Goal: Task Accomplishment & Management: Manage account settings

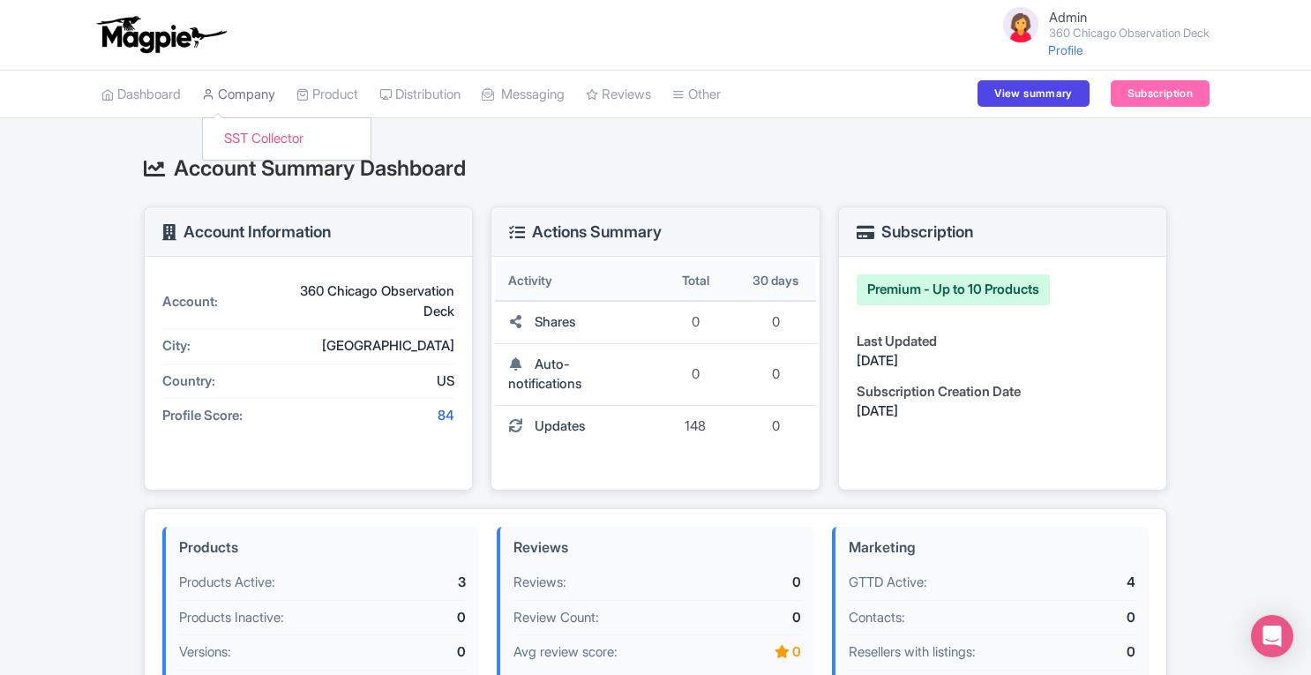
click at [236, 105] on link "Company" at bounding box center [238, 95] width 73 height 49
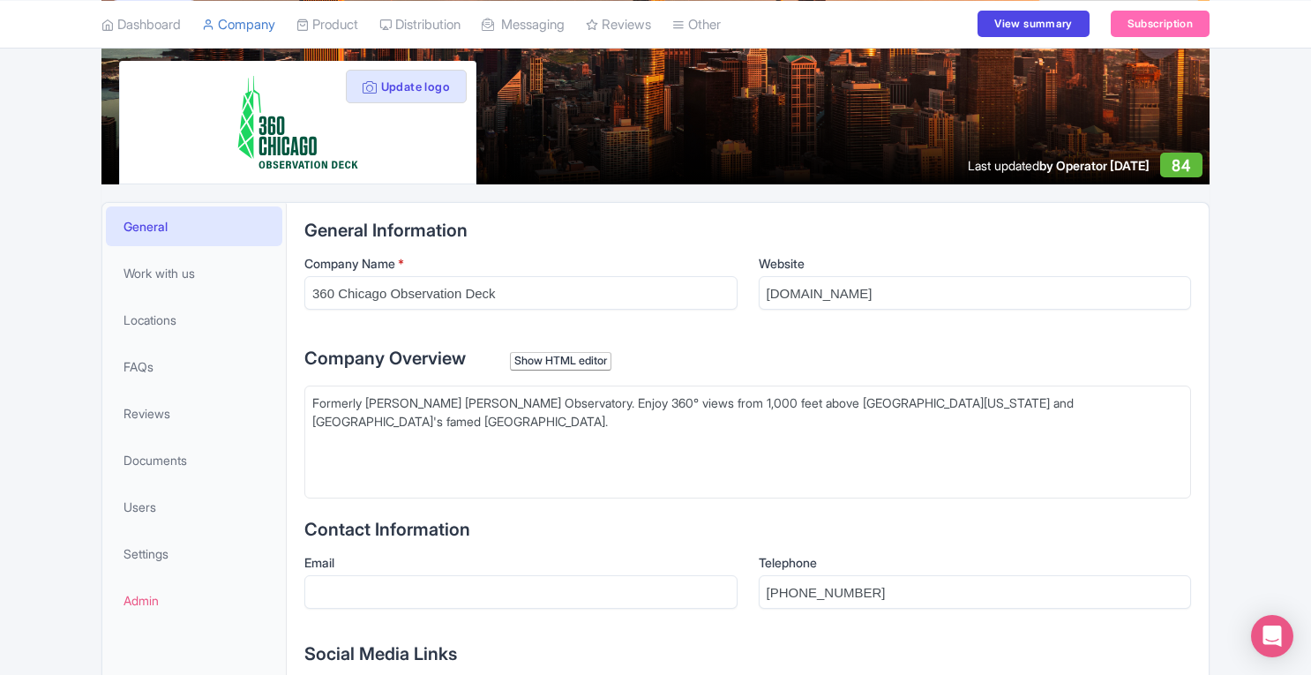
scroll to position [180, 0]
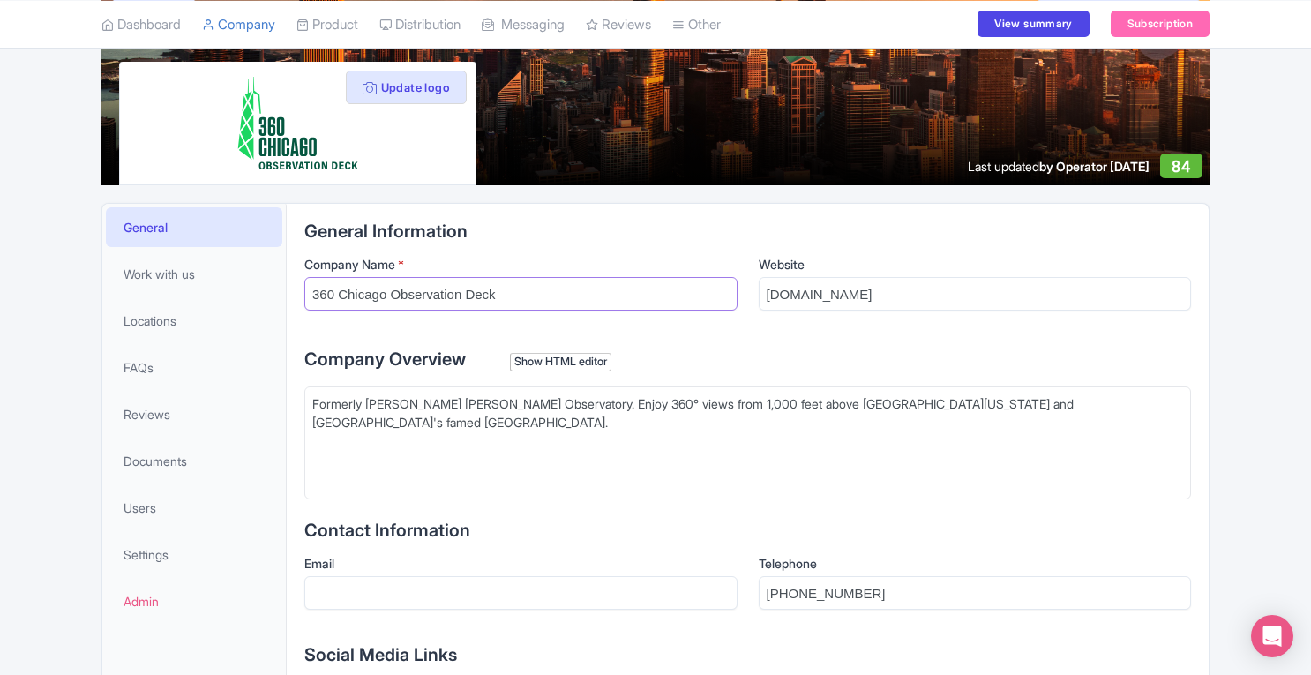
drag, startPoint x: 310, startPoint y: 292, endPoint x: 385, endPoint y: 285, distance: 74.4
click at [385, 285] on input "360 Chicago Observation Deck" at bounding box center [520, 294] width 433 height 34
click at [249, 74] on link "SST Collector" at bounding box center [287, 69] width 168 height 27
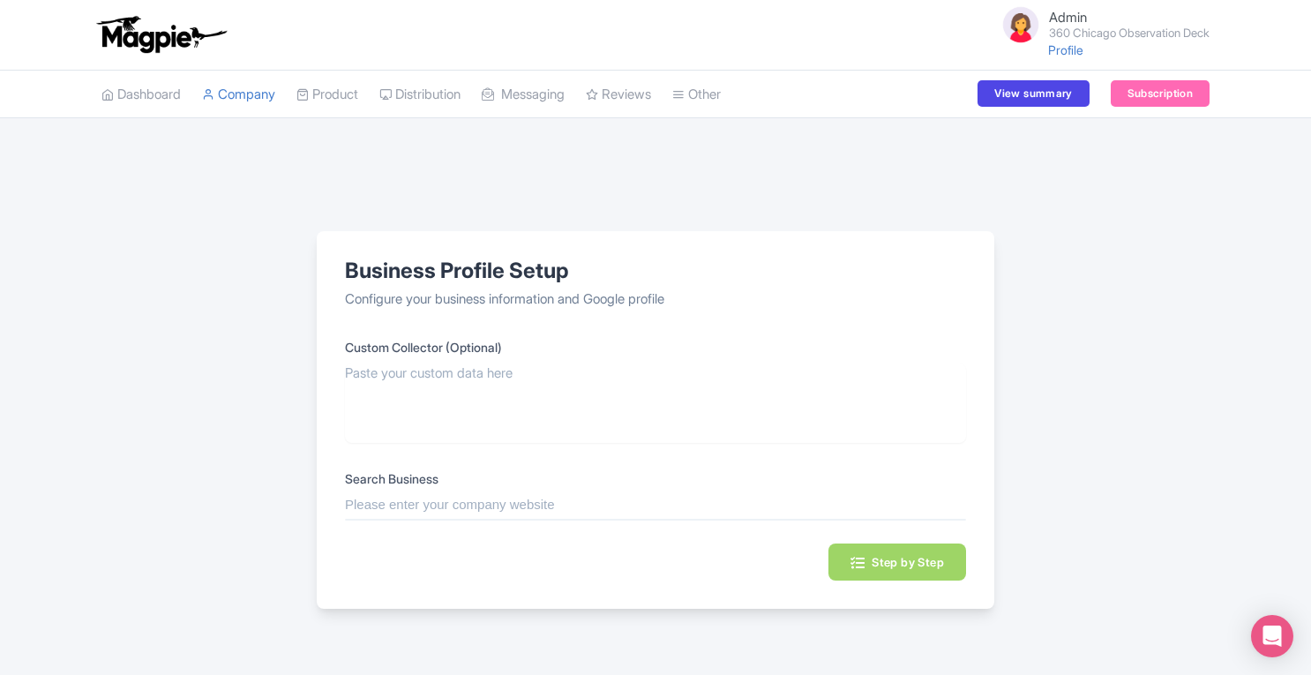
click at [450, 504] on input "text" at bounding box center [655, 505] width 621 height 20
paste input "360 [GEOGRAPHIC_DATA]"
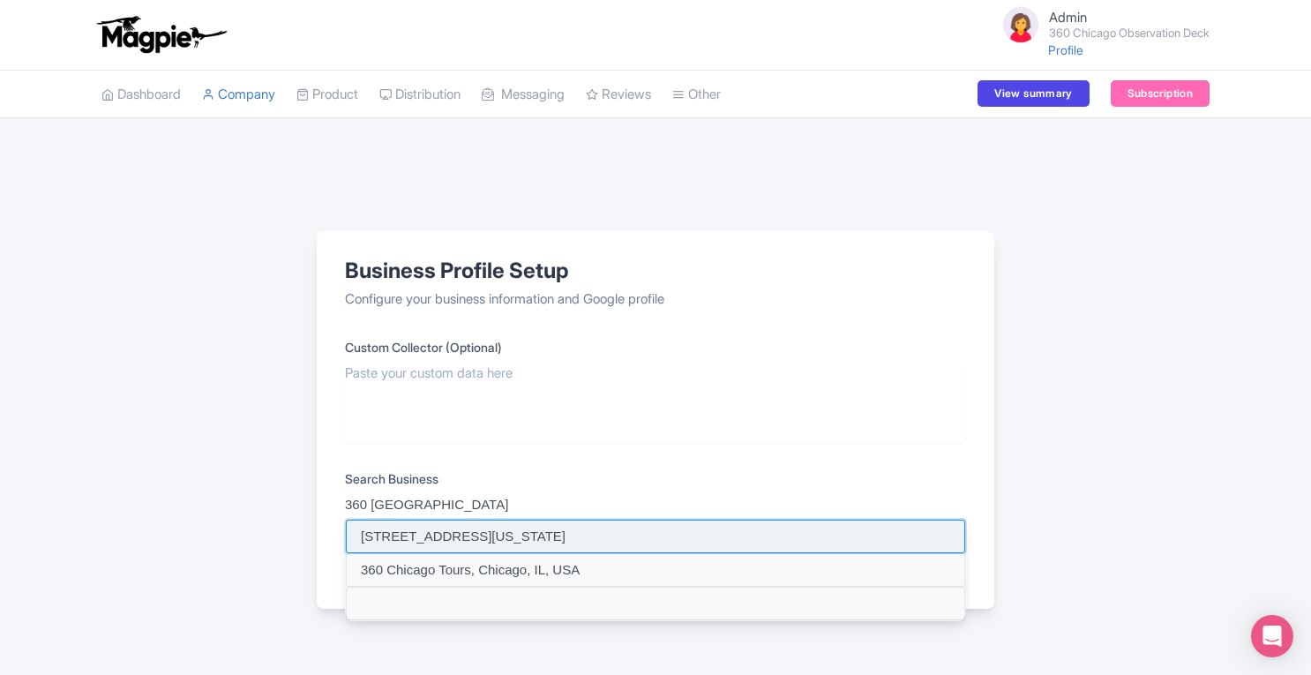
click at [446, 529] on input at bounding box center [655, 536] width 619 height 34
type input "360 CHICAGO, North Michigan Avenue, Chicago, IL, USA"
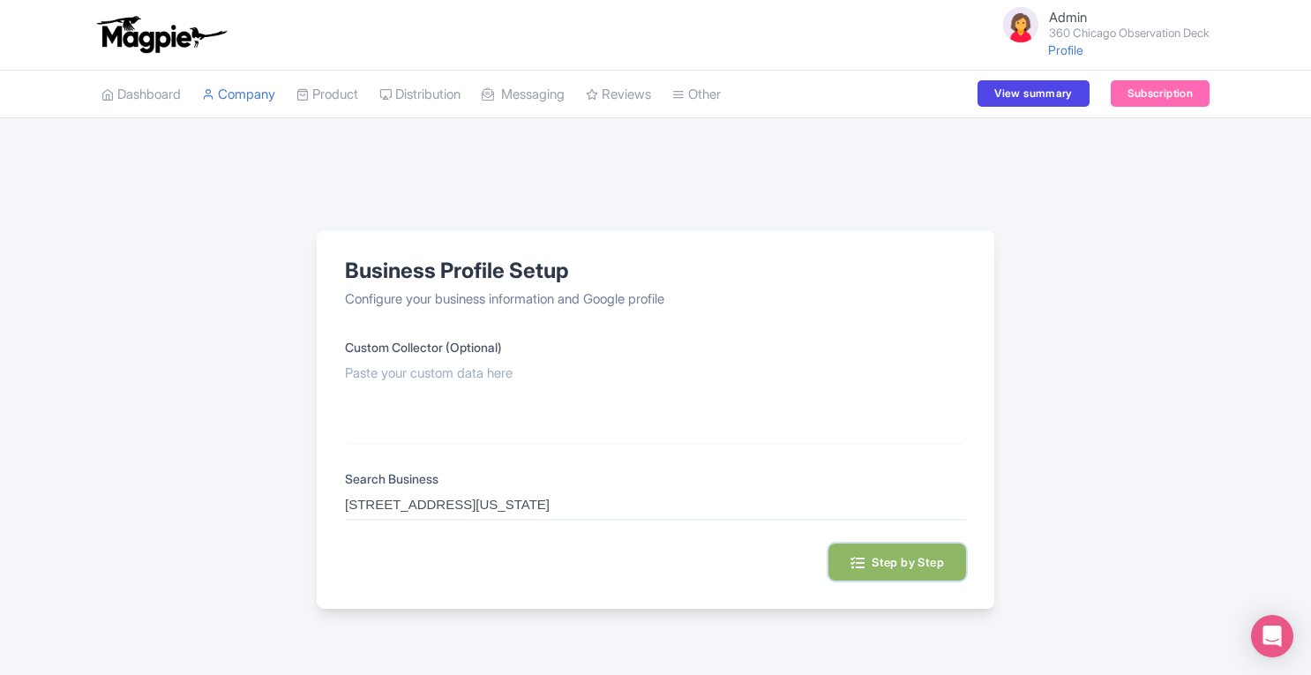
click at [924, 564] on button "Step by Step" at bounding box center [897, 561] width 138 height 37
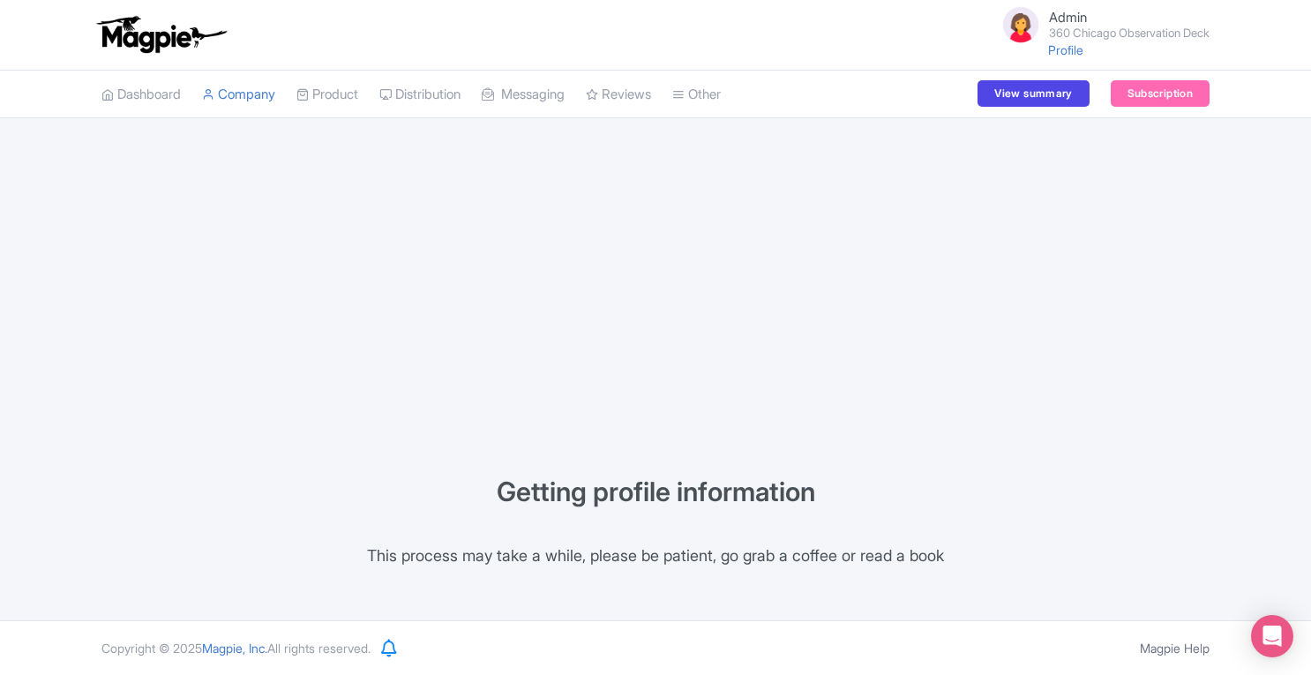
drag, startPoint x: 1214, startPoint y: 28, endPoint x: 1112, endPoint y: 31, distance: 101.5
click at [1112, 31] on div "Admin 360 Chicago Observation Deck Profile Users Settings Sign out" at bounding box center [655, 35] width 1129 height 63
drag, startPoint x: 1254, startPoint y: 37, endPoint x: 938, endPoint y: 74, distance: 317.9
click at [938, 74] on div "Admin 360 Chicago Observation Deck Profile Users Settings Sign out Dashboard Co…" at bounding box center [655, 310] width 1311 height 620
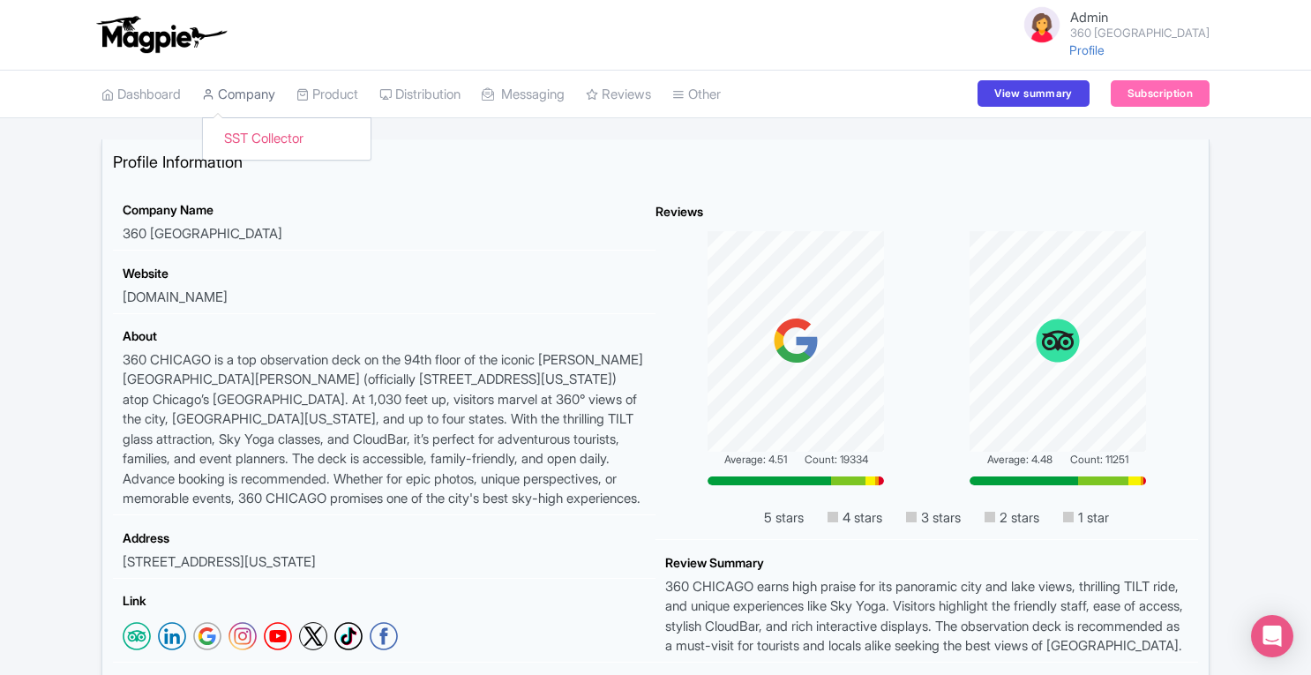
click at [265, 94] on link "Company" at bounding box center [238, 95] width 73 height 49
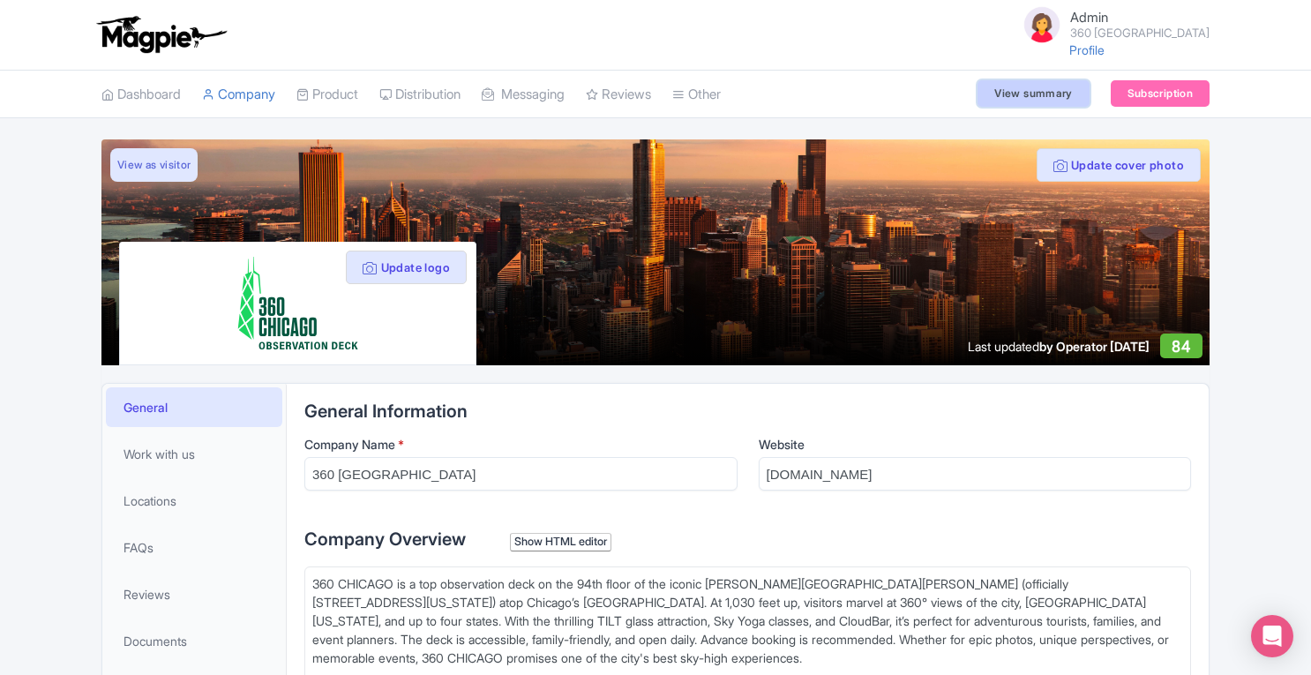
click at [1030, 89] on link "View summary" at bounding box center [1032, 93] width 111 height 26
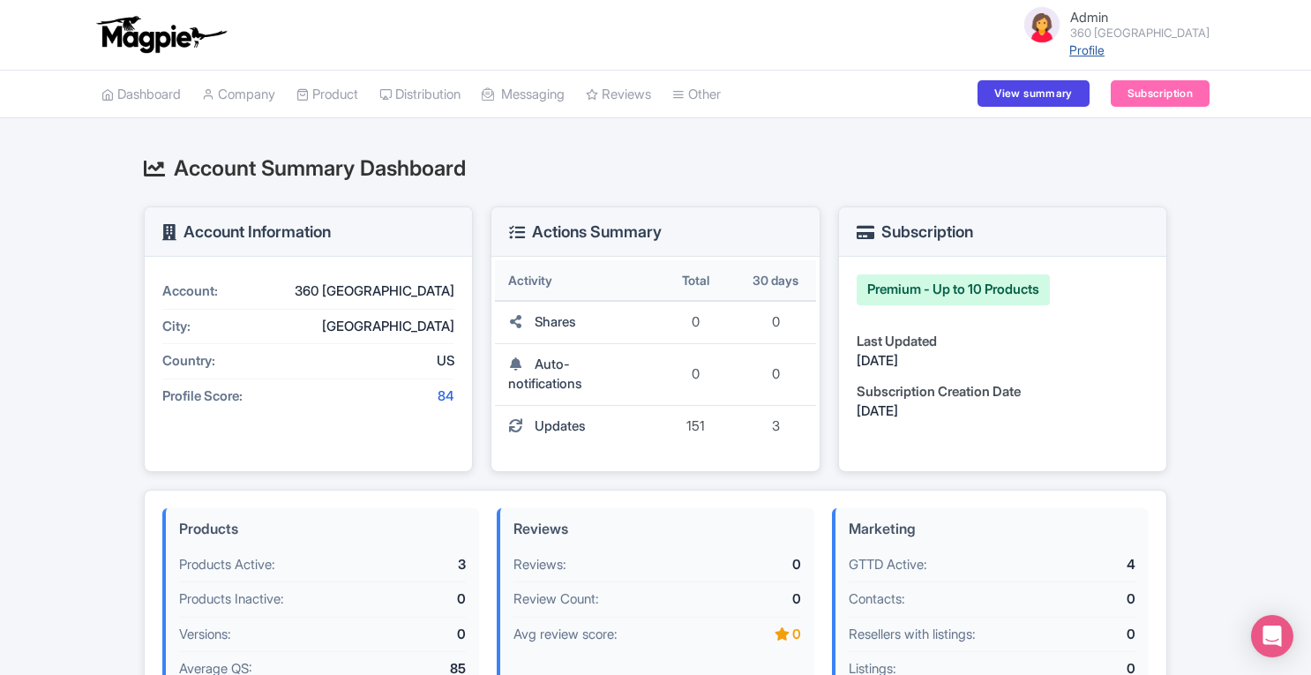
click at [1104, 50] on link "Profile" at bounding box center [1086, 49] width 35 height 15
click at [247, 86] on link "Company" at bounding box center [238, 95] width 73 height 49
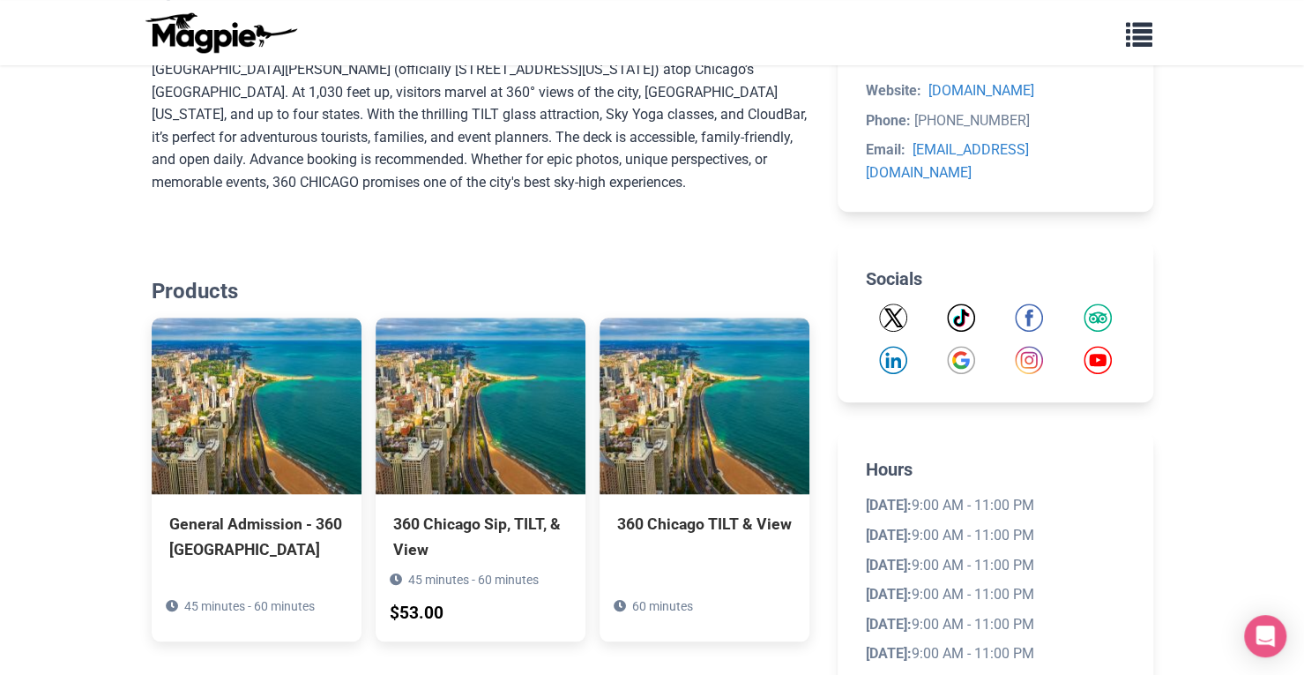
scroll to position [683, 0]
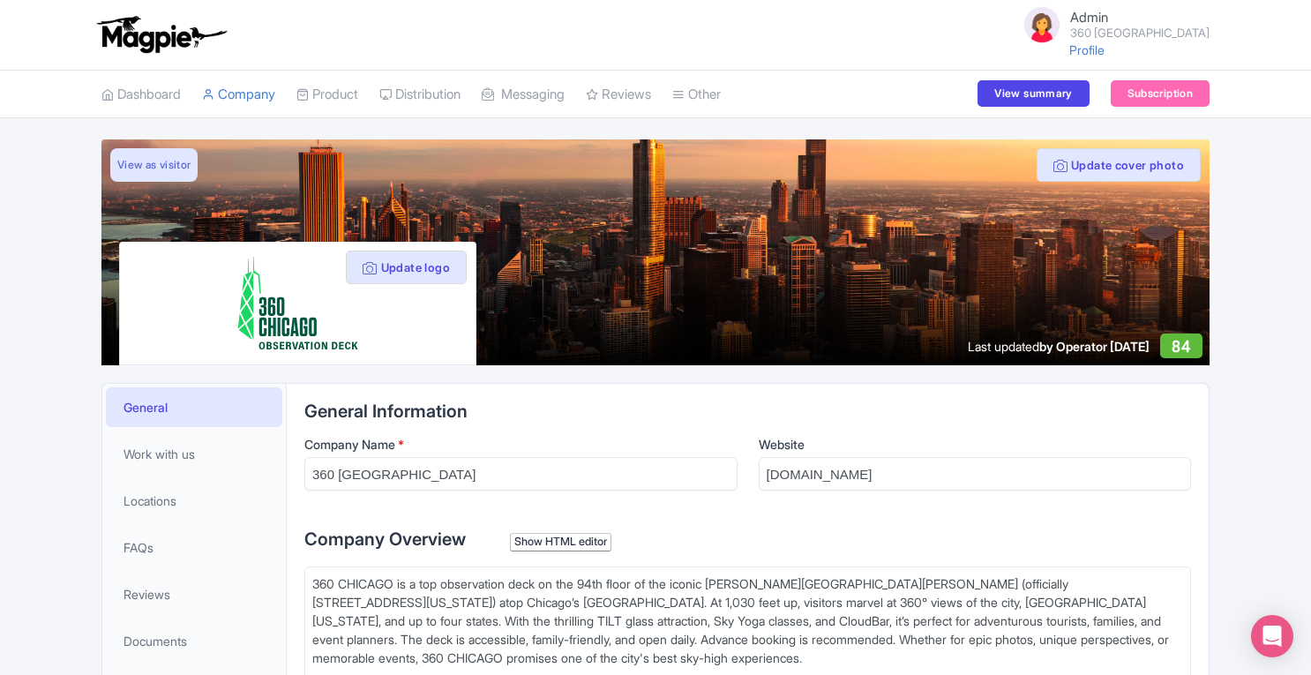
click at [1310, 382] on html "Admin 360 CHICAGO Profile Users Settings Sign out Dashboard Company SST Collect…" at bounding box center [655, 337] width 1311 height 675
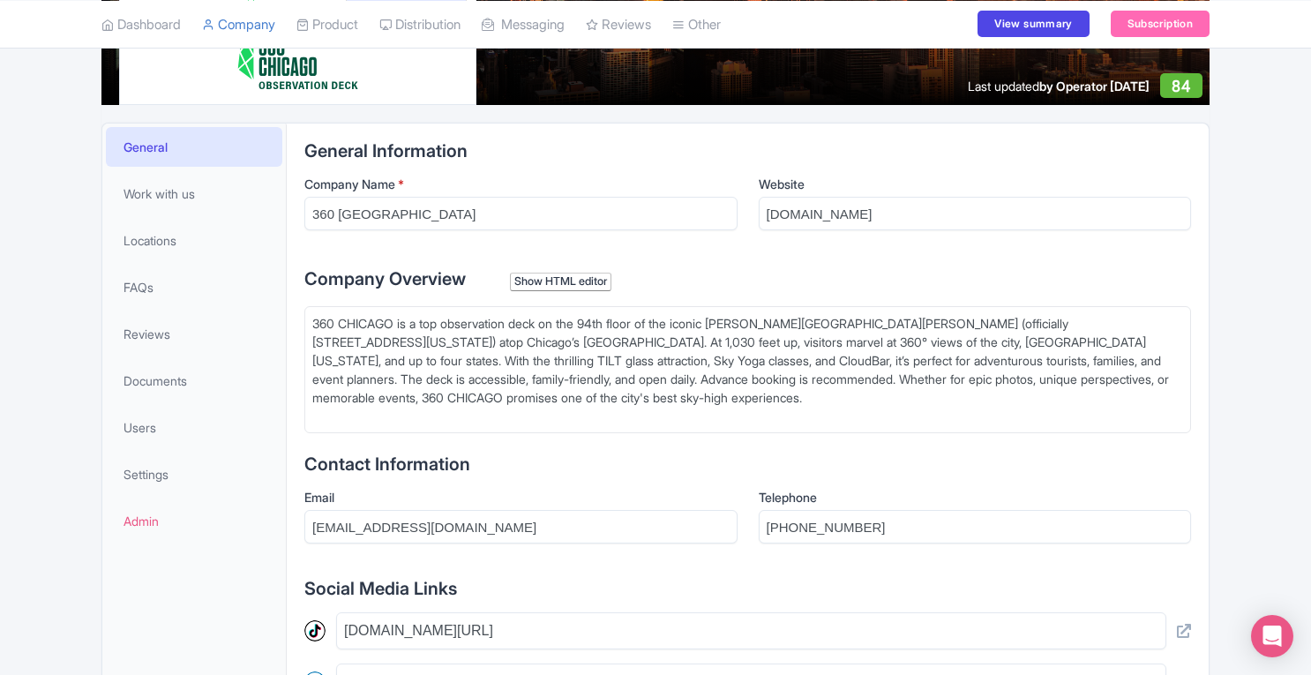
scroll to position [261, 0]
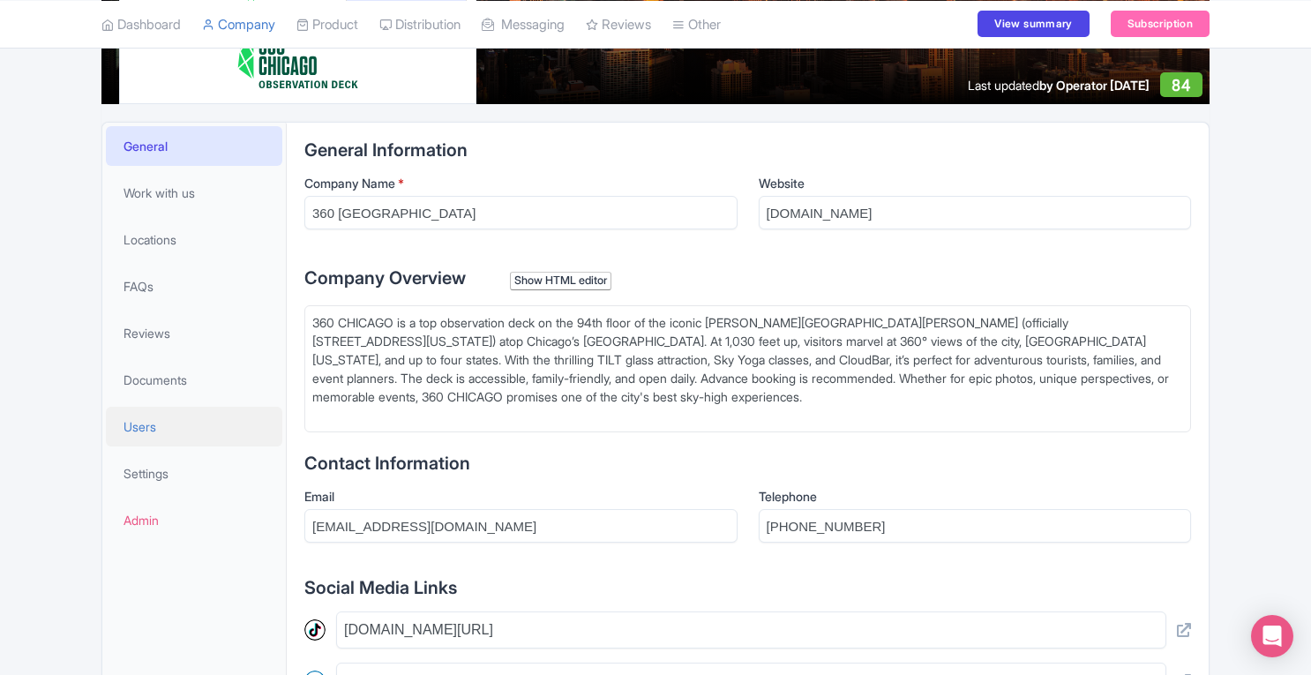
click at [127, 434] on link "Users" at bounding box center [194, 427] width 176 height 40
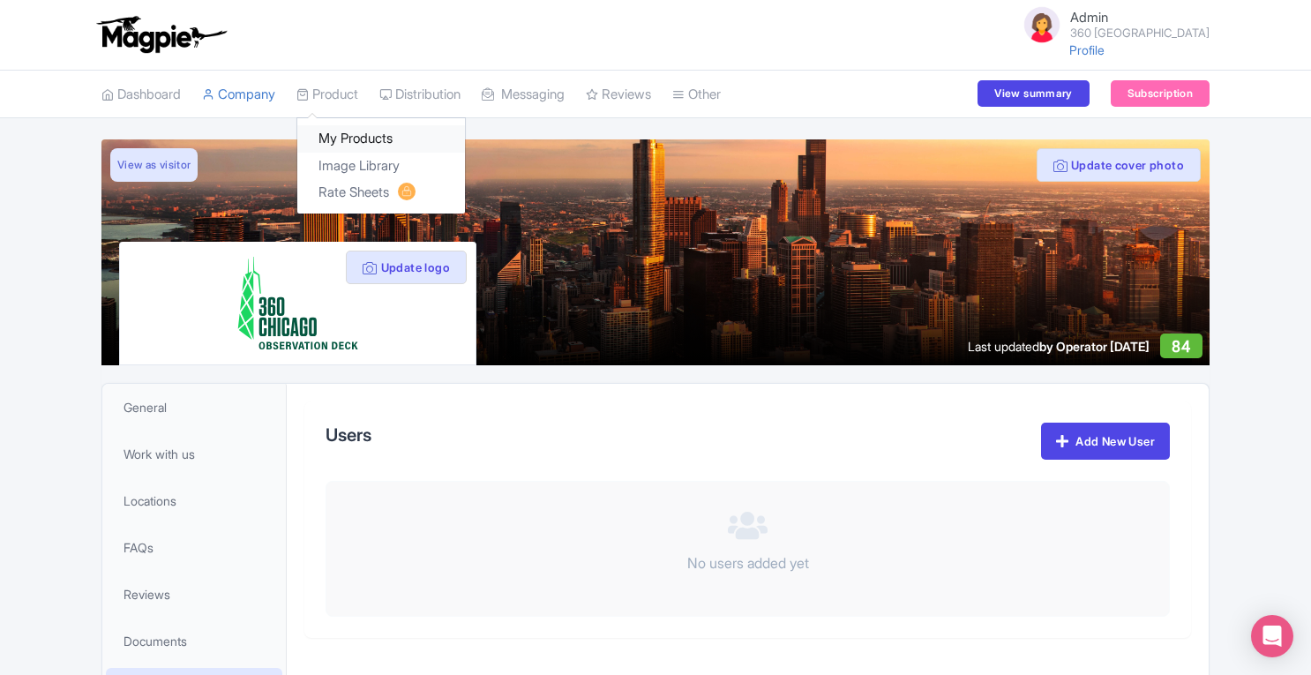
click at [346, 140] on link "My Products" at bounding box center [381, 138] width 168 height 27
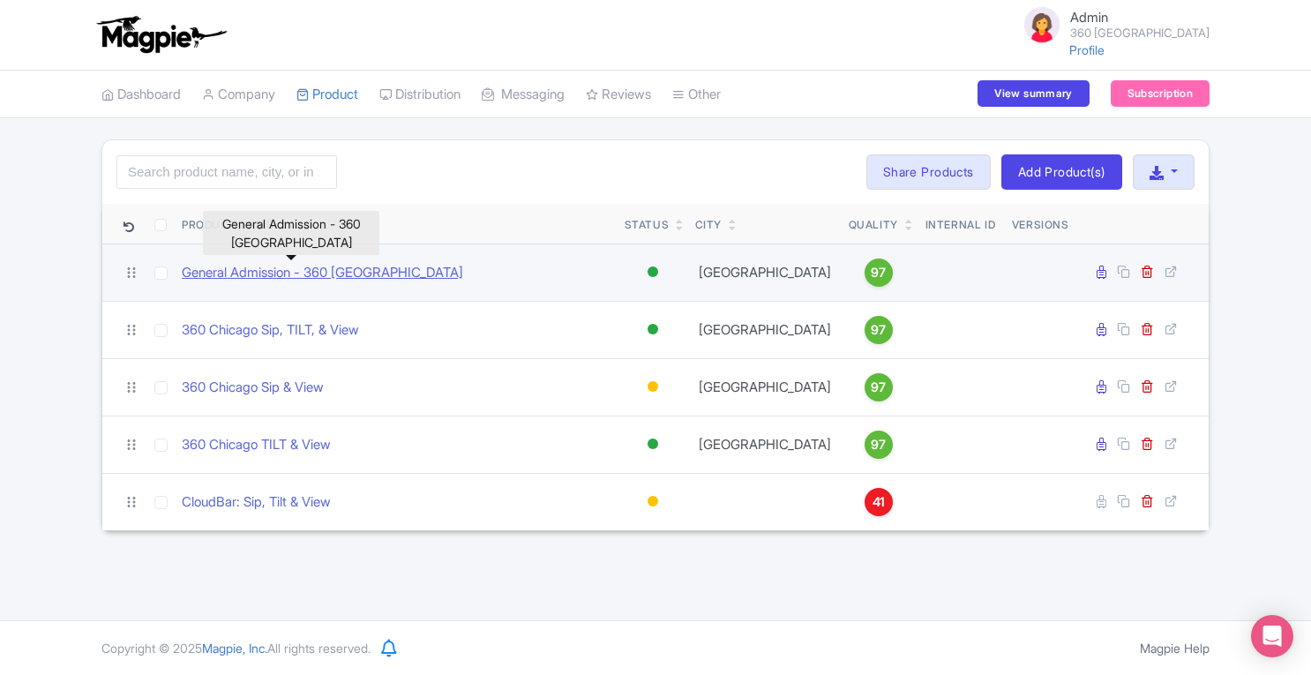
click at [395, 273] on link "General Admission - 360 [GEOGRAPHIC_DATA]" at bounding box center [322, 273] width 281 height 20
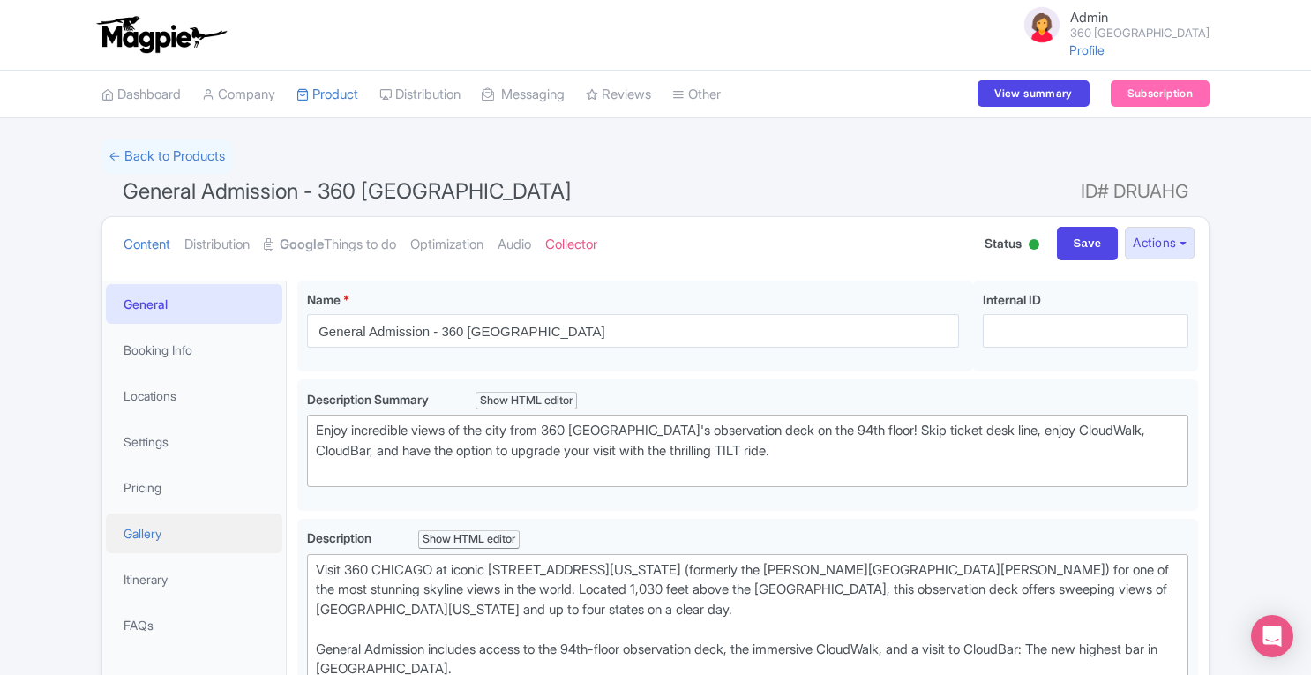
click at [168, 537] on link "Gallery" at bounding box center [194, 533] width 176 height 40
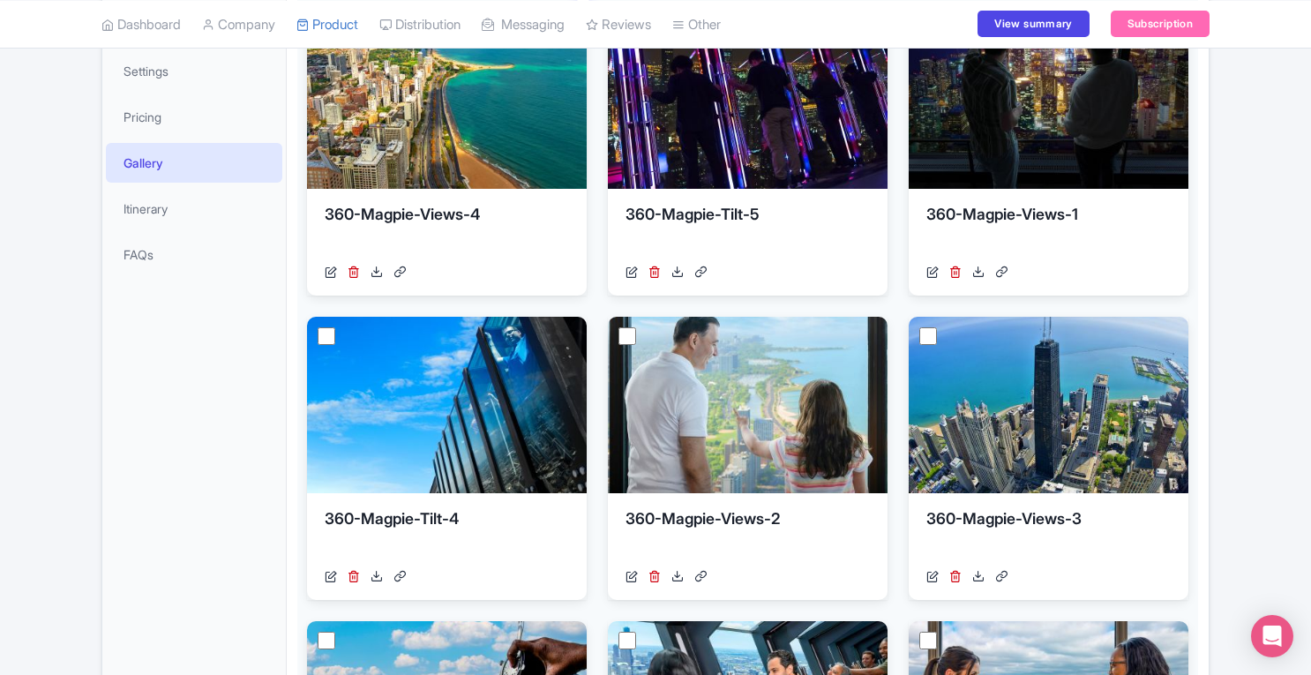
scroll to position [373, 0]
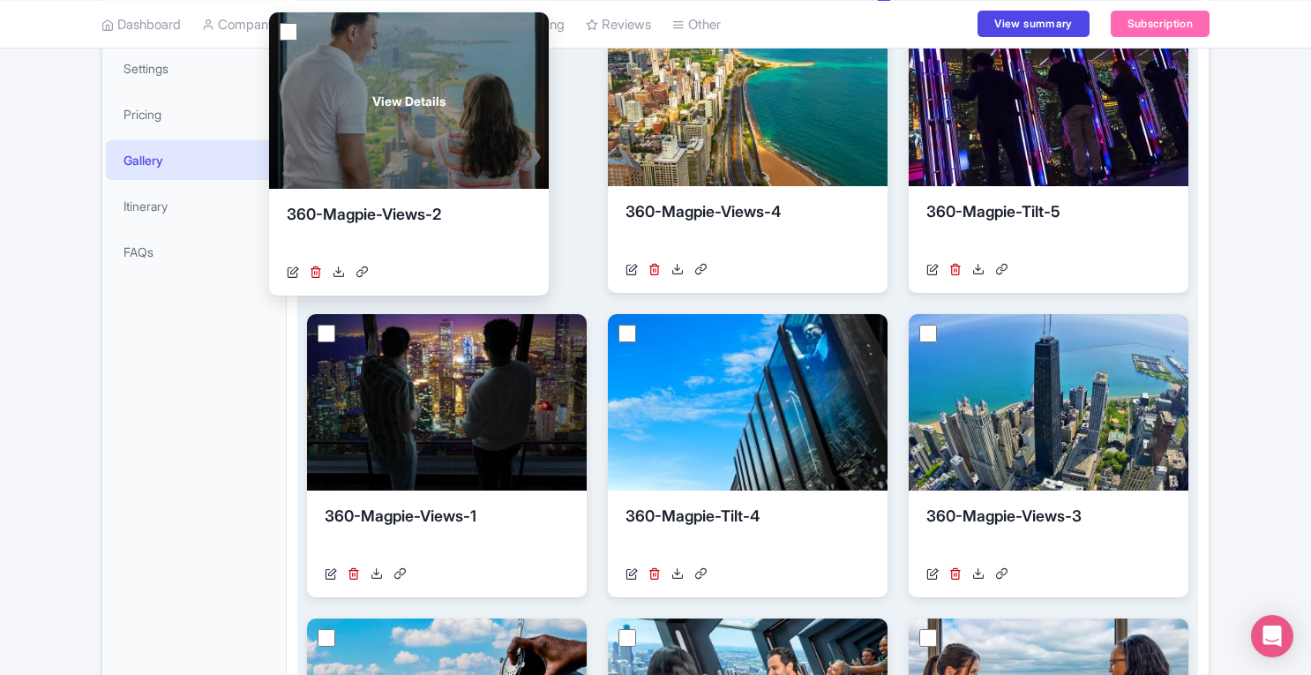
drag, startPoint x: 775, startPoint y: 422, endPoint x: 437, endPoint y: 122, distance: 452.4
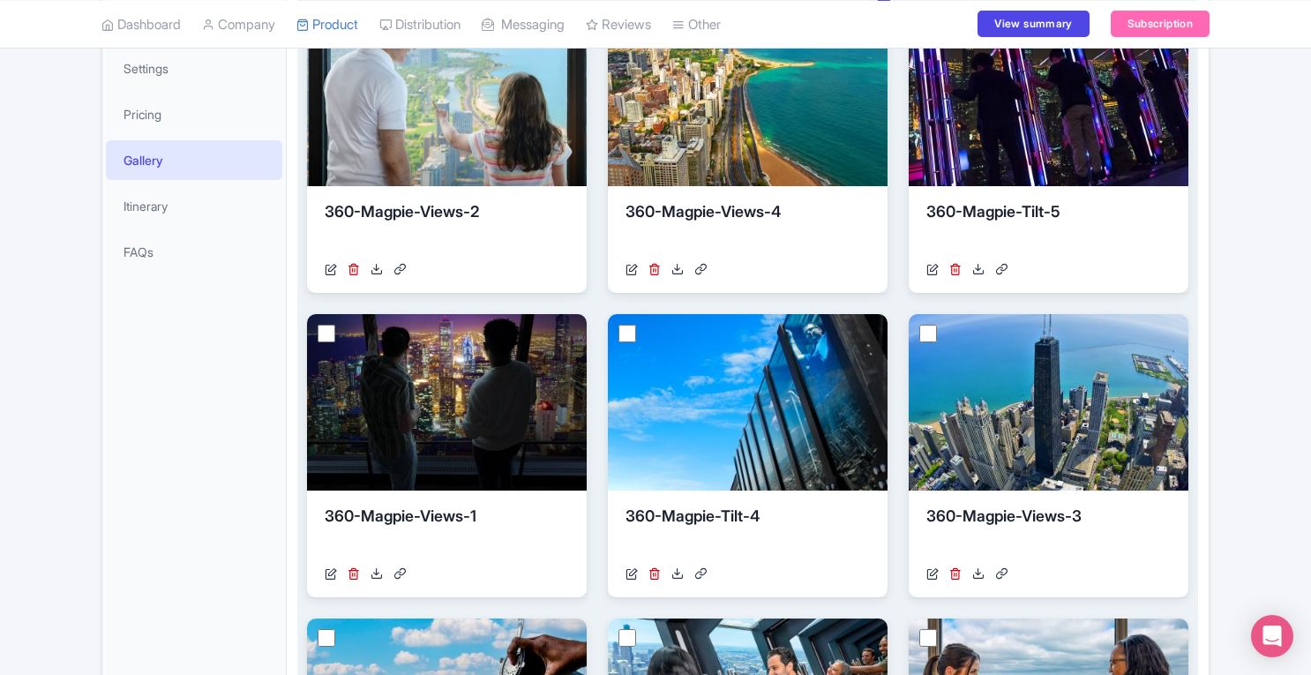
scroll to position [120, 0]
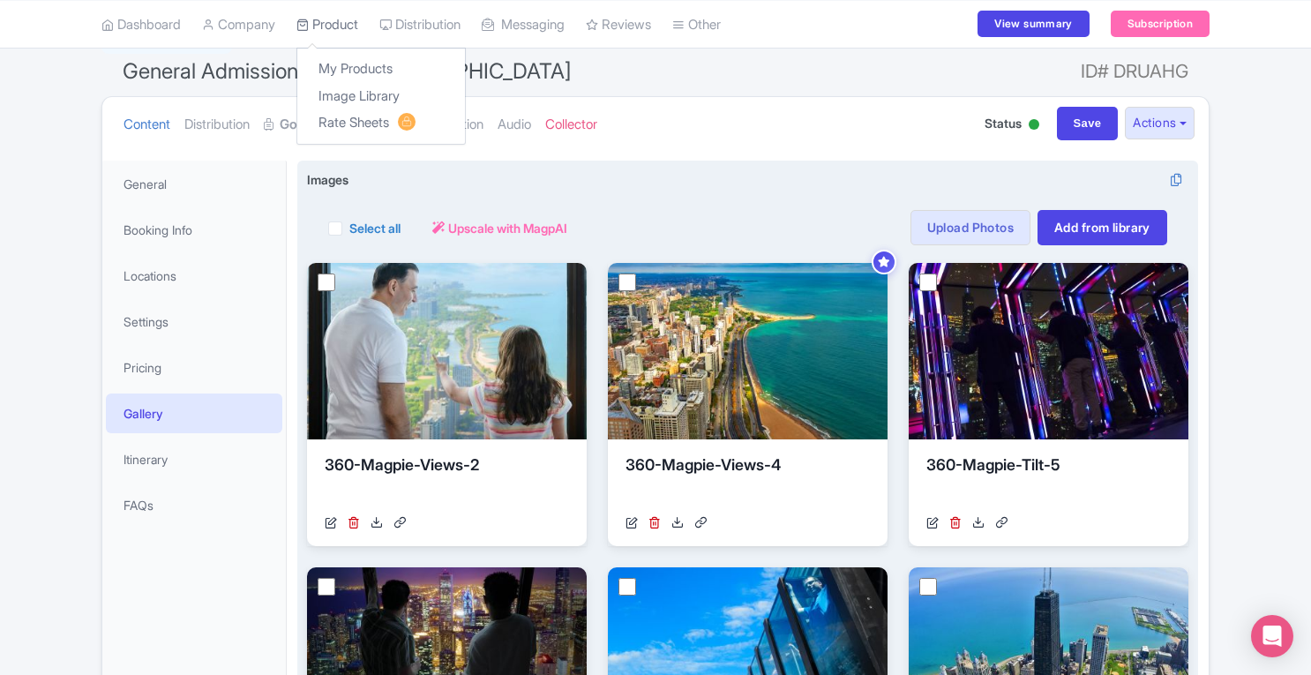
click at [347, 27] on link "Product" at bounding box center [327, 24] width 62 height 49
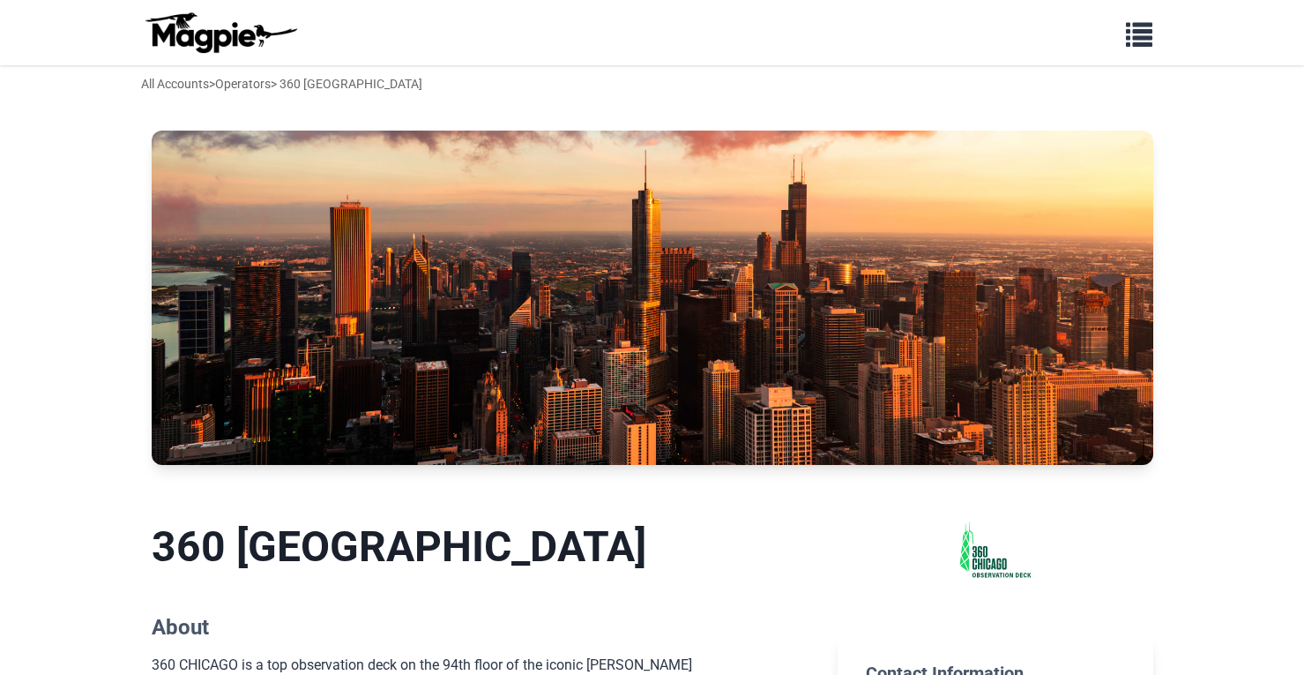
scroll to position [683, 0]
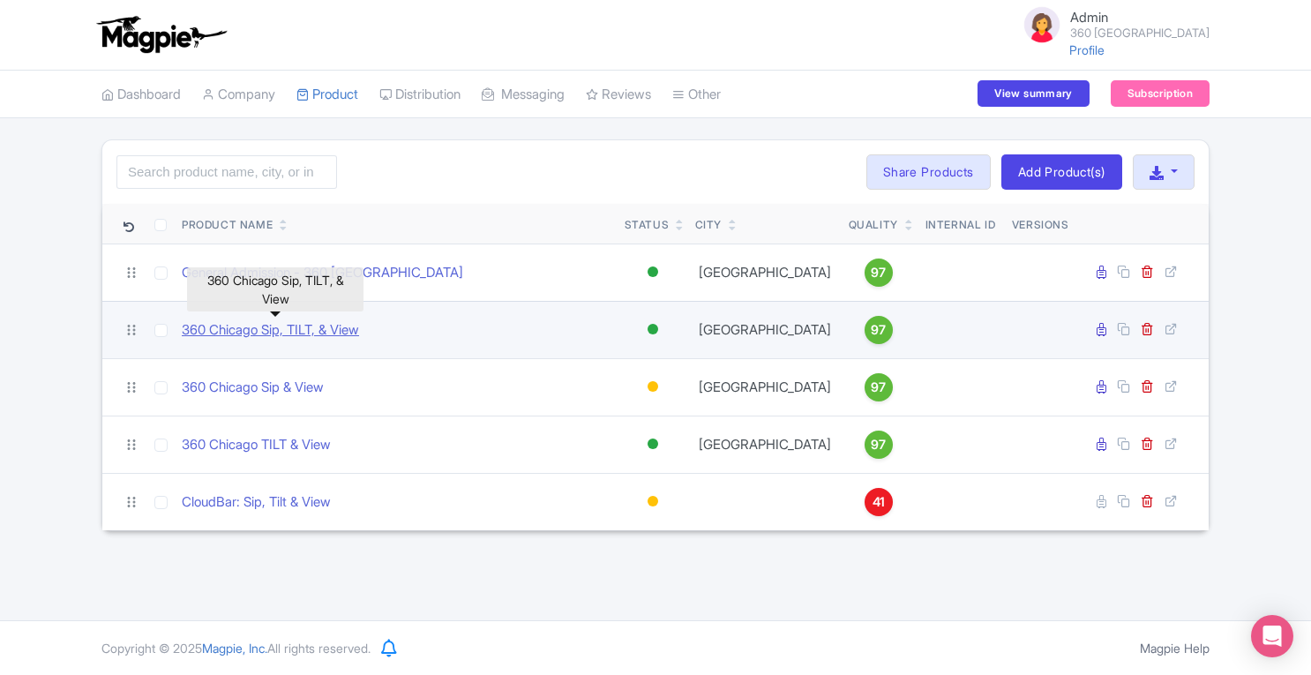
click at [282, 332] on link "360 Chicago Sip, TILT, & View" at bounding box center [270, 330] width 177 height 20
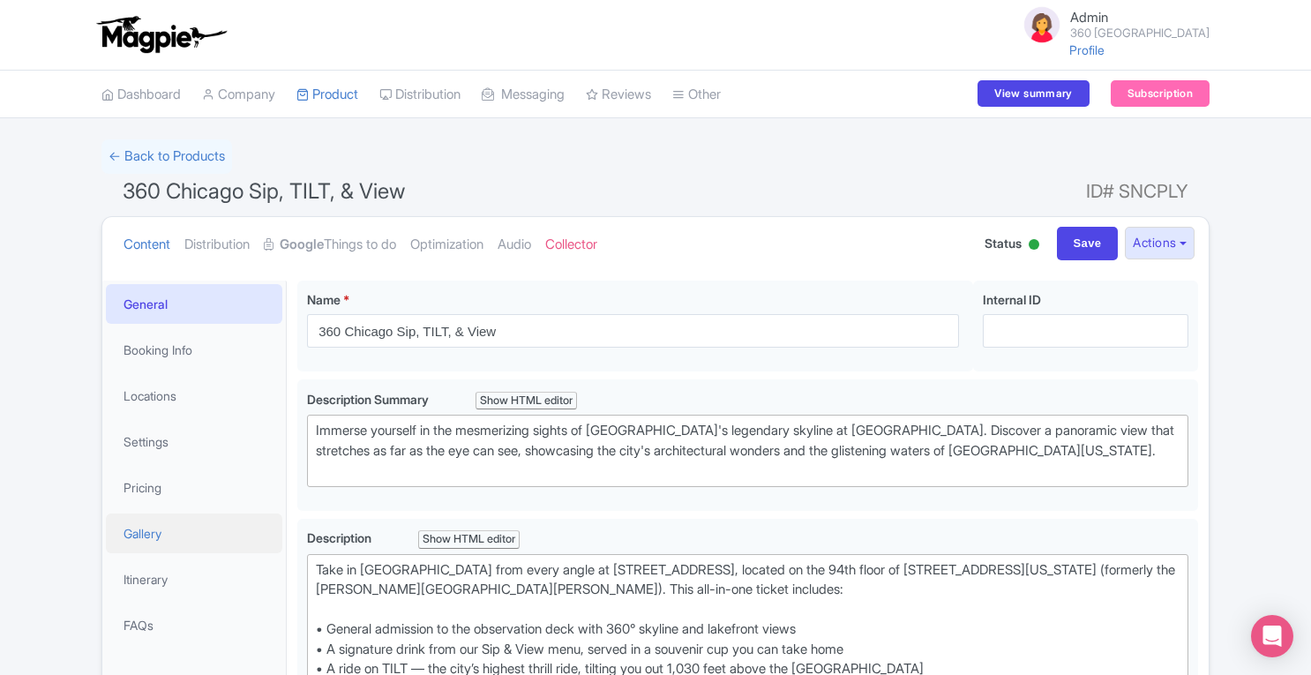
click at [155, 528] on link "Gallery" at bounding box center [194, 533] width 176 height 40
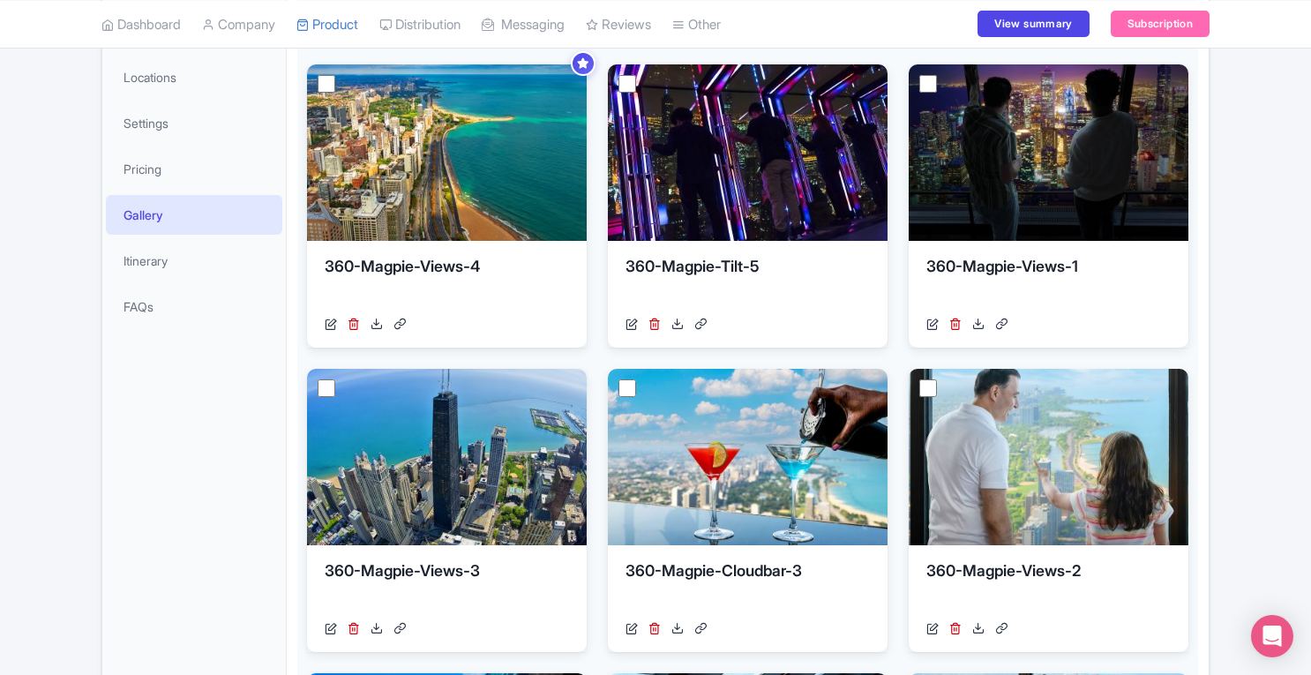
scroll to position [302, 0]
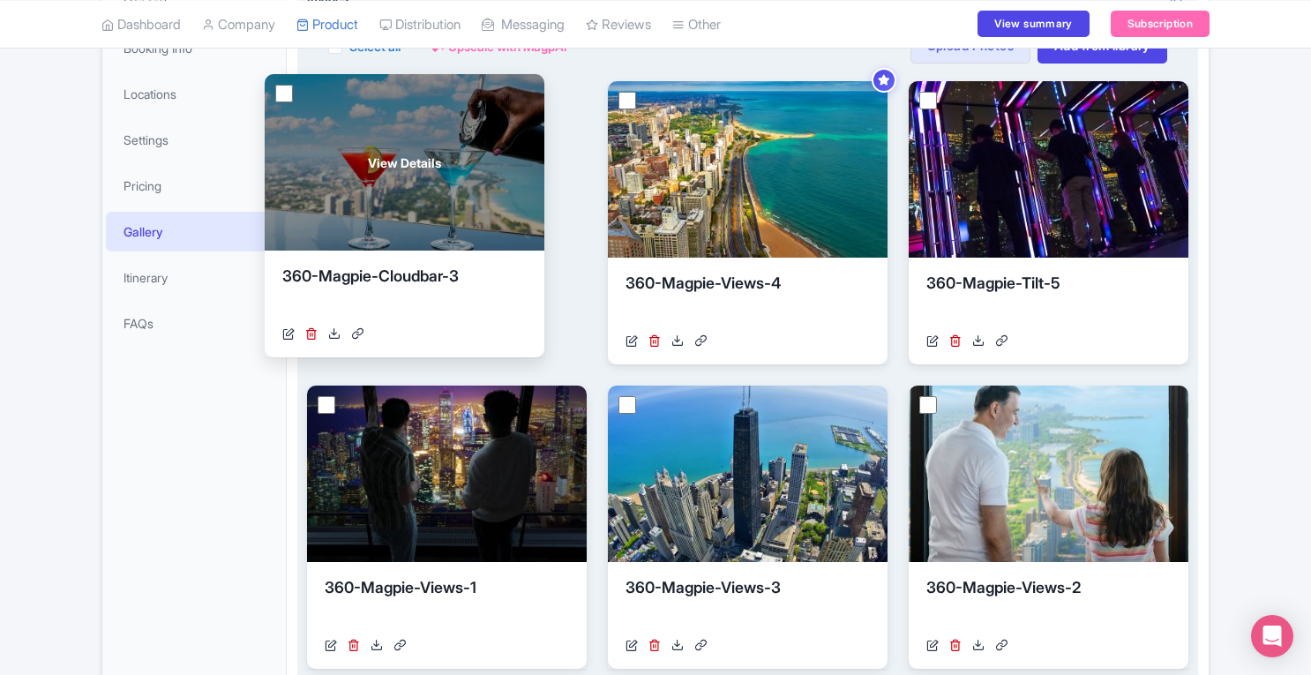
drag, startPoint x: 753, startPoint y: 491, endPoint x: 412, endPoint y: 181, distance: 461.4
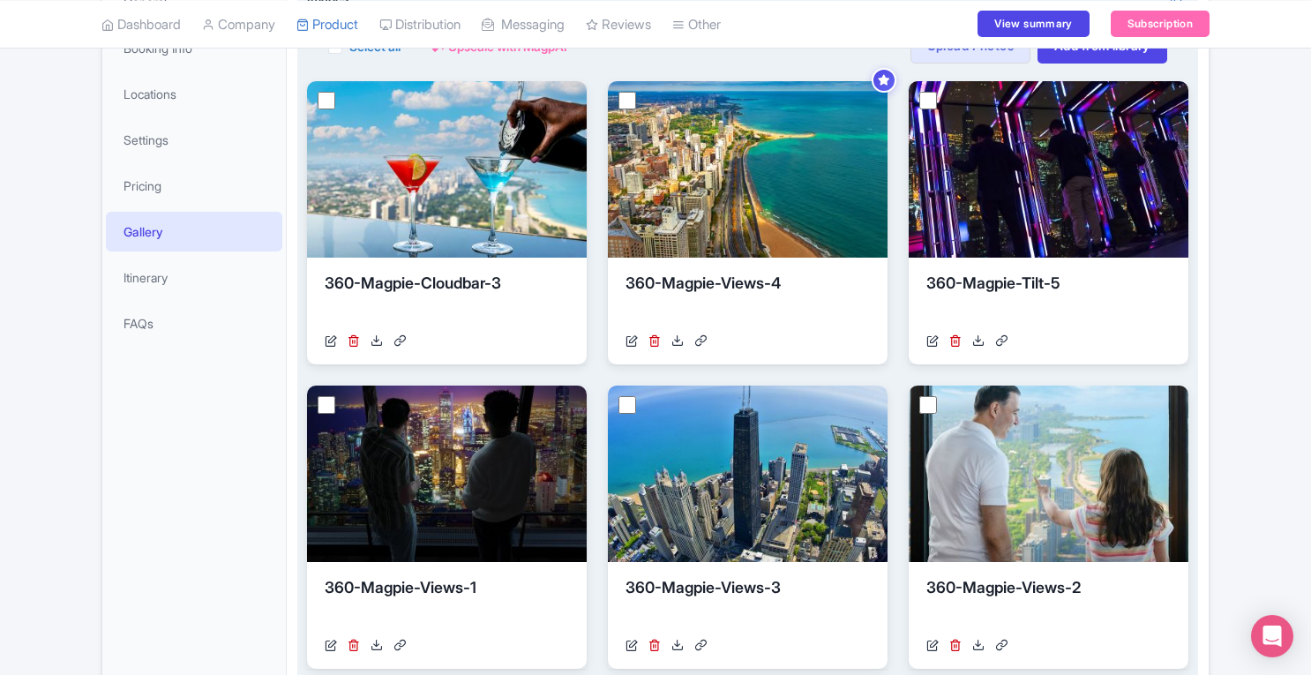
scroll to position [126, 0]
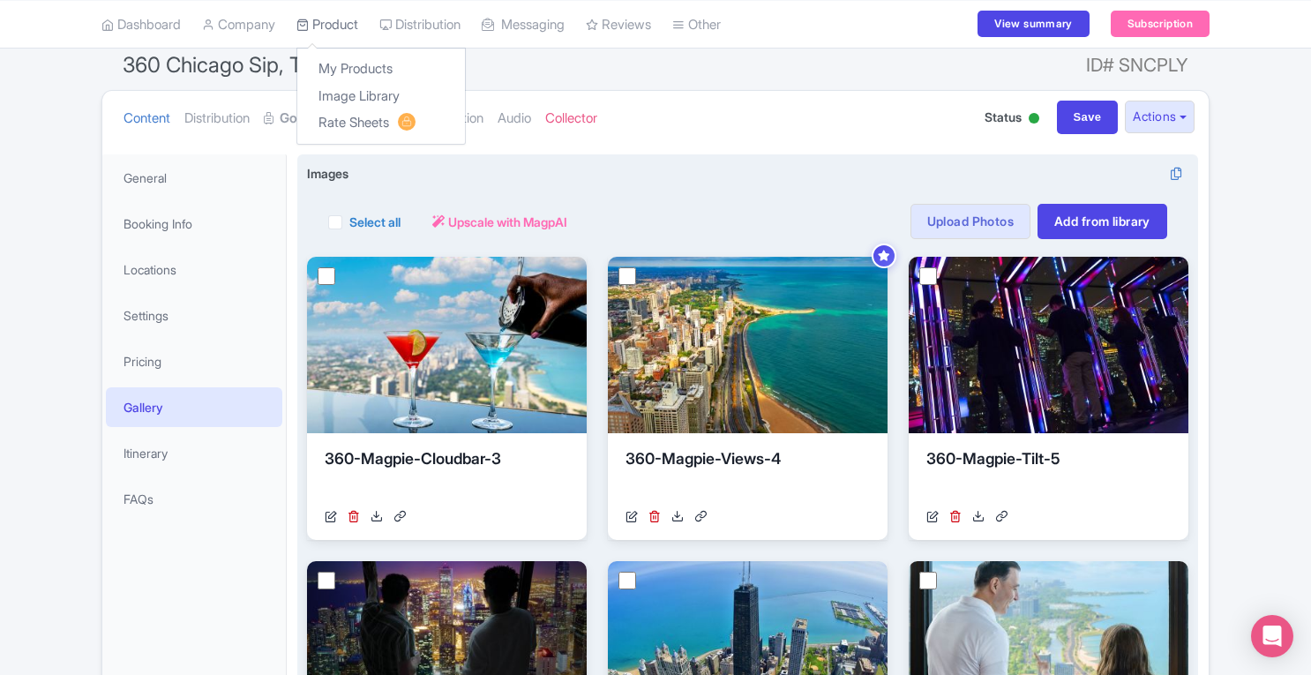
click at [331, 20] on link "Product" at bounding box center [327, 24] width 62 height 49
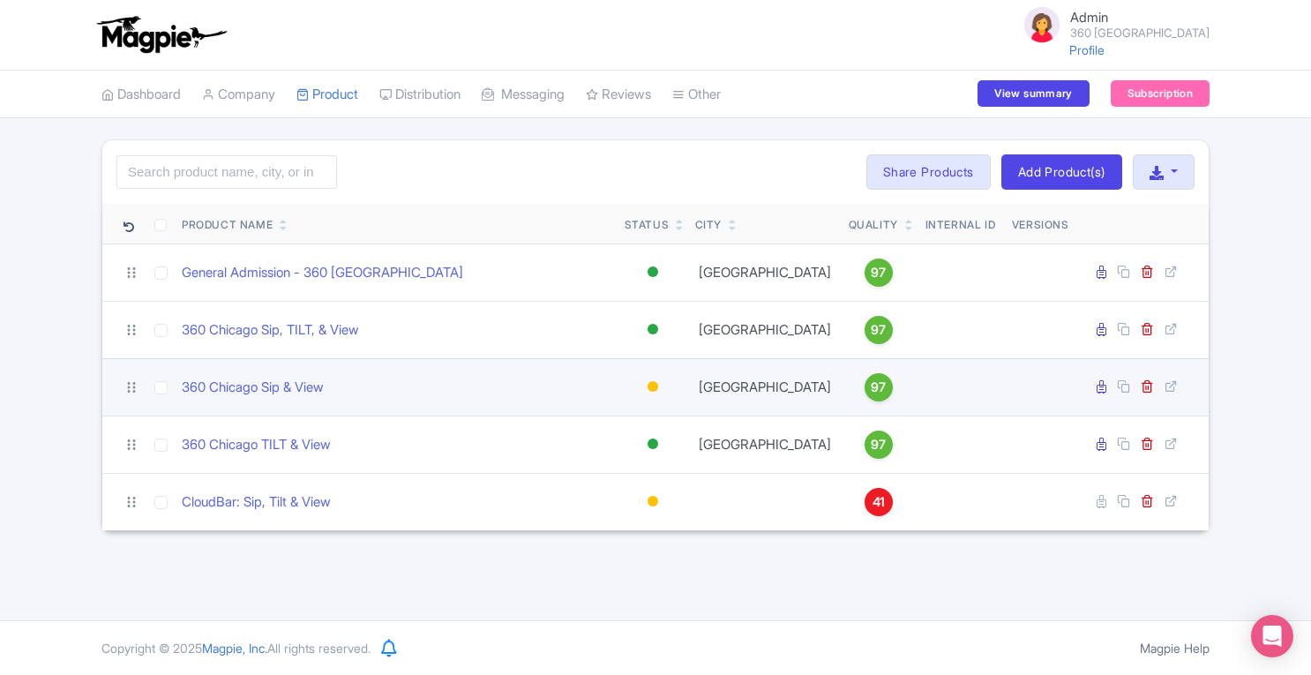
click at [654, 384] on div at bounding box center [652, 386] width 11 height 11
click at [624, 414] on div "Active" at bounding box center [609, 416] width 104 height 33
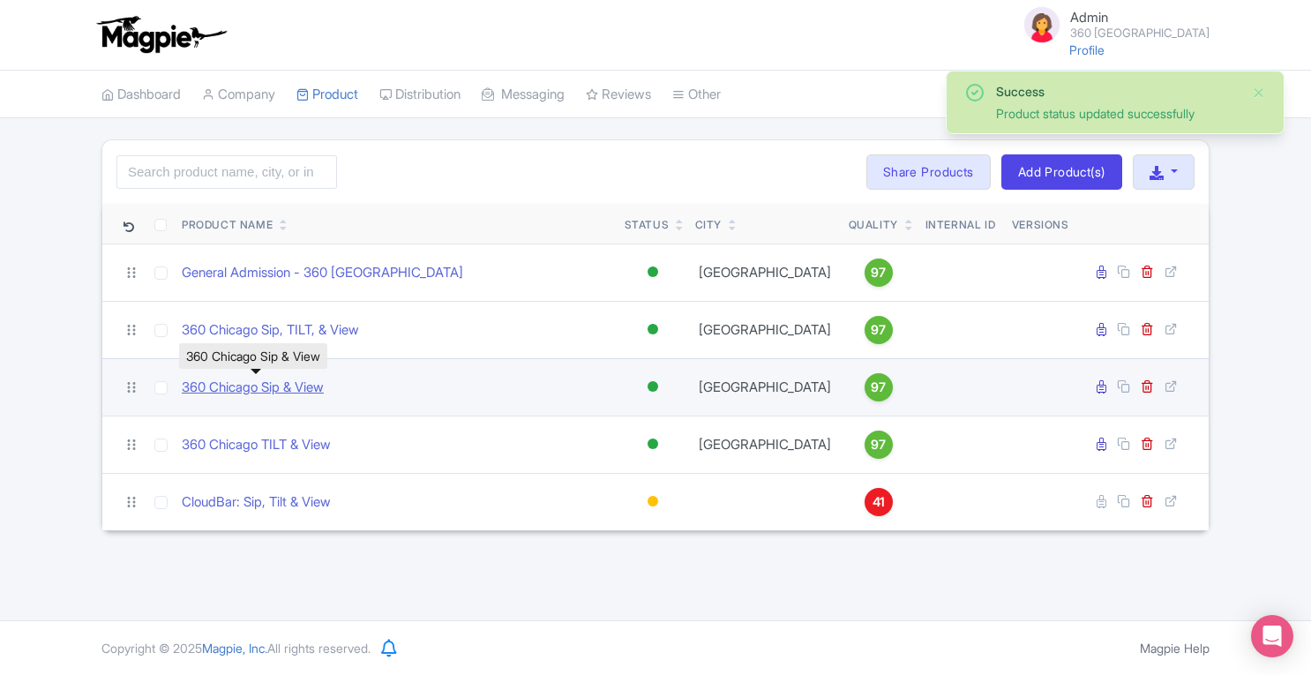
click at [314, 390] on link "360 Chicago Sip & View" at bounding box center [253, 387] width 142 height 20
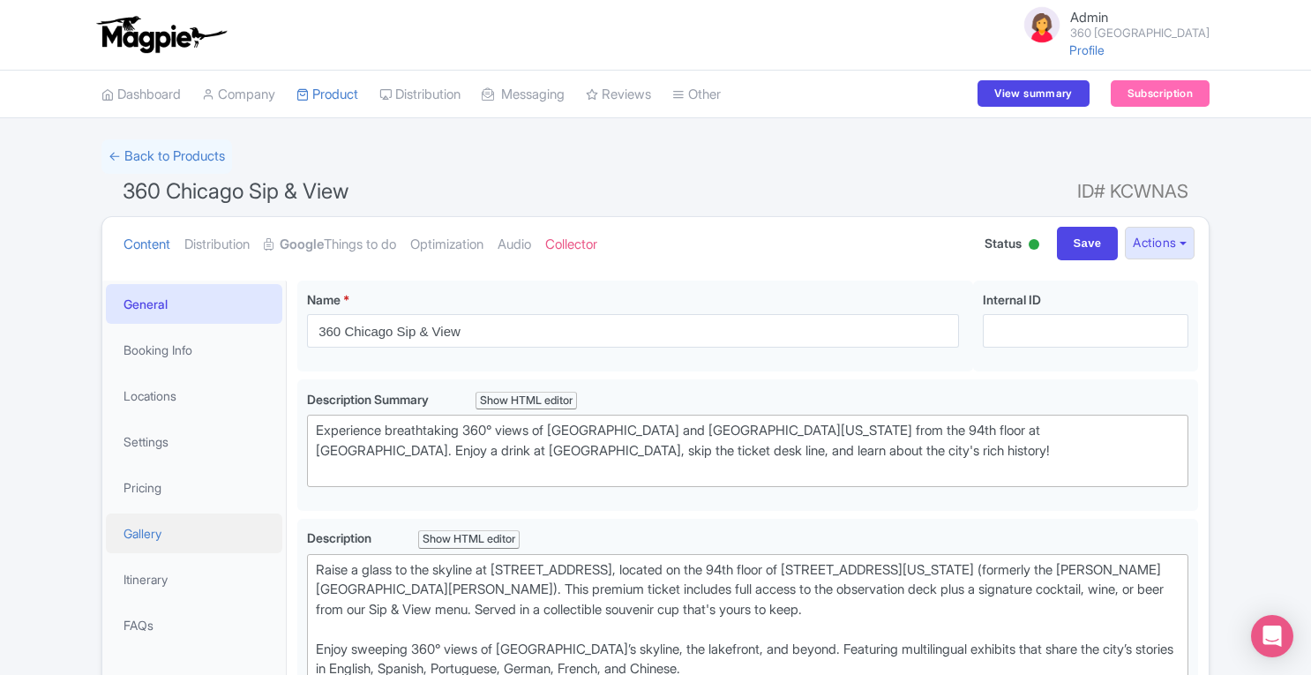
click at [150, 535] on link "Gallery" at bounding box center [194, 533] width 176 height 40
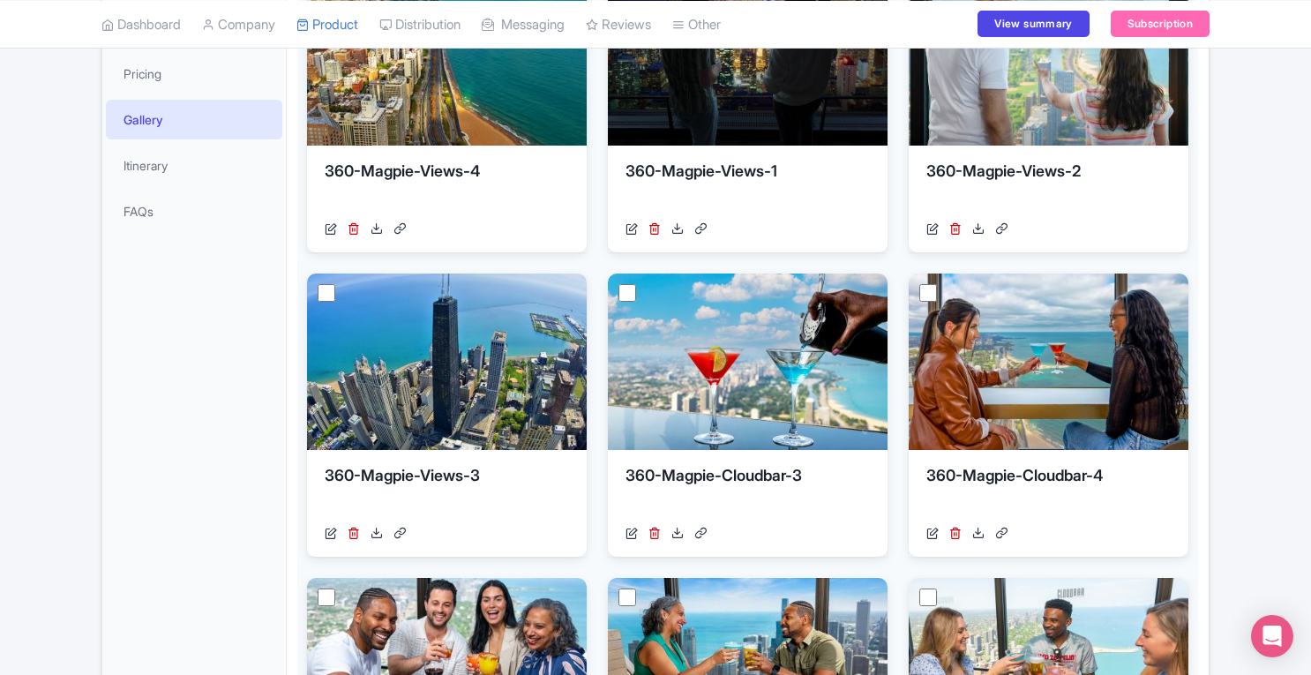
scroll to position [338, 0]
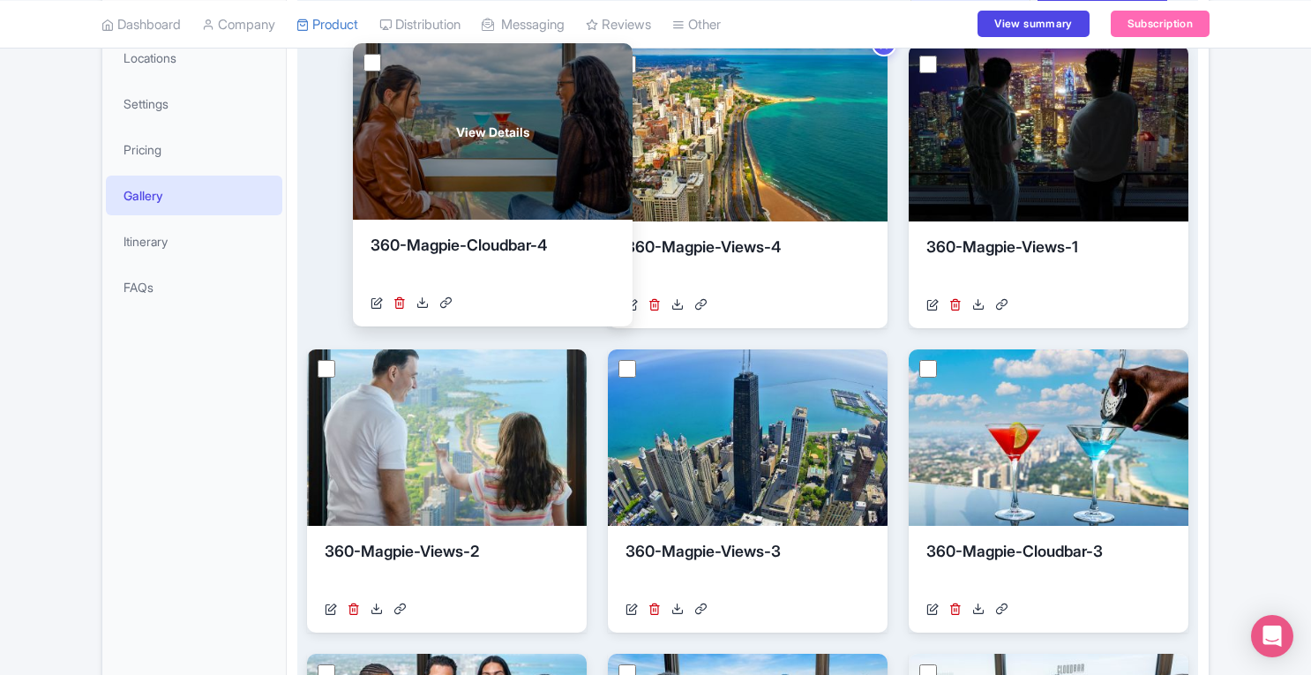
drag, startPoint x: 1039, startPoint y: 435, endPoint x: 487, endPoint y: 133, distance: 629.2
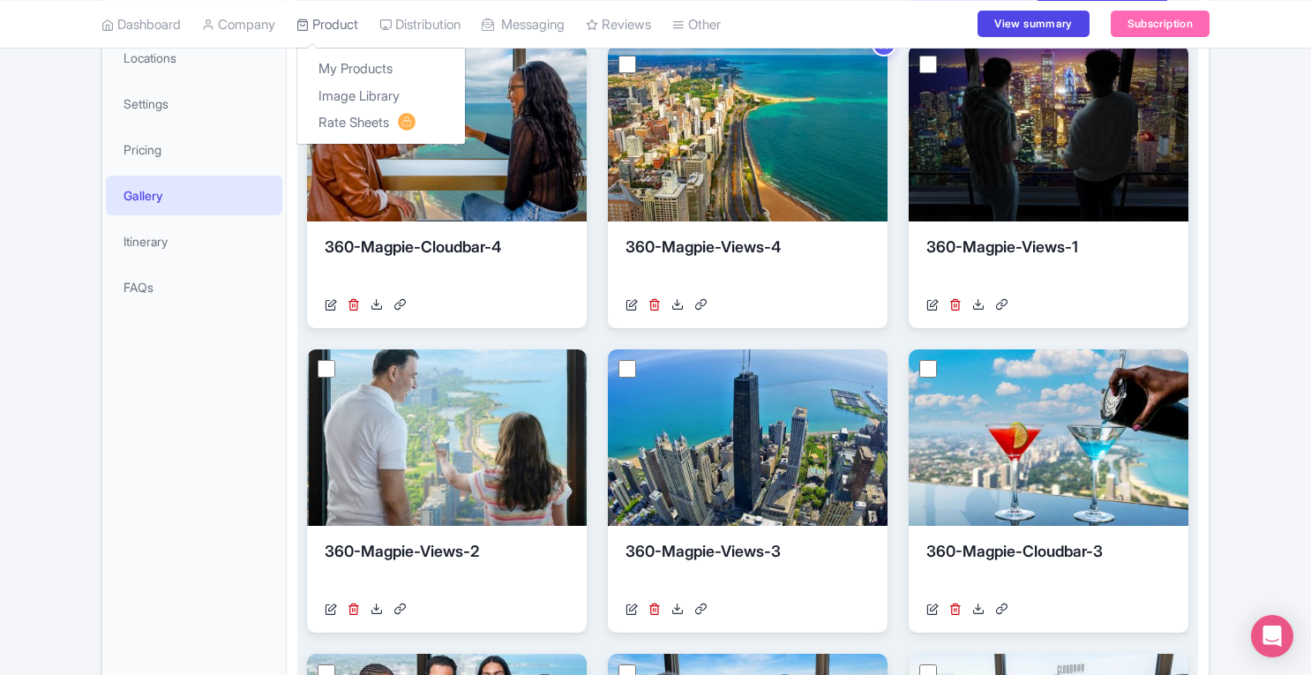
click at [343, 26] on link "Product" at bounding box center [327, 24] width 62 height 49
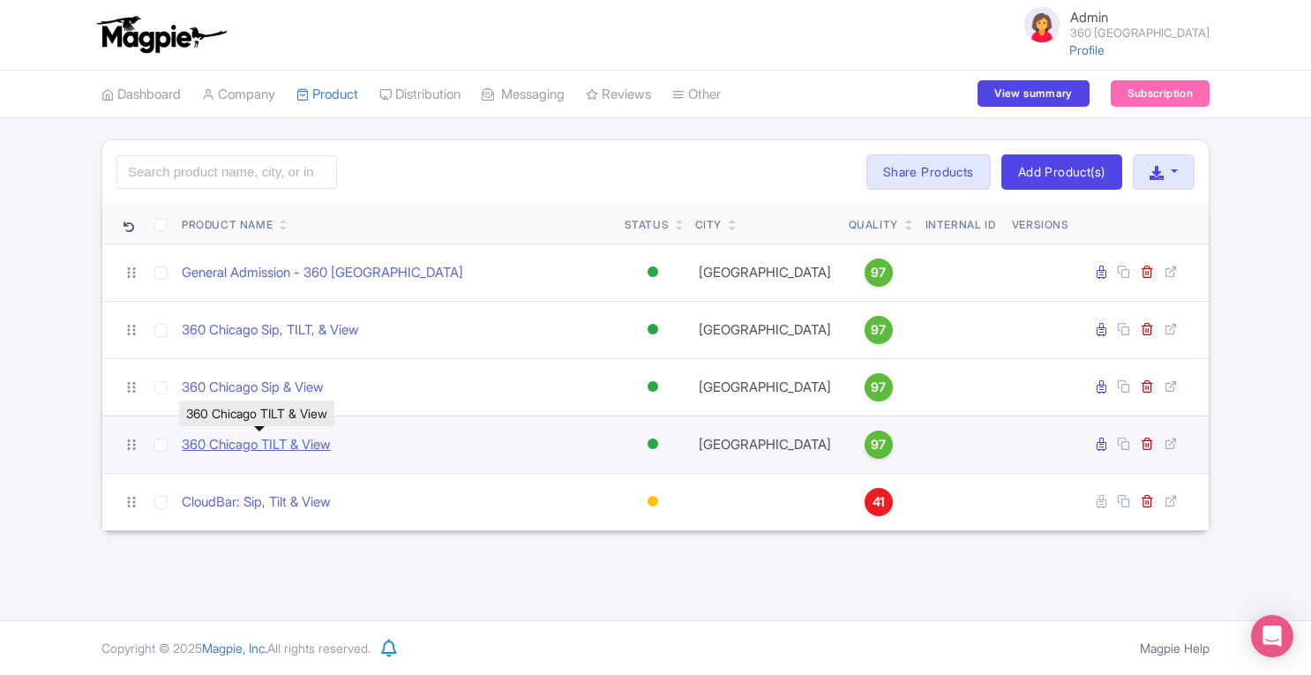
click at [266, 442] on link "360 Chicago TILT & View" at bounding box center [256, 445] width 149 height 20
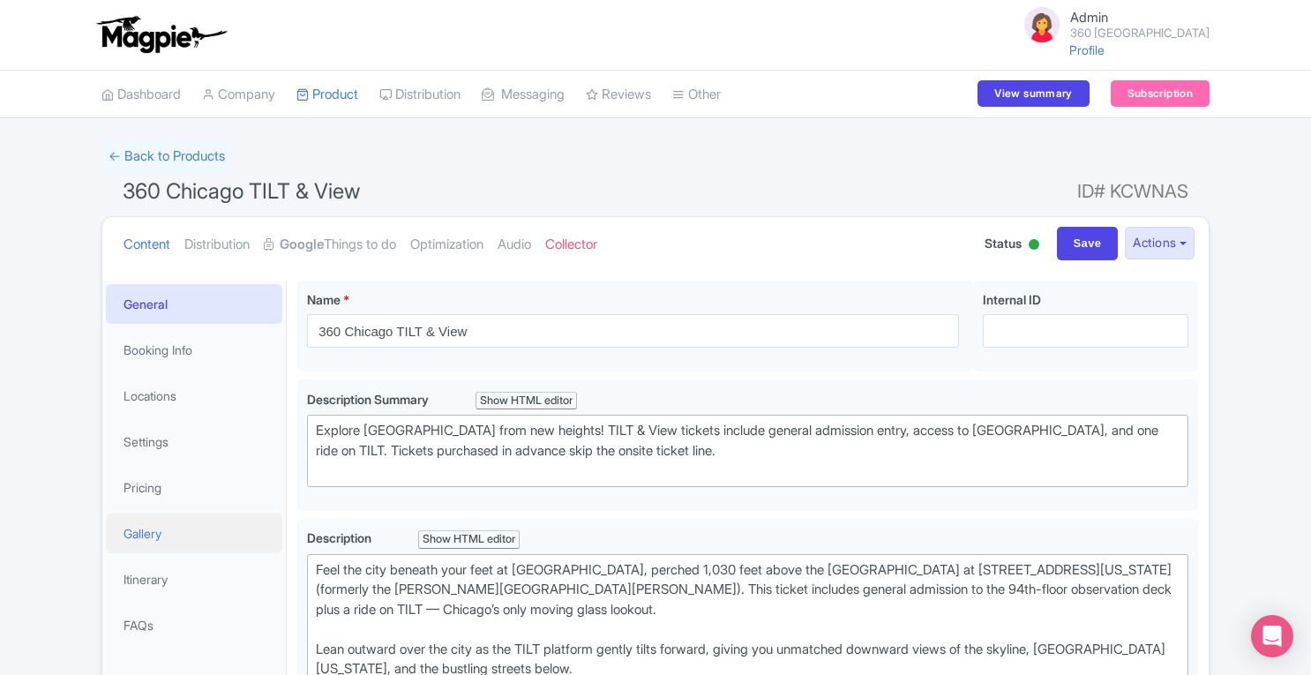
click at [200, 538] on link "Gallery" at bounding box center [194, 533] width 176 height 40
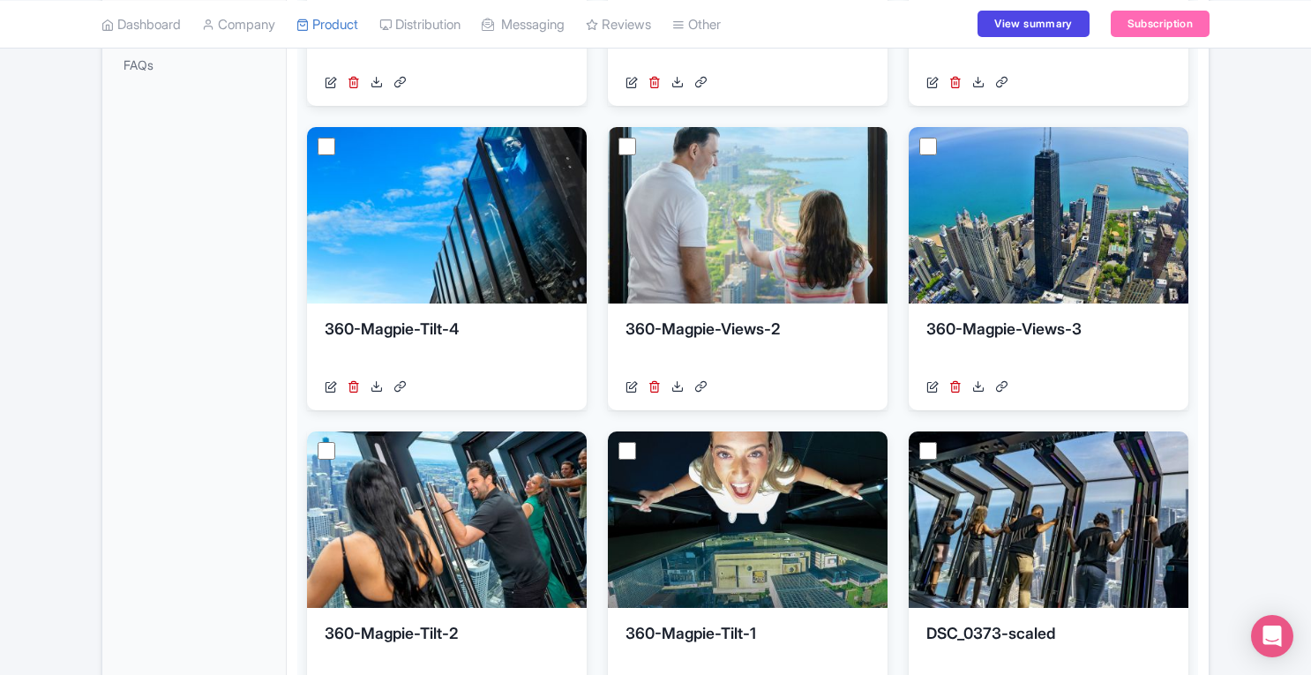
scroll to position [545, 0]
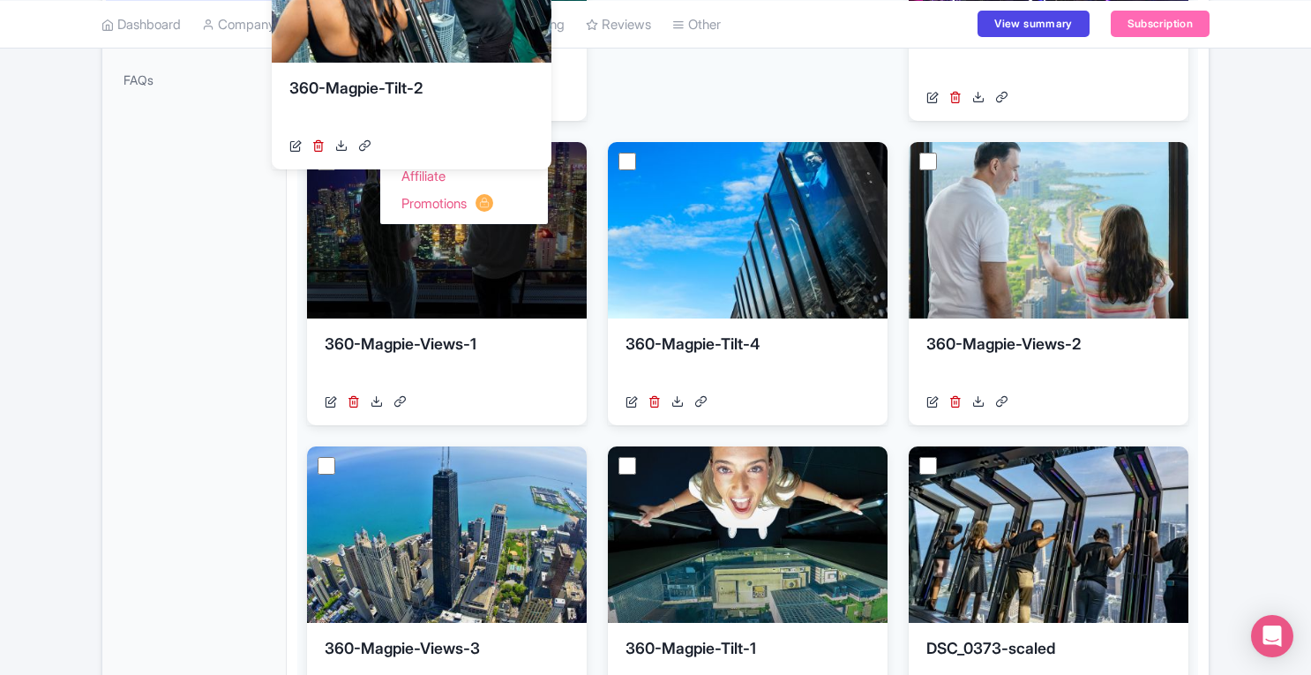
drag, startPoint x: 439, startPoint y: 565, endPoint x: 407, endPoint y: 8, distance: 558.3
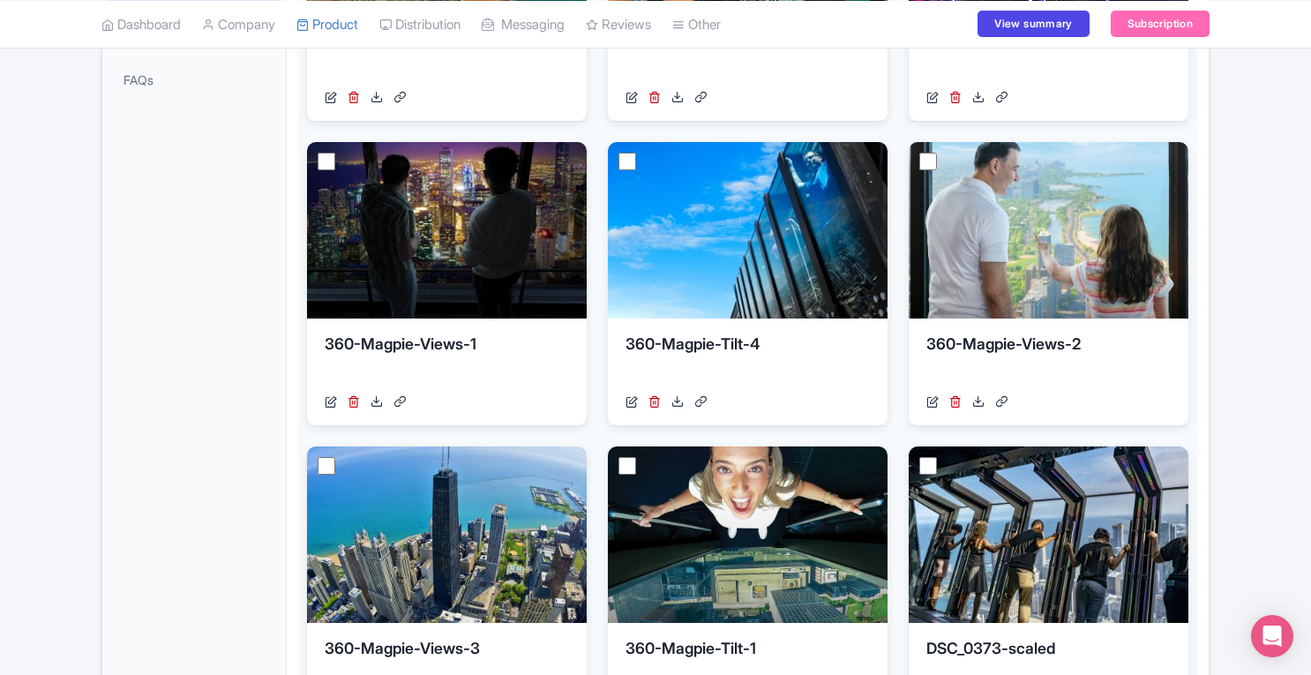
scroll to position [242, 0]
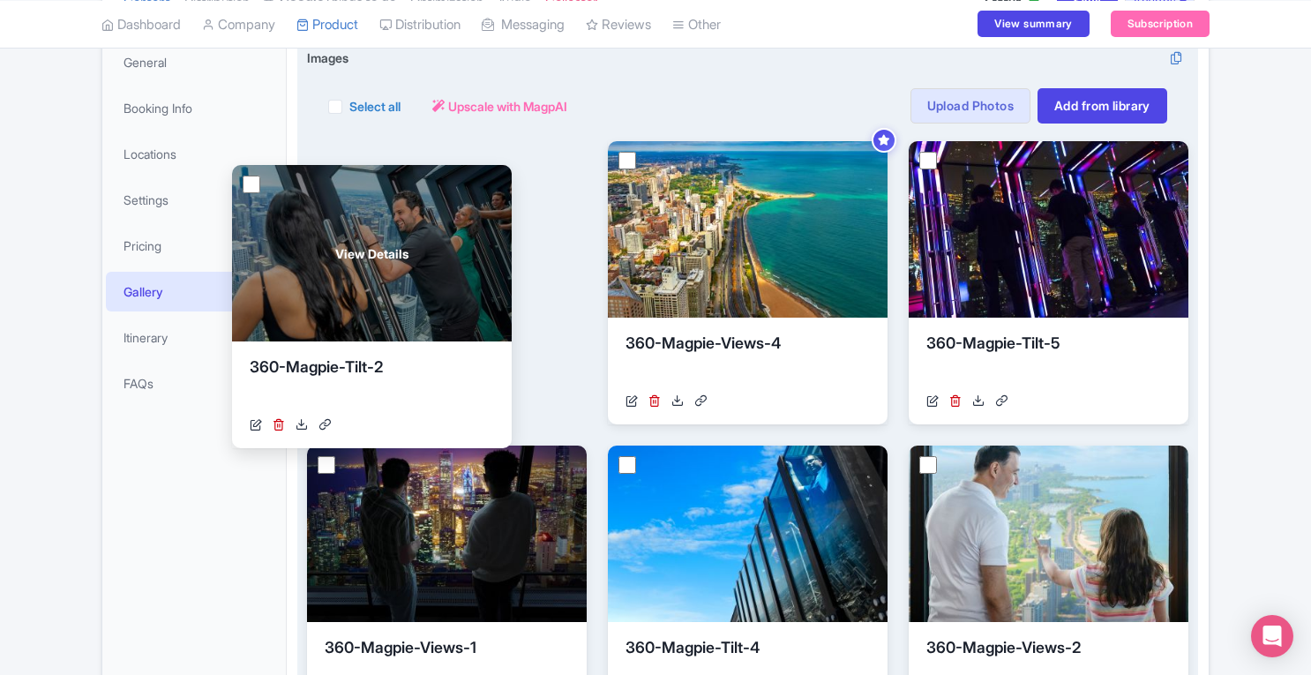
drag, startPoint x: 818, startPoint y: 231, endPoint x: 446, endPoint y: 258, distance: 373.1
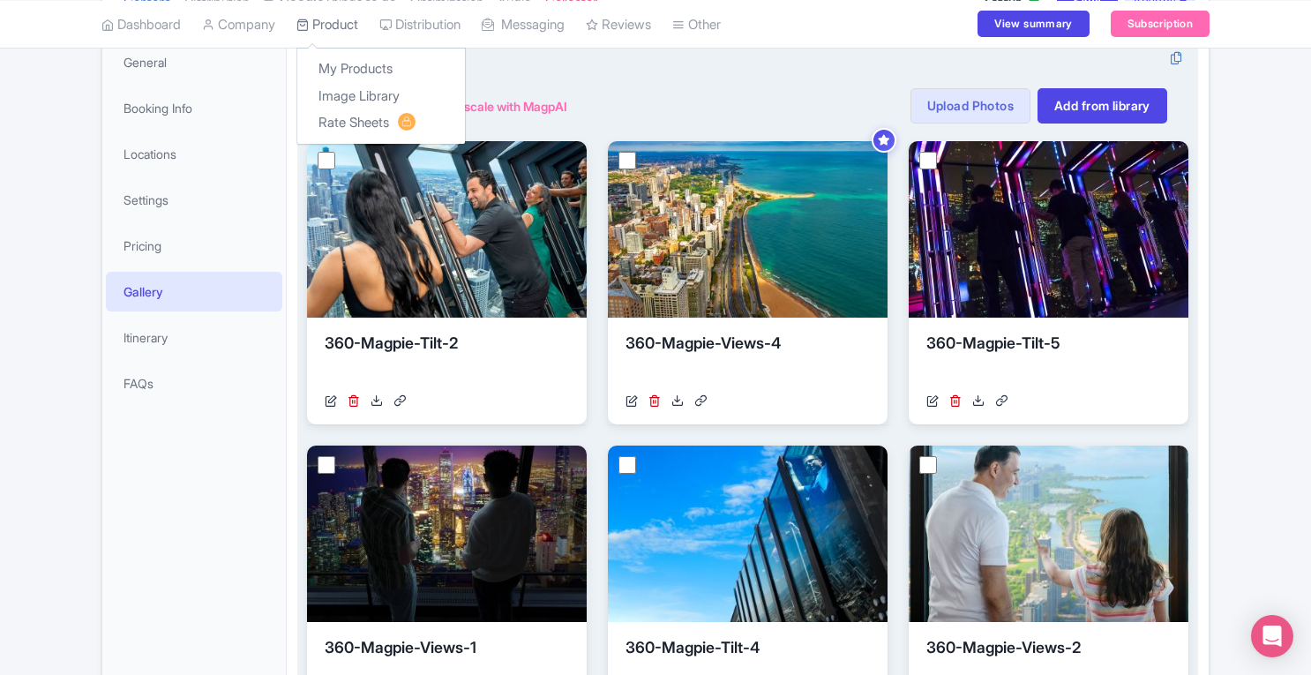
click at [342, 24] on link "Product" at bounding box center [327, 24] width 62 height 49
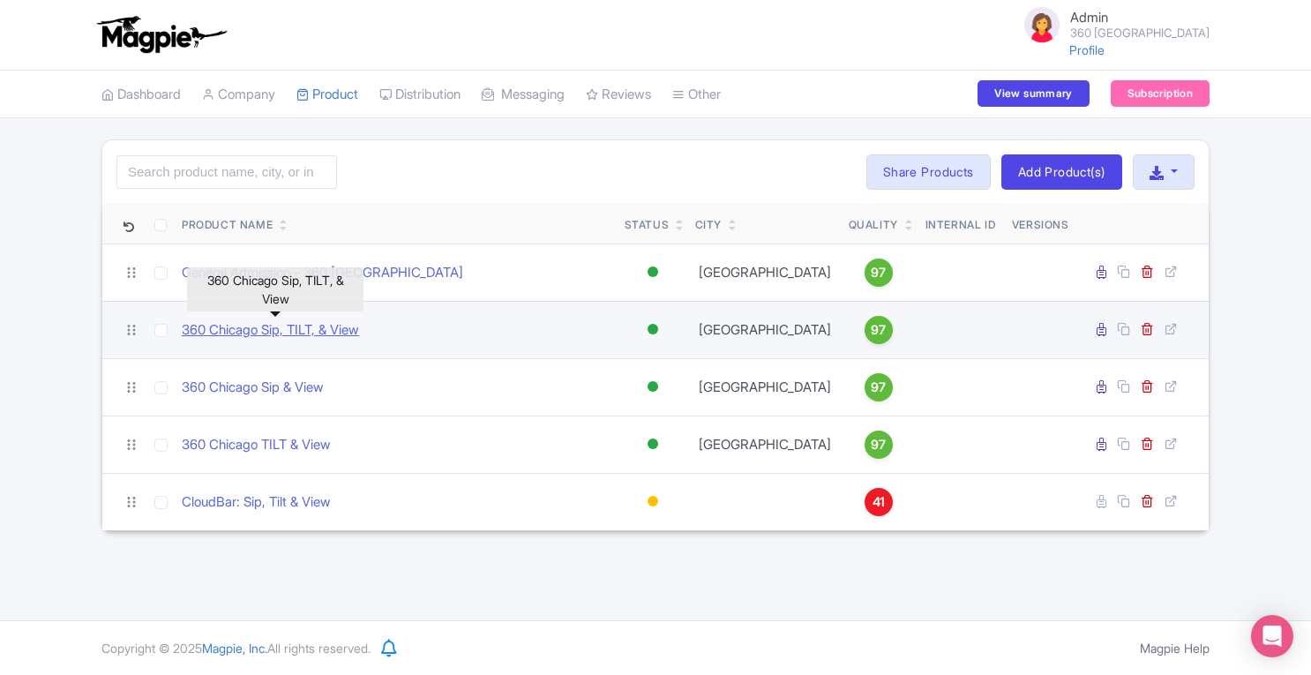
click at [325, 333] on link "360 Chicago Sip, TILT, & View" at bounding box center [270, 330] width 177 height 20
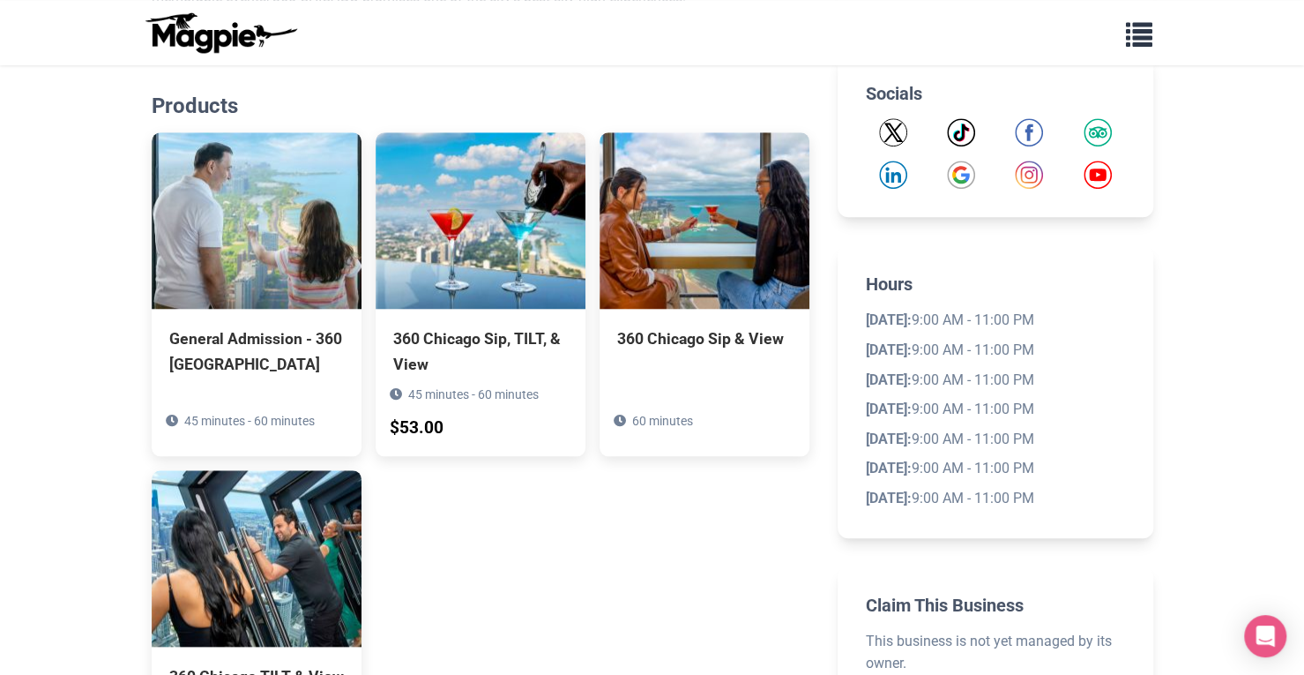
scroll to position [780, 0]
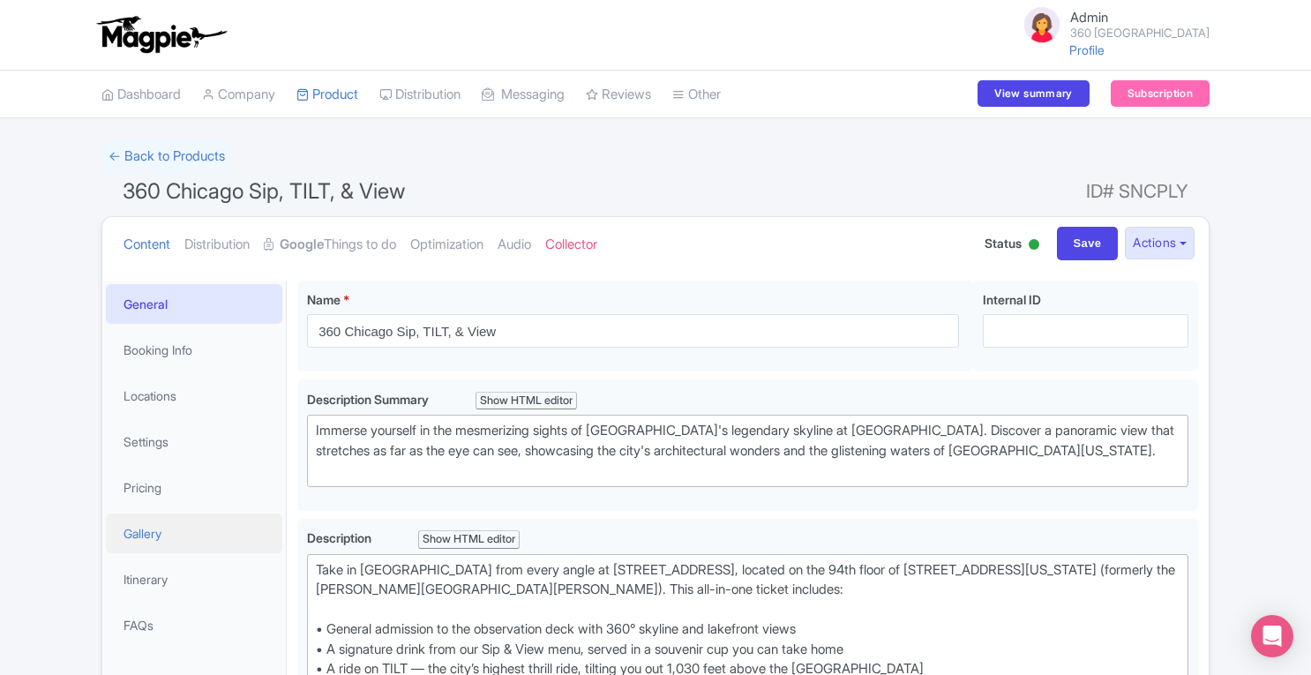
click at [162, 534] on link "Gallery" at bounding box center [194, 533] width 176 height 40
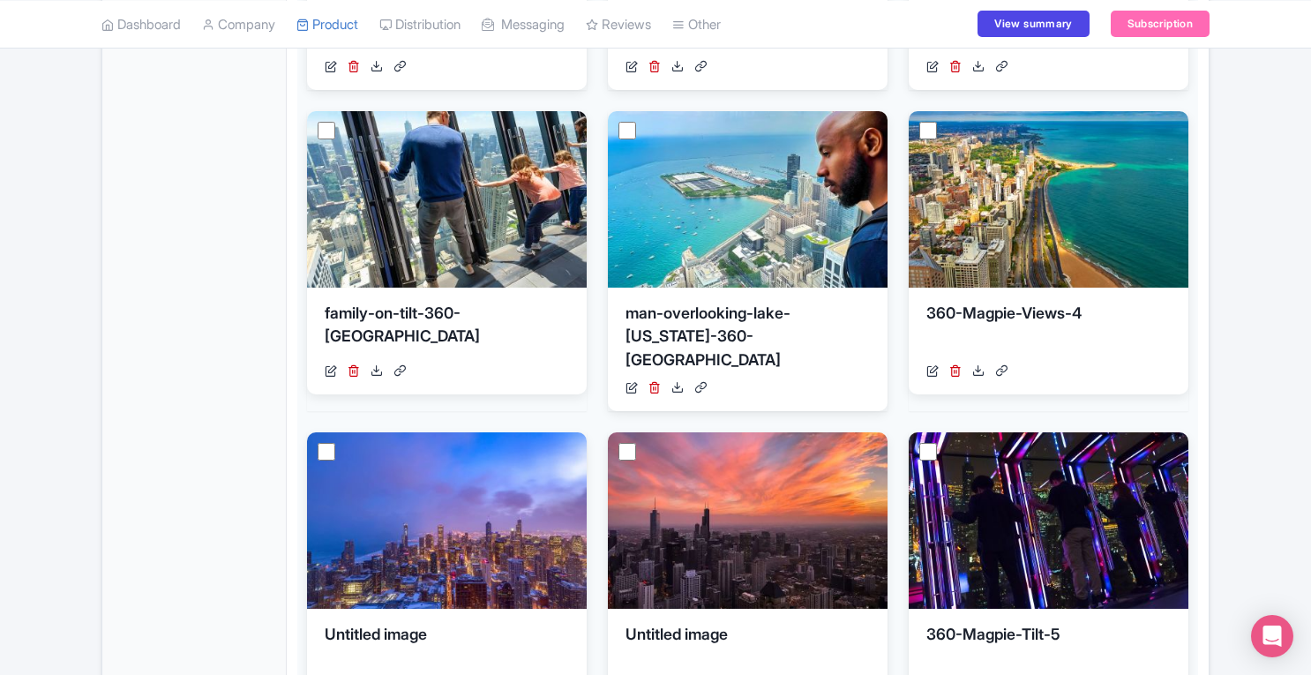
scroll to position [882, 0]
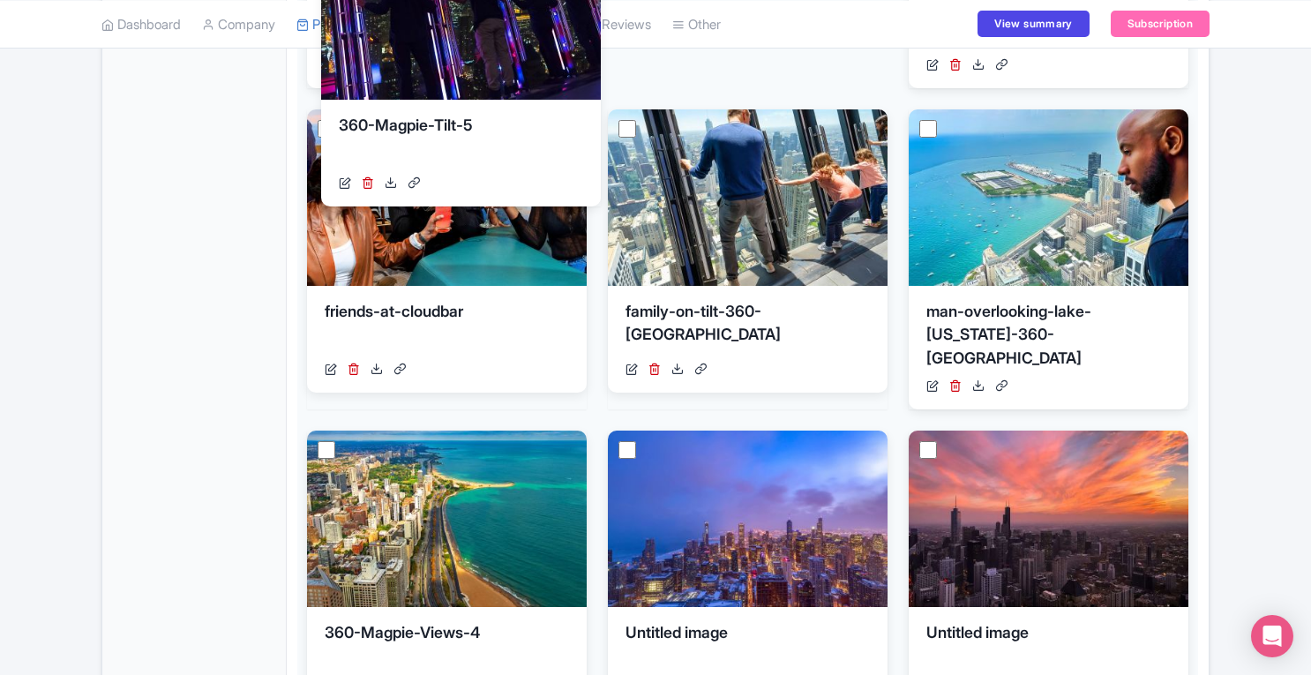
drag, startPoint x: 1050, startPoint y: 466, endPoint x: 464, endPoint y: -19, distance: 760.6
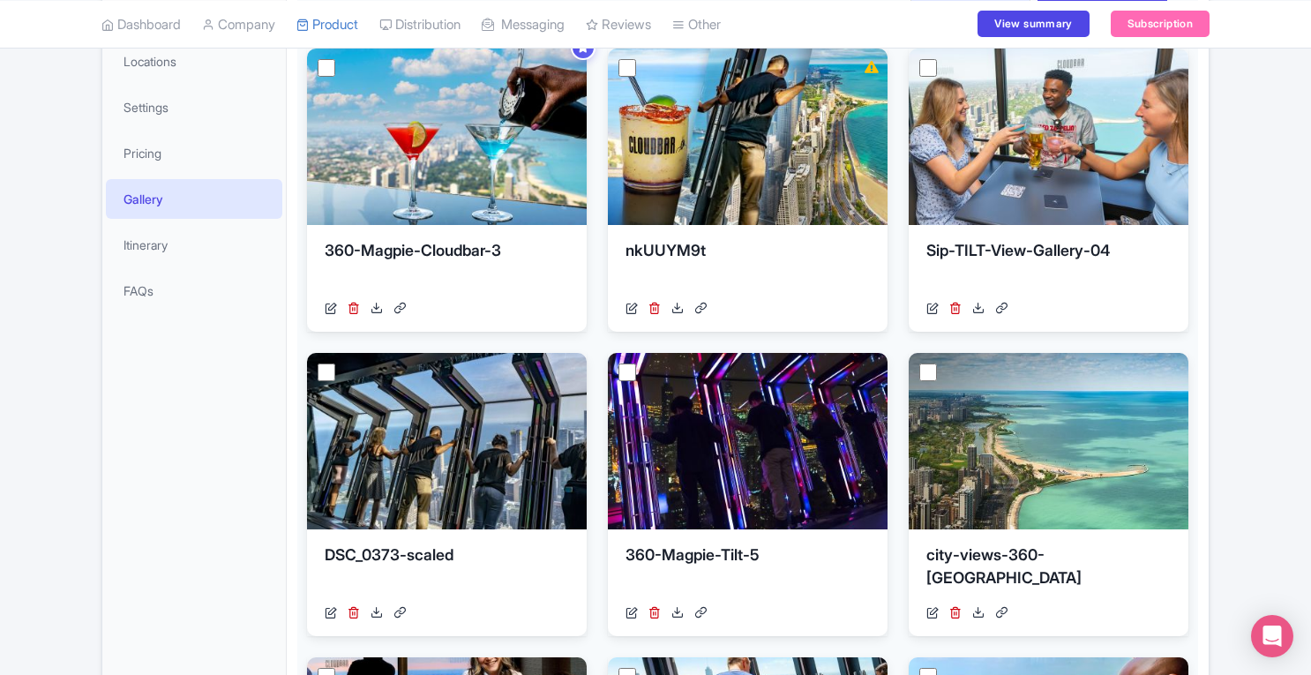
scroll to position [264, 0]
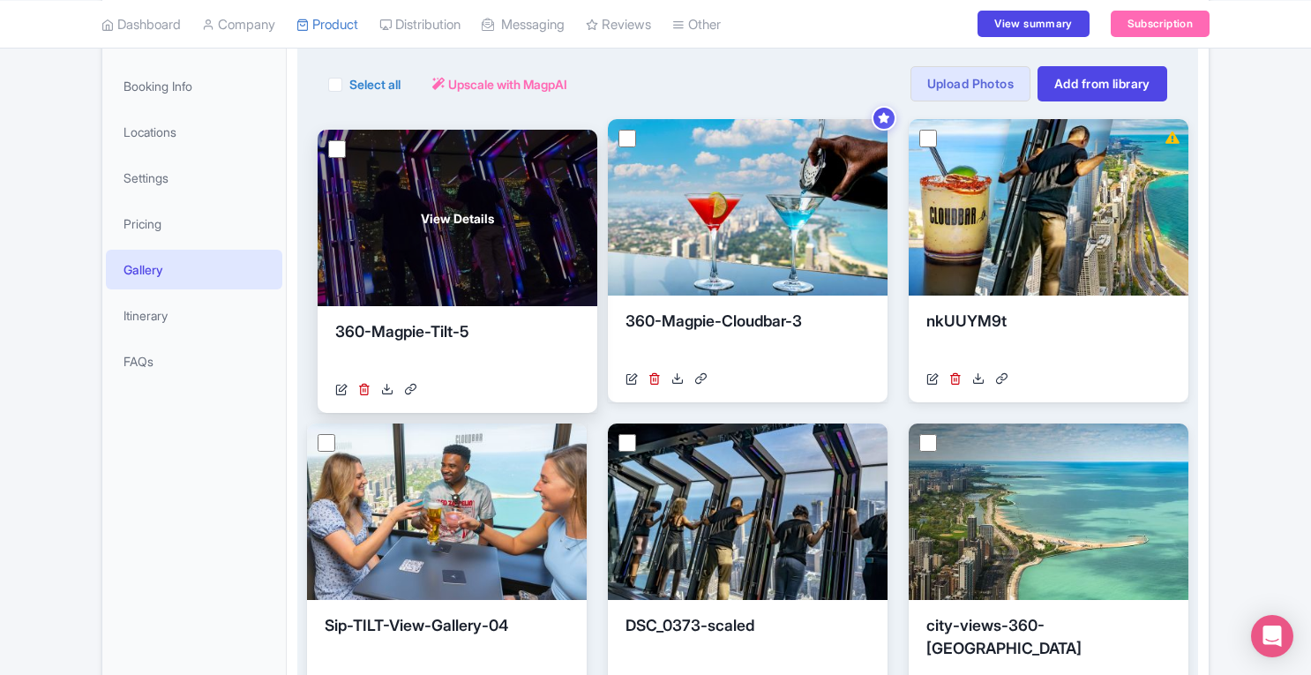
drag, startPoint x: 781, startPoint y: 493, endPoint x: 487, endPoint y: 192, distance: 420.4
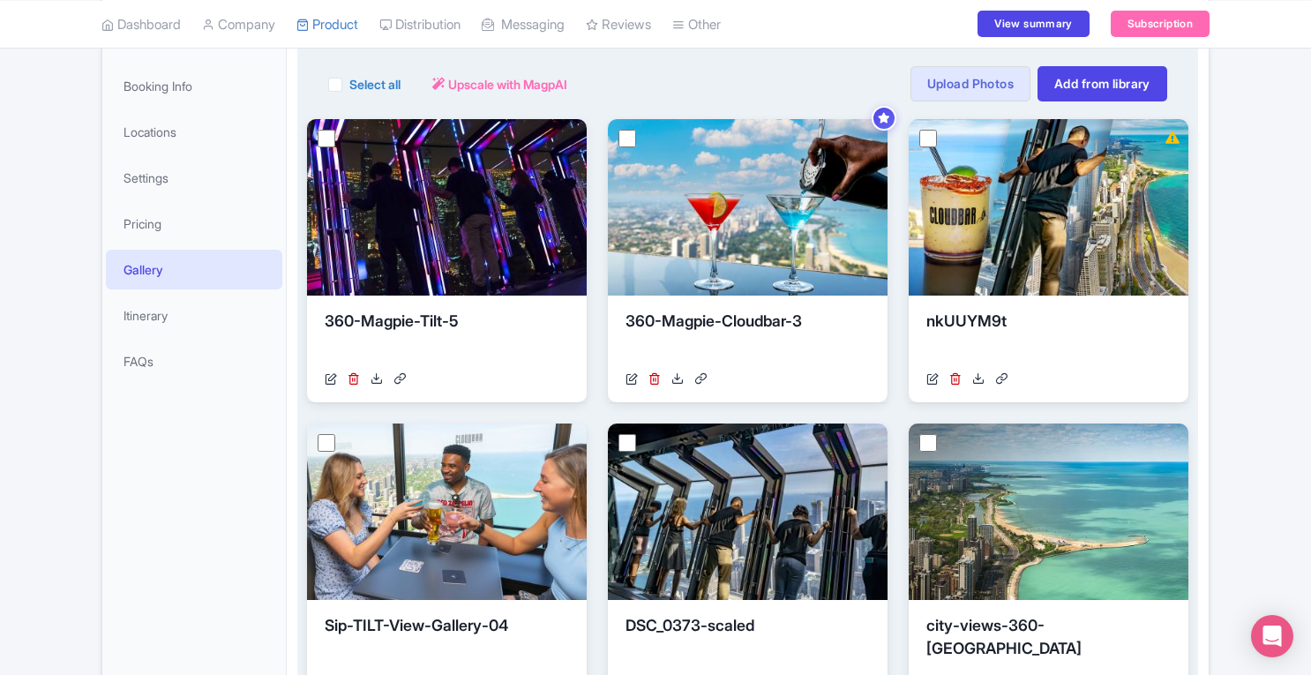
scroll to position [0, 0]
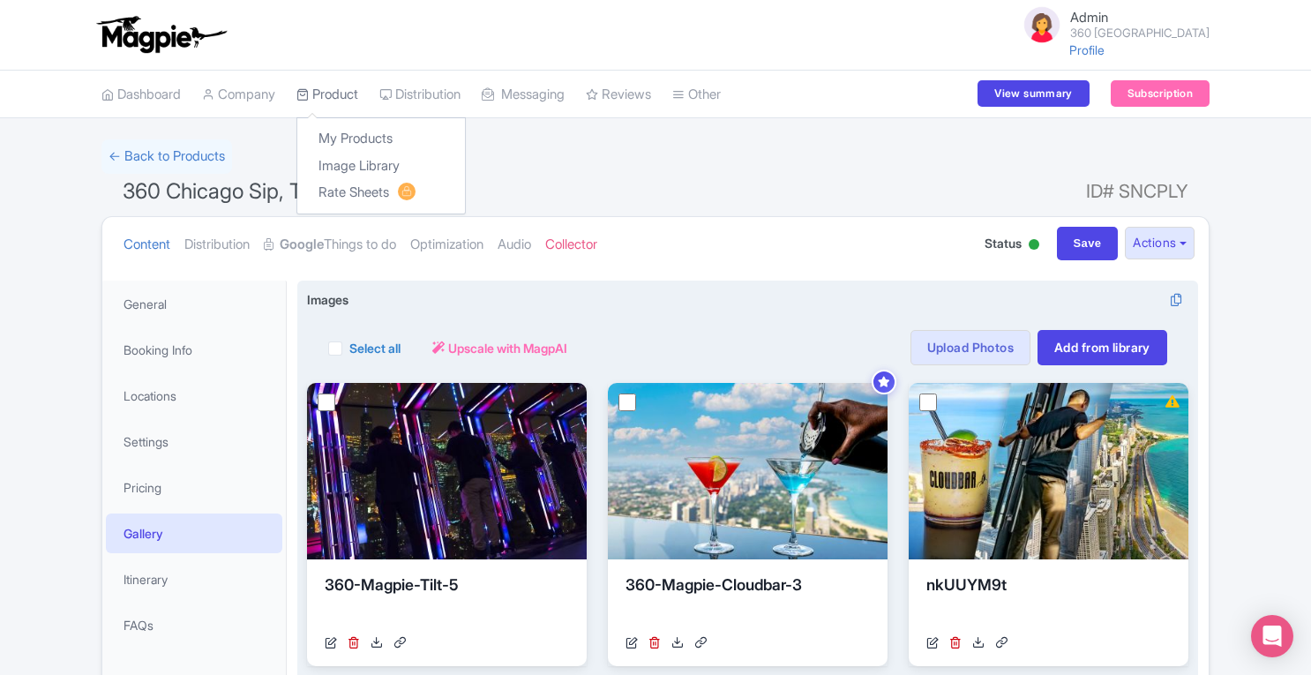
click at [338, 90] on link "Product" at bounding box center [327, 95] width 62 height 49
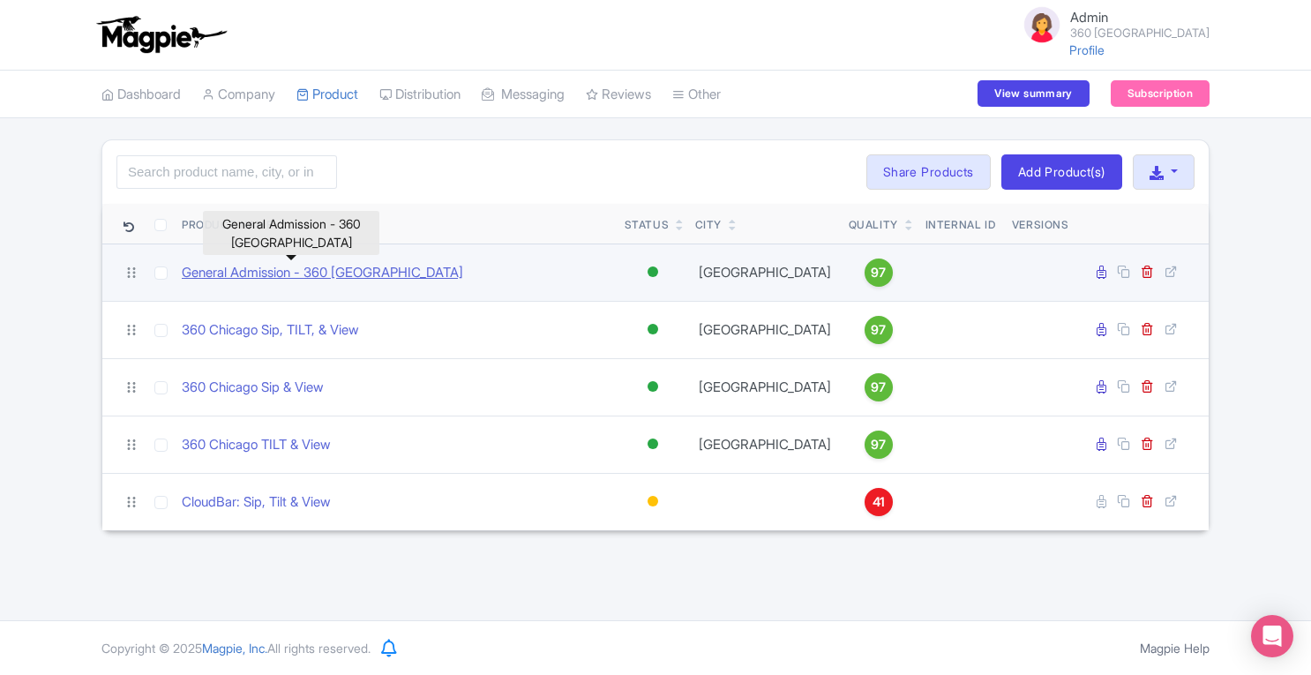
click at [335, 275] on link "General Admission - 360 [GEOGRAPHIC_DATA]" at bounding box center [322, 273] width 281 height 20
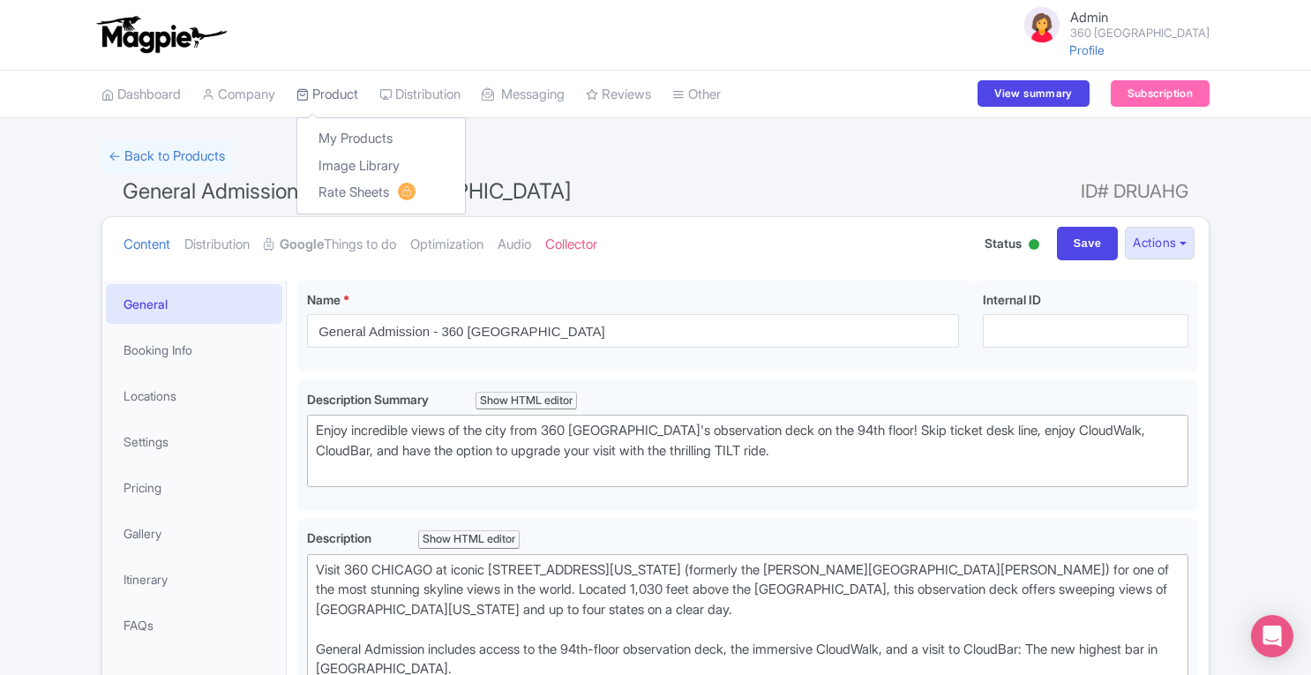
click at [344, 96] on link "Product" at bounding box center [327, 95] width 62 height 49
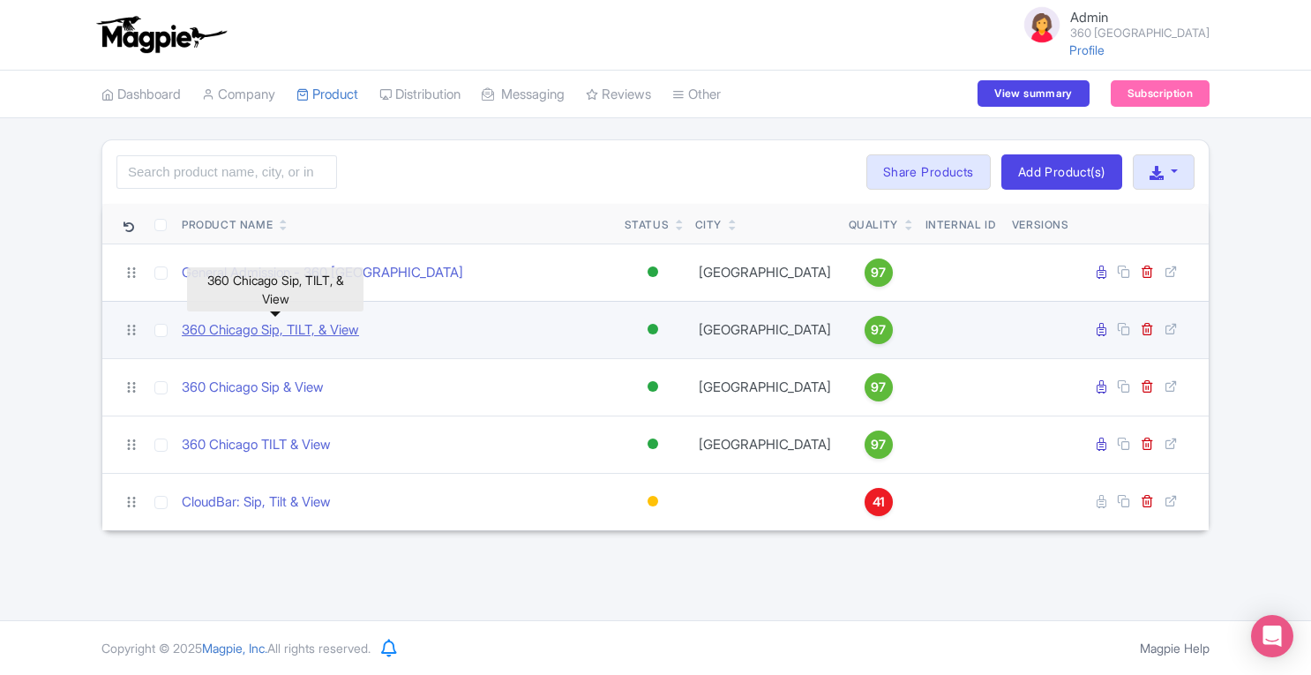
click at [279, 325] on link "360 Chicago Sip, TILT, & View" at bounding box center [270, 330] width 177 height 20
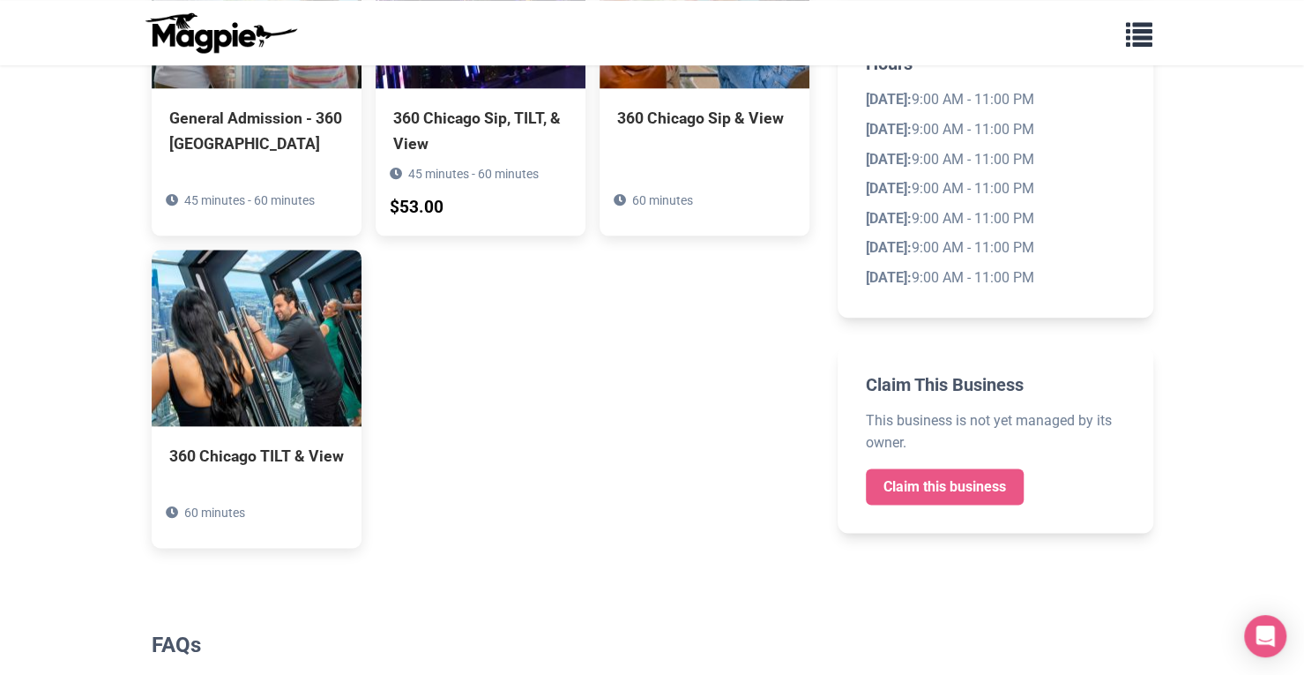
scroll to position [1030, 0]
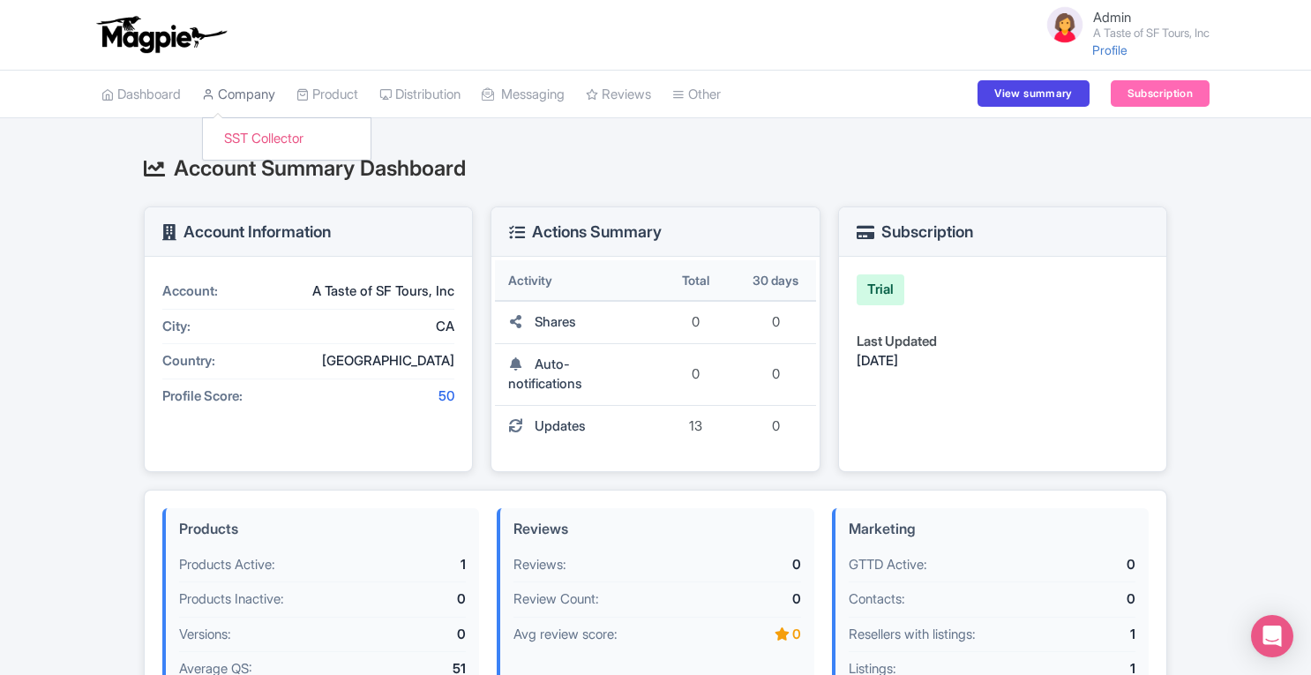
click at [261, 99] on link "Company" at bounding box center [238, 95] width 73 height 49
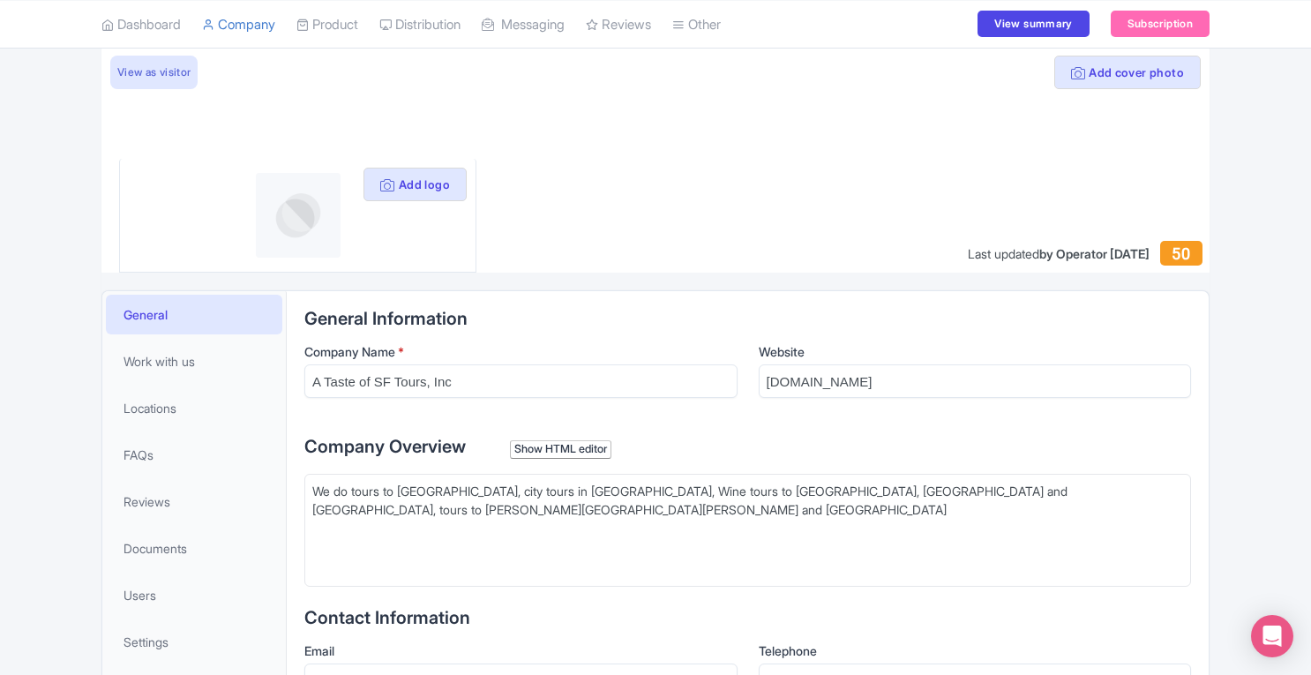
scroll to position [86, 0]
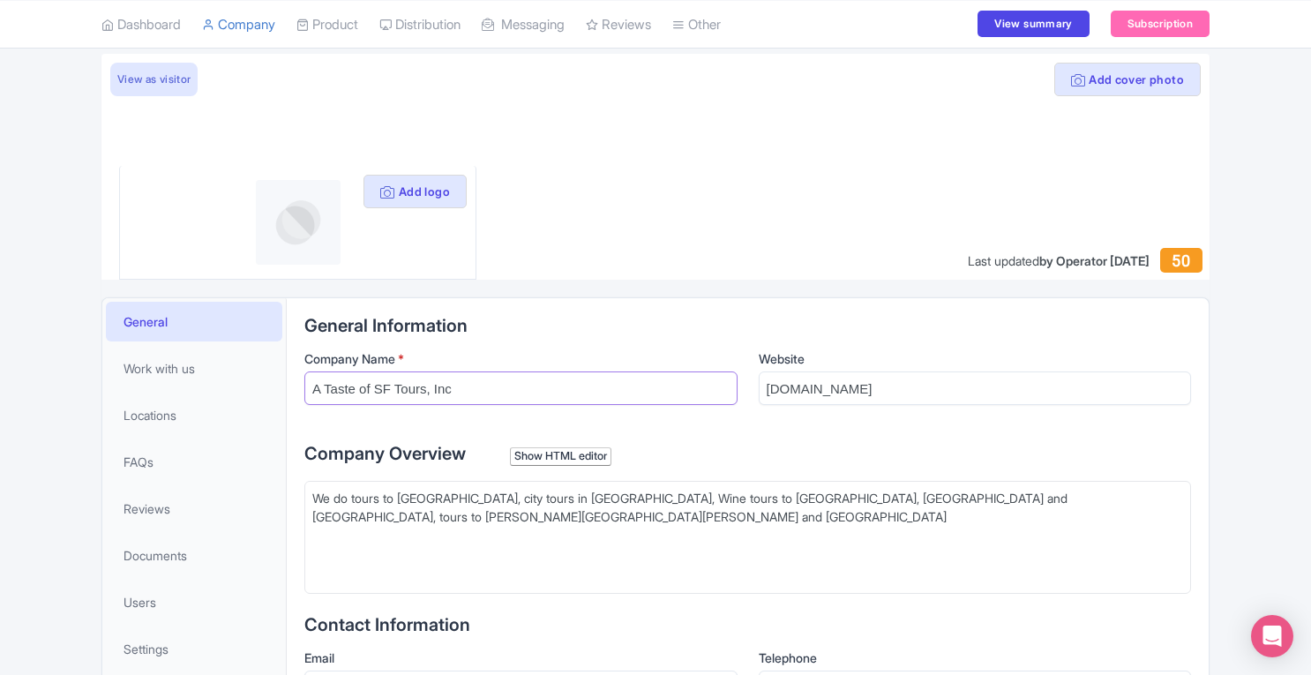
drag, startPoint x: 312, startPoint y: 389, endPoint x: 424, endPoint y: 381, distance: 112.3
click at [424, 381] on input "A Taste of SF Tours, Inc" at bounding box center [520, 388] width 433 height 34
click at [263, 71] on link "SST Collector" at bounding box center [287, 69] width 168 height 27
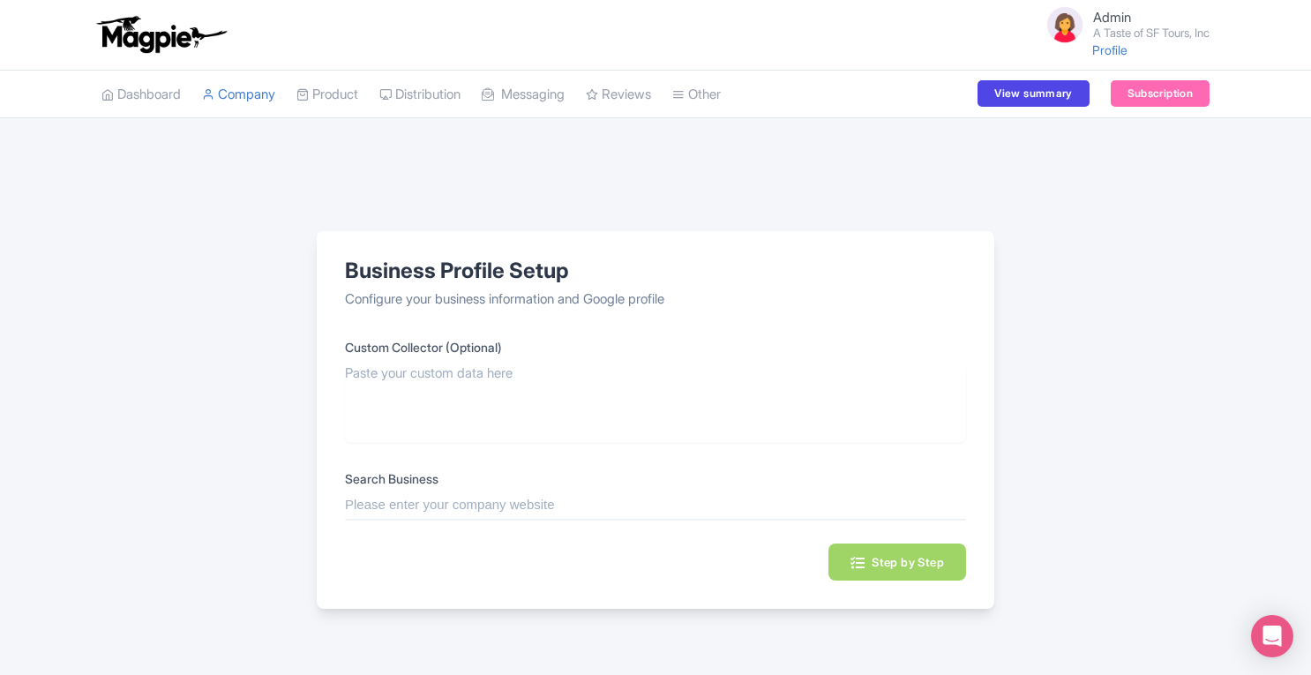
click at [491, 497] on input "text" at bounding box center [655, 505] width 621 height 20
paste input "A Taste of SF Tours"
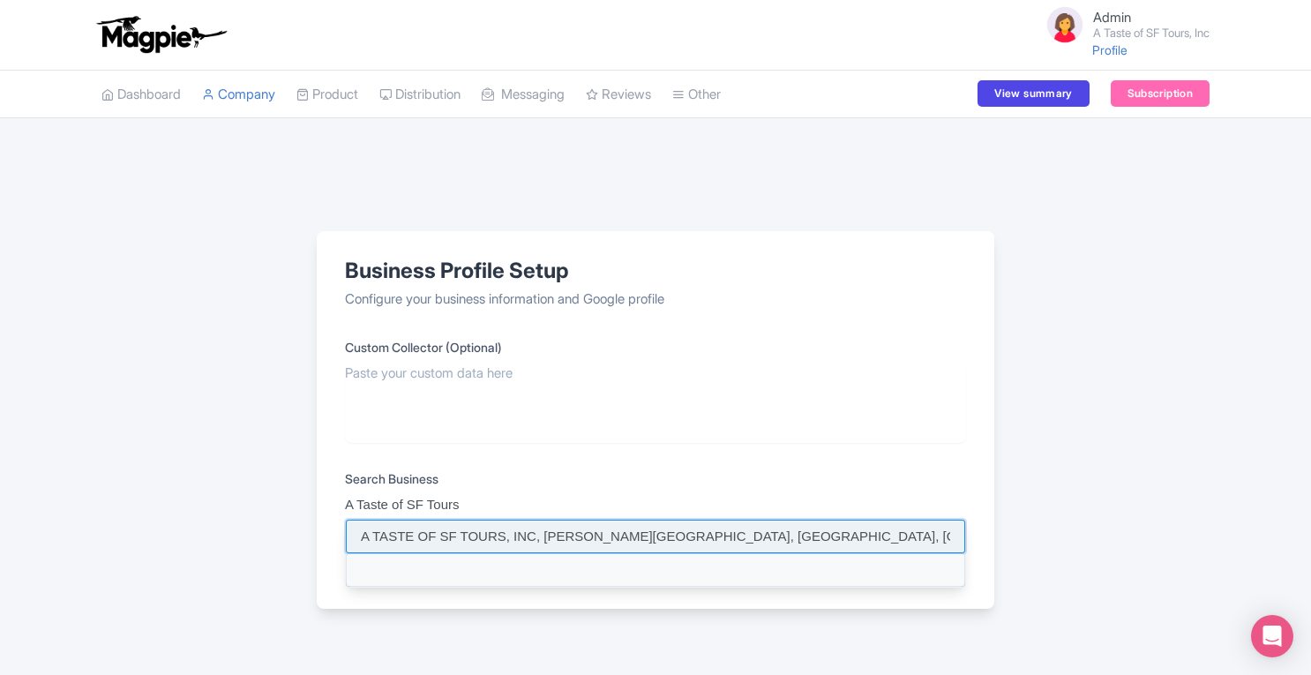
click at [475, 535] on input at bounding box center [655, 536] width 619 height 34
type input "A TASTE OF SF TOURS, INC, [PERSON_NAME][GEOGRAPHIC_DATA], [GEOGRAPHIC_DATA], [G…"
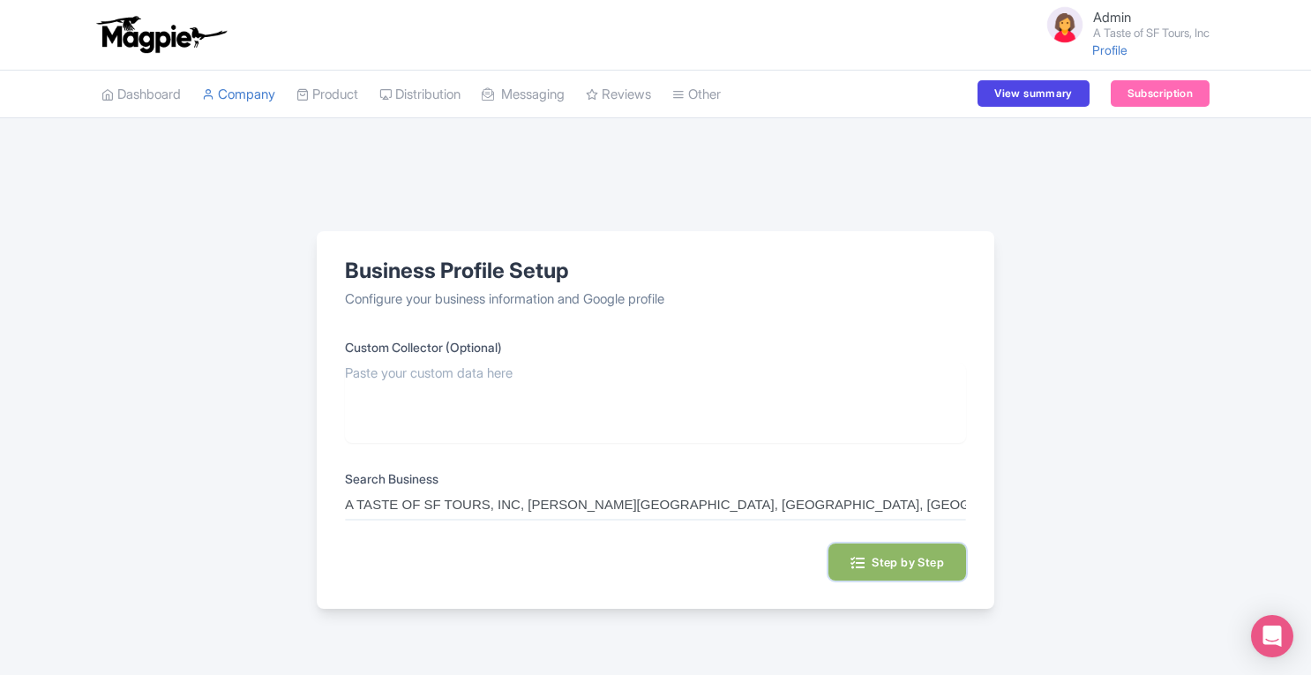
click at [887, 558] on button "Step by Step" at bounding box center [897, 561] width 138 height 37
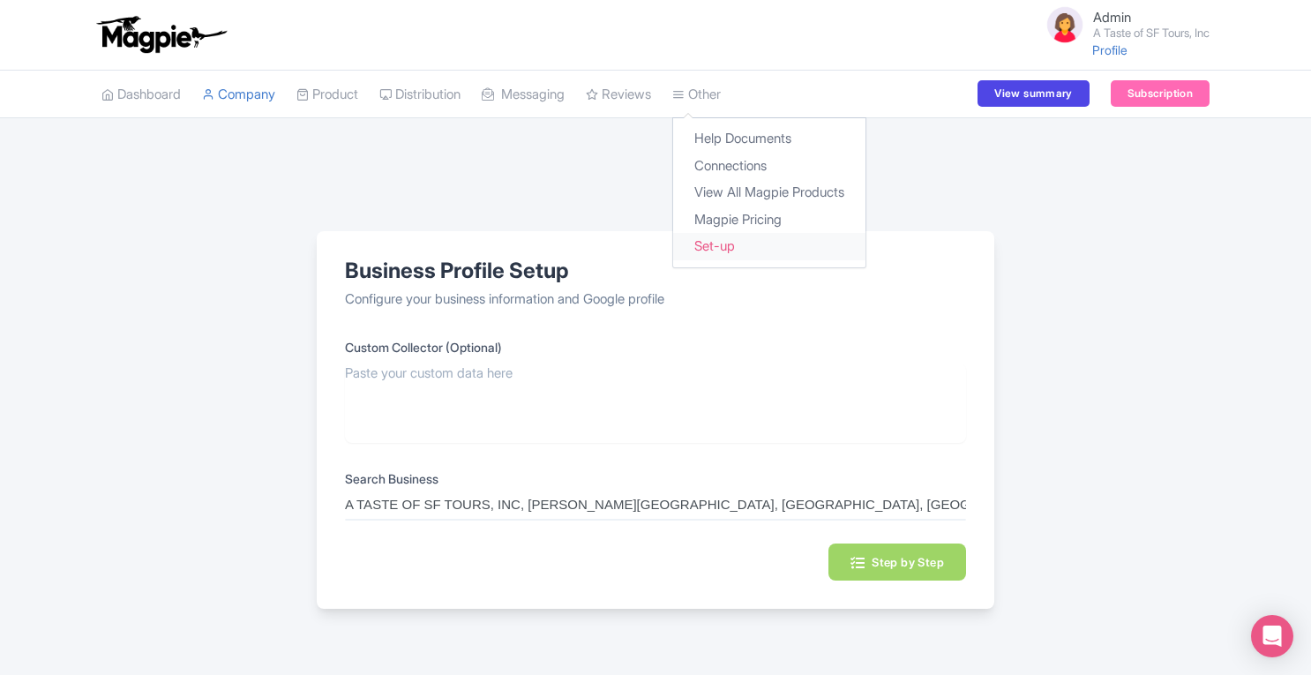
click at [745, 251] on link "Set-up" at bounding box center [769, 246] width 192 height 27
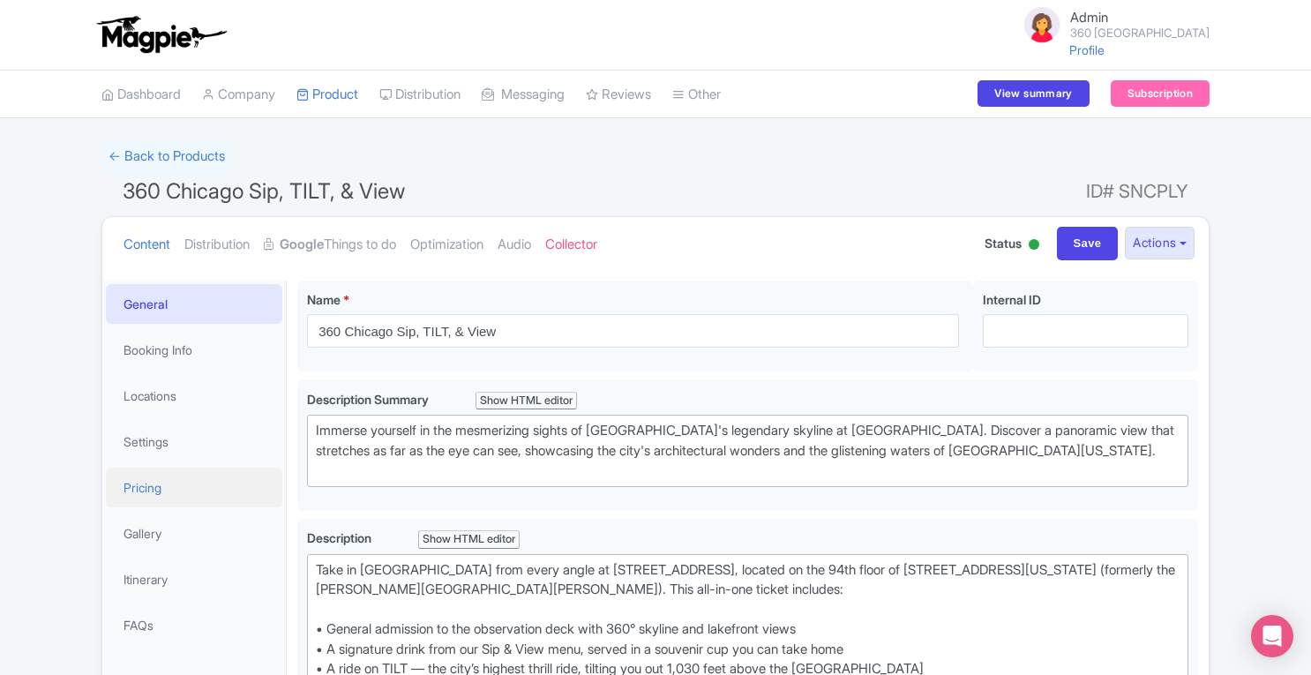
click at [171, 486] on link "Pricing" at bounding box center [194, 487] width 176 height 40
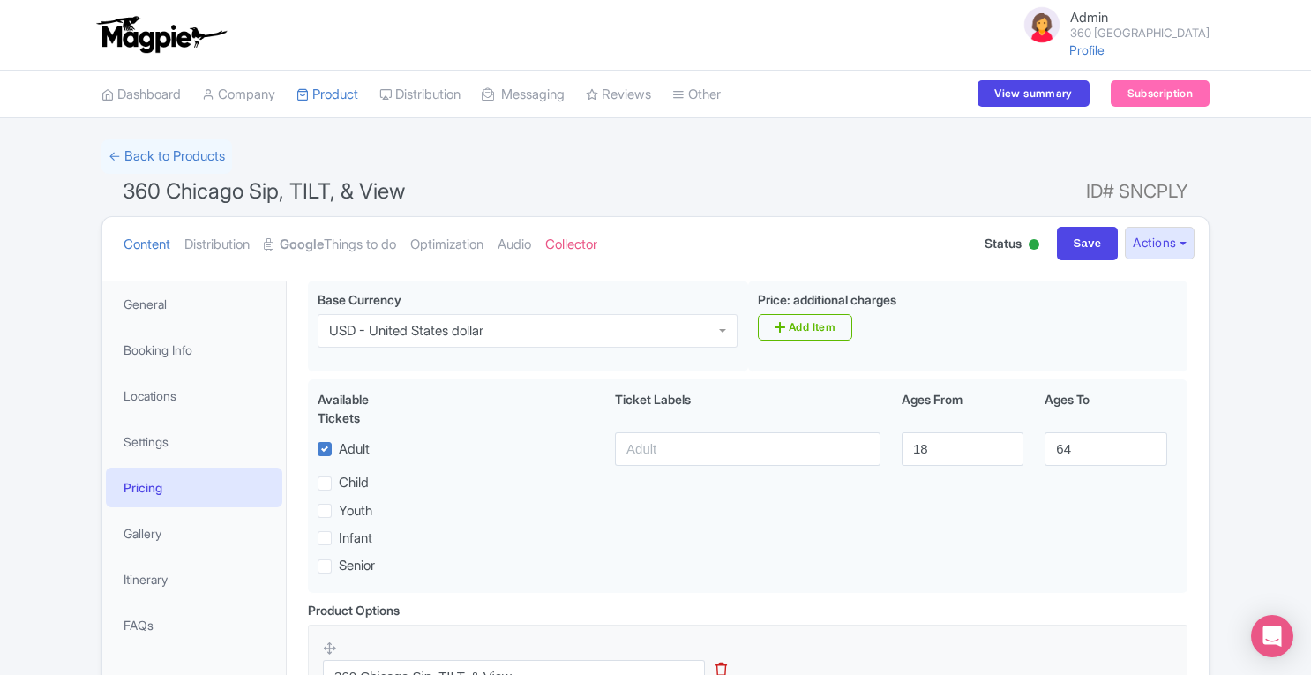
scroll to position [193, 0]
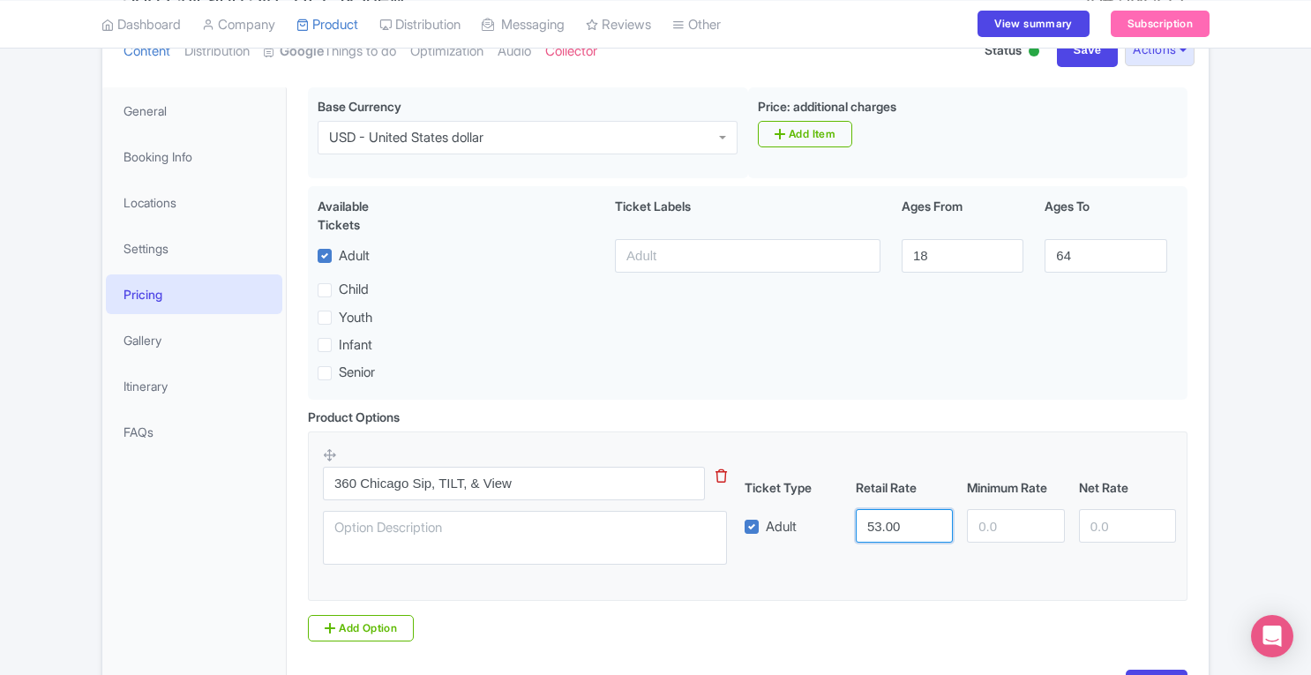
click at [907, 527] on input "53.00" at bounding box center [904, 526] width 97 height 34
type input "5"
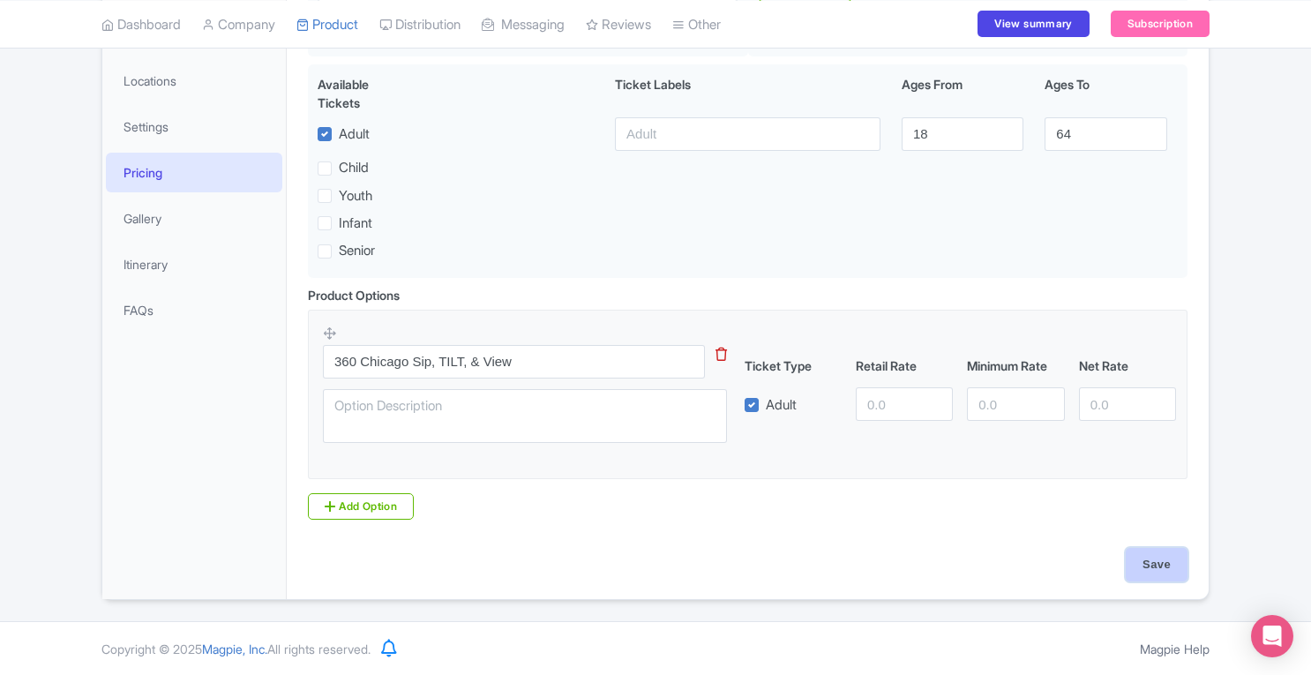
click at [1152, 577] on input "Save" at bounding box center [1156, 565] width 62 height 34
type input "Saving..."
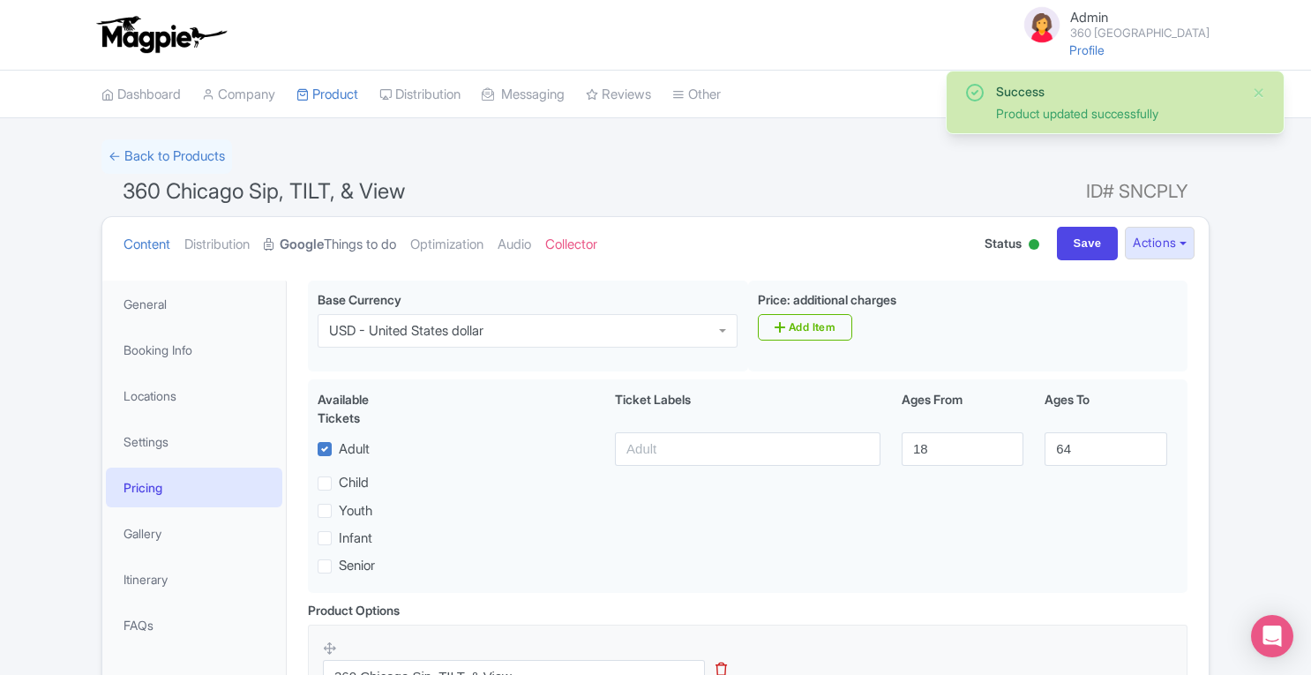
click at [324, 242] on strong "Google" at bounding box center [302, 245] width 44 height 20
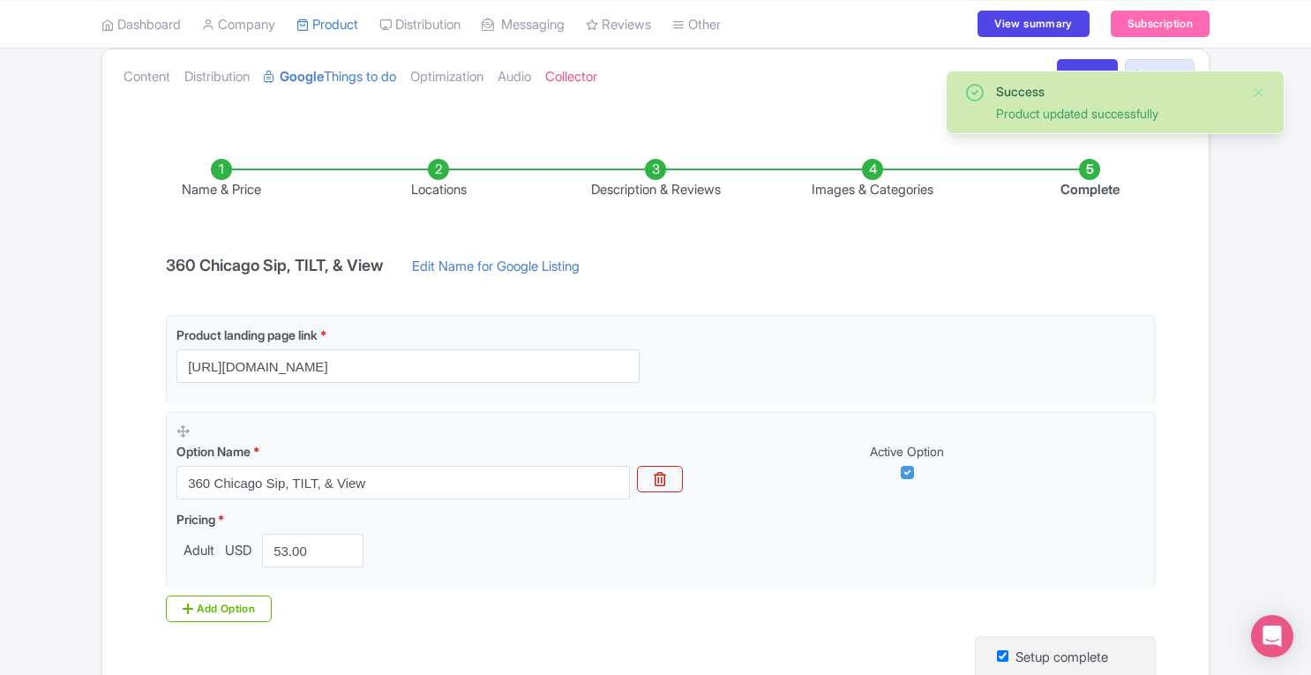
scroll to position [171, 0]
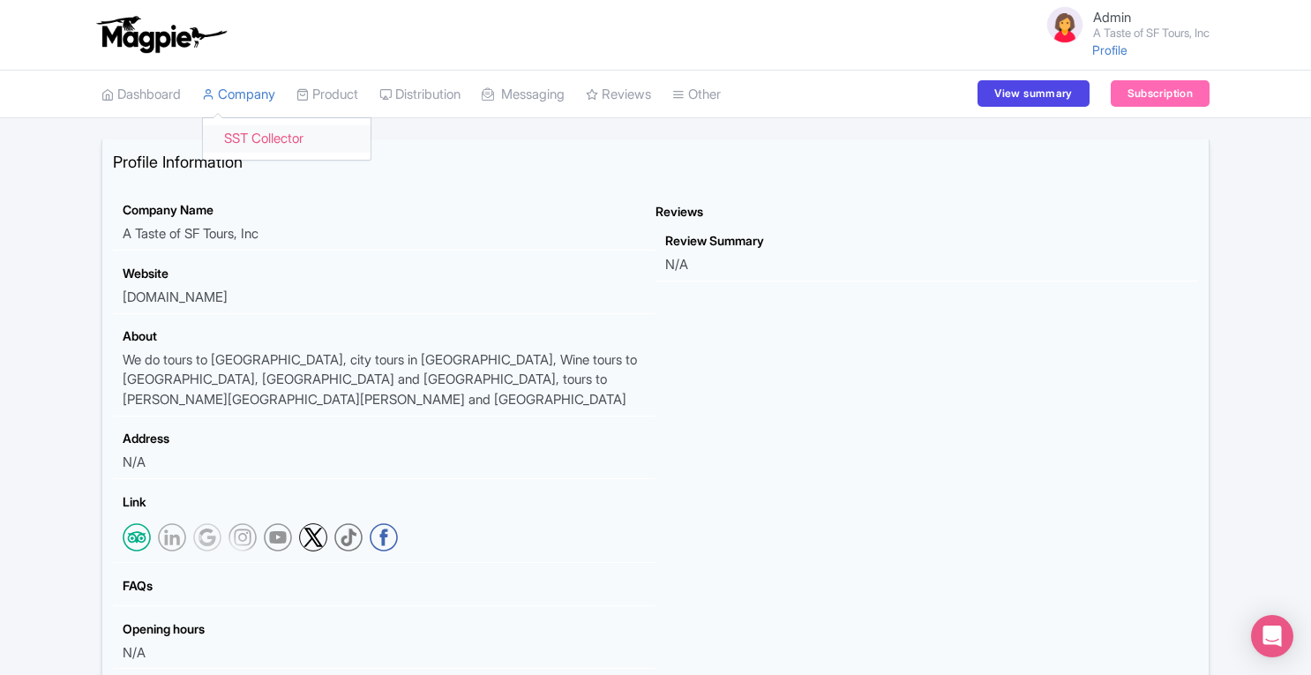
click at [256, 146] on link "SST Collector" at bounding box center [287, 138] width 168 height 27
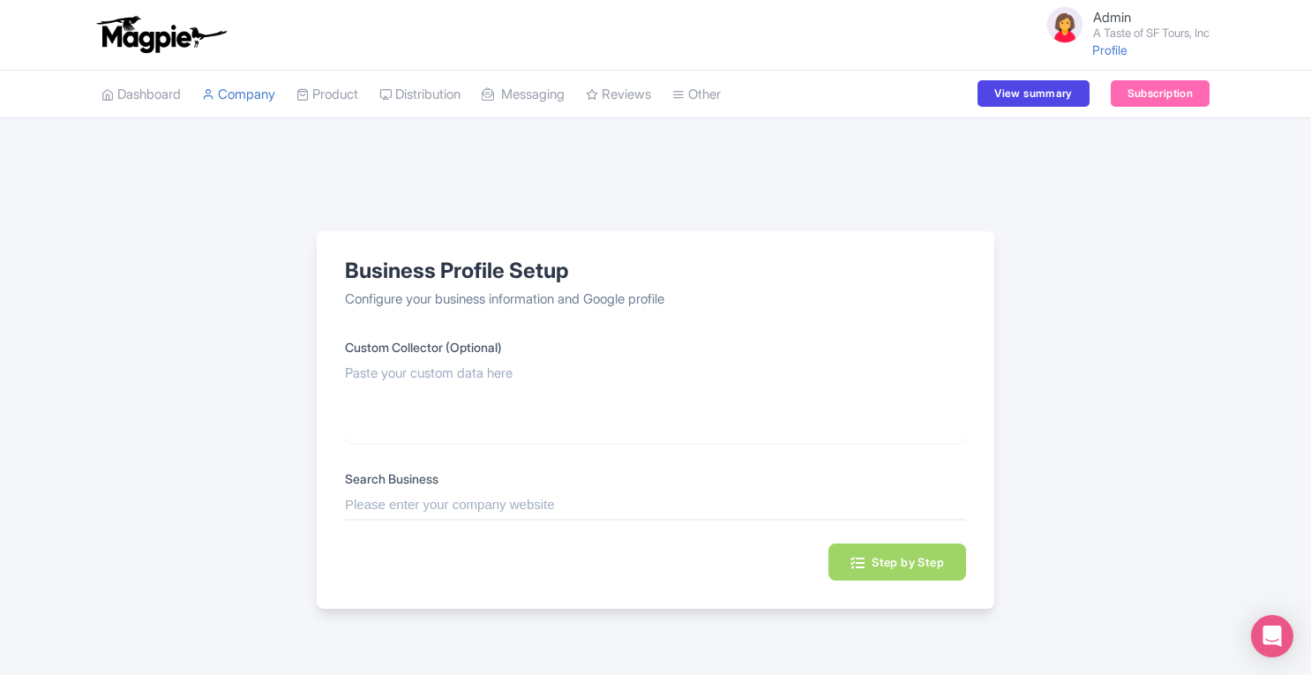
click at [439, 504] on input "text" at bounding box center [655, 505] width 621 height 20
paste input "A Taste of SF Tours"
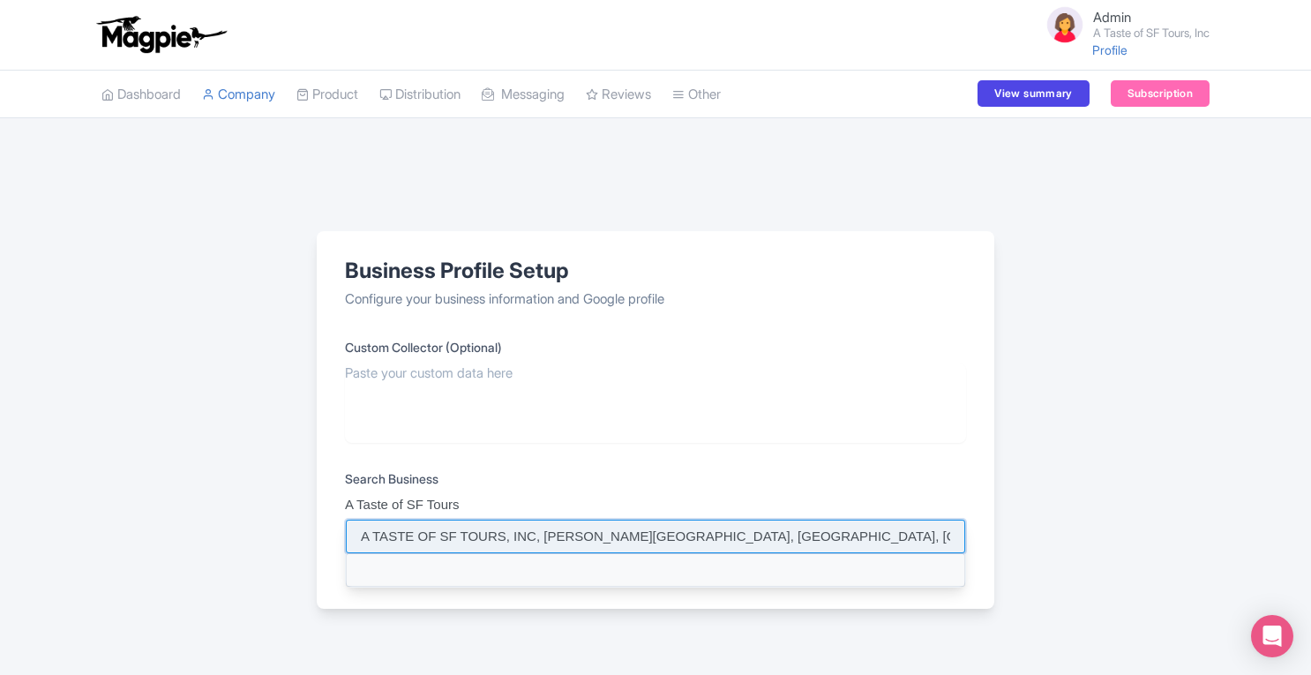
click at [385, 531] on input at bounding box center [655, 536] width 619 height 34
type input "A TASTE OF SF TOURS, INC, [PERSON_NAME][GEOGRAPHIC_DATA], [GEOGRAPHIC_DATA], [G…"
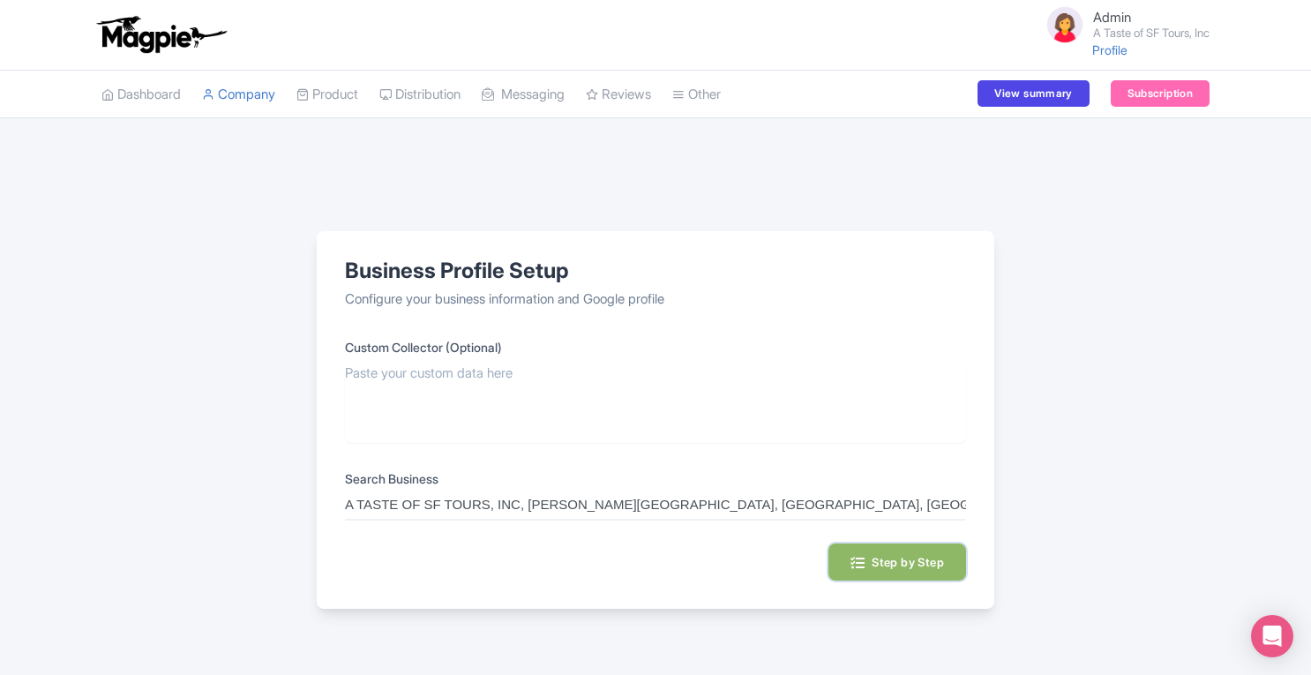
click at [916, 564] on button "Step by Step" at bounding box center [897, 561] width 138 height 37
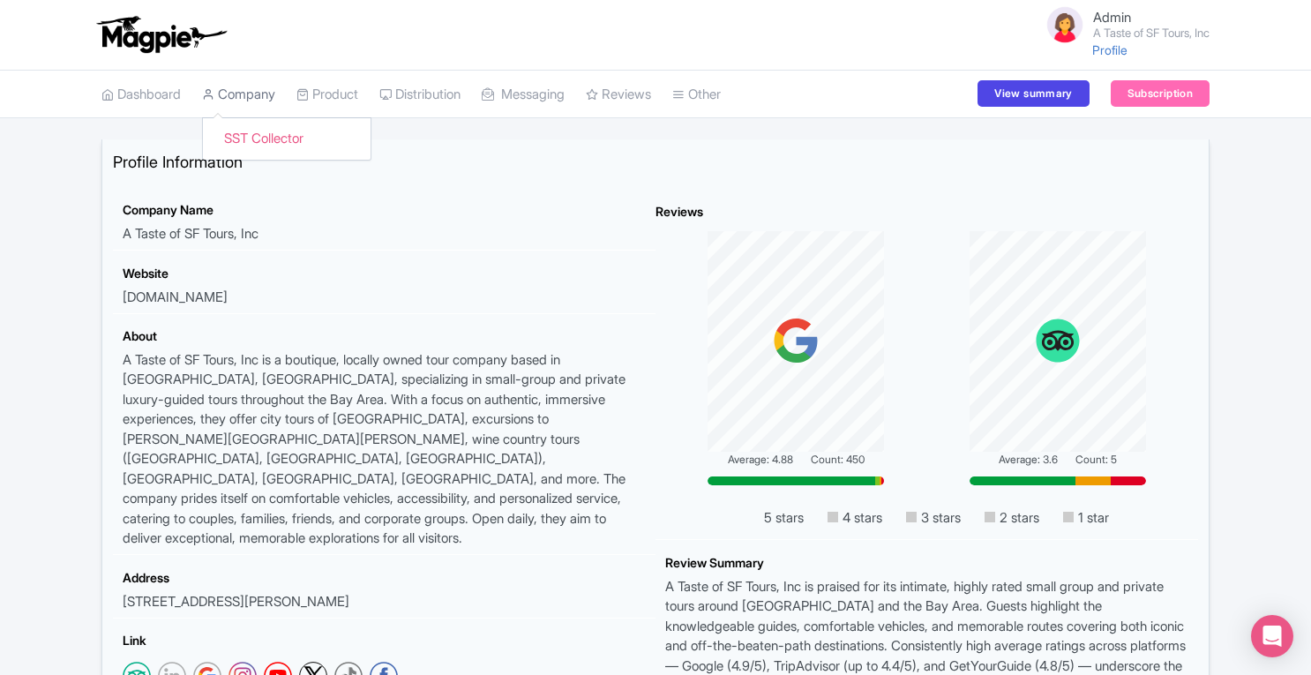
click at [252, 93] on link "Company" at bounding box center [238, 95] width 73 height 49
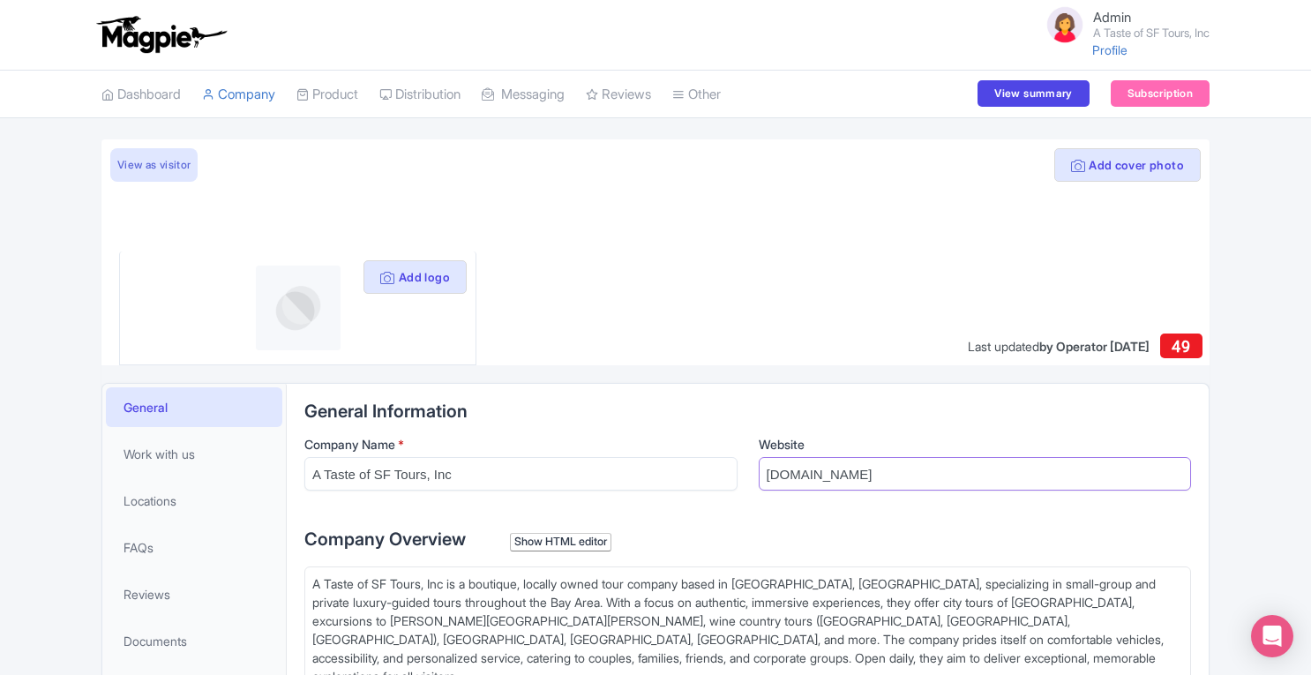
drag, startPoint x: 868, startPoint y: 467, endPoint x: 635, endPoint y: 490, distance: 234.1
click at [635, 490] on div "Company Name * A Taste of SF Tours, Inc Website atasteofsf.com" at bounding box center [747, 470] width 886 height 70
click at [400, 280] on button "Add logo" at bounding box center [414, 277] width 103 height 34
click at [1118, 149] on button "Add cover photo" at bounding box center [1127, 165] width 146 height 34
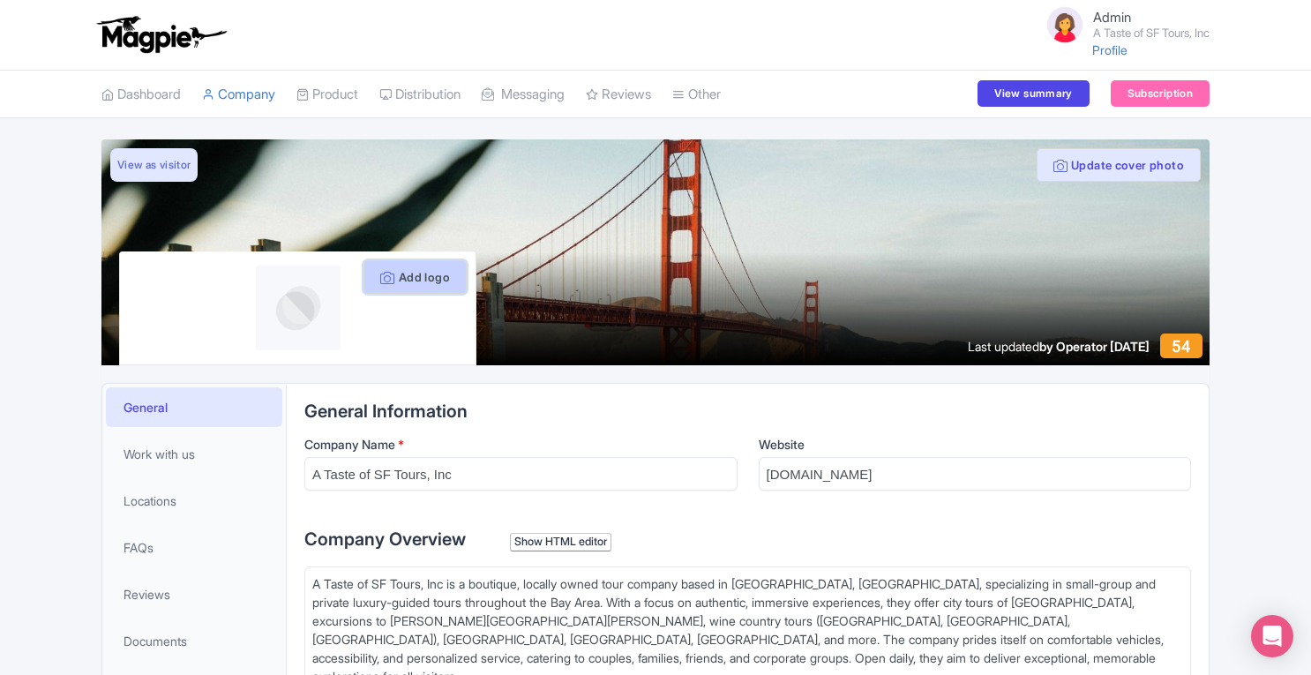
click at [388, 280] on icon at bounding box center [387, 278] width 14 height 14
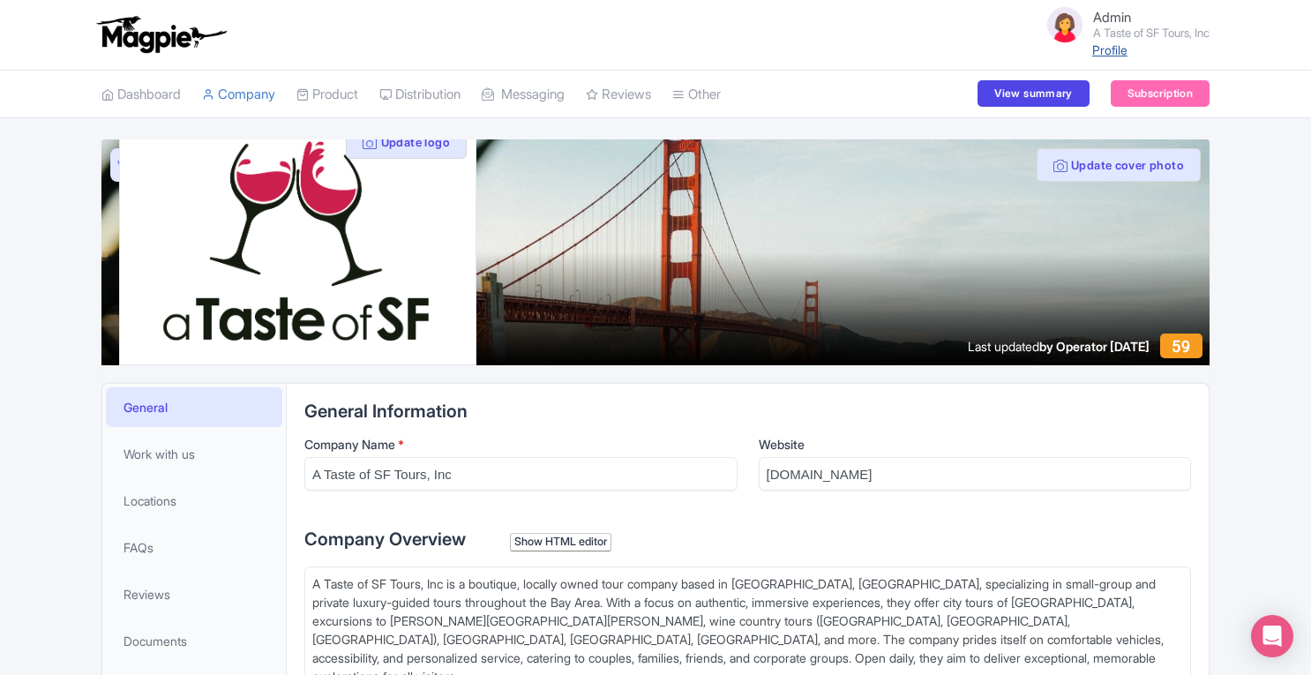
click at [1092, 48] on link "Profile" at bounding box center [1109, 49] width 35 height 15
click at [340, 91] on link "Product" at bounding box center [327, 95] width 62 height 49
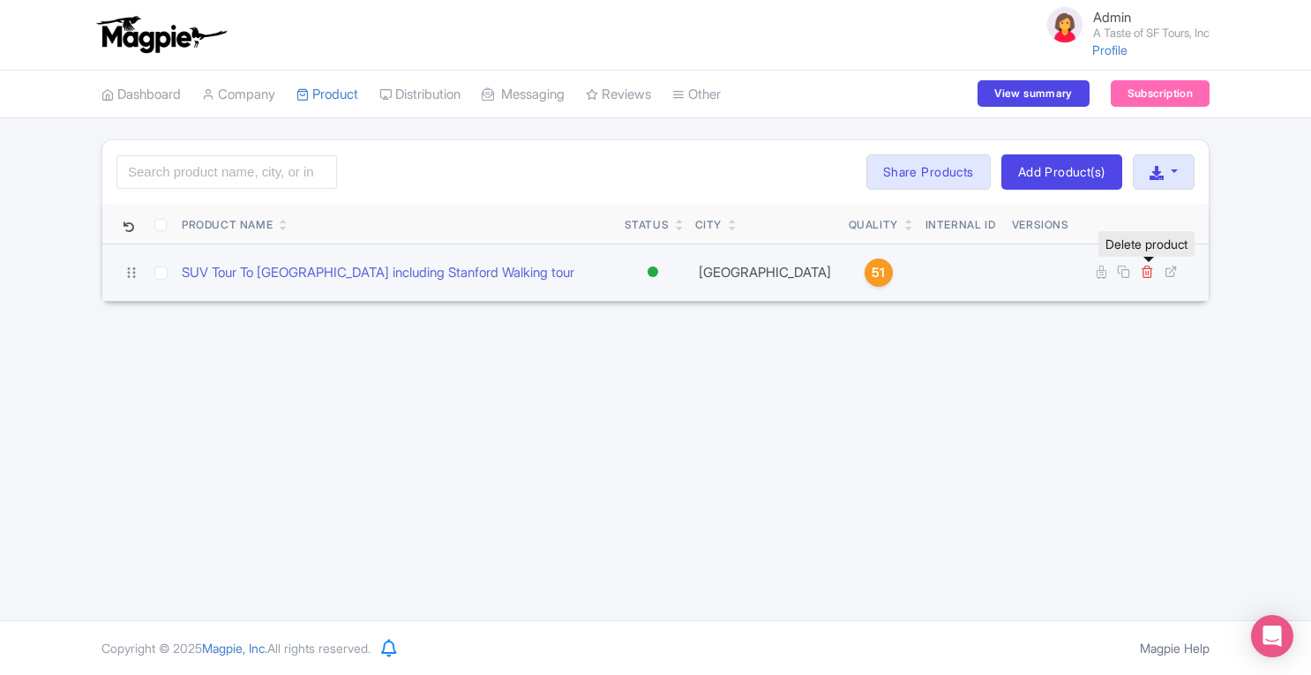
click at [1147, 273] on icon at bounding box center [1146, 271] width 13 height 13
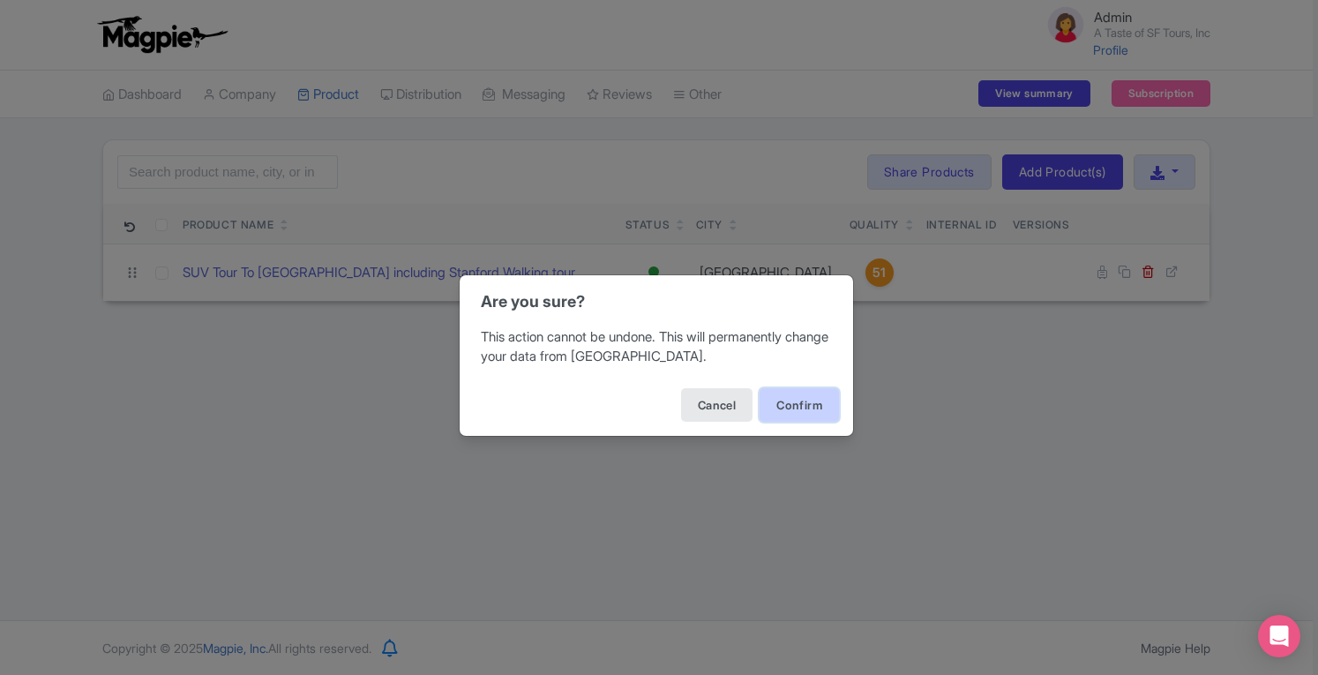
click at [815, 401] on button "Confirm" at bounding box center [798, 405] width 79 height 34
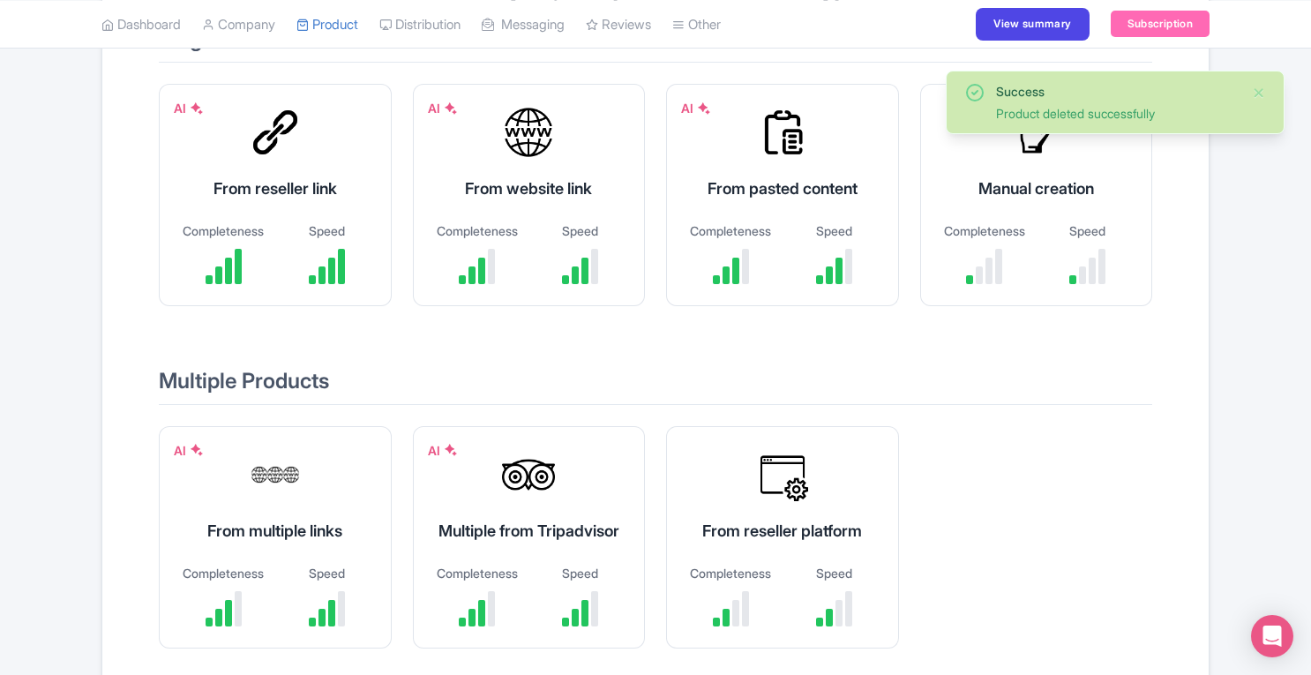
scroll to position [220, 0]
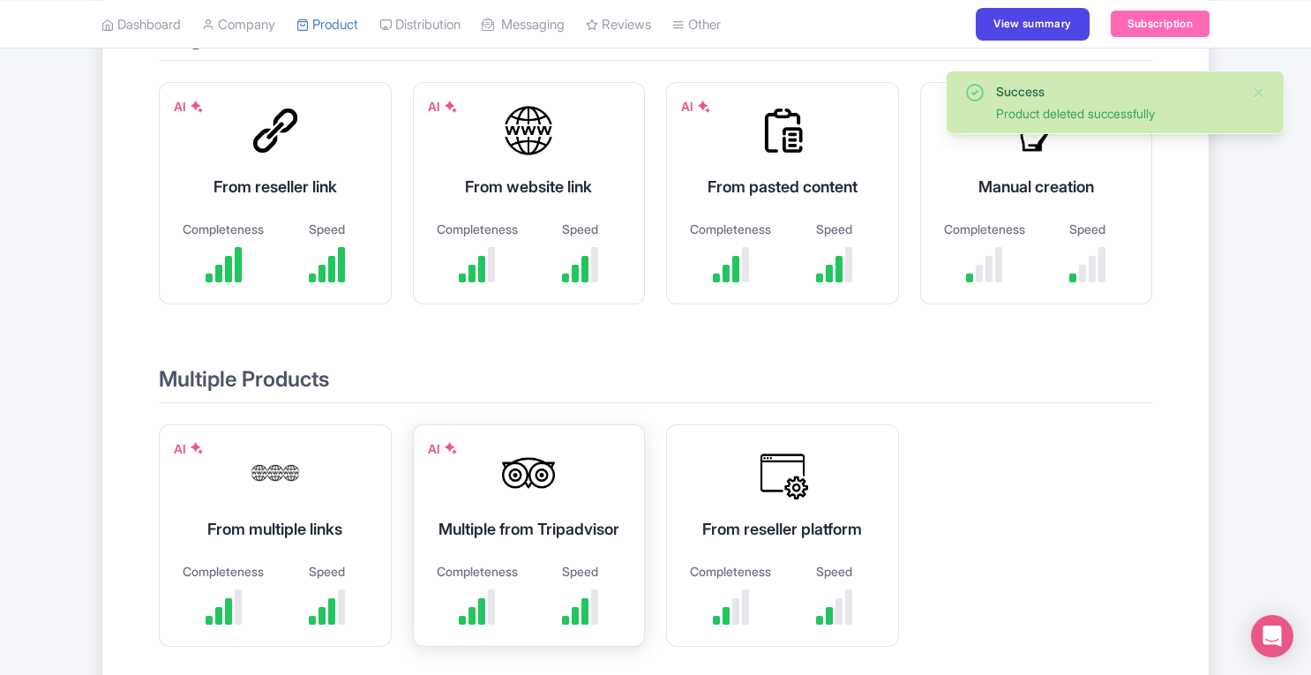
click at [554, 497] on div "AI Multiple from Tripadvisor Completeness Speed" at bounding box center [529, 535] width 233 height 222
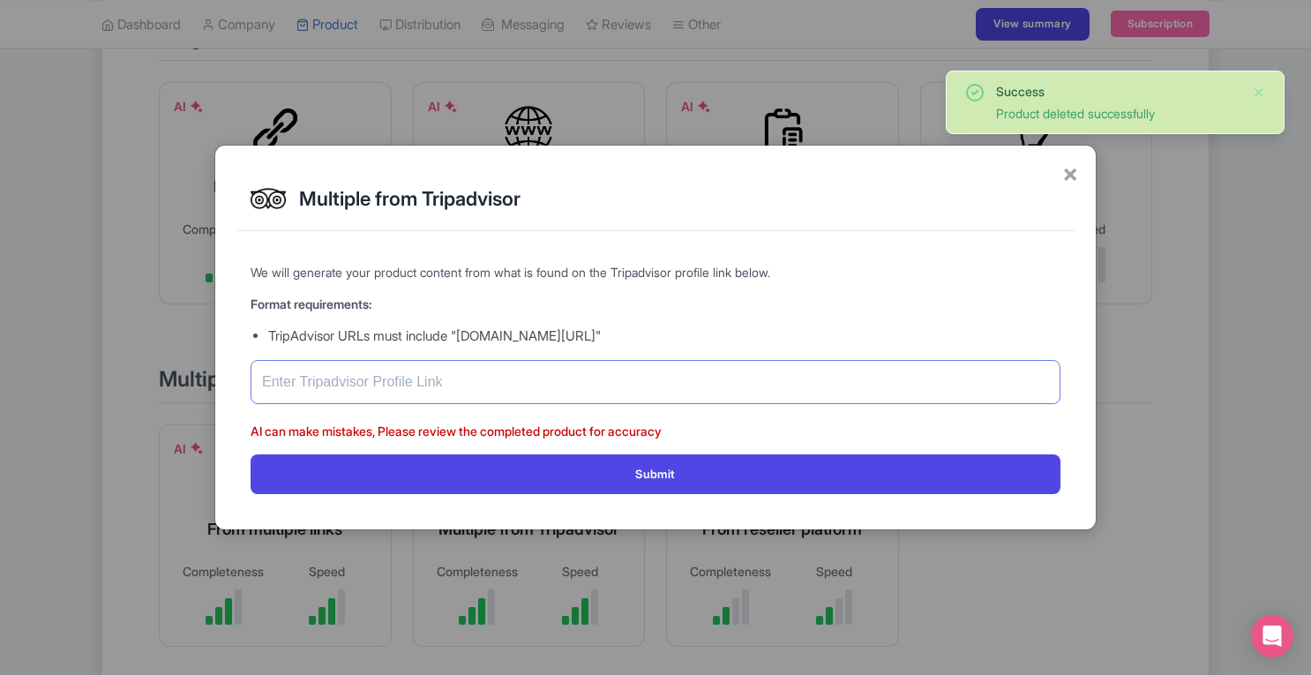
click at [504, 382] on input "text" at bounding box center [655, 382] width 810 height 44
paste input "[URL][DOMAIN_NAME][US_STATE]"
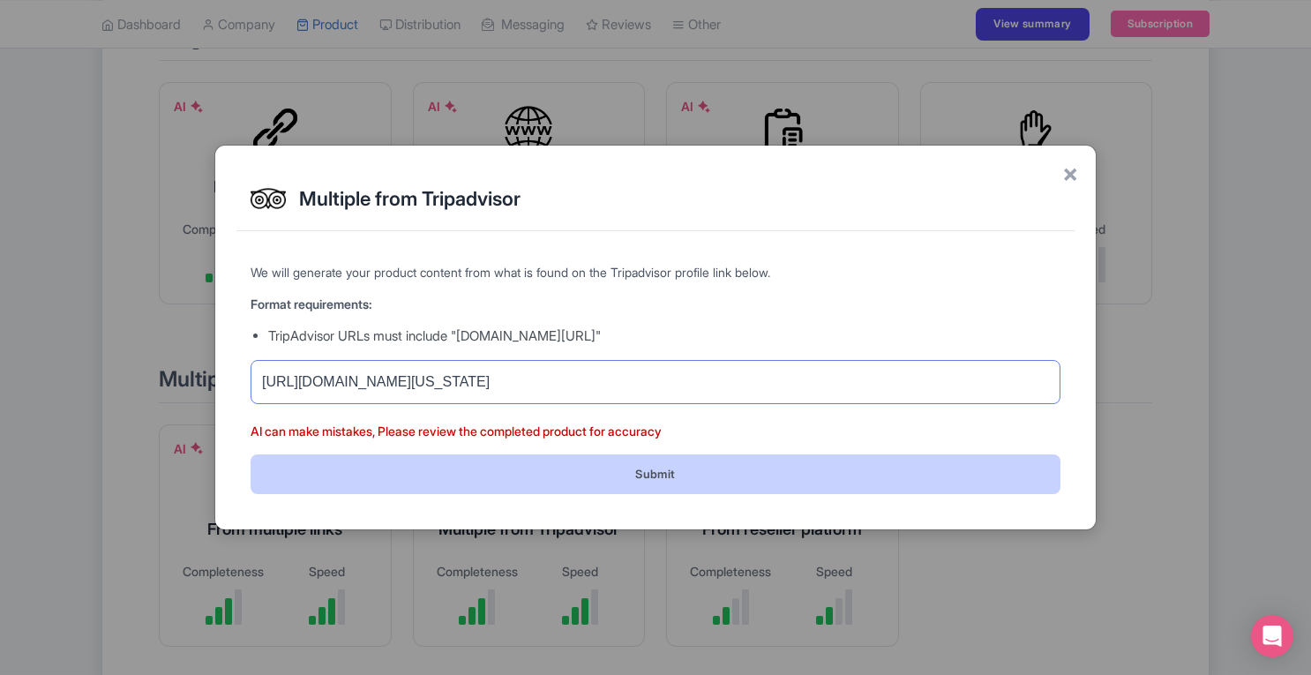
type input "https://www.tripadvisor.com/Attraction_Review-g60713-d2454213-Reviews-A_Taste_O…"
click at [707, 469] on button "Submit" at bounding box center [655, 474] width 810 height 40
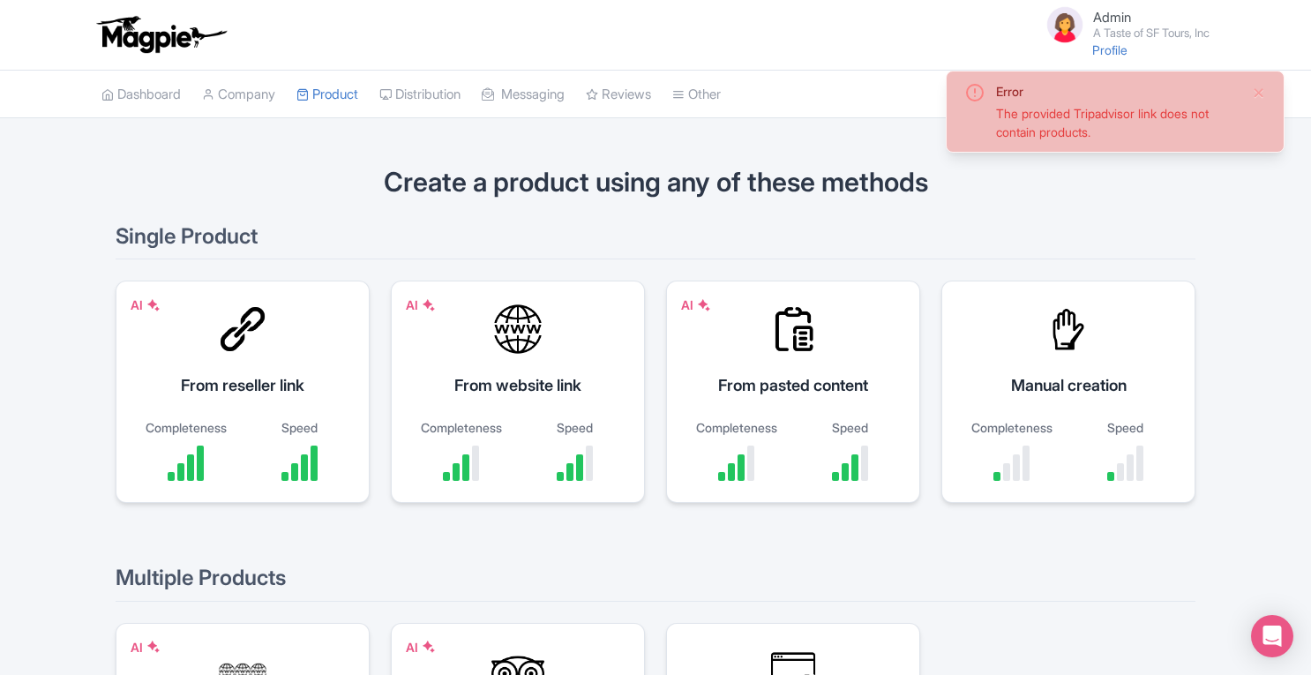
click at [1264, 216] on div "Error The provided Tripadvisor link does not contain products. Create a product…" at bounding box center [655, 516] width 1311 height 755
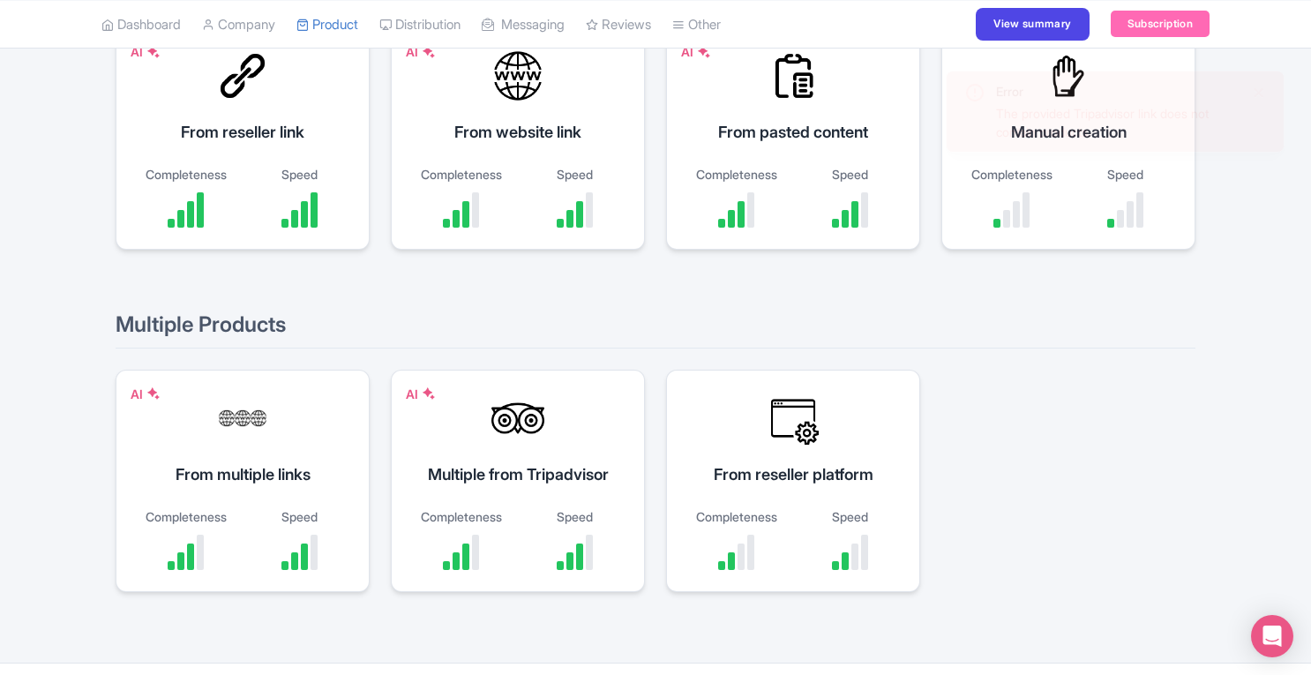
scroll to position [254, 0]
click at [349, 26] on link "Product" at bounding box center [327, 24] width 62 height 49
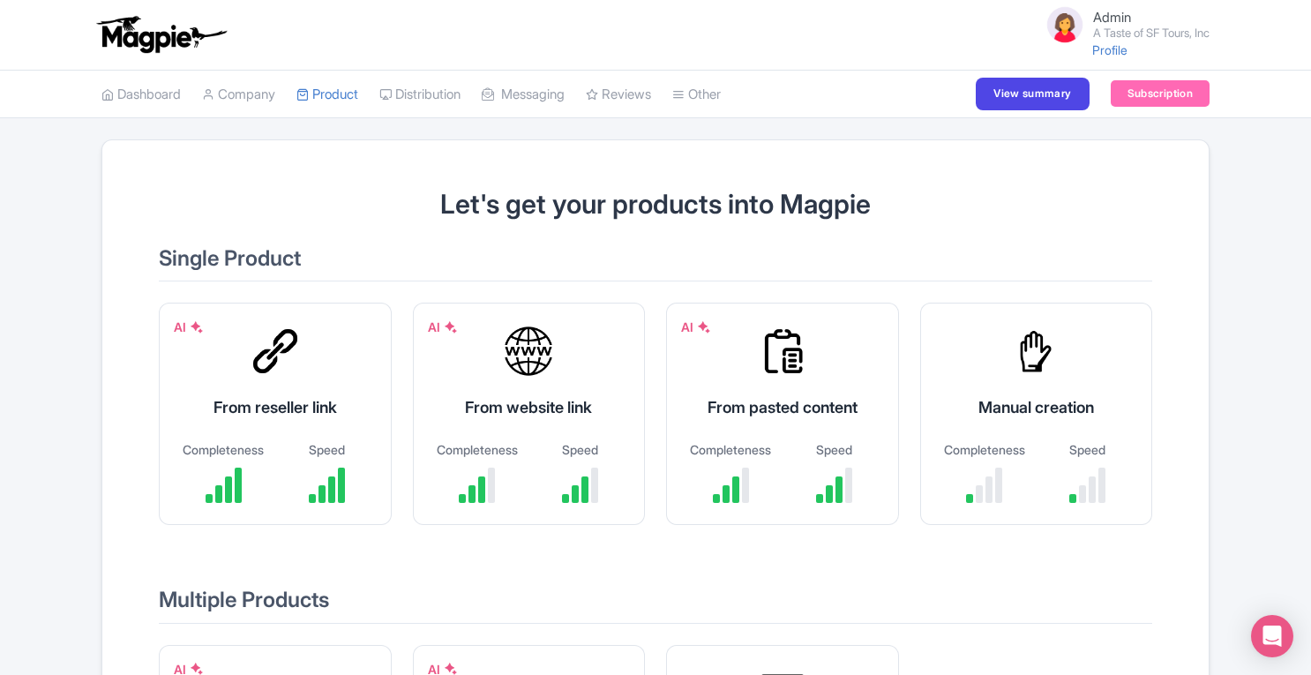
scroll to position [173, 0]
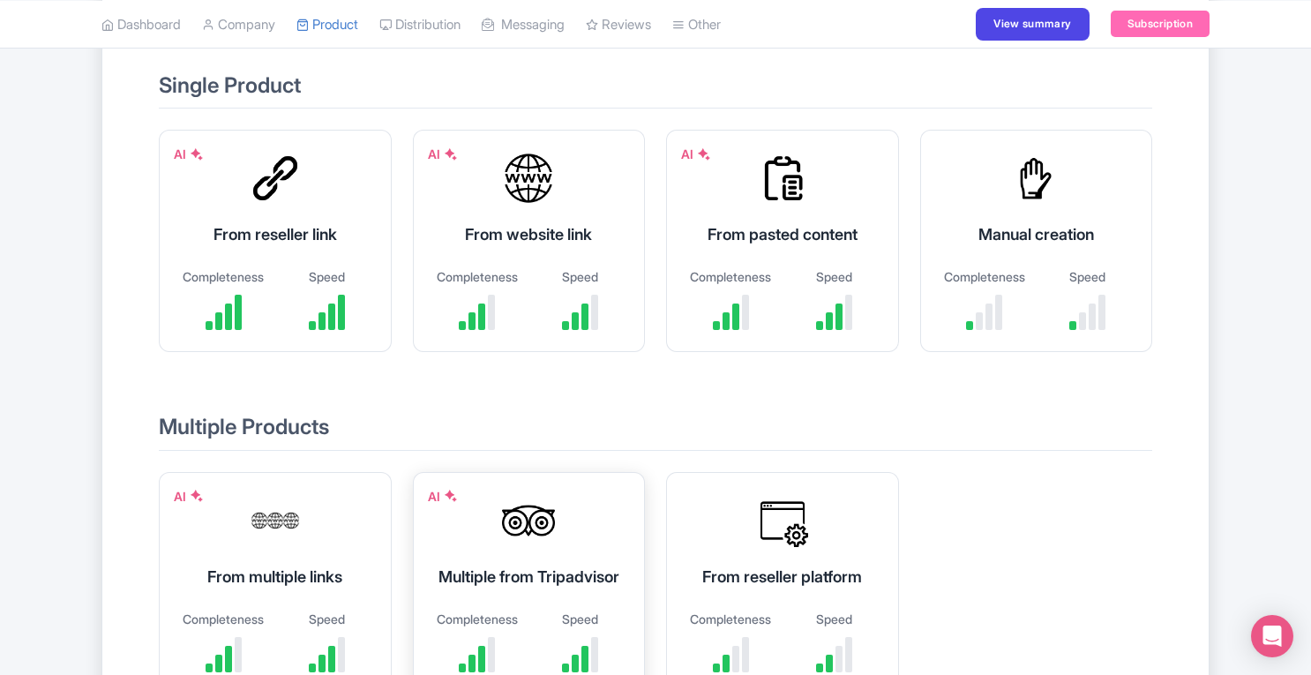
click at [490, 549] on div "AI Multiple from Tripadvisor Completeness Speed" at bounding box center [529, 583] width 233 height 222
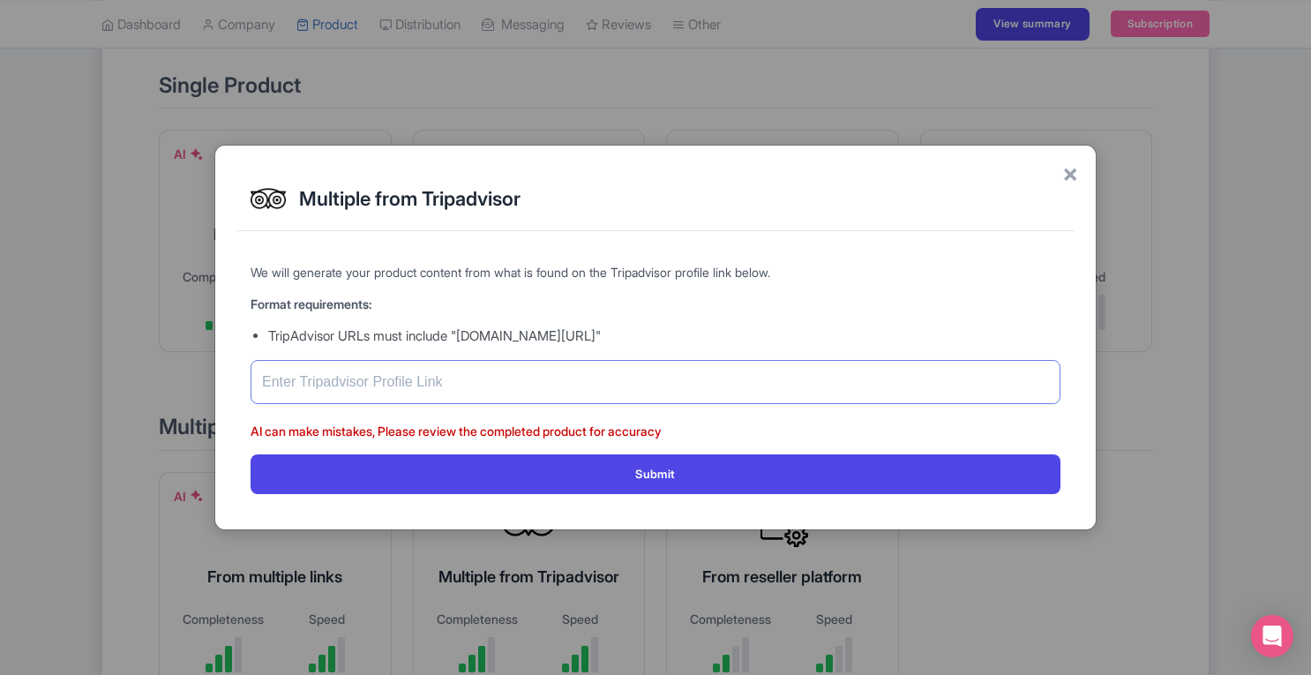
click at [460, 381] on input "text" at bounding box center [655, 382] width 810 height 44
paste input "https://www.tripadvisor.com/Attraction_Products-g60713-d2454213-A_Taste_Of_Sf-S…"
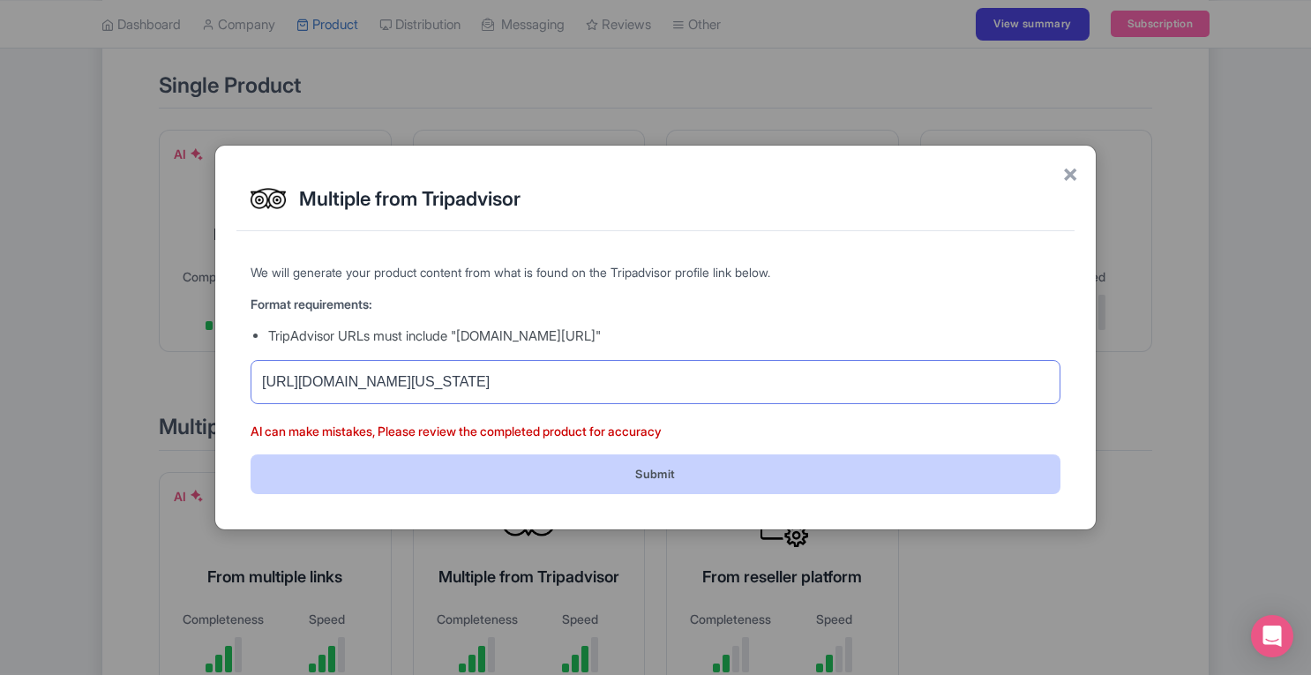
type input "https://www.tripadvisor.com/Attraction_Products-g60713-d2454213-A_Taste_Of_Sf-S…"
click at [578, 468] on button "Submit" at bounding box center [655, 474] width 810 height 40
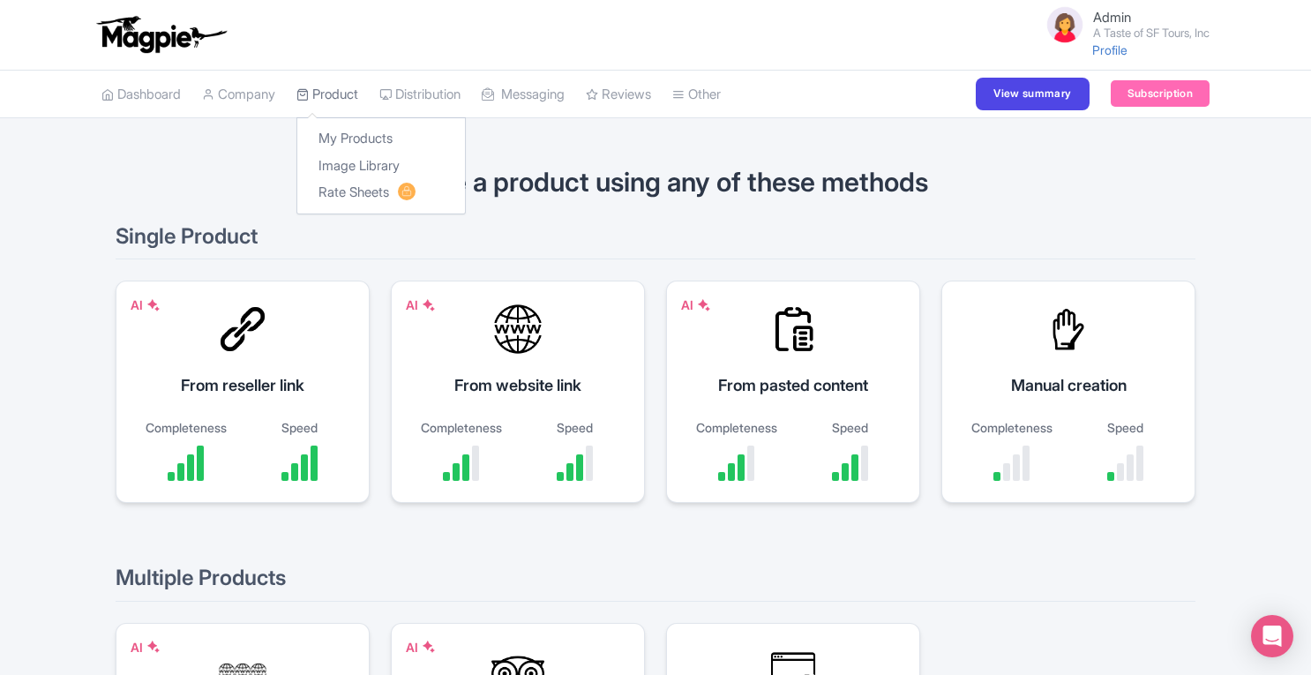
click at [326, 87] on link "Product" at bounding box center [327, 95] width 62 height 49
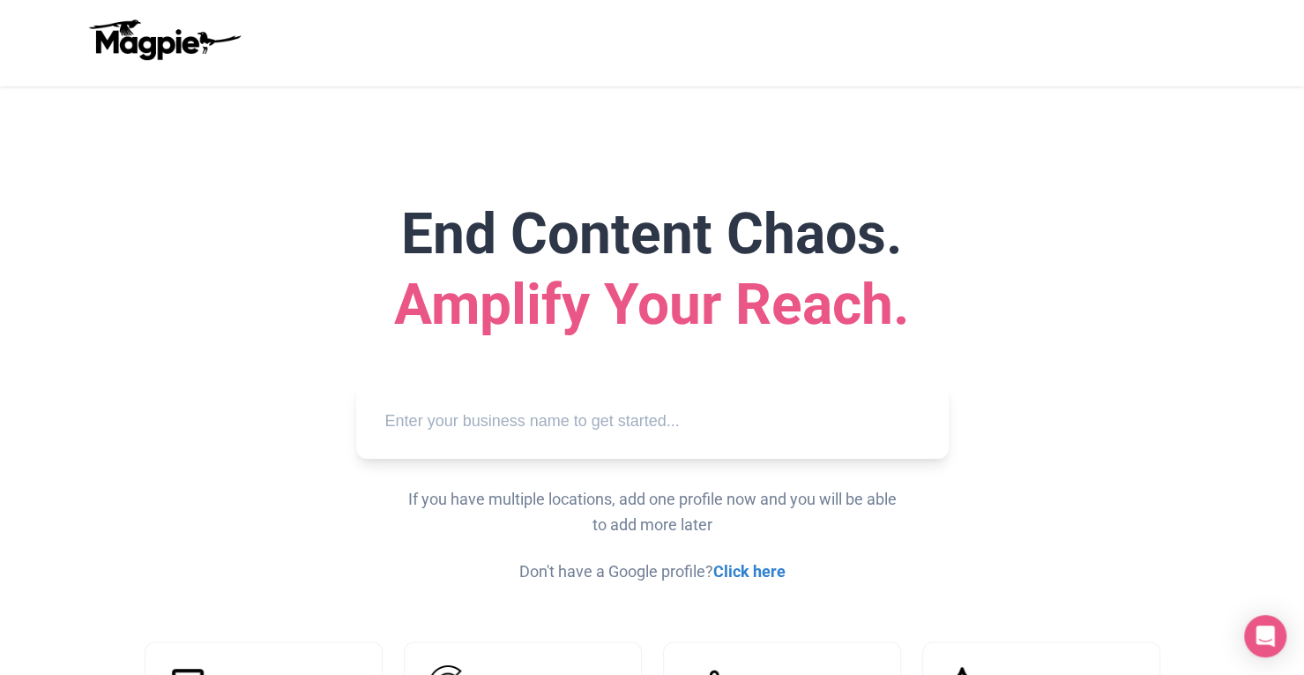
click at [497, 426] on input "text" at bounding box center [652, 421] width 564 height 49
paste input "A Taste Of Sf"
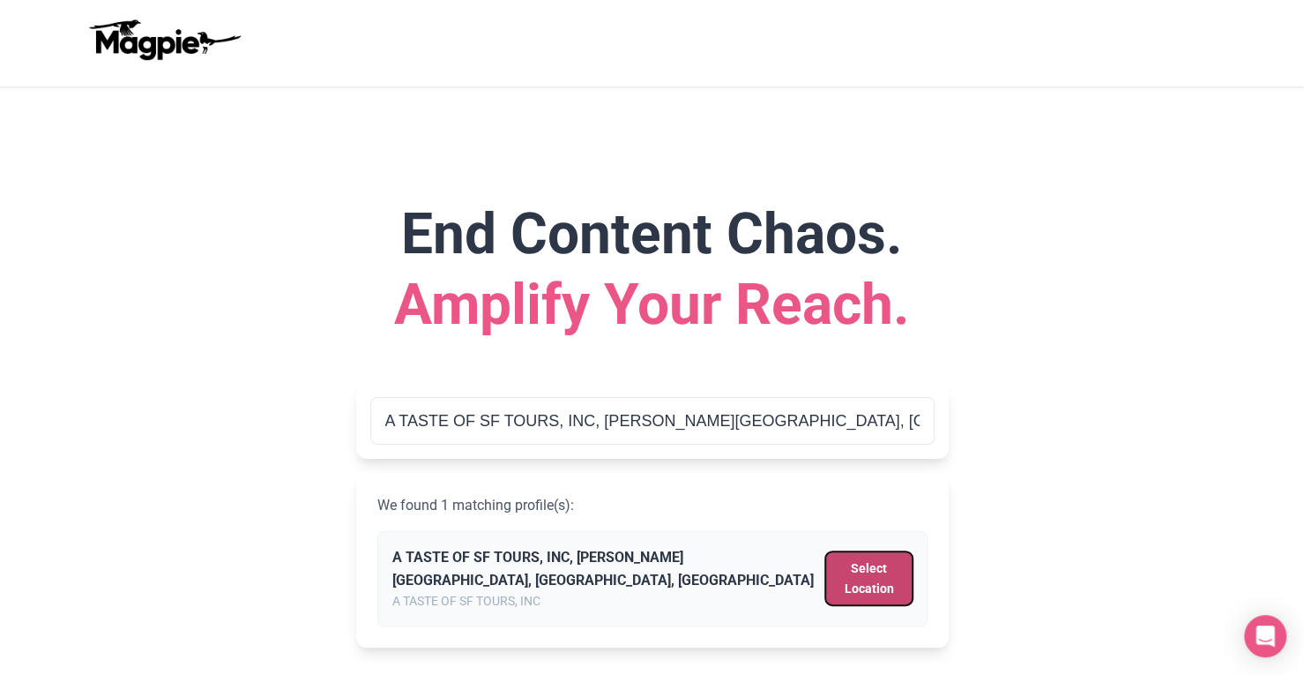
click at [874, 574] on button "Select Location" at bounding box center [869, 578] width 86 height 54
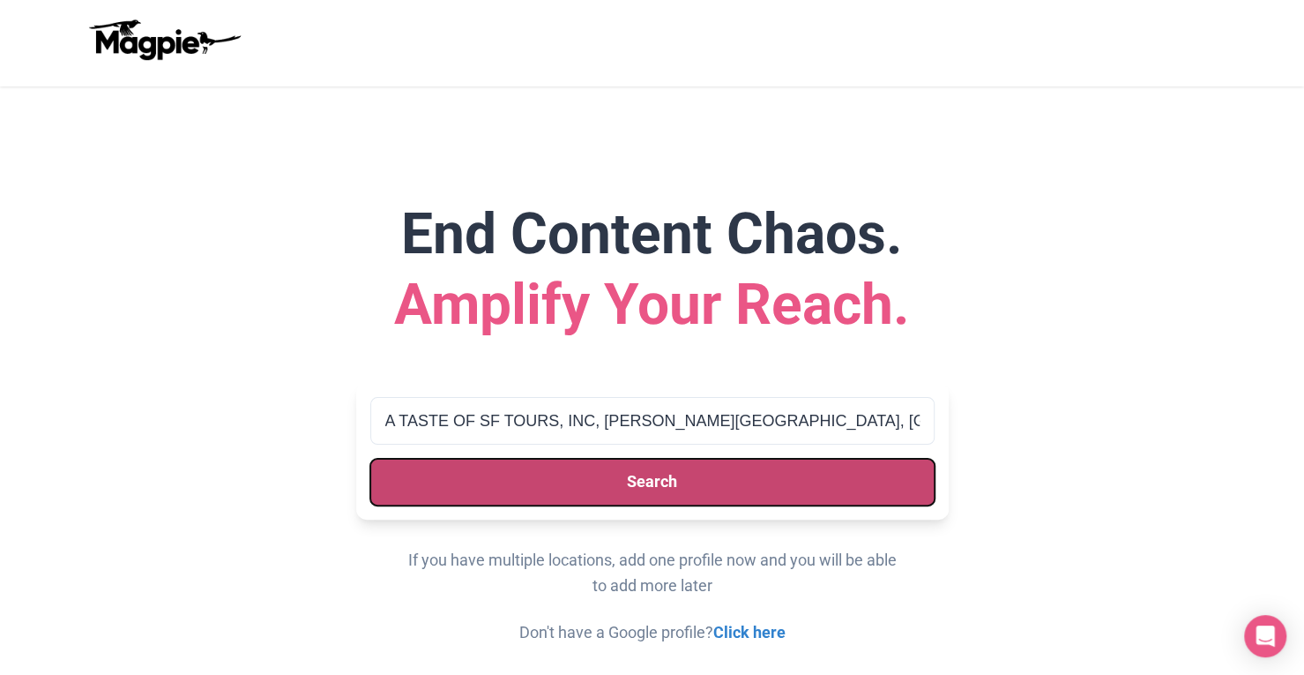
click at [737, 470] on button "Search" at bounding box center [652, 482] width 564 height 47
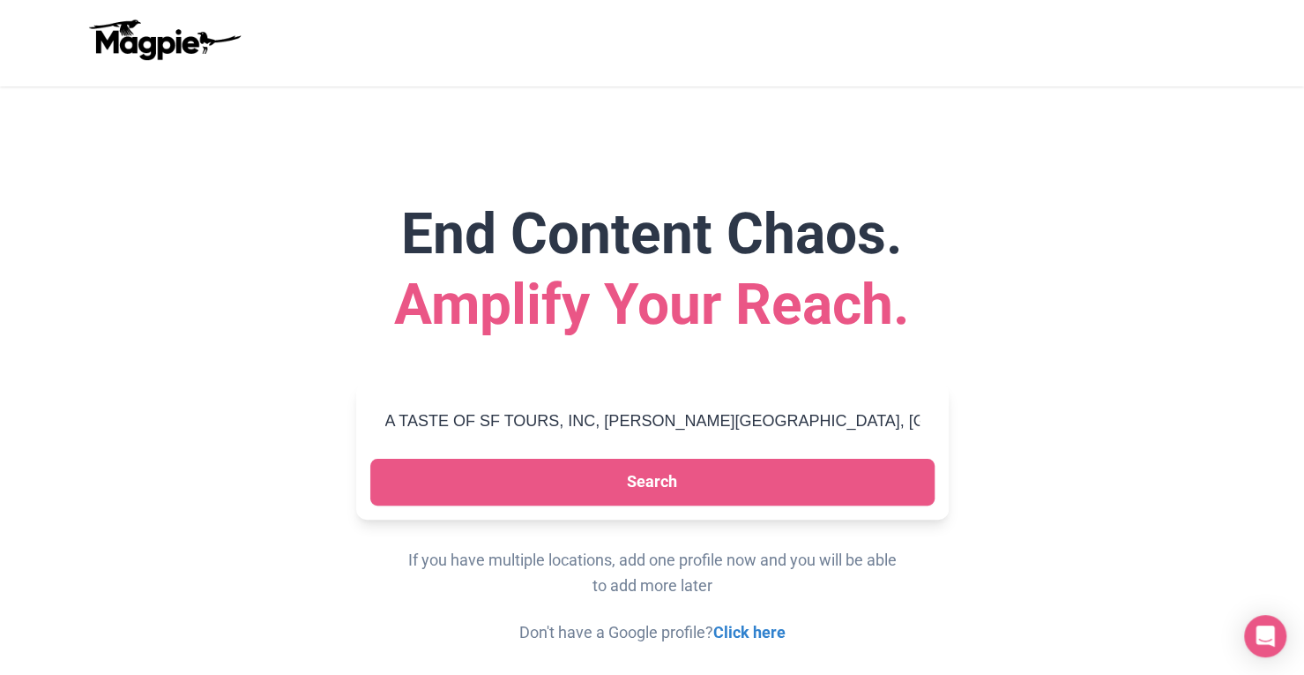
click at [705, 417] on input "A TASTE OF SF TOURS, INC, [PERSON_NAME][GEOGRAPHIC_DATA], [GEOGRAPHIC_DATA], [G…" at bounding box center [652, 421] width 564 height 49
click at [912, 421] on input "A TASTE OF SF TOURS, INC, Clement Street, San Francisco, CA, USA" at bounding box center [652, 421] width 564 height 49
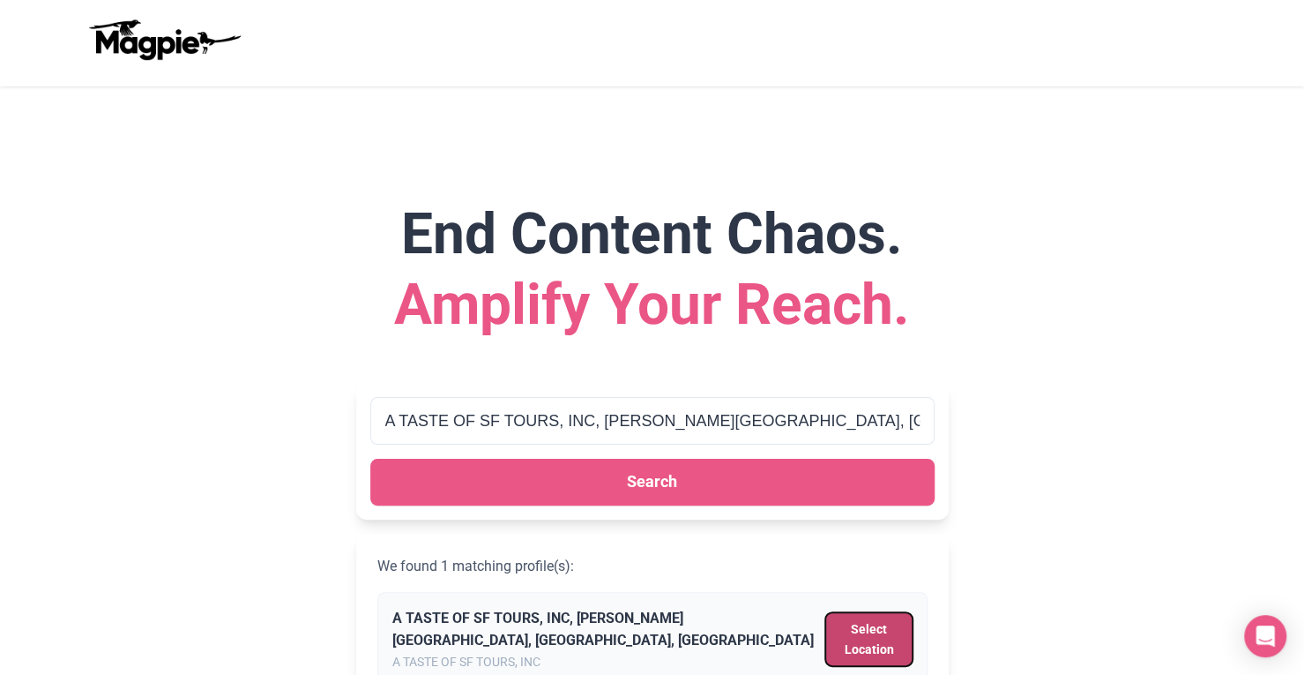
click at [874, 641] on button "Select Location" at bounding box center [869, 639] width 86 height 54
type input "A TASTE OF SF TOURS, INC, Clement Street, San Francisco, CA, USA"
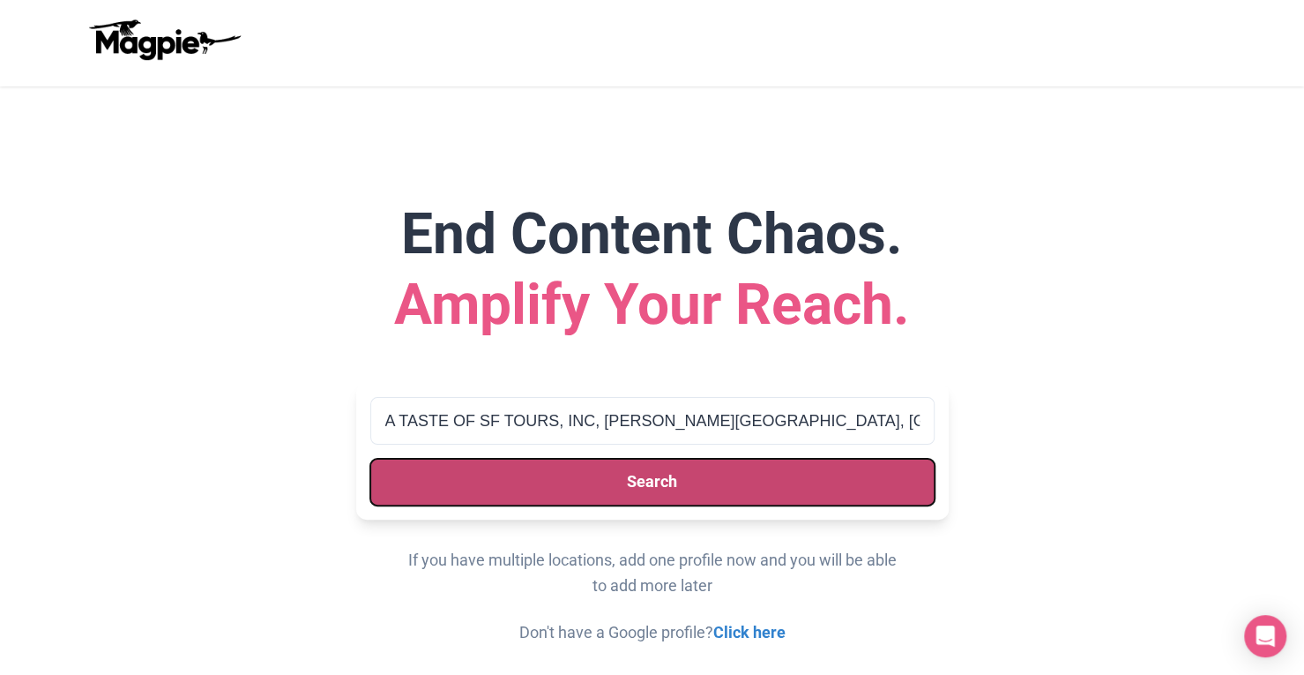
click at [827, 481] on button "Search" at bounding box center [652, 482] width 564 height 47
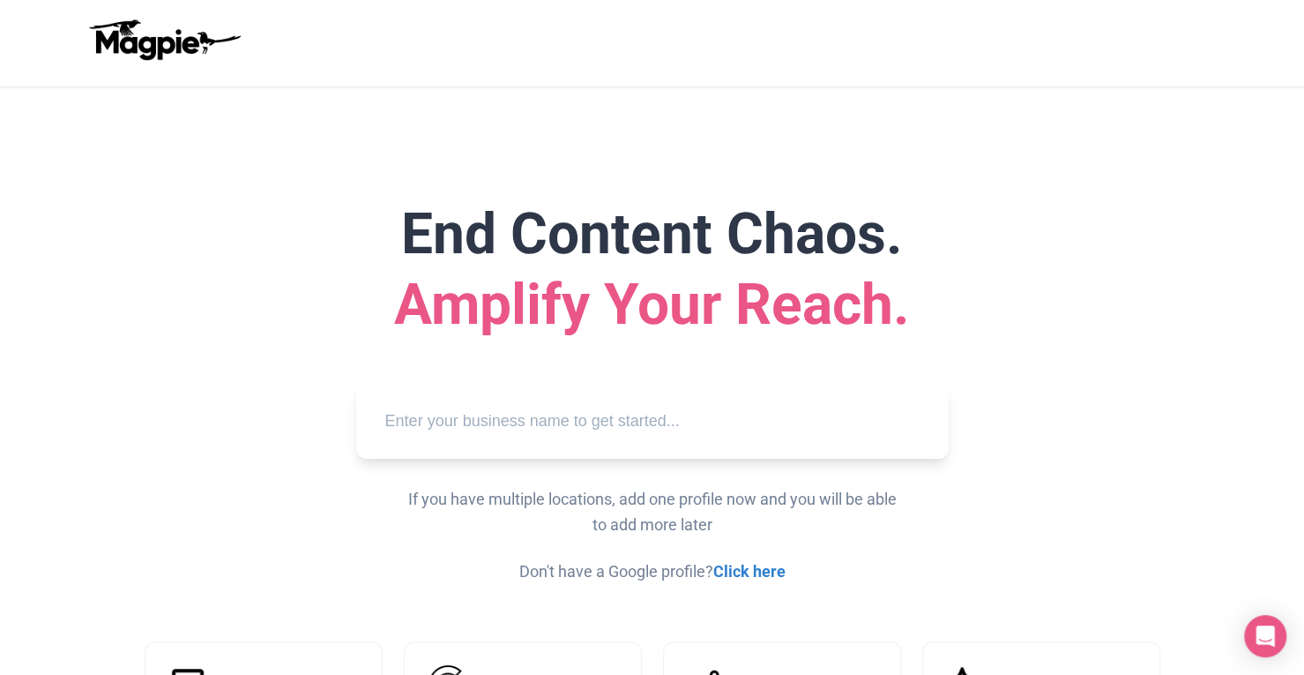
click at [505, 426] on input "text" at bounding box center [652, 421] width 564 height 49
paste input "a"
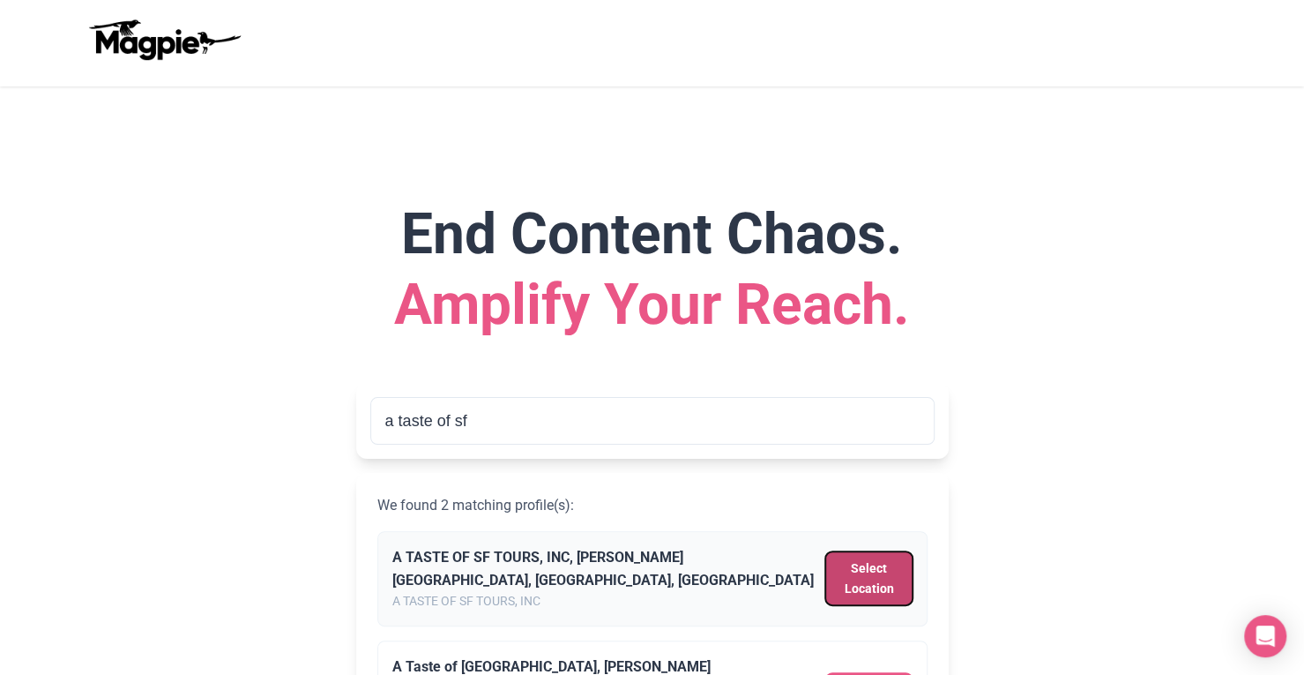
click at [870, 572] on button "Select Location" at bounding box center [869, 578] width 86 height 54
type input "A TASTE OF SF TOURS, INC, [PERSON_NAME][GEOGRAPHIC_DATA], [GEOGRAPHIC_DATA], [G…"
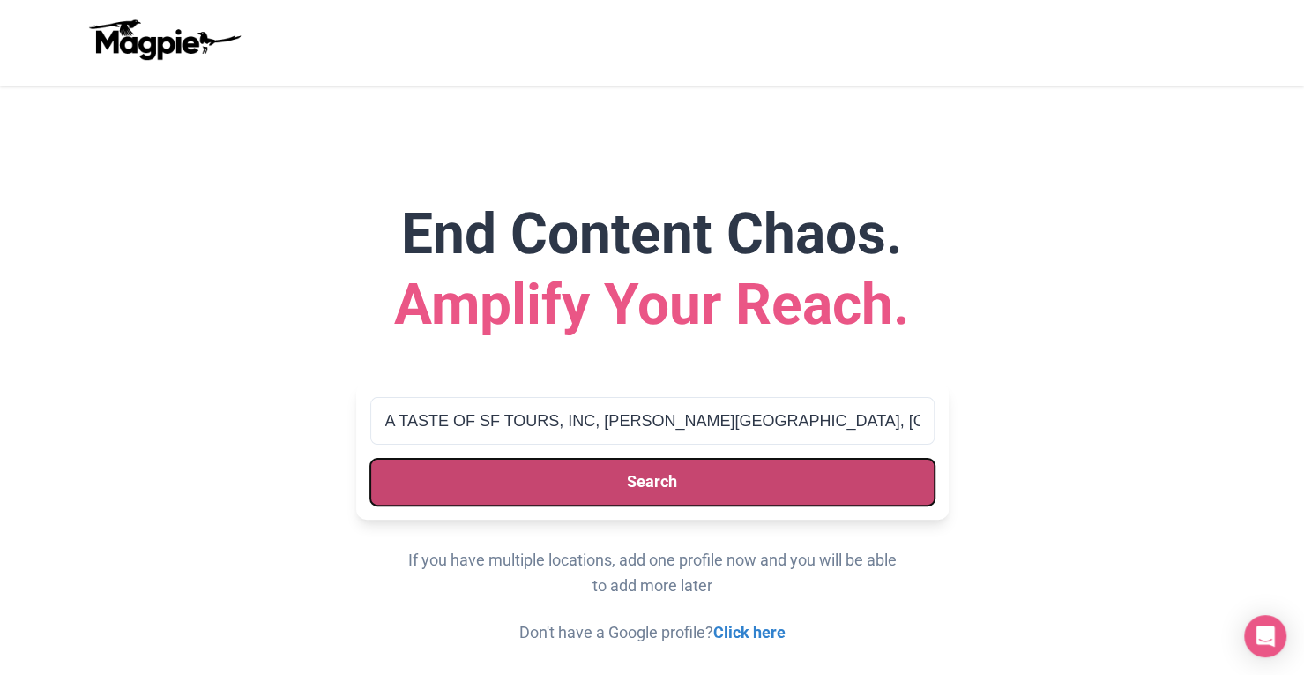
click at [772, 482] on button "Search" at bounding box center [652, 482] width 564 height 47
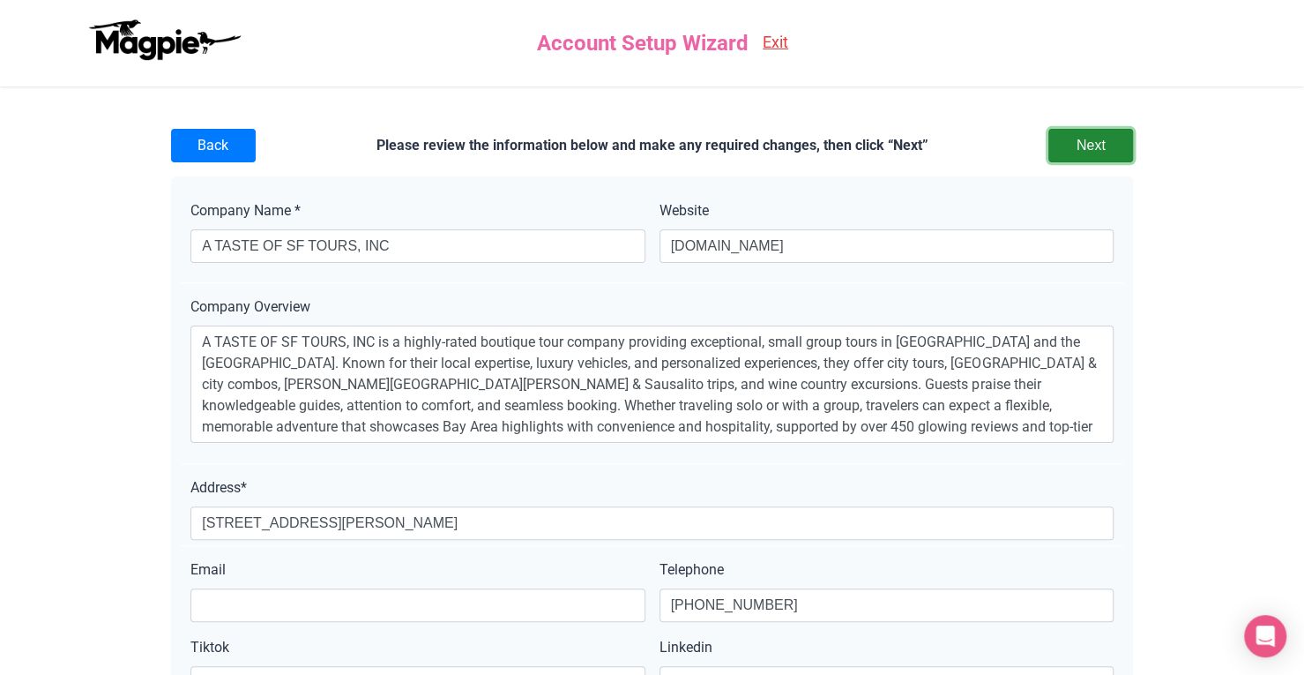
click at [1112, 151] on input "Next" at bounding box center [1091, 146] width 85 height 34
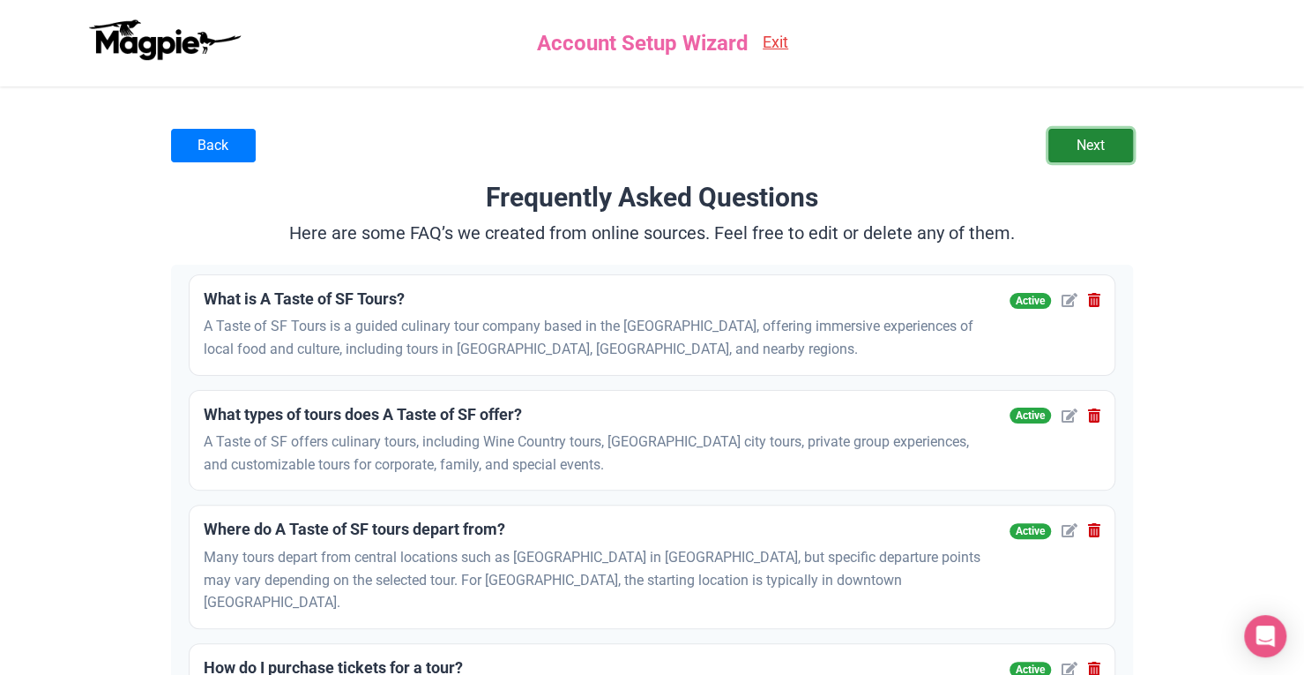
click at [1102, 150] on link "Next" at bounding box center [1091, 146] width 85 height 34
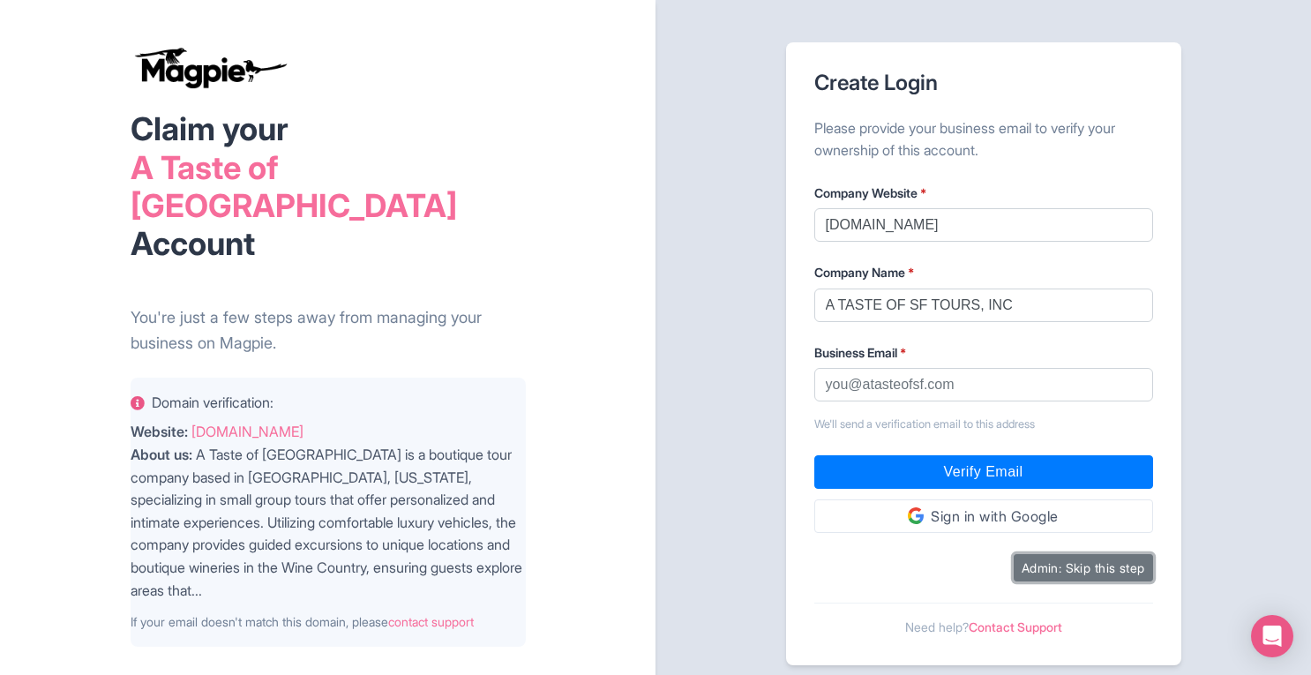
click at [1073, 564] on button "Admin: Skip this step" at bounding box center [1082, 567] width 139 height 27
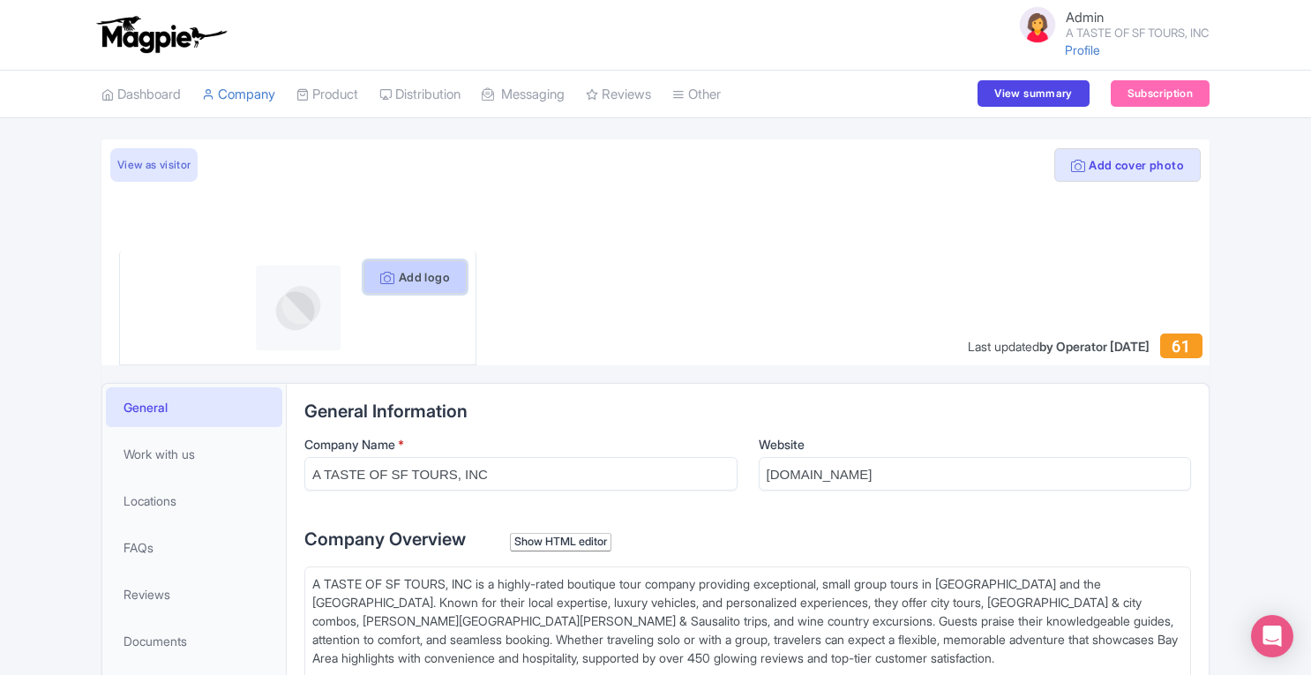
click at [412, 274] on button "Add logo" at bounding box center [414, 277] width 103 height 34
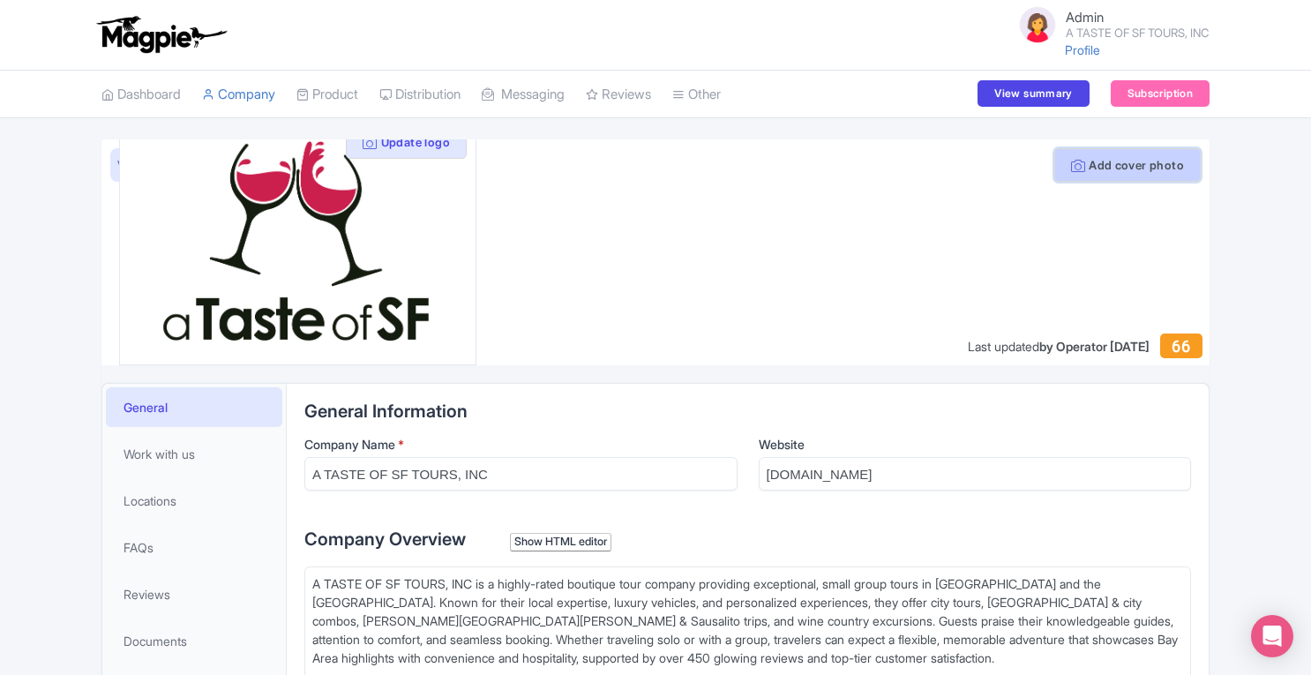
click at [1127, 167] on button "Add cover photo" at bounding box center [1127, 165] width 146 height 34
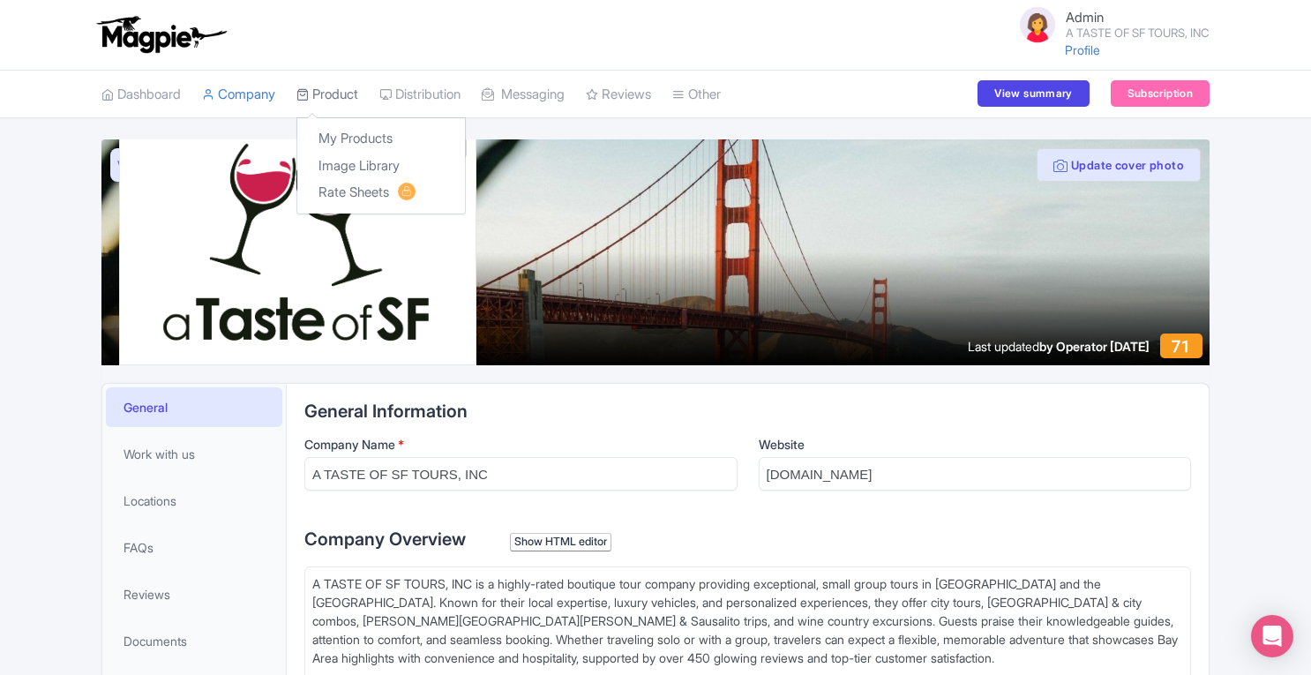
click at [336, 87] on link "Product" at bounding box center [327, 95] width 62 height 49
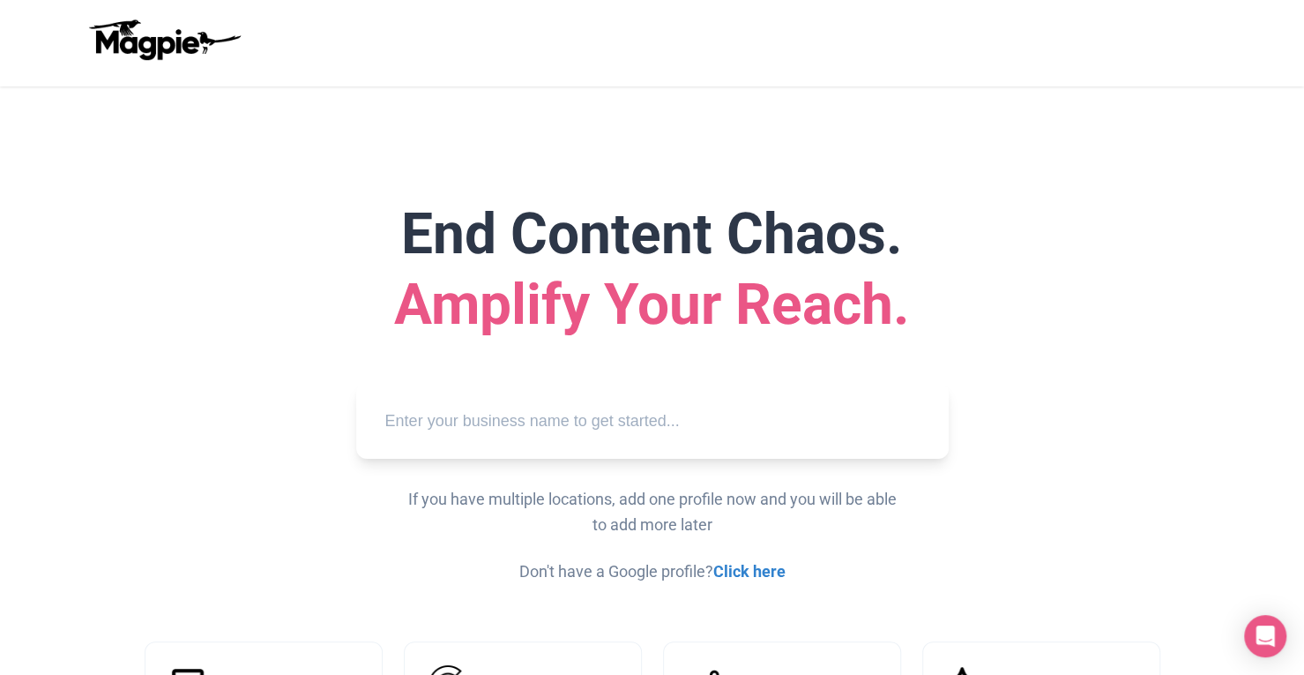
click at [452, 417] on input "text" at bounding box center [652, 421] width 564 height 49
paste input "A TASTE OF SF"
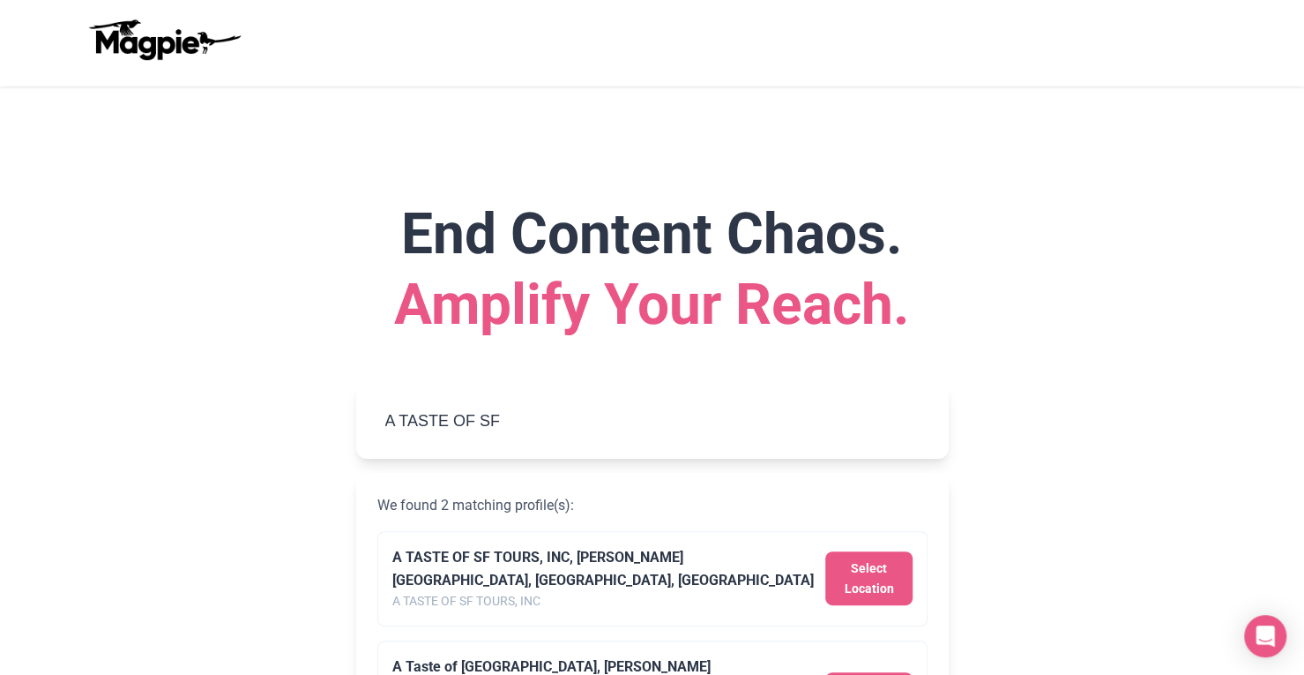
type input "A TASTE OF SF"
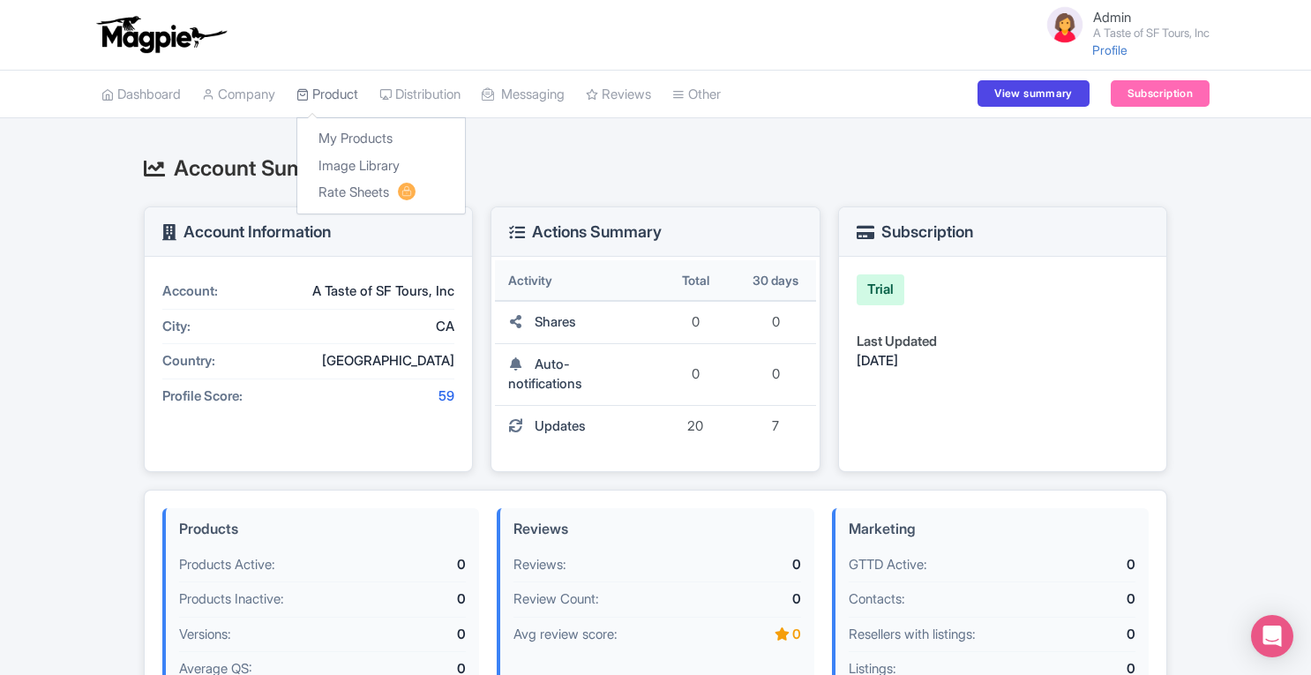
click at [339, 93] on link "Product" at bounding box center [327, 95] width 62 height 49
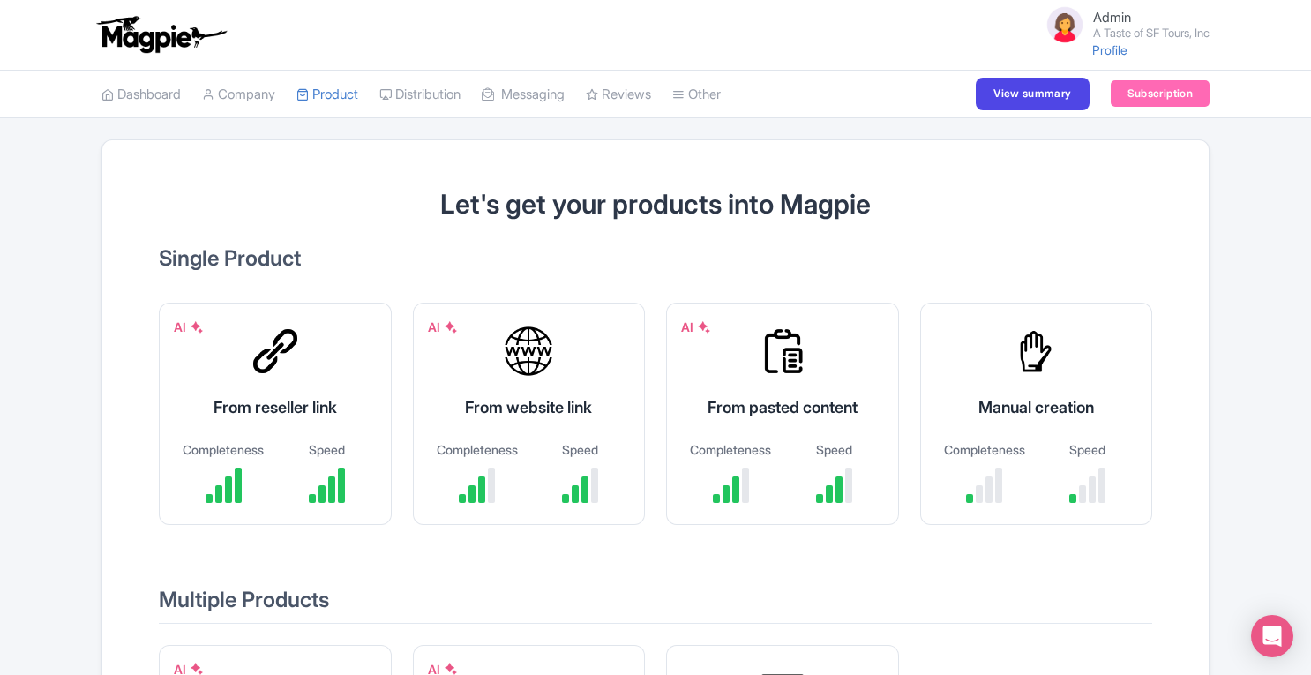
scroll to position [258, 0]
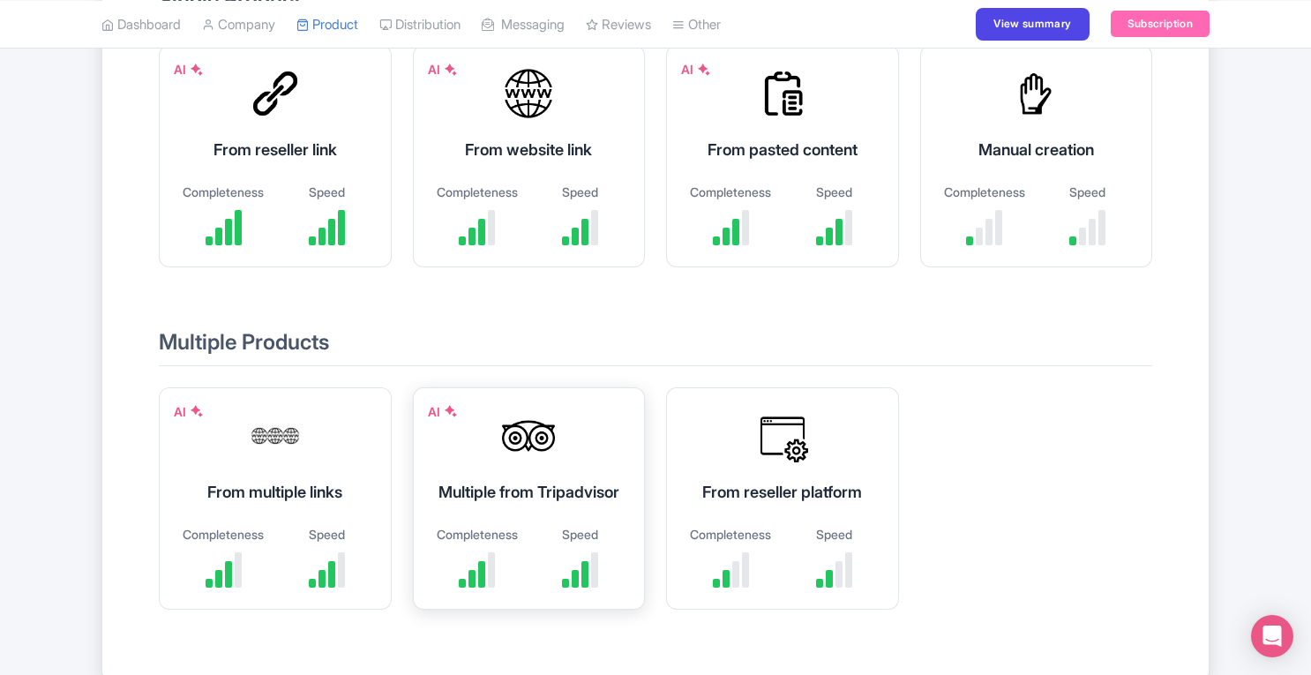
click at [538, 504] on div "Multiple from Tripadvisor" at bounding box center [529, 492] width 189 height 24
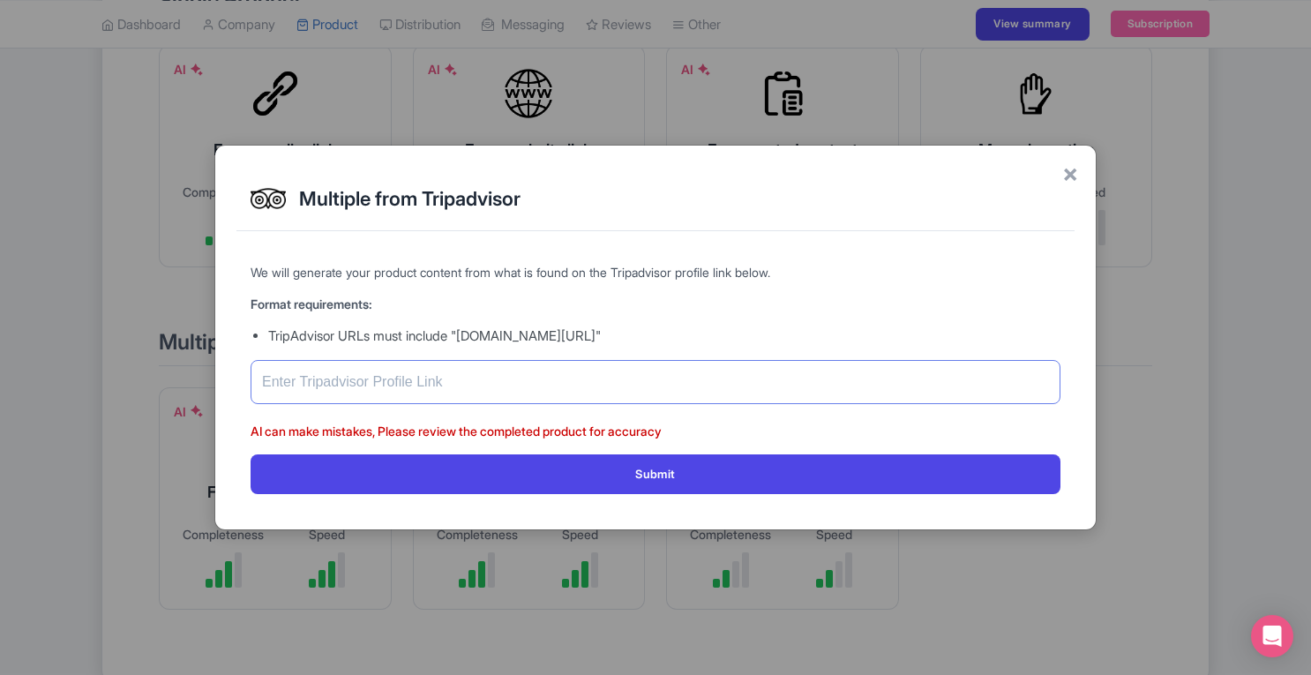
click at [476, 380] on input "text" at bounding box center [655, 382] width 810 height 44
paste input "https://www.tripadvisor.com/Attraction_Review-g60713-d2454213-Reviews-A_Taste_O…"
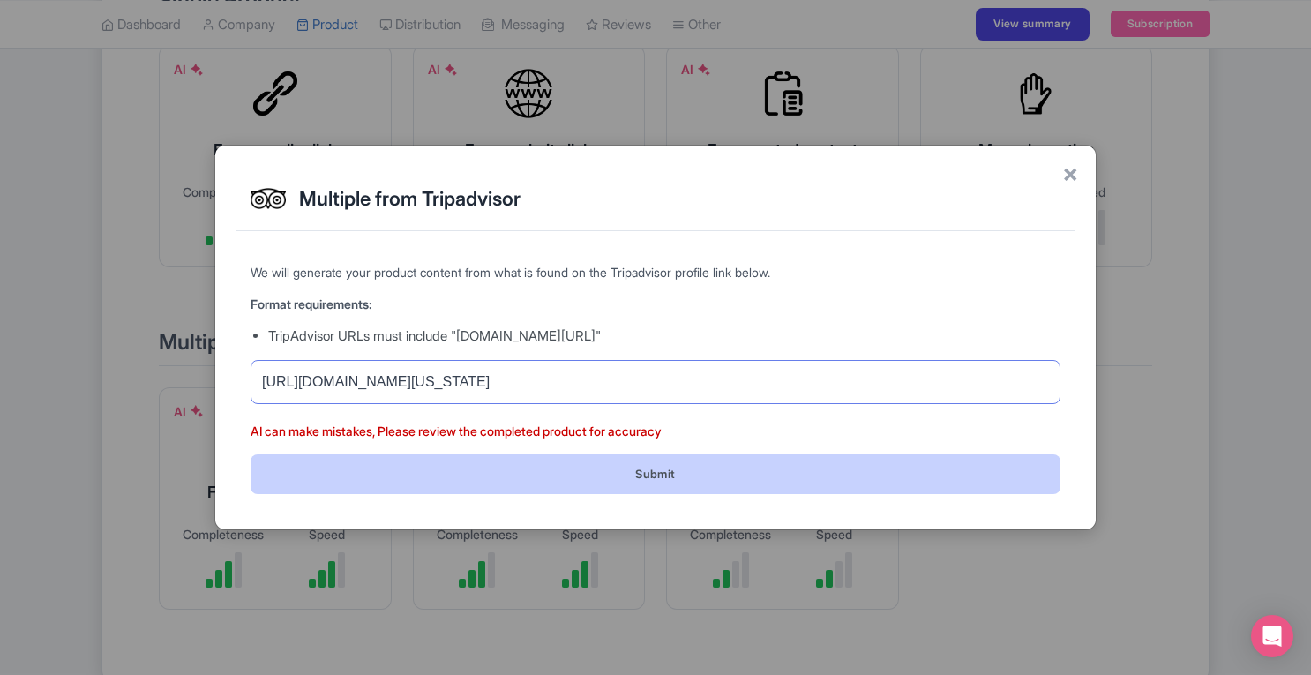
type input "https://www.tripadvisor.com/Attraction_Review-g60713-d2454213-Reviews-A_Taste_O…"
click at [741, 467] on button "Submit" at bounding box center [655, 474] width 810 height 40
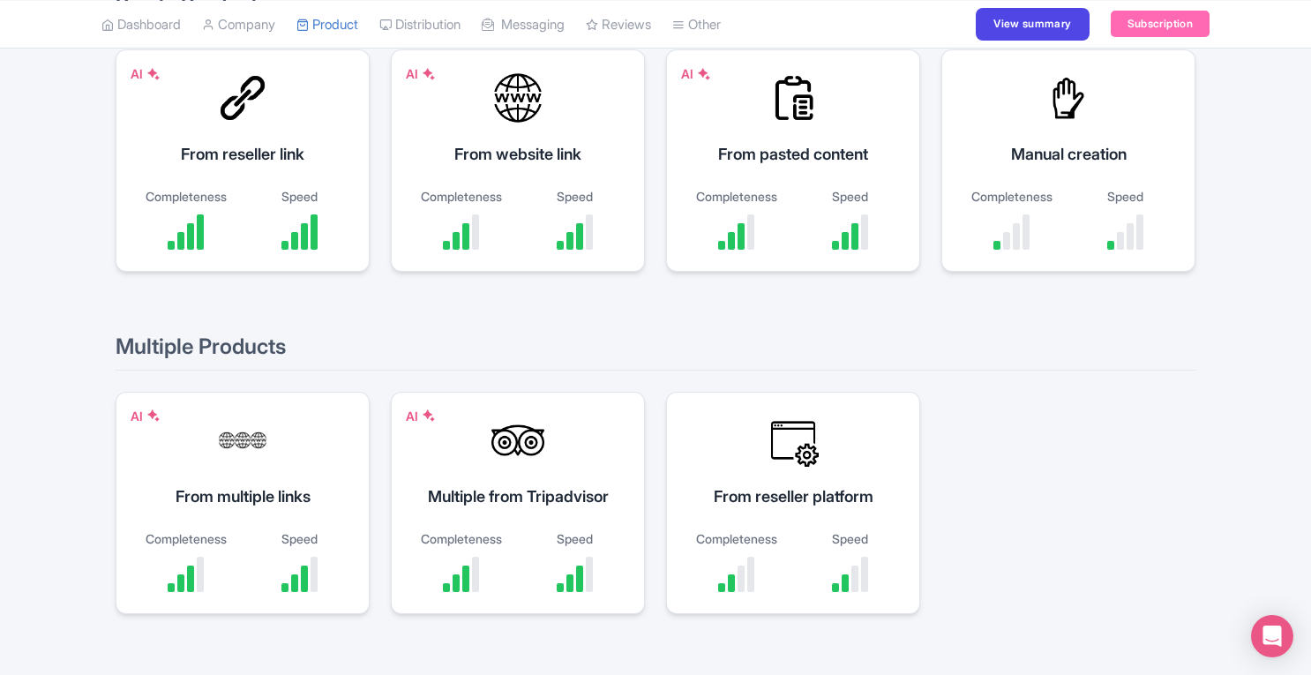
scroll to position [258, 0]
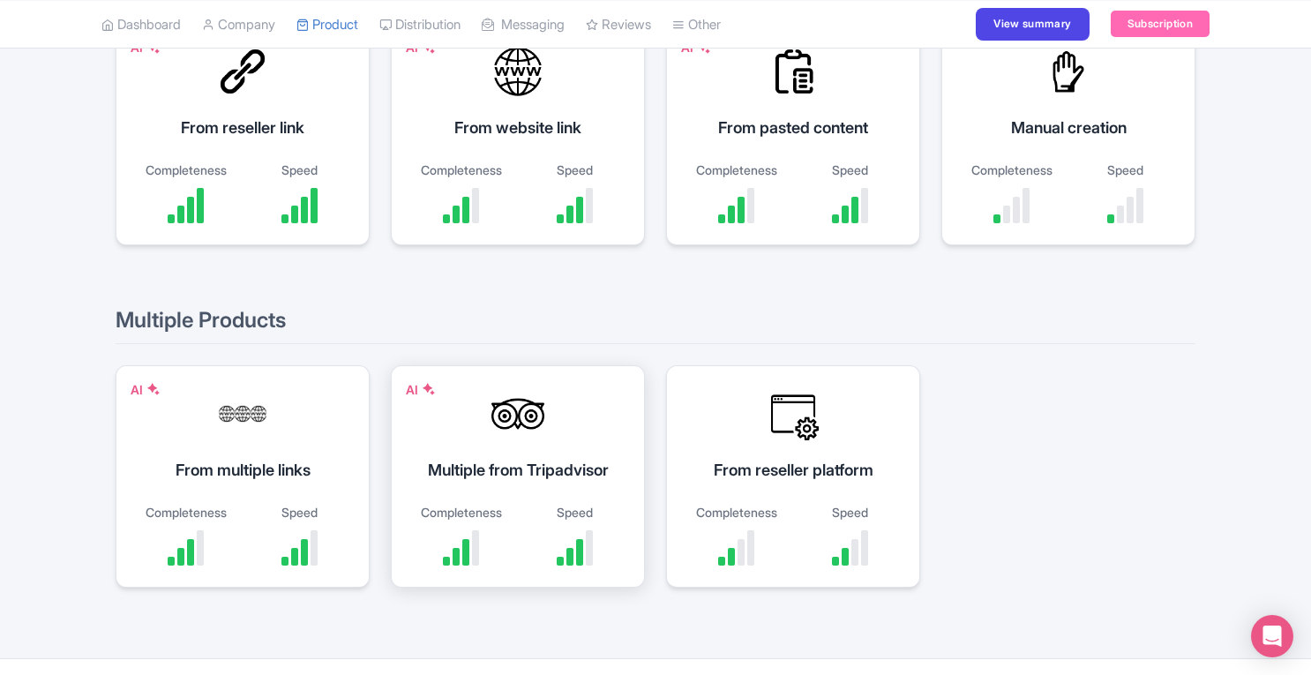
click at [559, 465] on div "Multiple from Tripadvisor" at bounding box center [518, 470] width 210 height 24
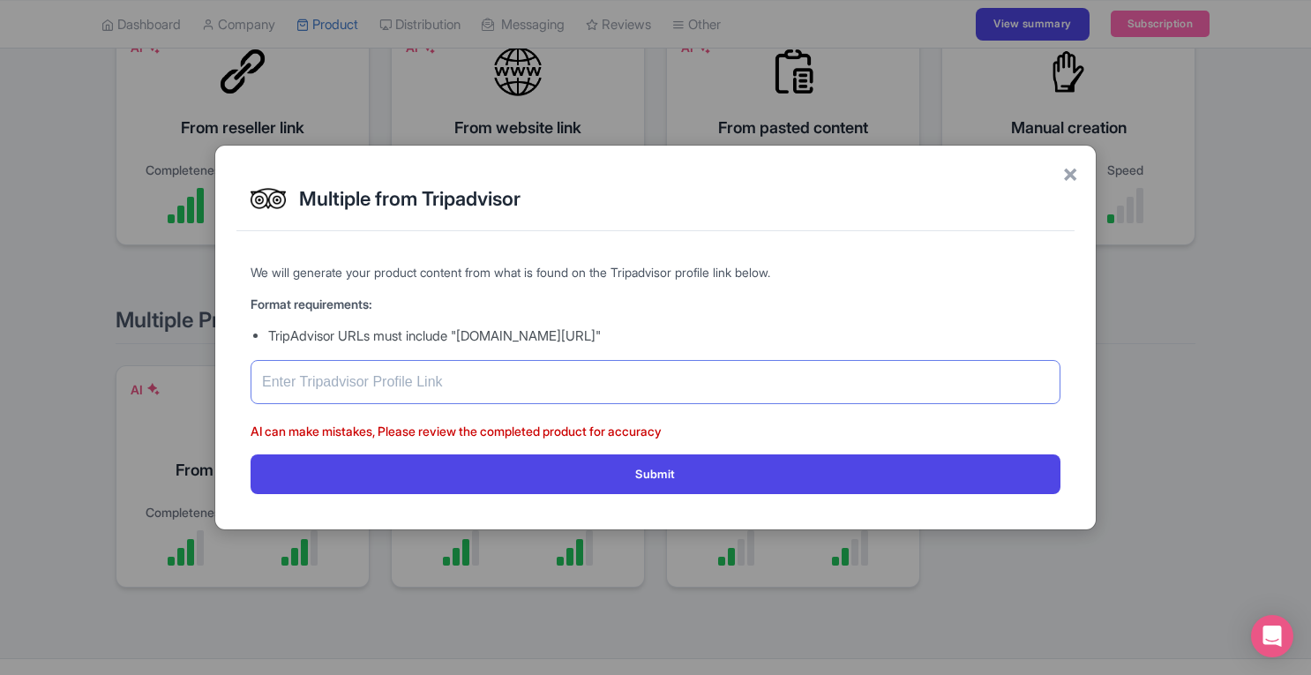
click at [530, 367] on input "text" at bounding box center [655, 382] width 810 height 44
paste input "https://www.tripadvisor.com/Attraction_Review-g60713-d2454213-Reviews-A_Taste_O…"
drag, startPoint x: 437, startPoint y: 379, endPoint x: 552, endPoint y: 367, distance: 116.2
click at [552, 367] on input "https://www.tripadvisor.com/Attraction_Review-g60713-d2454213-Reviews-A_Taste_O…" at bounding box center [655, 382] width 810 height 44
type input "https://www.tripadvisor.com/Attraction_Review-g60713-d2454213-Reviews-A_Taste_O…"
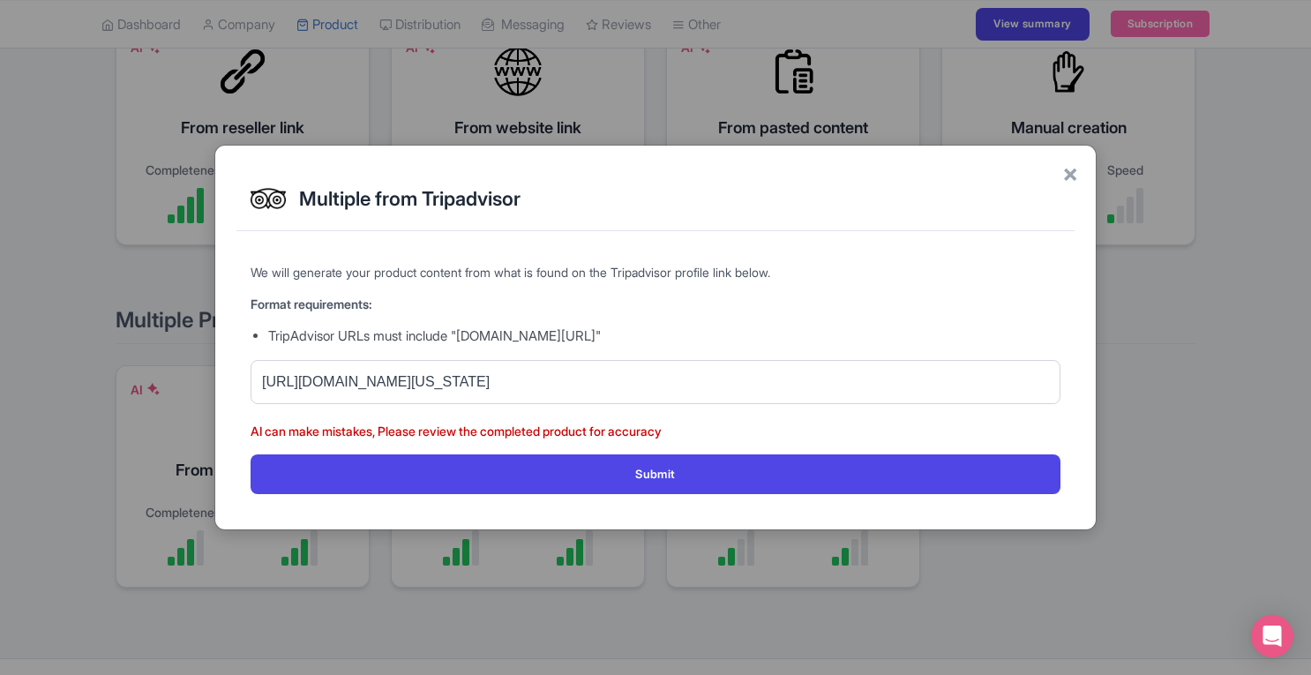
drag, startPoint x: 570, startPoint y: 334, endPoint x: 679, endPoint y: 329, distance: 109.5
click at [679, 329] on li "TripAdvisor URLs must include "tripadvisor.com/Attraction_Review"" at bounding box center [664, 336] width 792 height 20
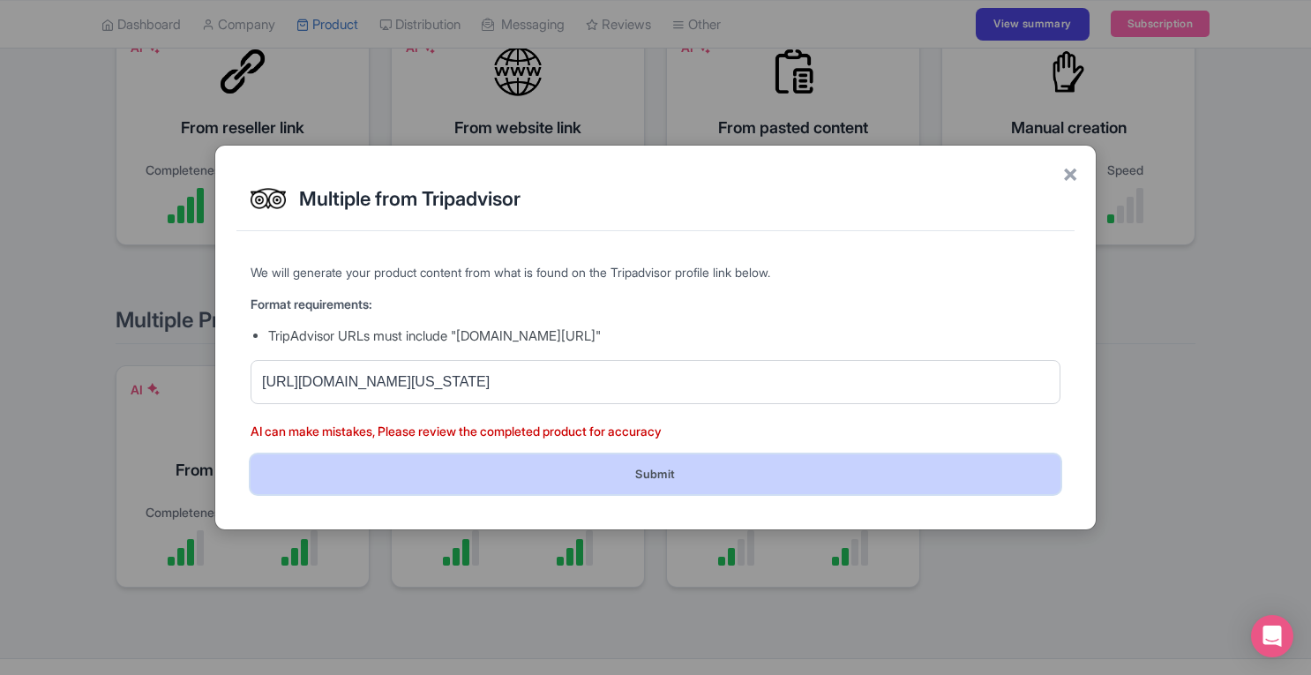
click at [841, 475] on button "Submit" at bounding box center [655, 474] width 810 height 40
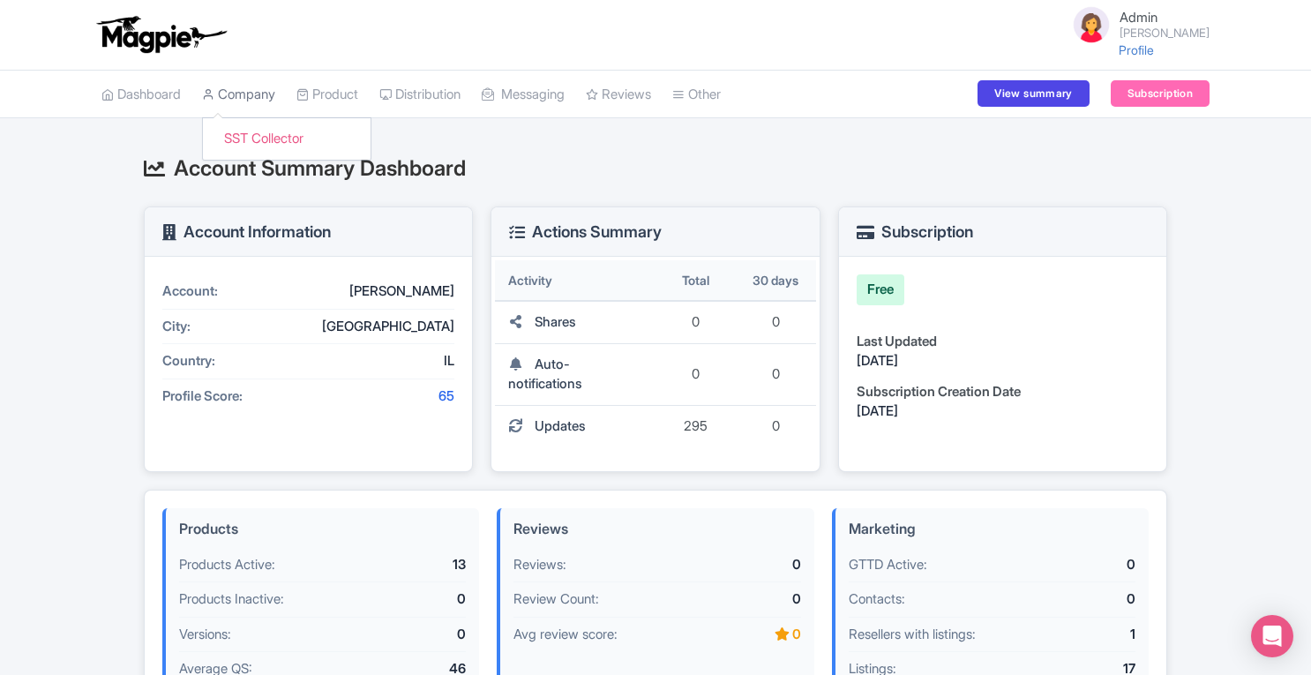
click at [245, 93] on link "Company" at bounding box center [238, 95] width 73 height 49
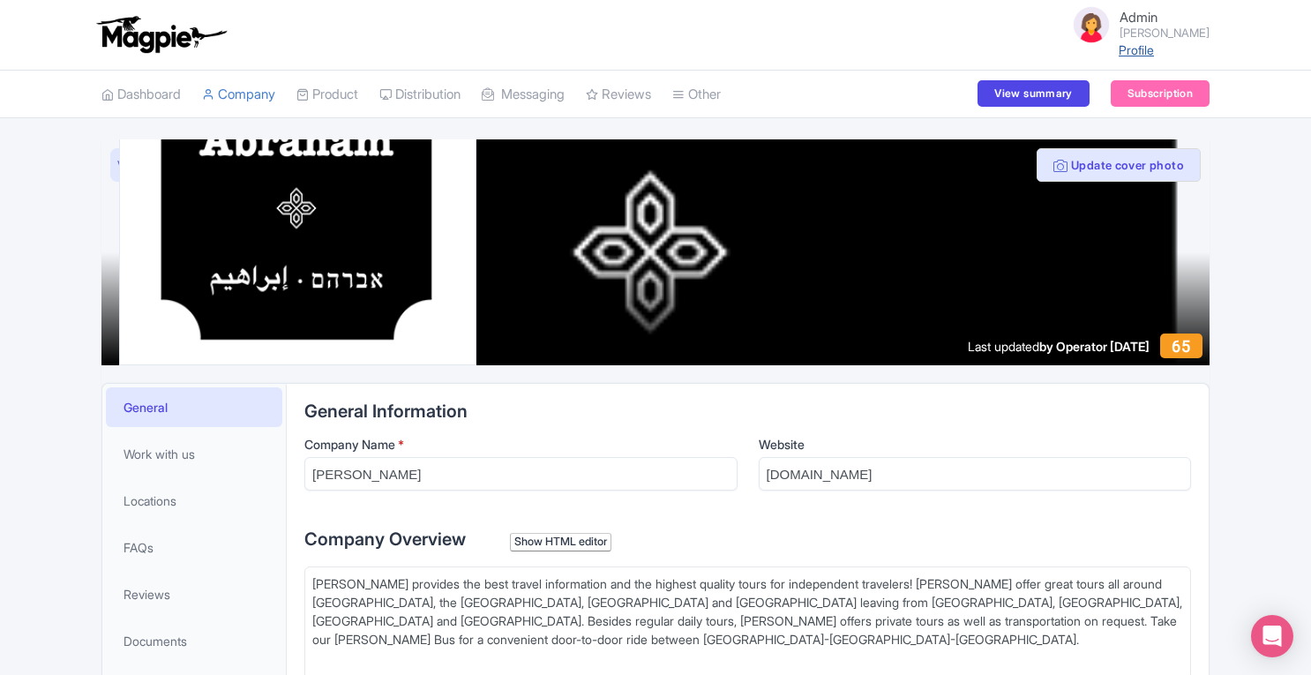
click at [1148, 51] on link "Profile" at bounding box center [1135, 49] width 35 height 15
click at [255, 139] on link "SST Collector" at bounding box center [287, 138] width 168 height 27
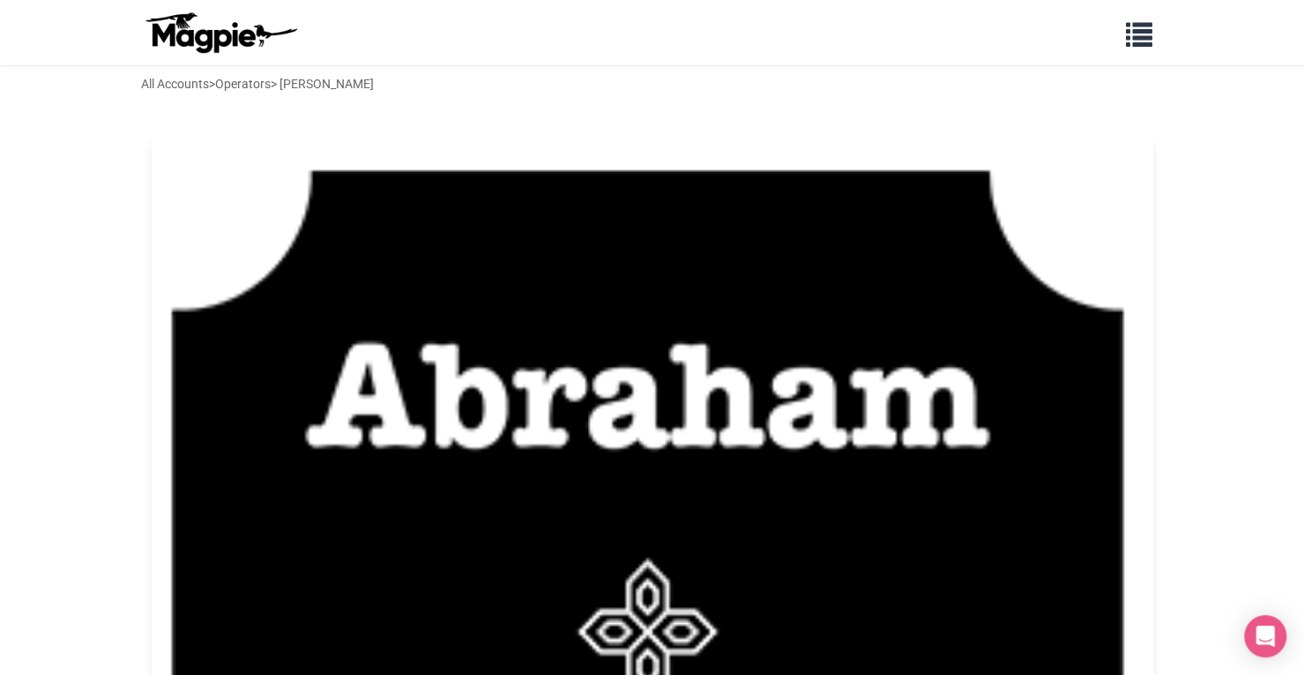
drag, startPoint x: 302, startPoint y: 85, endPoint x: 422, endPoint y: 86, distance: 120.0
click at [422, 86] on div "All Accounts > Operators > [PERSON_NAME]" at bounding box center [652, 83] width 1058 height 19
copy div "[PERSON_NAME]"
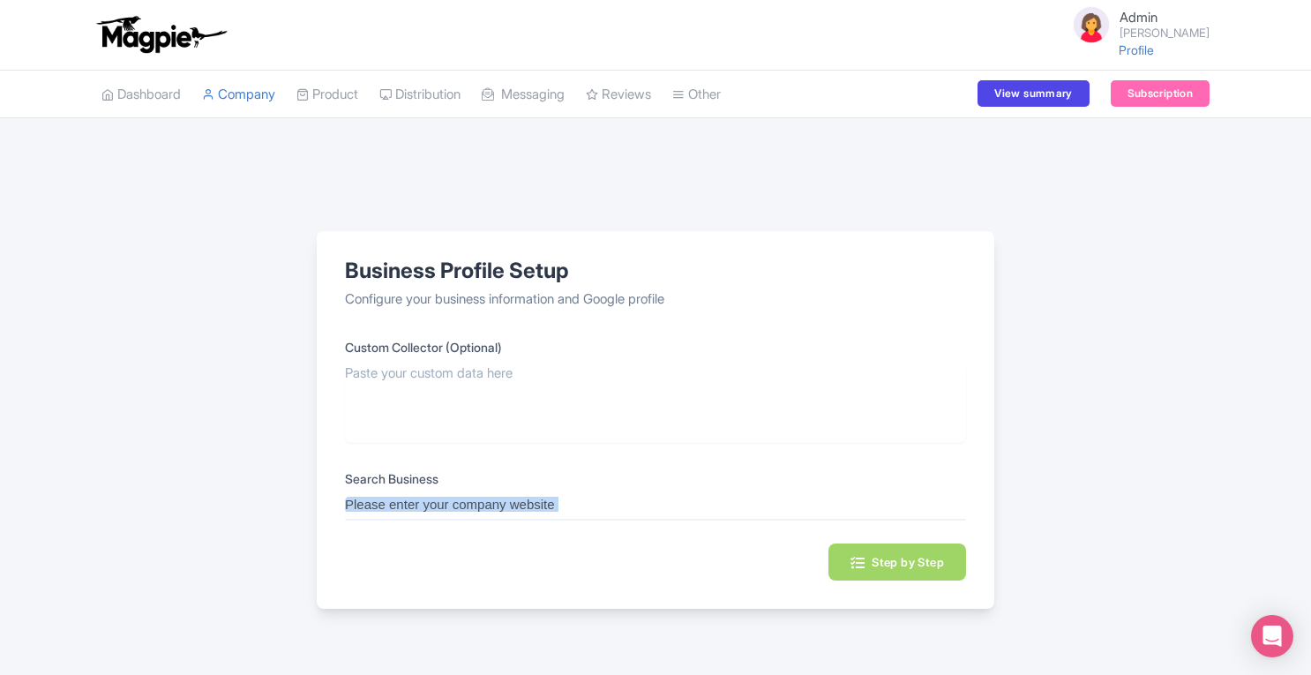
drag, startPoint x: 510, startPoint y: 518, endPoint x: 511, endPoint y: 504, distance: 14.1
click at [511, 504] on div at bounding box center [655, 505] width 621 height 20
click at [511, 504] on input "text" at bounding box center [655, 505] width 621 height 20
paste input "[PERSON_NAME]"
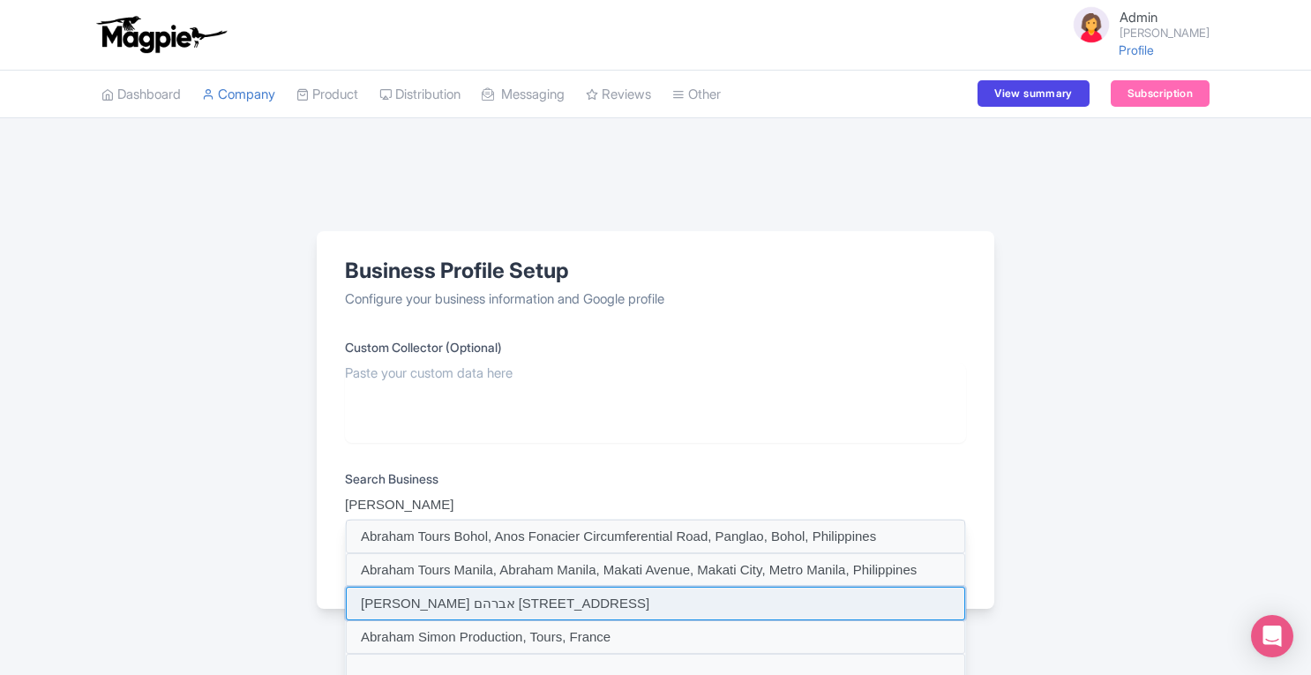
click at [512, 596] on input at bounding box center [655, 604] width 619 height 34
type input "[PERSON_NAME] אברהם [STREET_ADDRESS]"
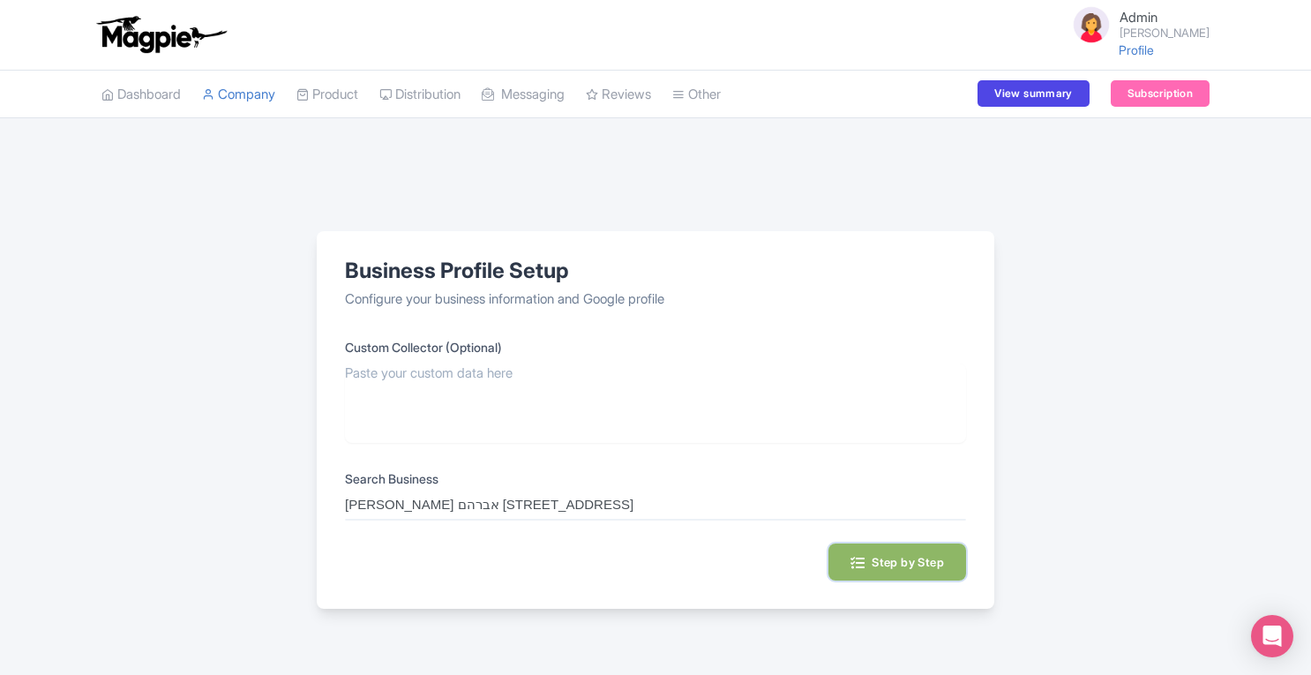
click at [863, 558] on button "Step by Step" at bounding box center [897, 561] width 138 height 37
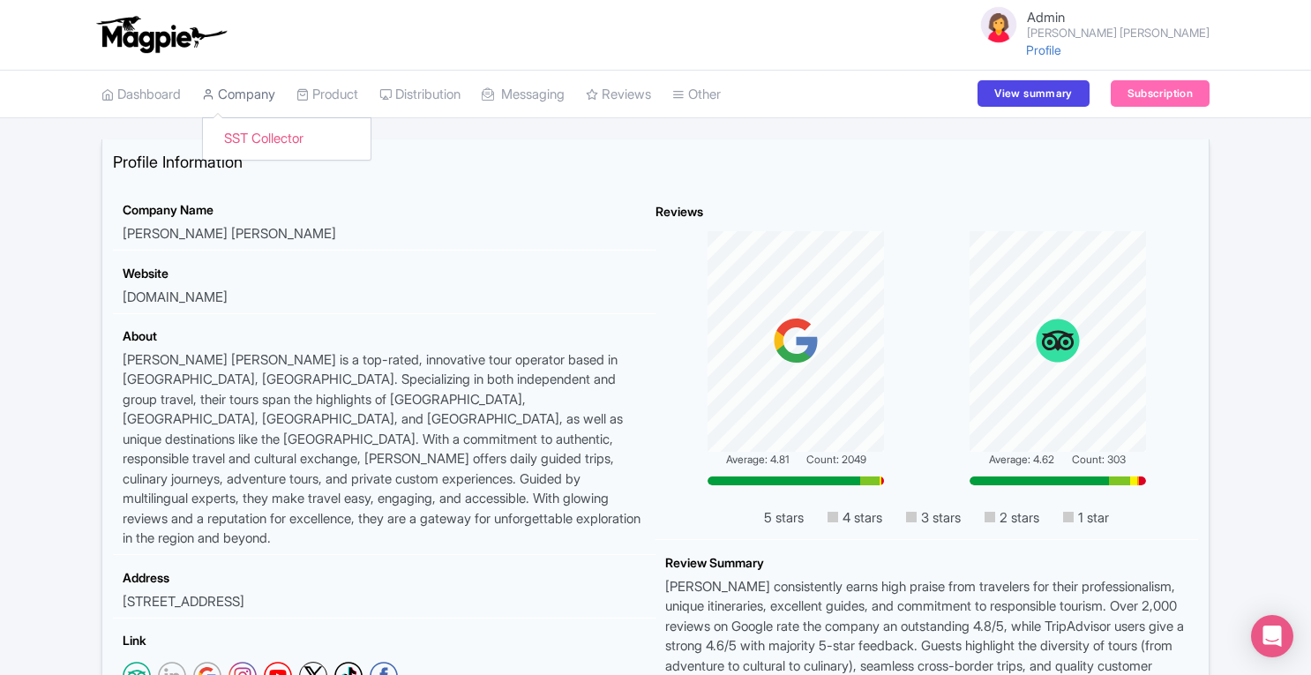
click at [256, 91] on link "Company" at bounding box center [238, 95] width 73 height 49
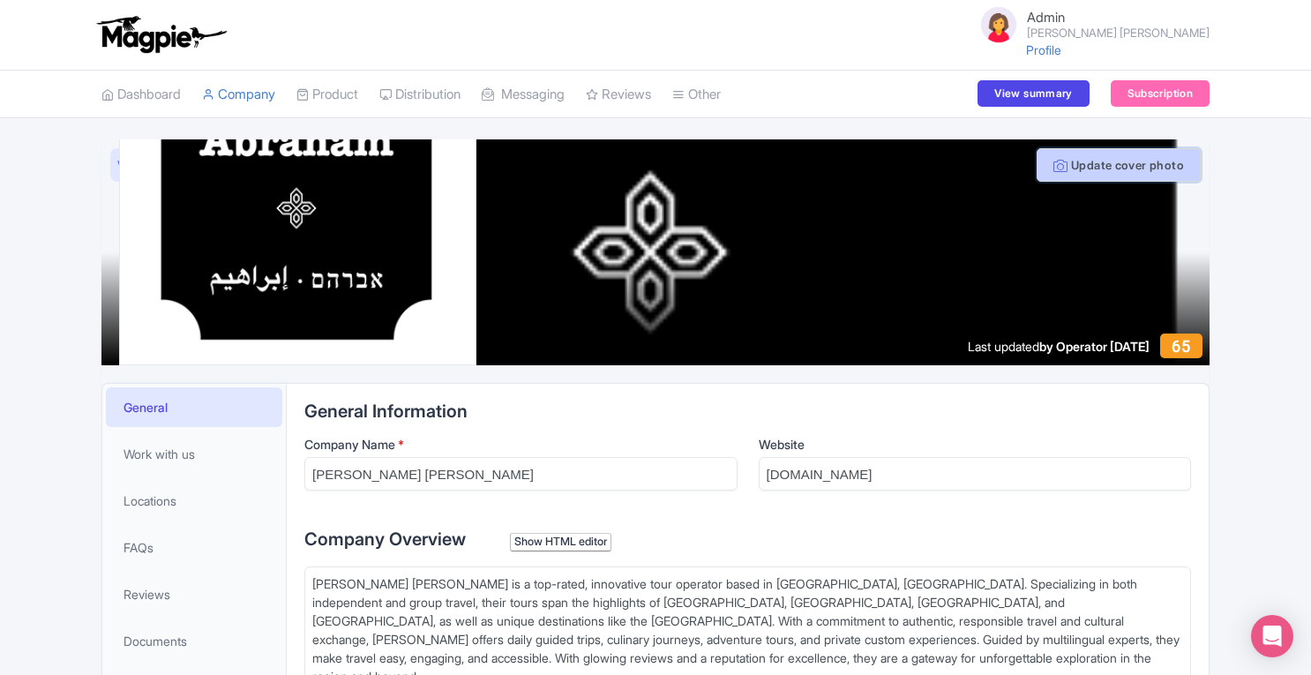
click at [1124, 170] on button "Update cover photo" at bounding box center [1118, 165] width 164 height 34
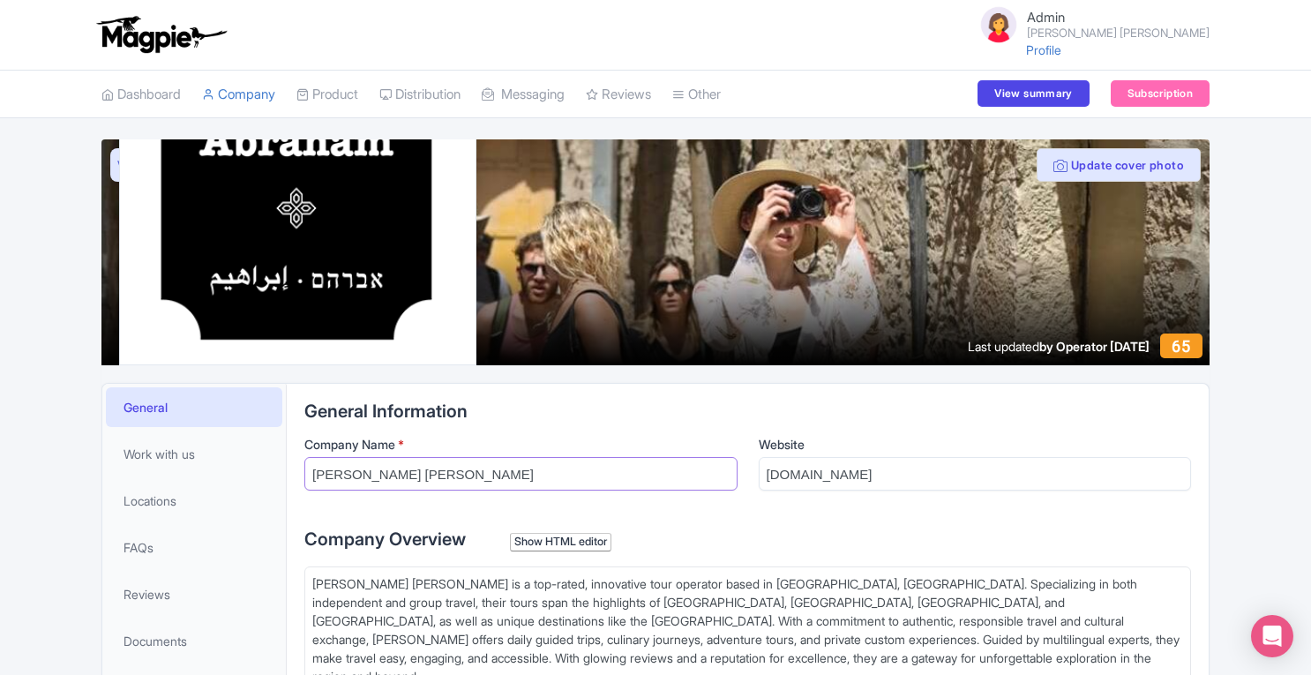
drag, startPoint x: 441, startPoint y: 472, endPoint x: 613, endPoint y: 470, distance: 172.0
click at [613, 470] on input "Abraham Tlalim Tours אברהם טללים" at bounding box center [520, 474] width 433 height 34
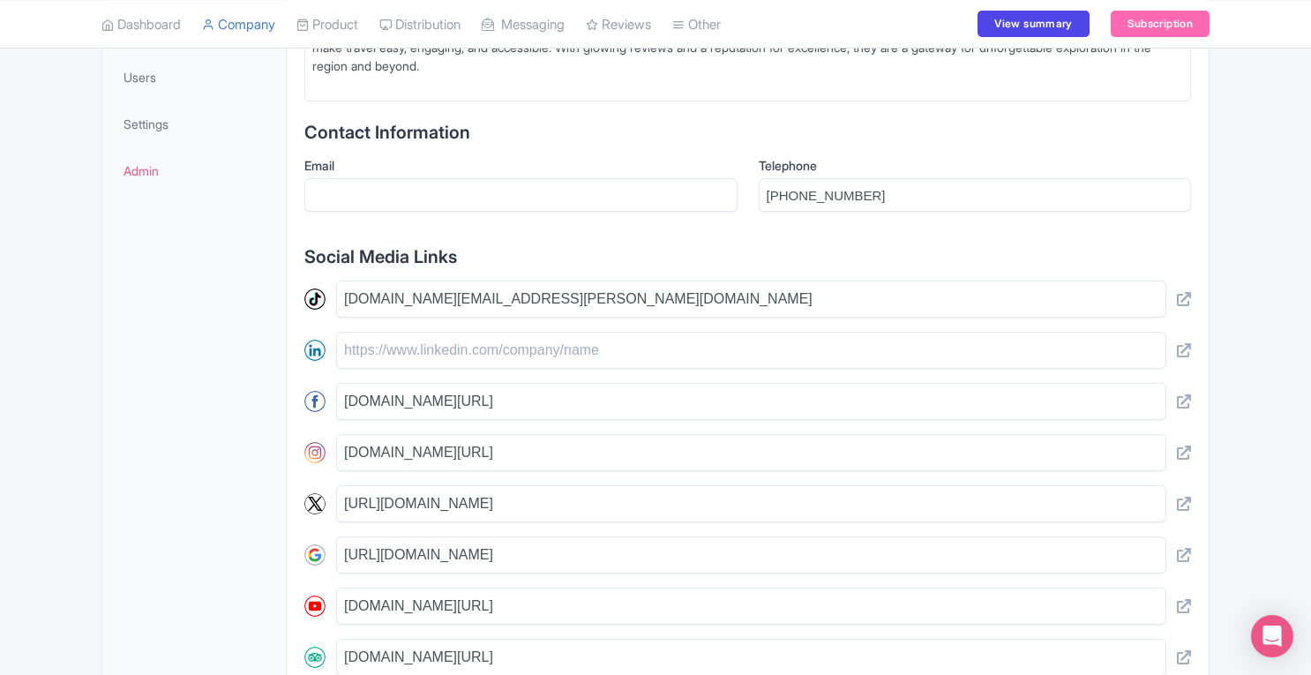
scroll to position [762, 0]
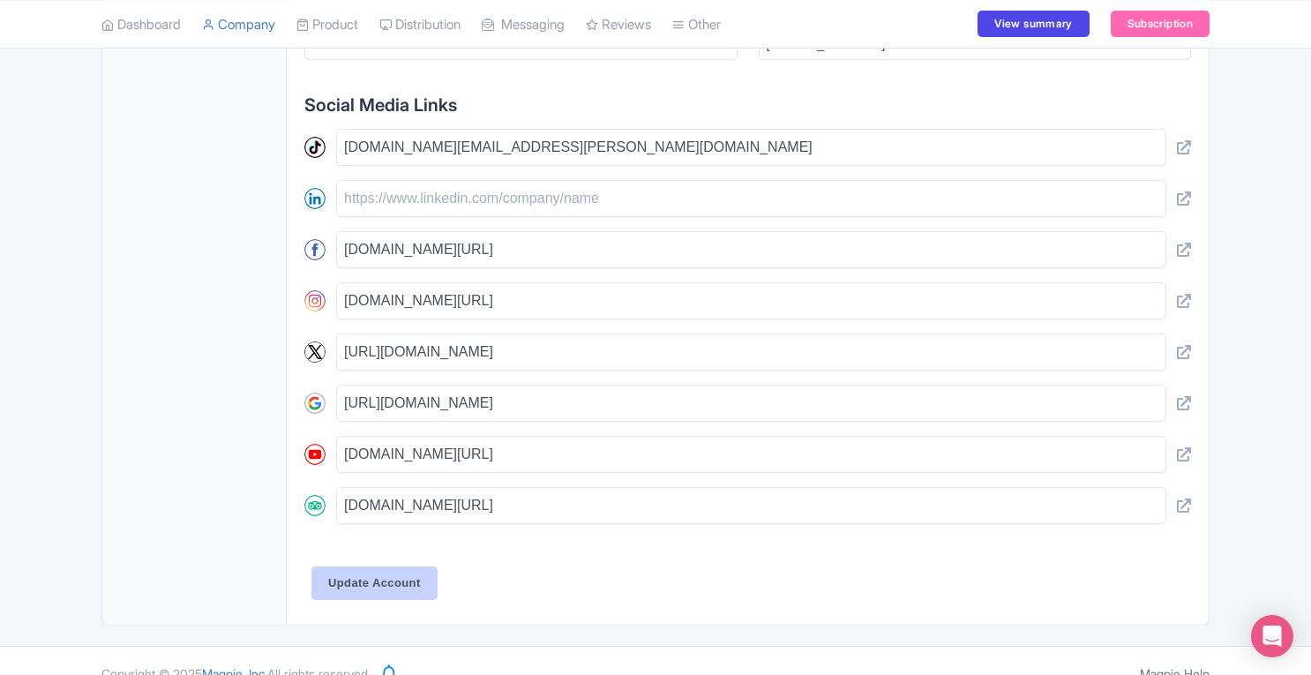
type input "[PERSON_NAME] Tours"
click at [369, 566] on input "Update Account" at bounding box center [374, 583] width 126 height 34
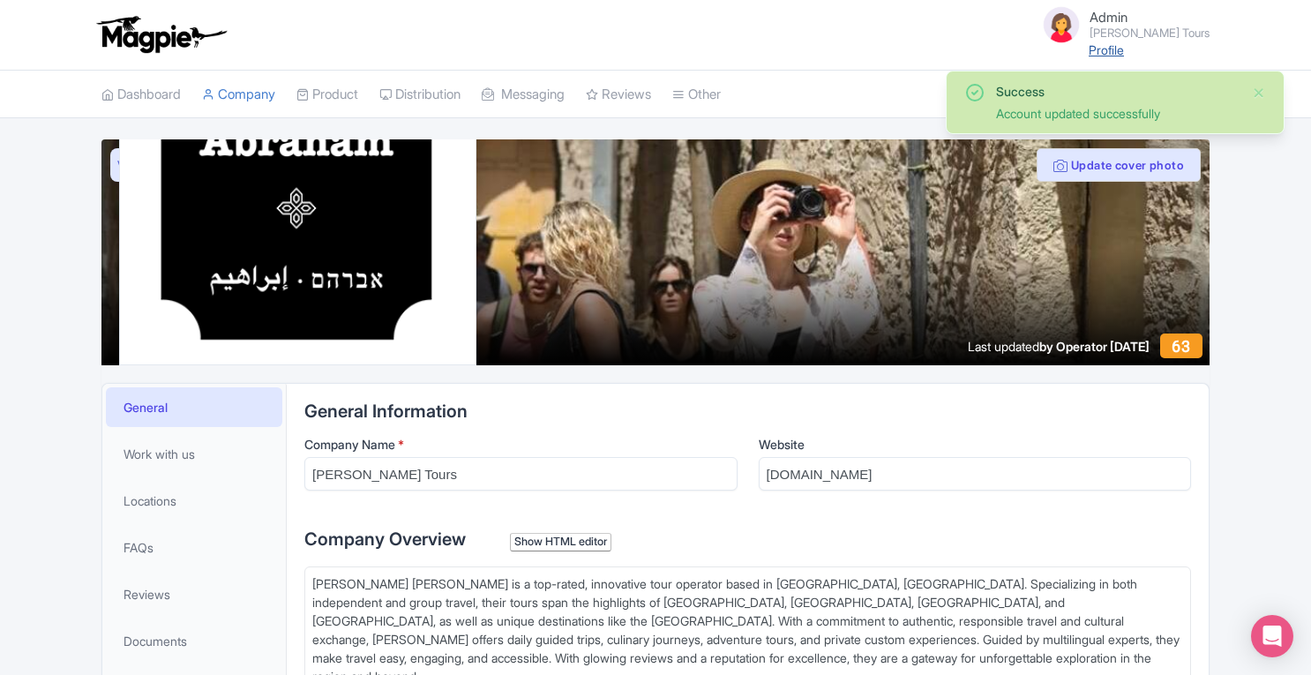
click at [1106, 50] on link "Profile" at bounding box center [1105, 49] width 35 height 15
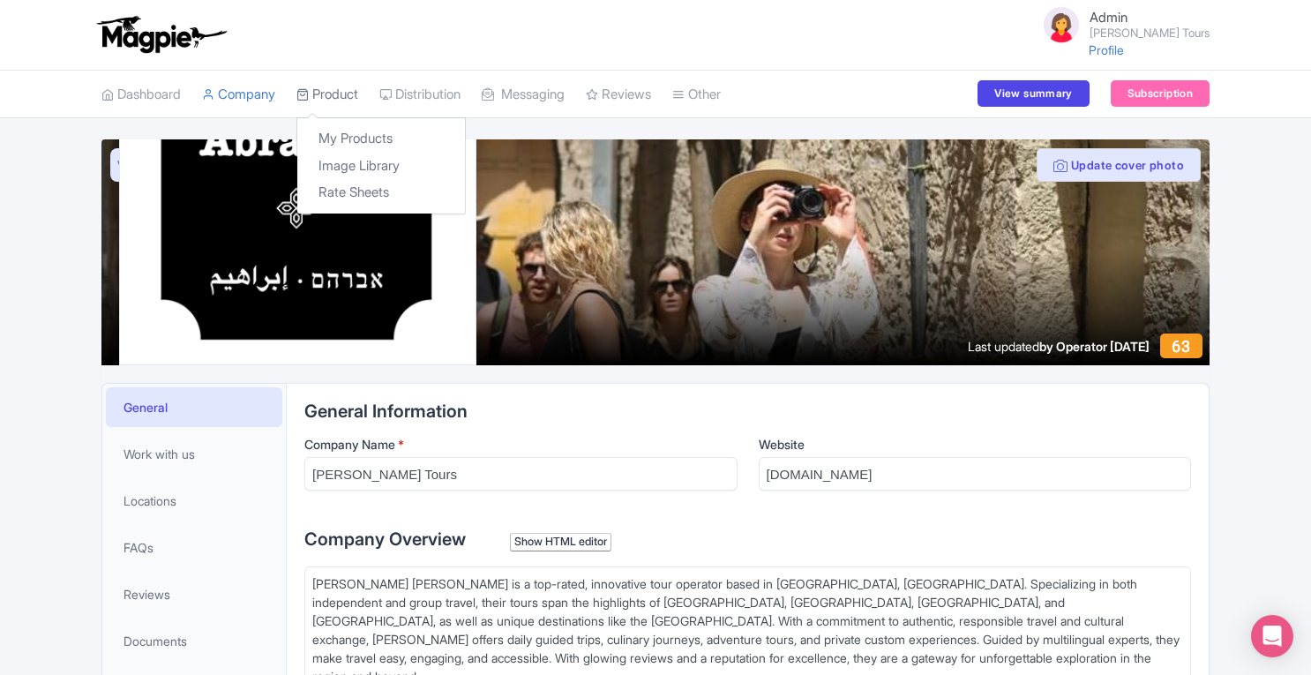
click at [326, 101] on link "Product" at bounding box center [327, 95] width 62 height 49
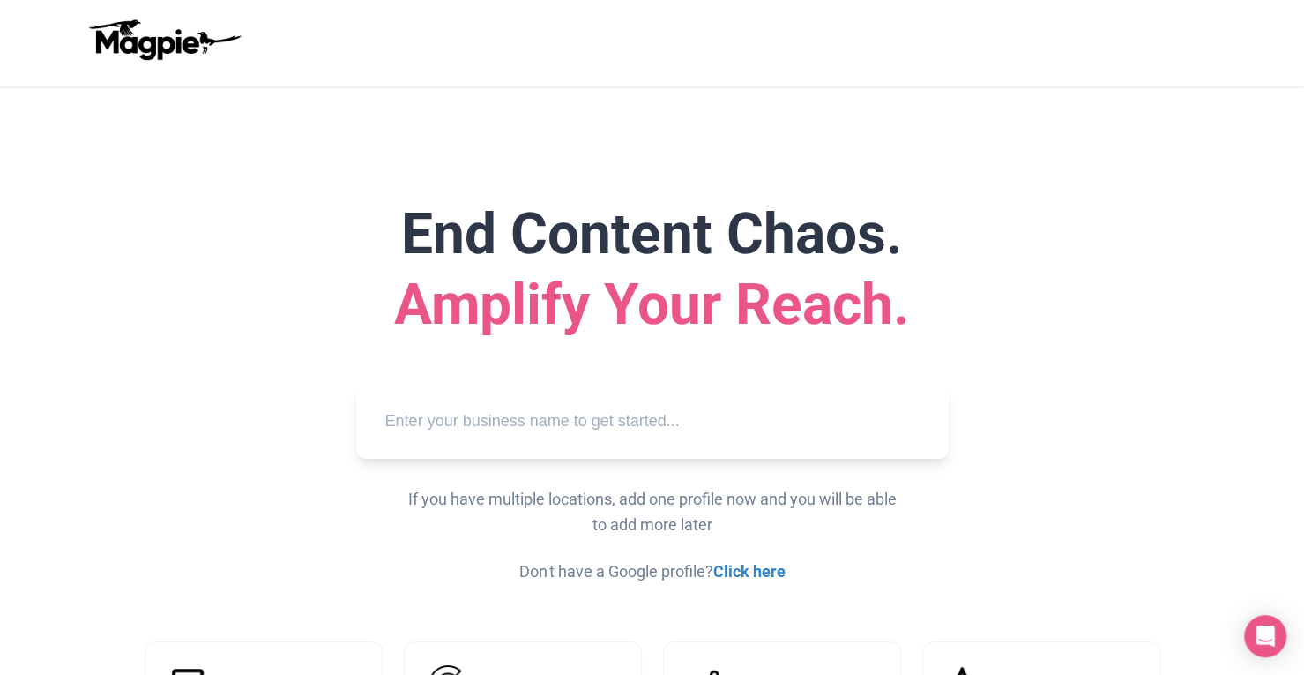
click at [567, 420] on input "text" at bounding box center [652, 421] width 564 height 49
paste input "Adventure World Tours - Stadtführungen und Touren"
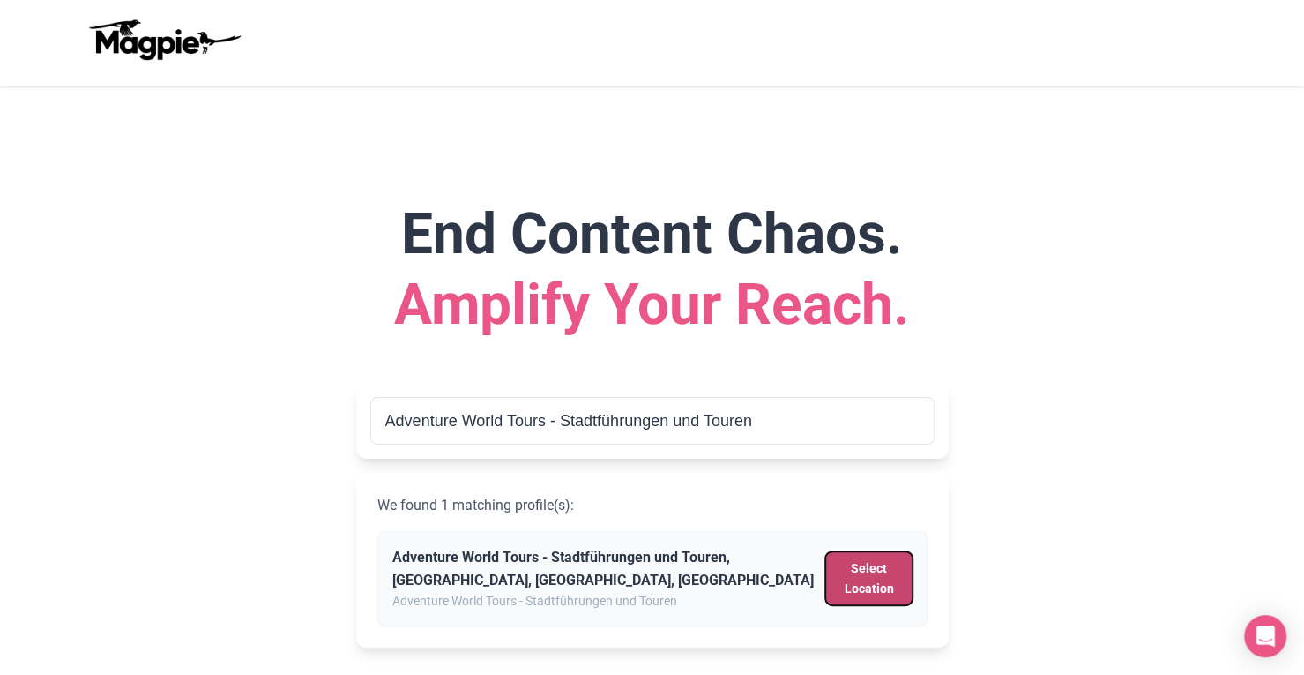
click at [865, 582] on button "Select Location" at bounding box center [869, 578] width 86 height 54
type input "Adventure World Tours - Stadtführungen und Touren, [GEOGRAPHIC_DATA], [GEOGRAPH…"
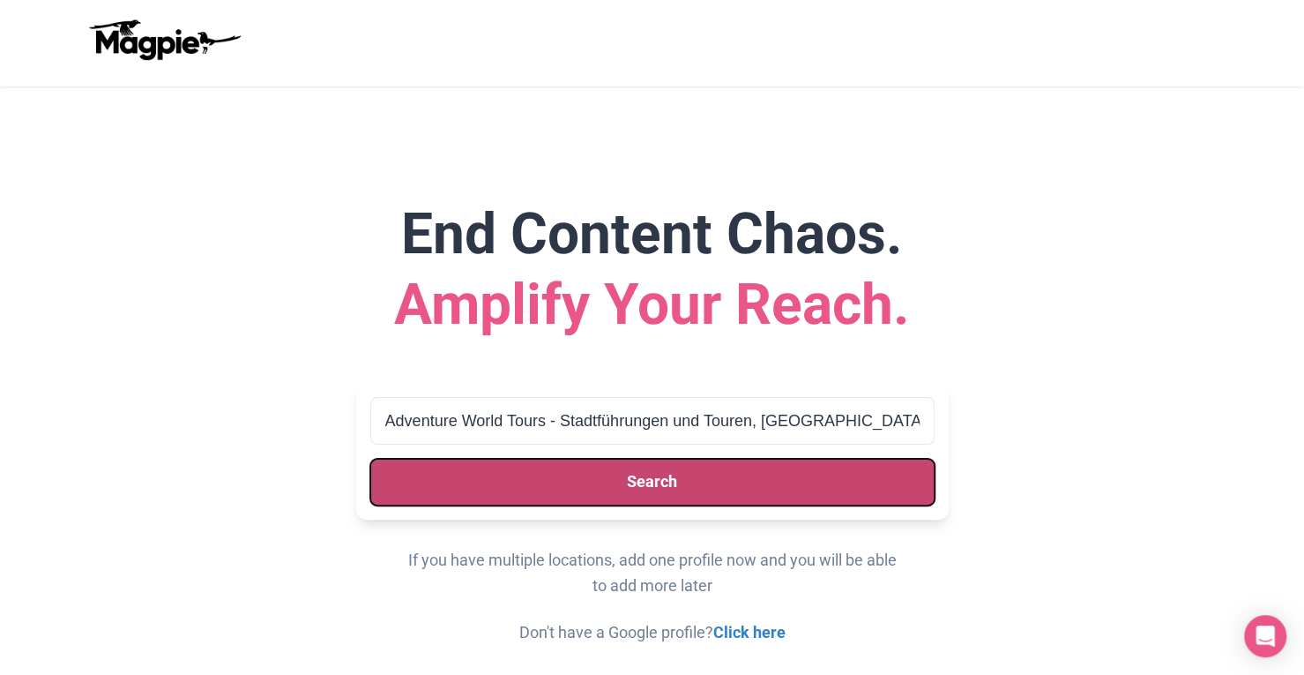
click at [695, 475] on button "Search" at bounding box center [652, 482] width 564 height 47
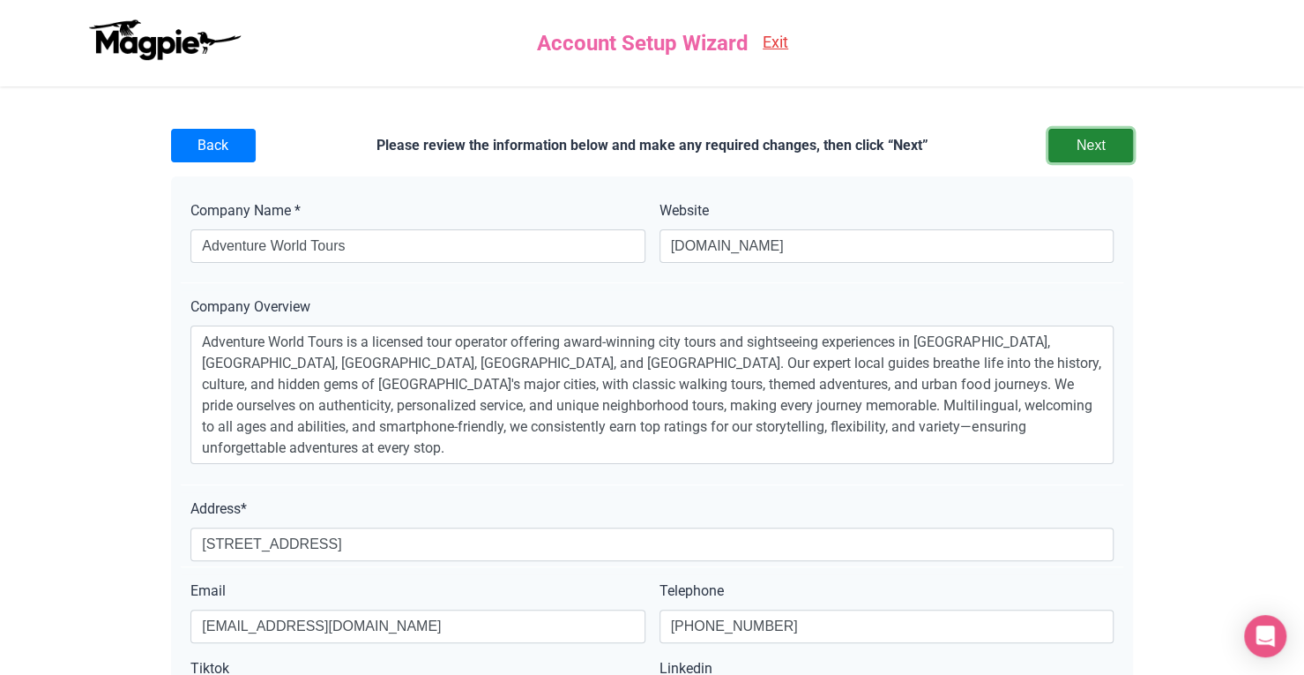
click at [1090, 143] on input "Next" at bounding box center [1091, 146] width 85 height 34
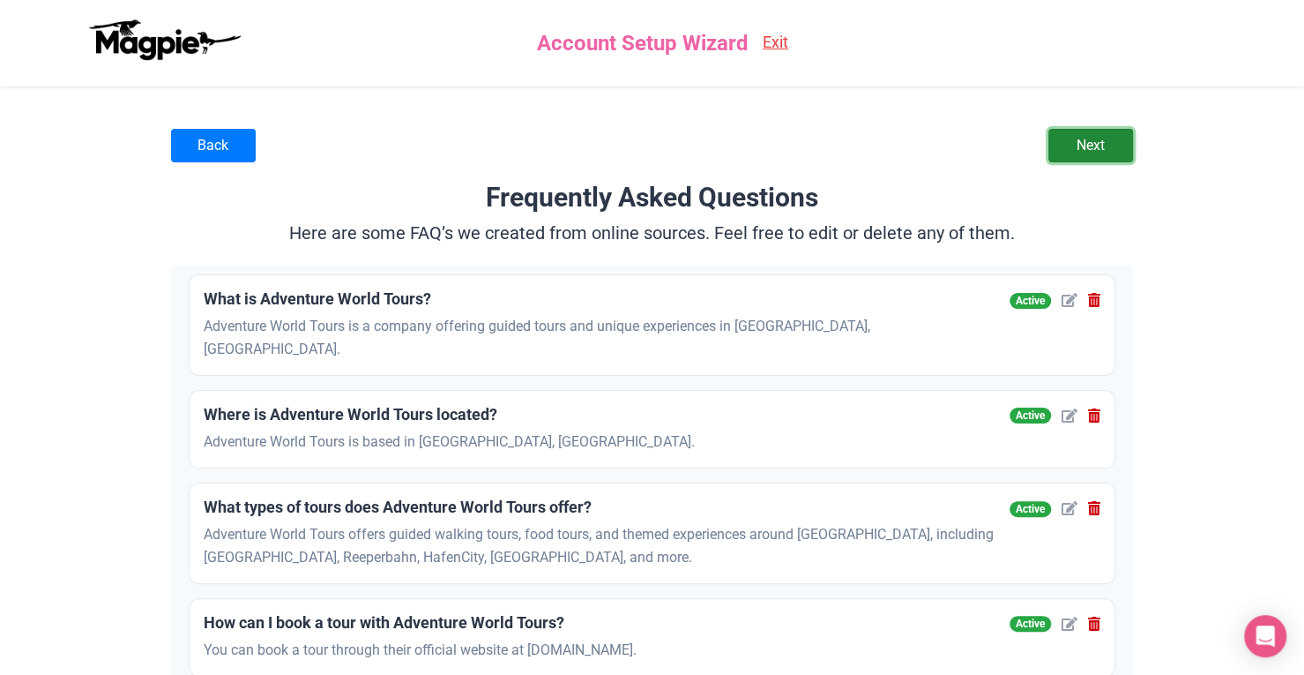
click at [1077, 147] on link "Next" at bounding box center [1091, 146] width 85 height 34
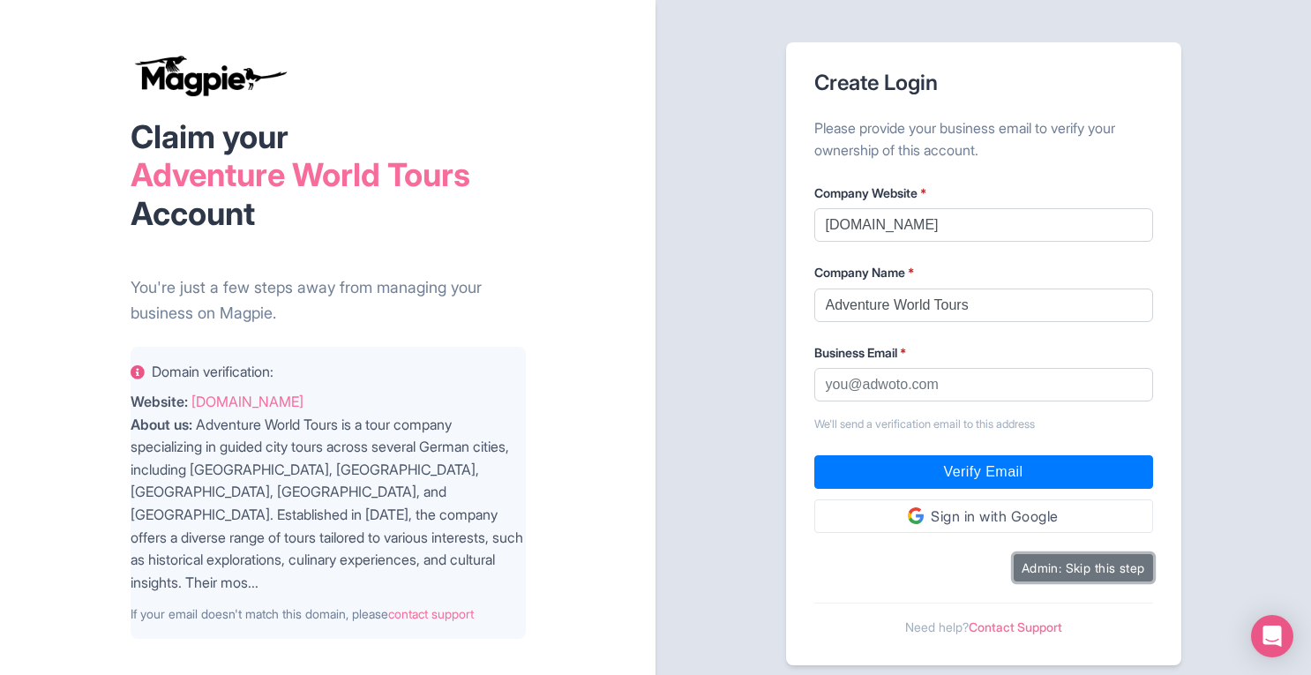
click at [1097, 572] on button "Admin: Skip this step" at bounding box center [1082, 567] width 139 height 27
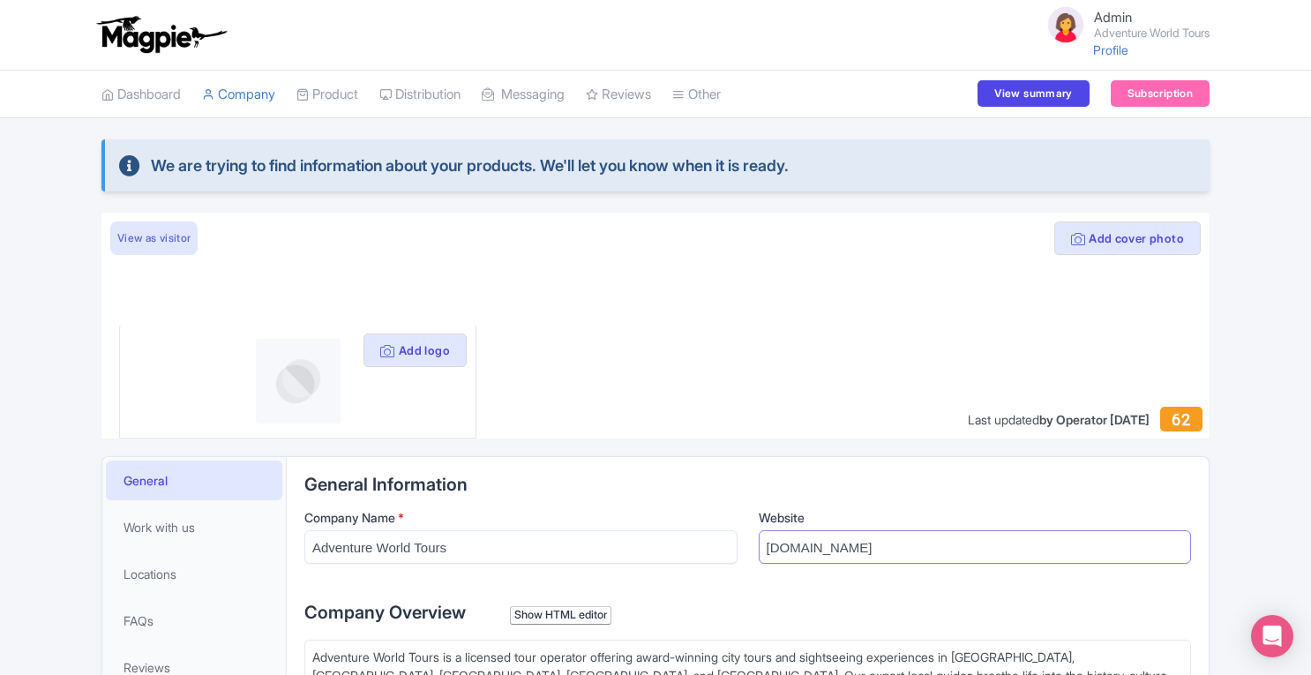
drag, startPoint x: 764, startPoint y: 549, endPoint x: 863, endPoint y: 549, distance: 99.7
click at [863, 549] on input "[DOMAIN_NAME]" at bounding box center [975, 547] width 433 height 34
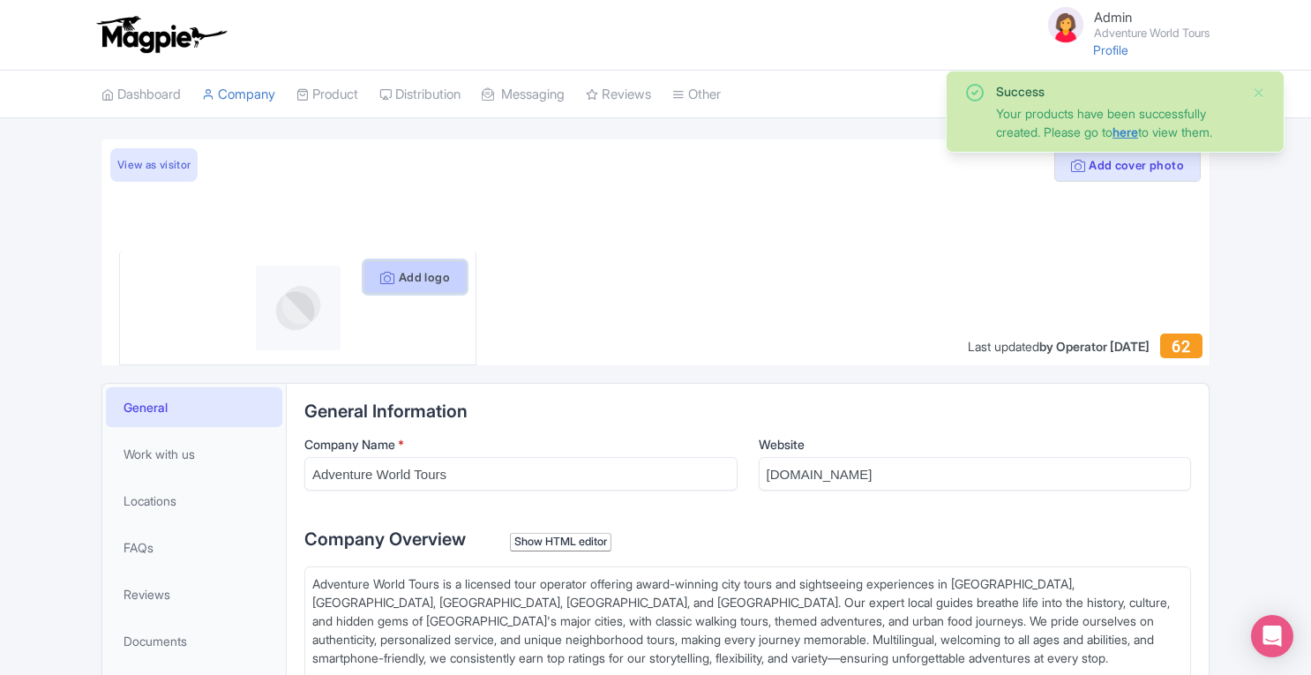
click at [443, 279] on button "Add logo" at bounding box center [414, 277] width 103 height 34
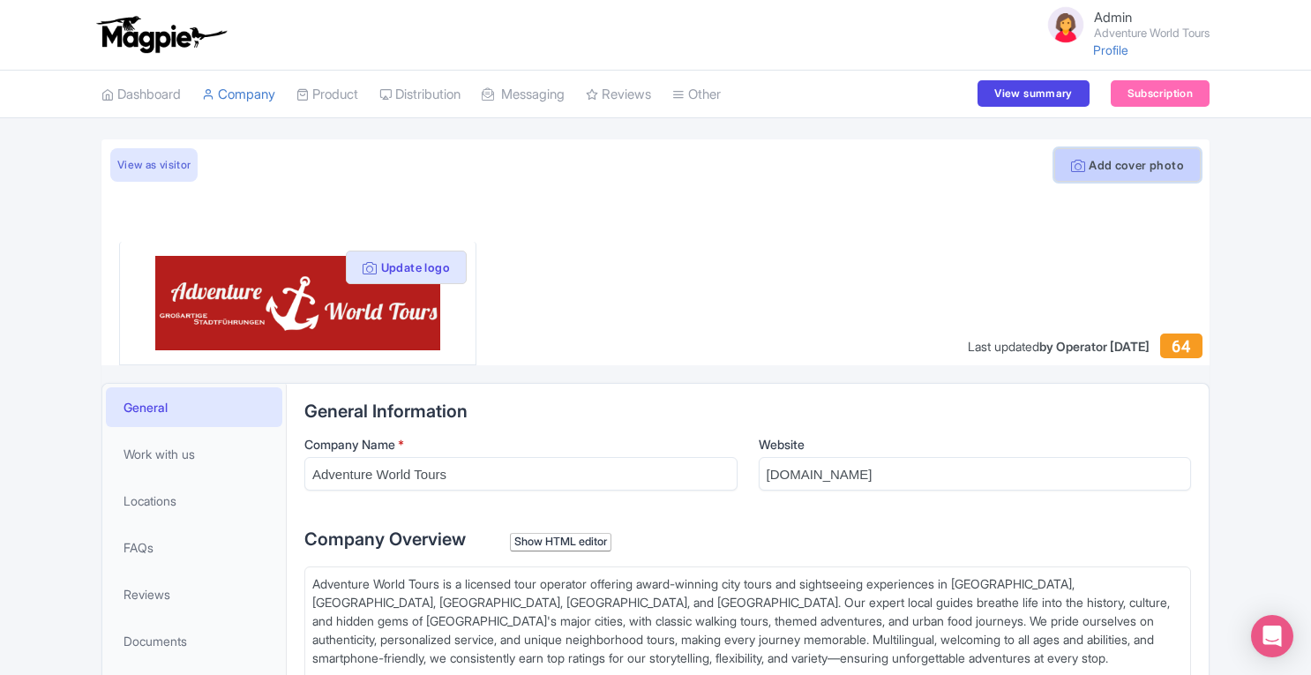
click at [1125, 163] on button "Add cover photo" at bounding box center [1127, 165] width 146 height 34
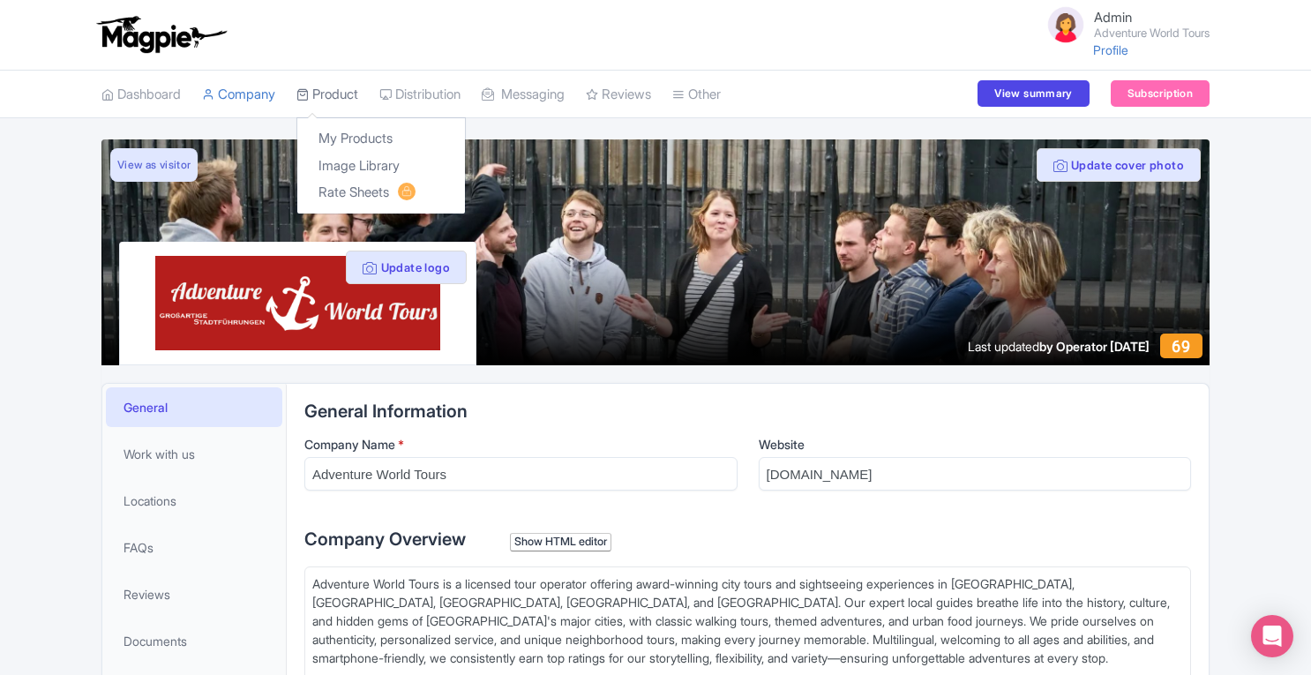
click at [337, 78] on link "Product" at bounding box center [327, 95] width 62 height 49
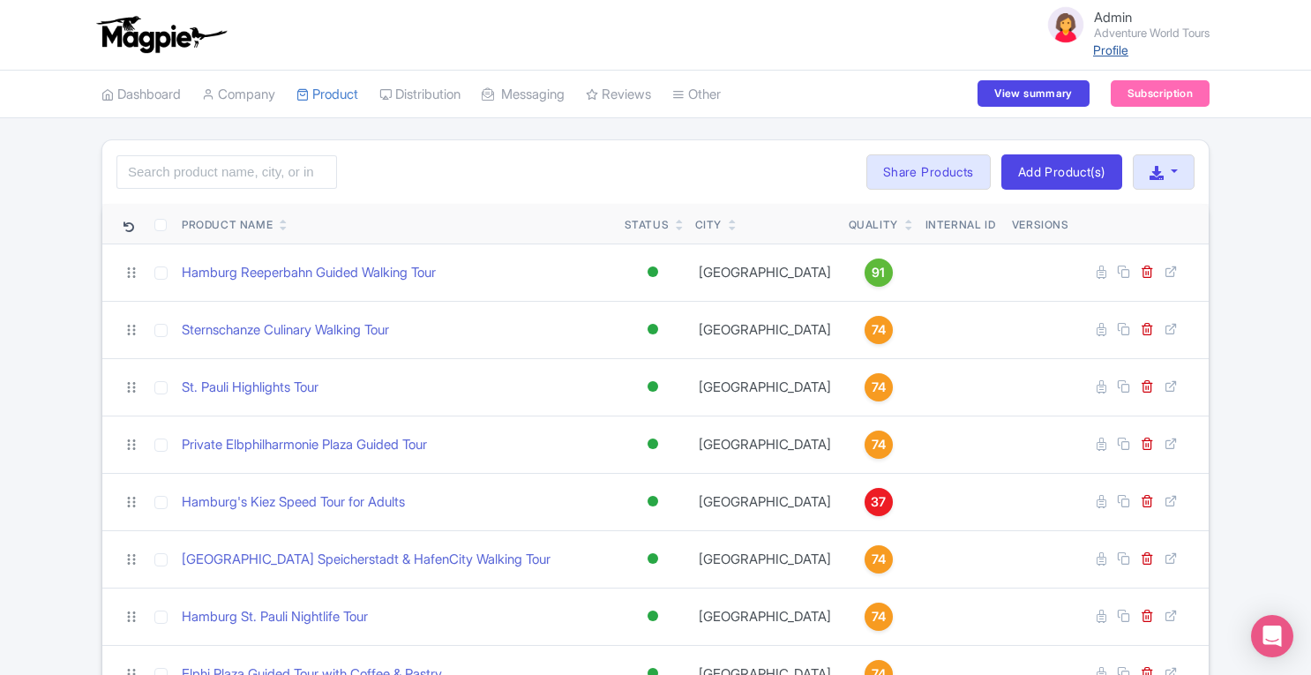
click at [1096, 47] on link "Profile" at bounding box center [1110, 49] width 35 height 15
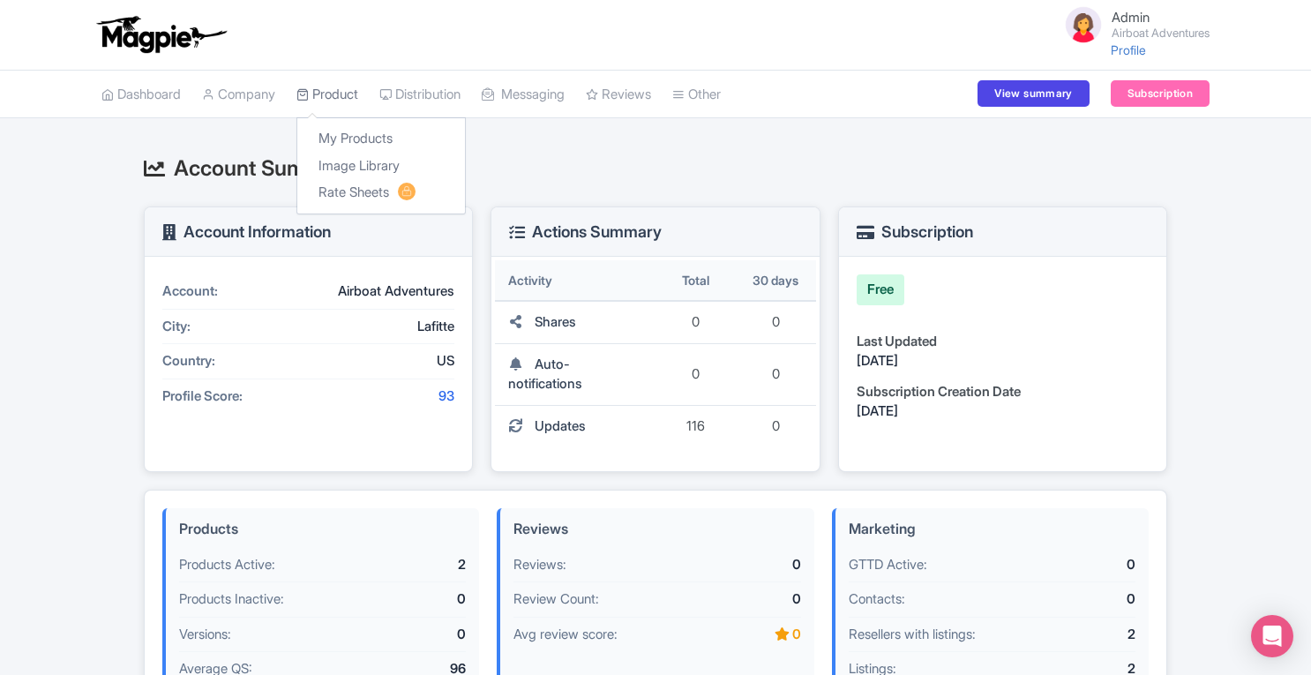
click at [339, 92] on link "Product" at bounding box center [327, 95] width 62 height 49
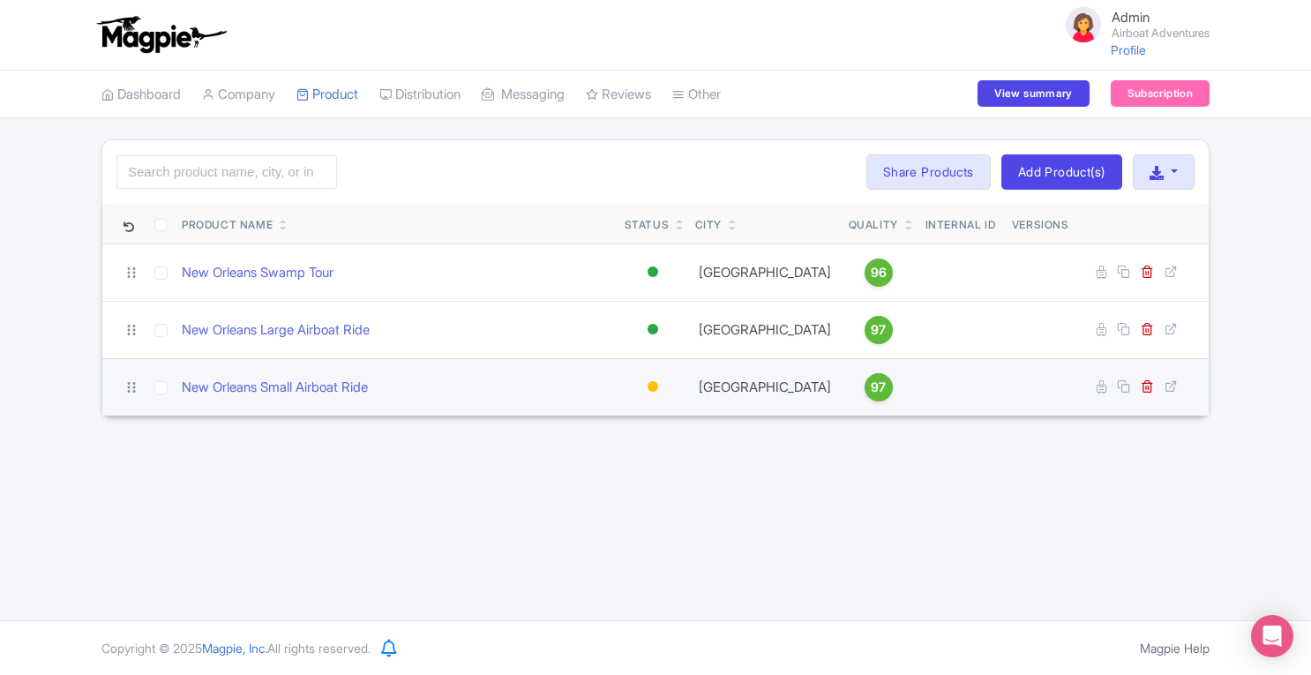
click at [660, 388] on div at bounding box center [653, 387] width 18 height 26
click at [605, 418] on div "Active" at bounding box center [609, 416] width 104 height 33
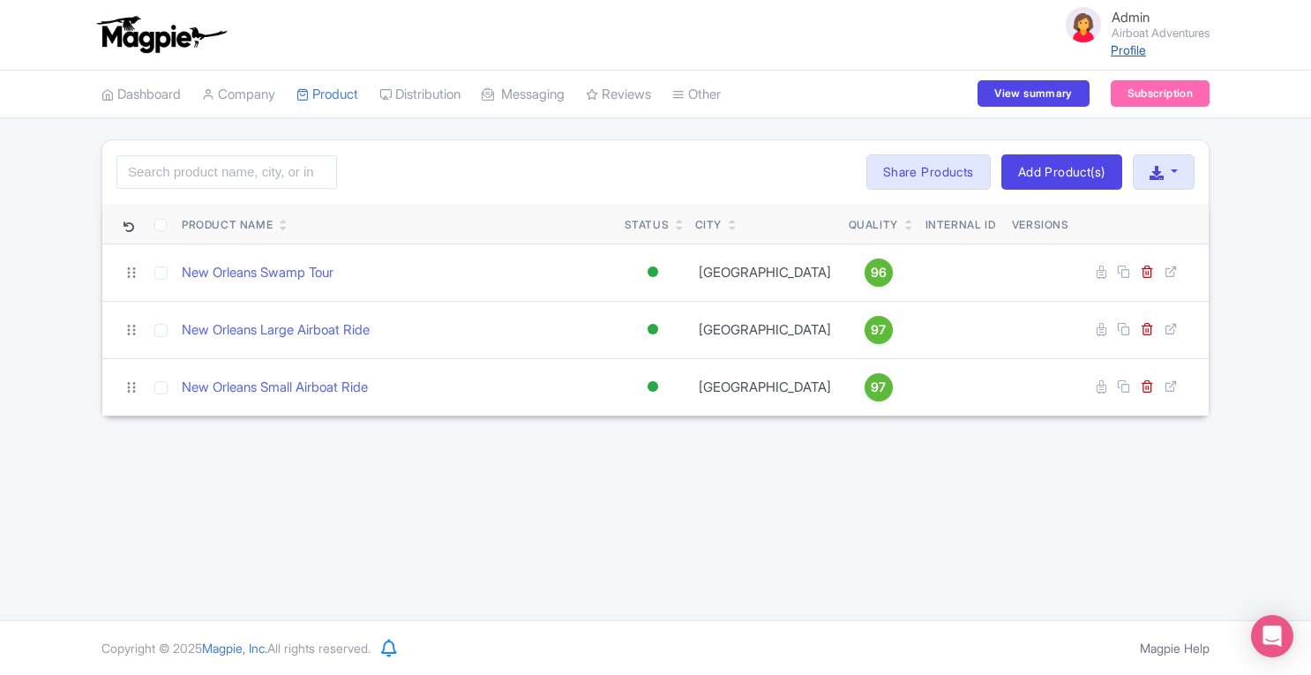
click at [1112, 49] on link "Profile" at bounding box center [1127, 49] width 35 height 15
click at [260, 94] on link "Company" at bounding box center [238, 95] width 73 height 49
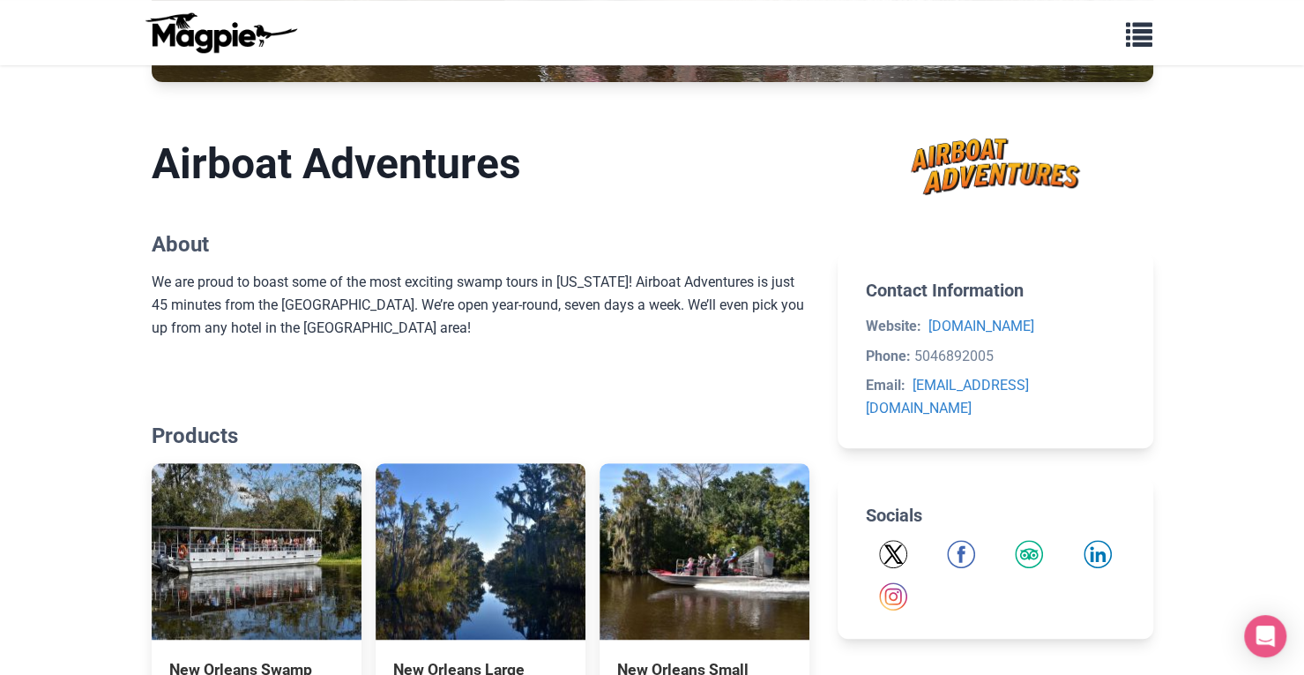
drag, startPoint x: 1315, startPoint y: 78, endPoint x: 1316, endPoint y: 250, distance: 171.1
click at [1304, 250] on html "Problems we solve Products Content Management and Distribution Magpie for Resel…" at bounding box center [652, 340] width 1304 height 1446
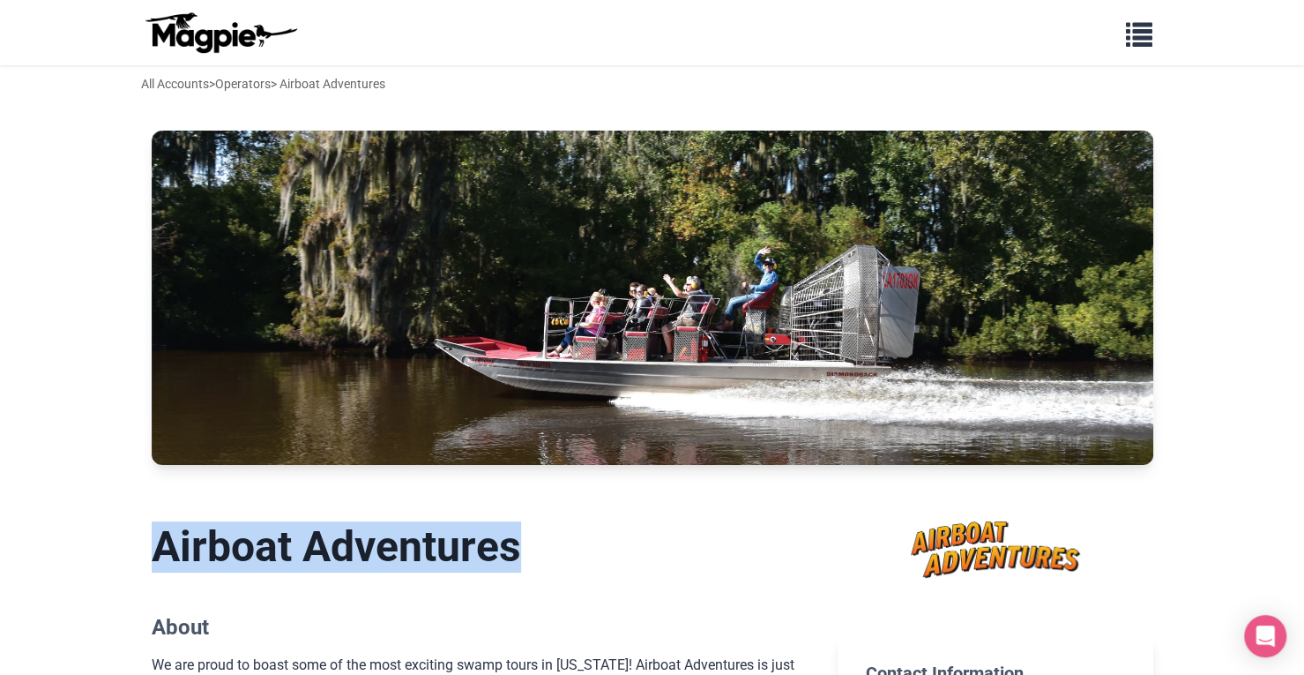
drag, startPoint x: 159, startPoint y: 549, endPoint x: 605, endPoint y: 557, distance: 446.4
click at [605, 557] on h1 "Airboat Adventures" at bounding box center [481, 546] width 659 height 51
copy h1 "Airboat Adventures"
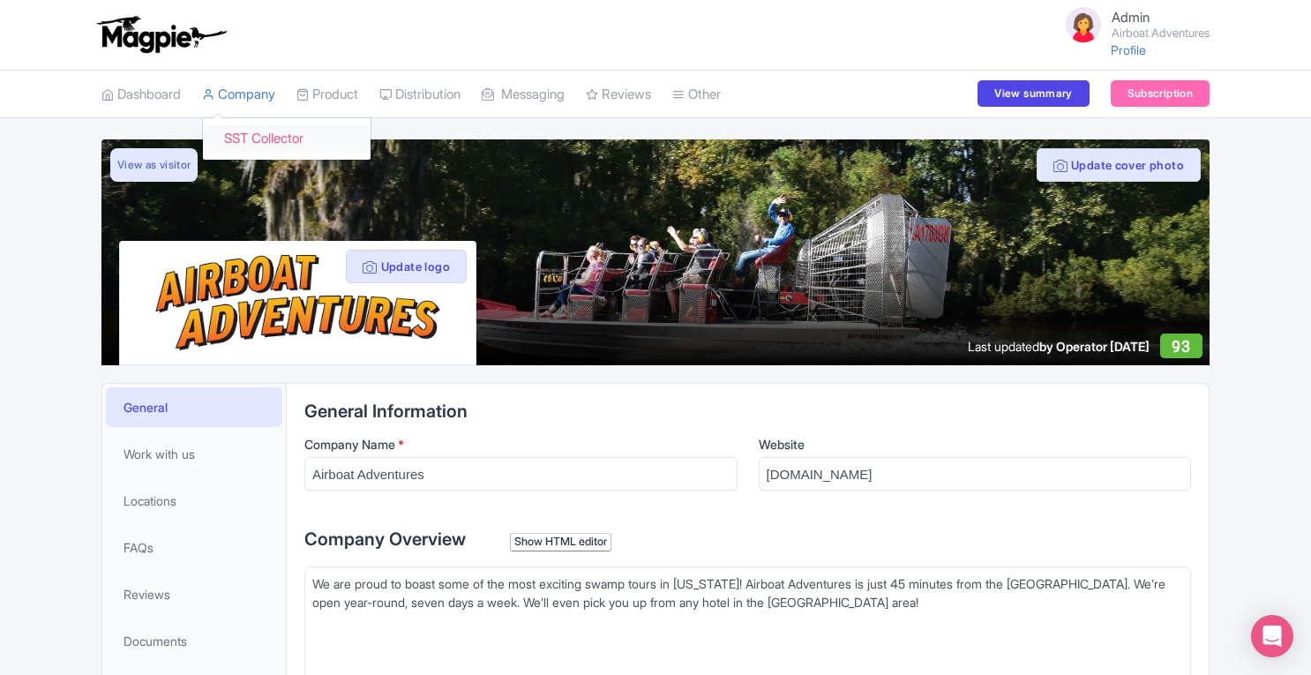
click at [270, 144] on link "SST Collector" at bounding box center [287, 138] width 168 height 27
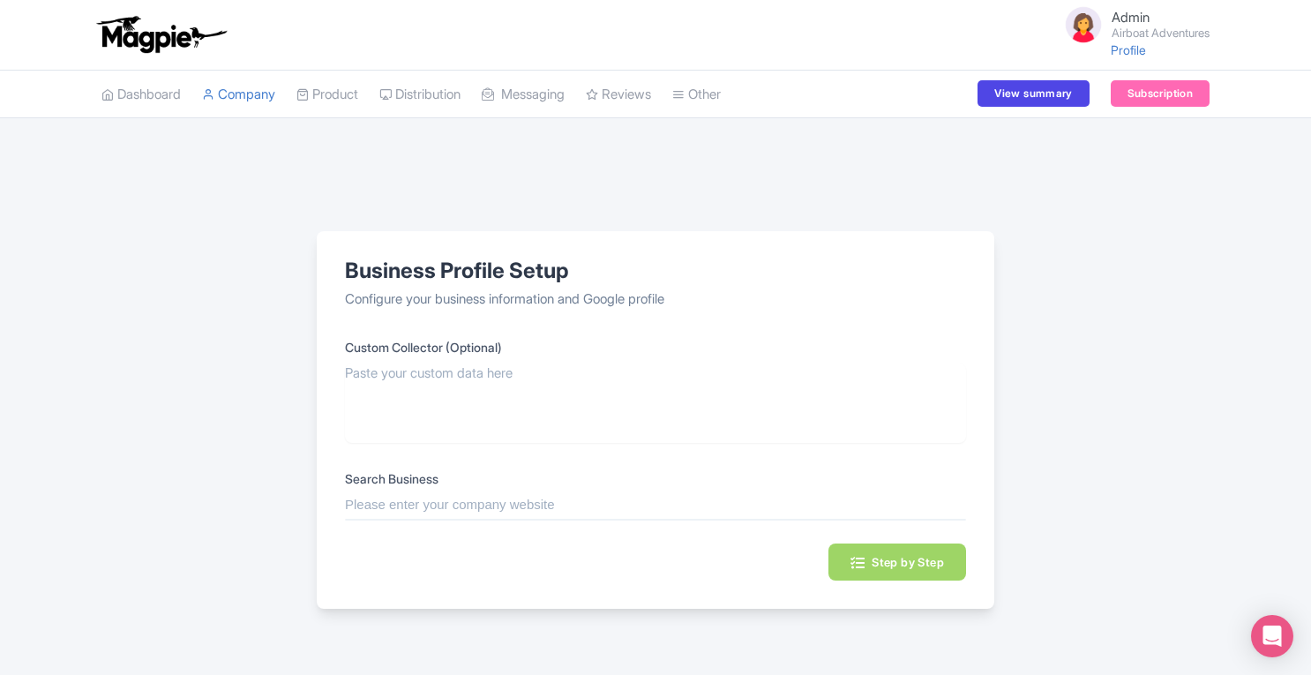
click at [602, 487] on div "Search Business" at bounding box center [655, 492] width 621 height 46
click at [595, 493] on div "Search Business" at bounding box center [655, 492] width 621 height 46
click at [577, 508] on input "text" at bounding box center [655, 505] width 621 height 20
paste input "Airboat Adventures"
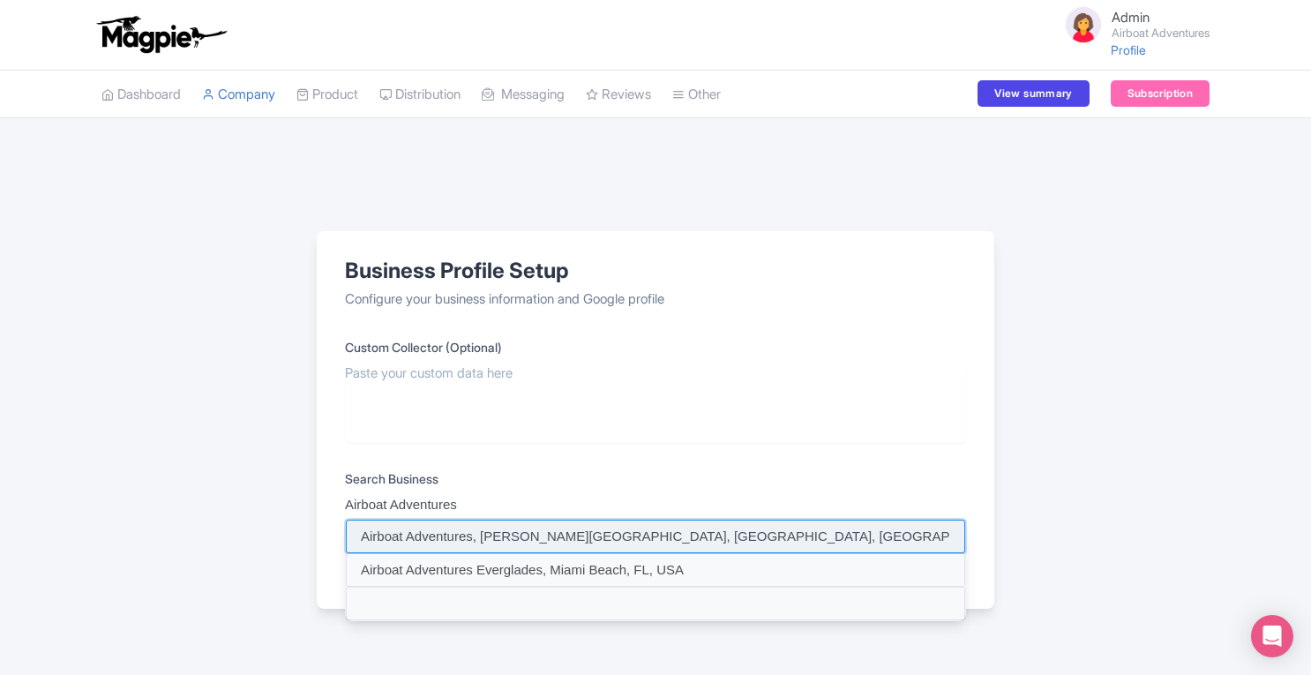
click at [573, 528] on input at bounding box center [655, 536] width 619 height 34
type input "Airboat Adventures, [PERSON_NAME][GEOGRAPHIC_DATA], [GEOGRAPHIC_DATA], [GEOGRAP…"
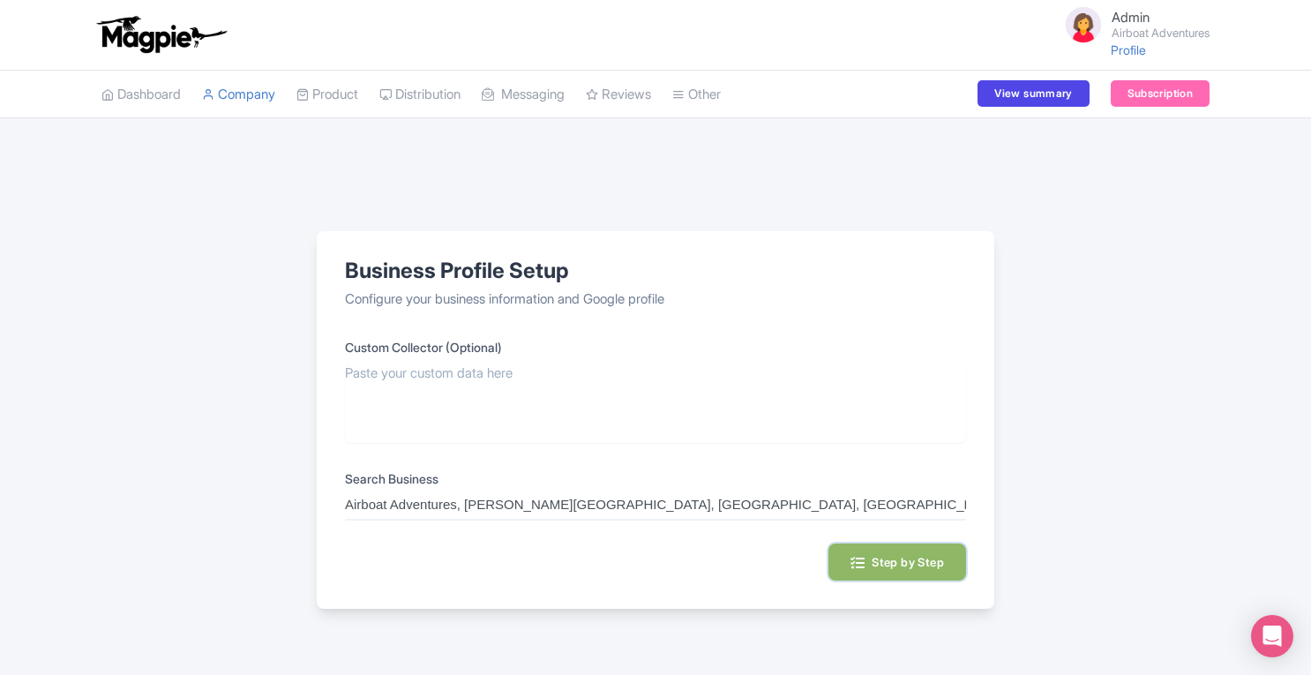
click at [910, 554] on button "Step by Step" at bounding box center [897, 561] width 138 height 37
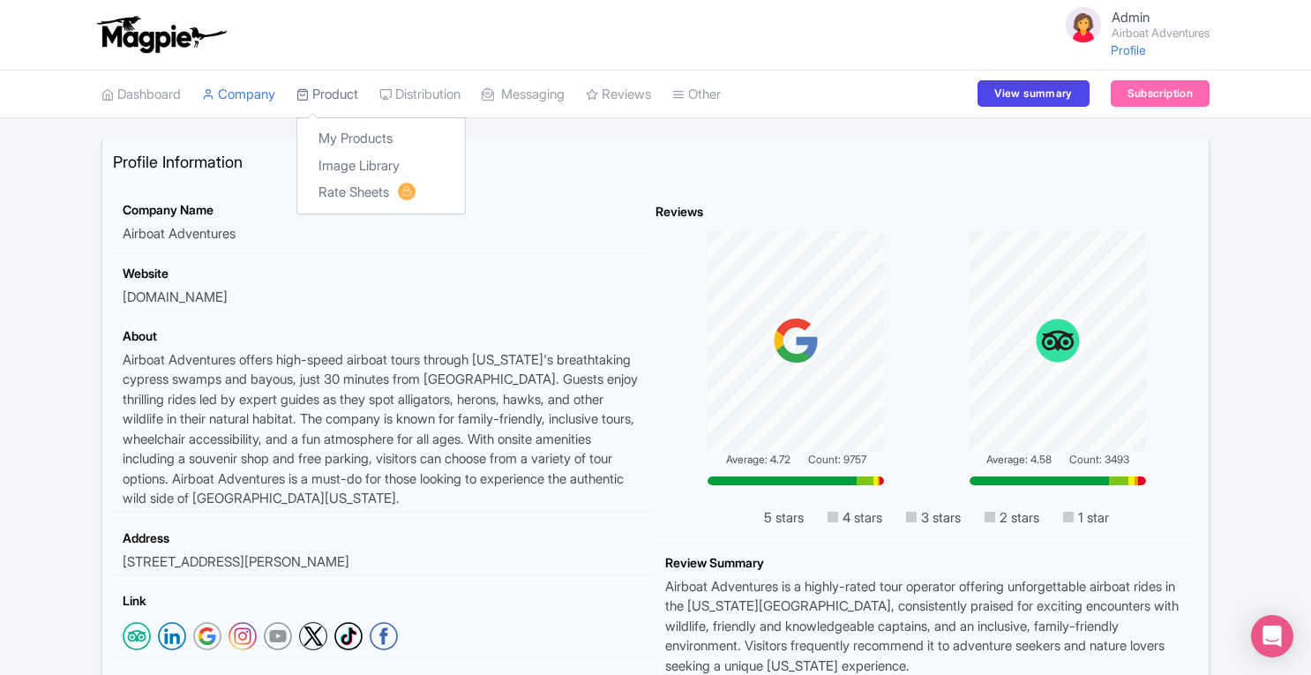
click at [348, 96] on link "Product" at bounding box center [327, 95] width 62 height 49
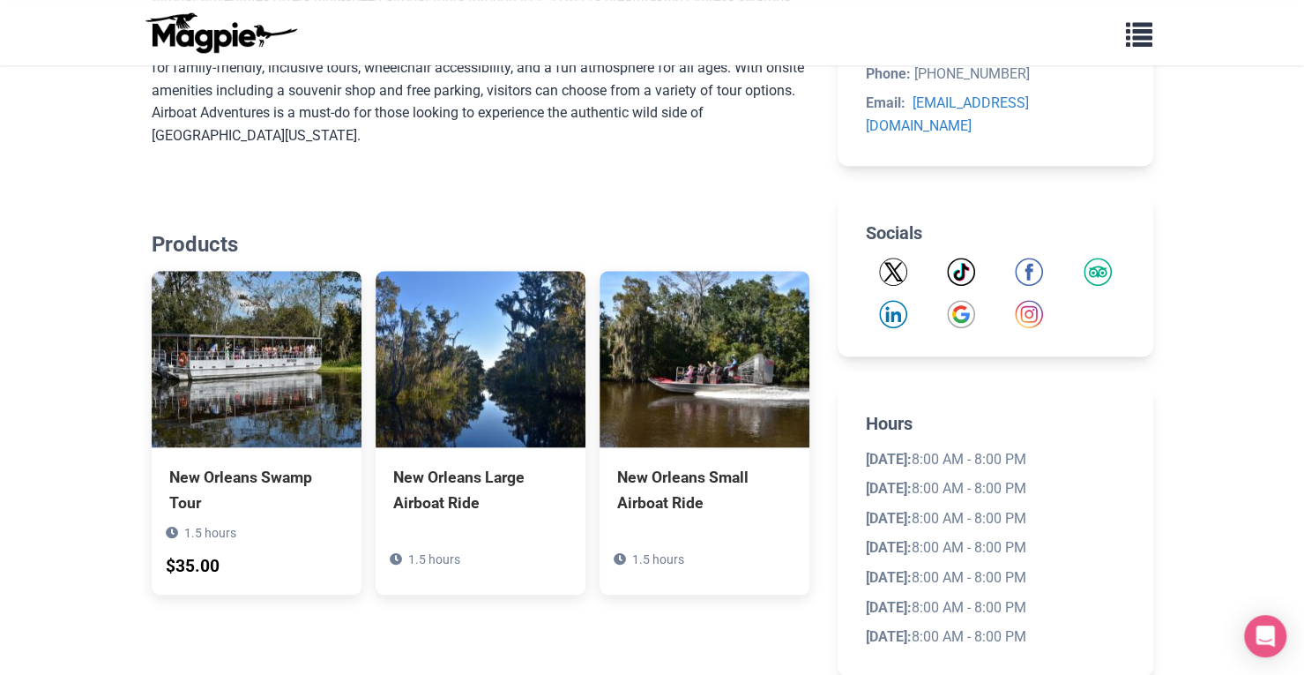
scroll to position [672, 0]
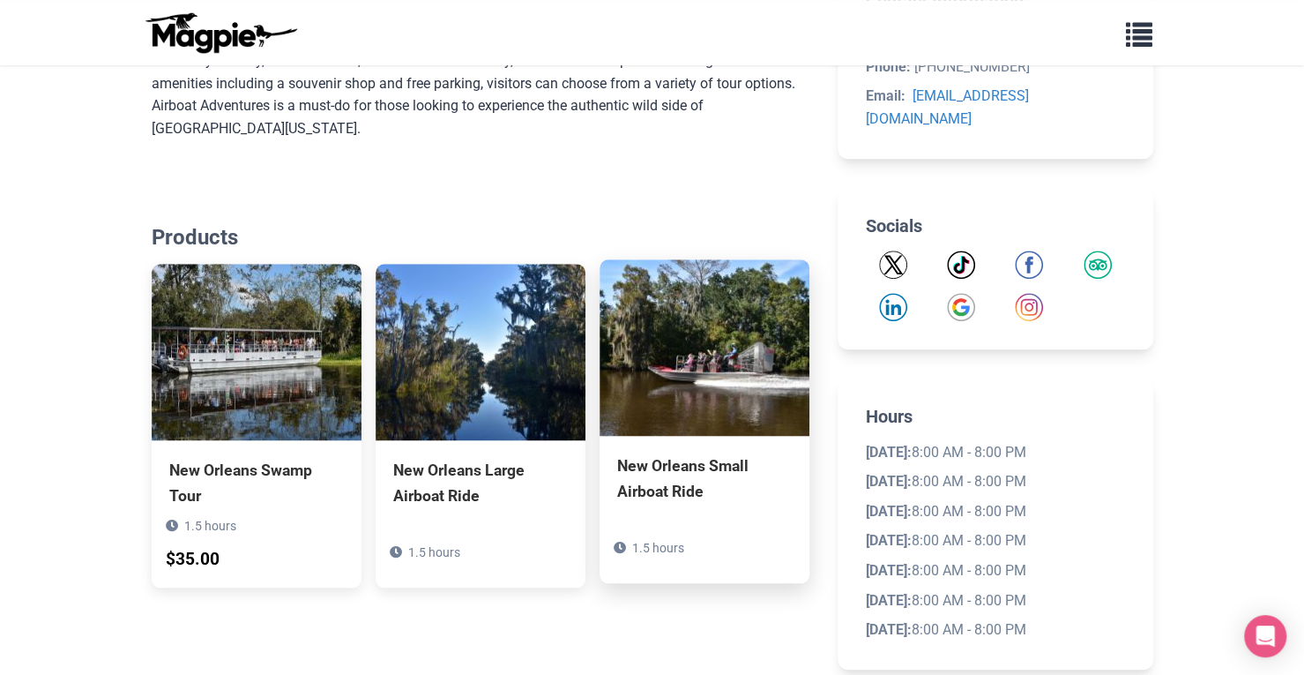
click at [721, 324] on img at bounding box center [705, 347] width 210 height 176
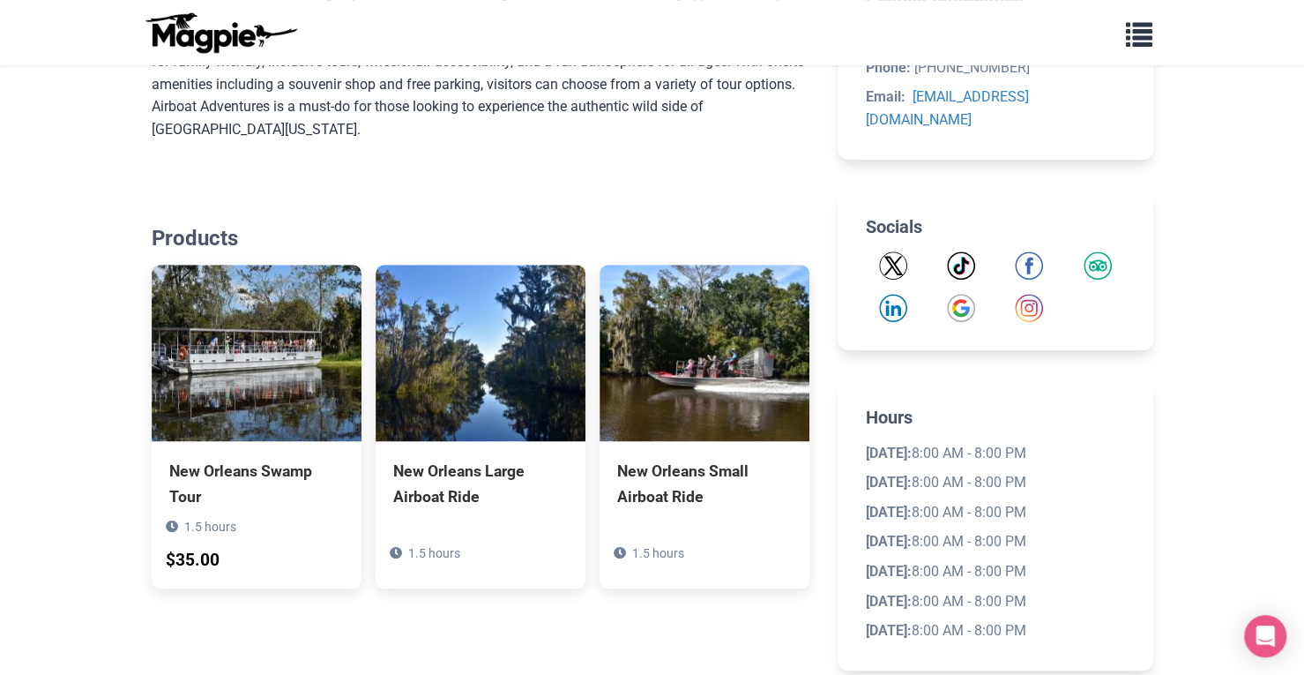
scroll to position [0, 0]
